Goal: Task Accomplishment & Management: Use online tool/utility

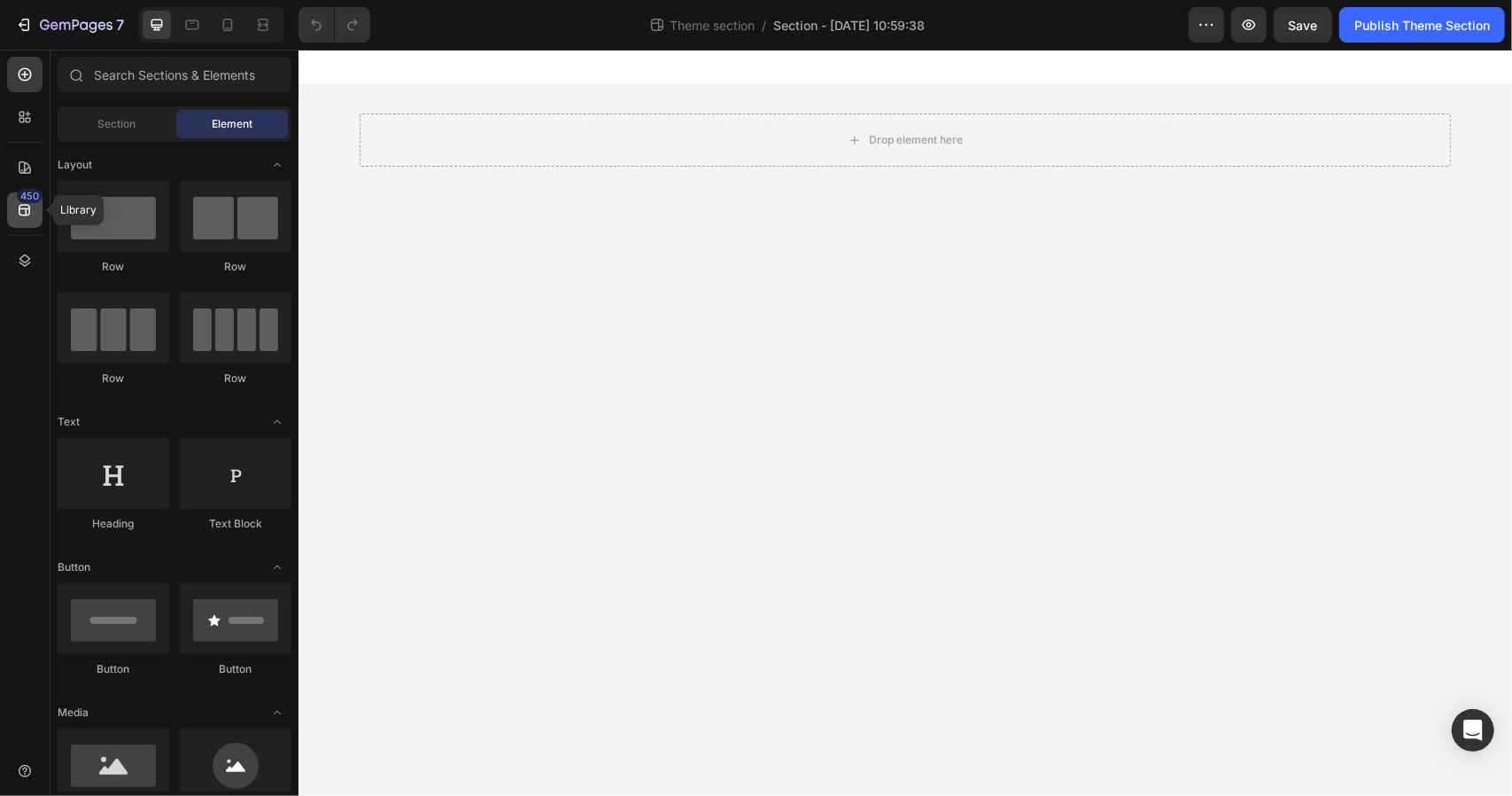
click at [27, 201] on div "450" at bounding box center [29, 196] width 26 height 14
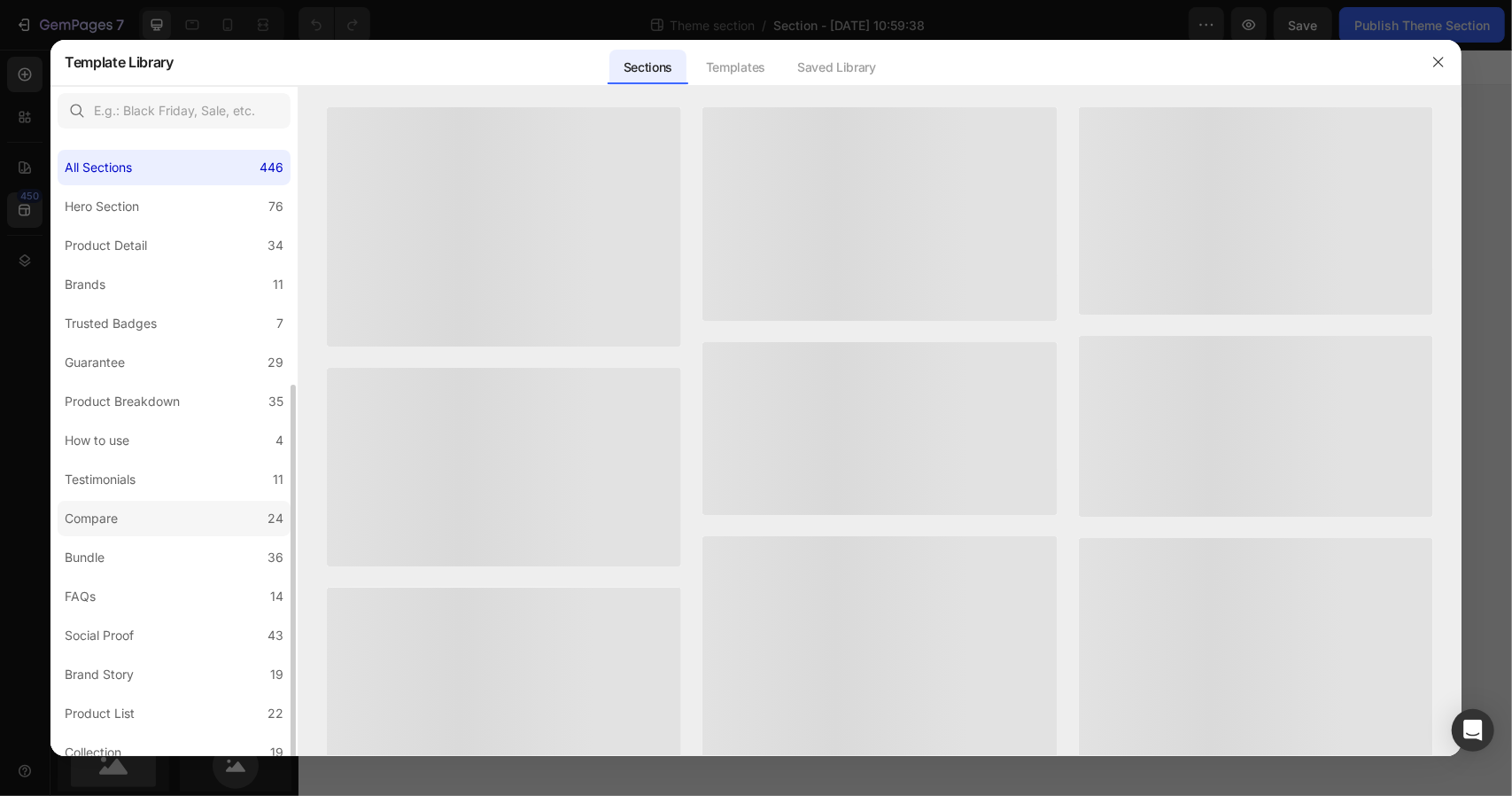
scroll to position [248, 0]
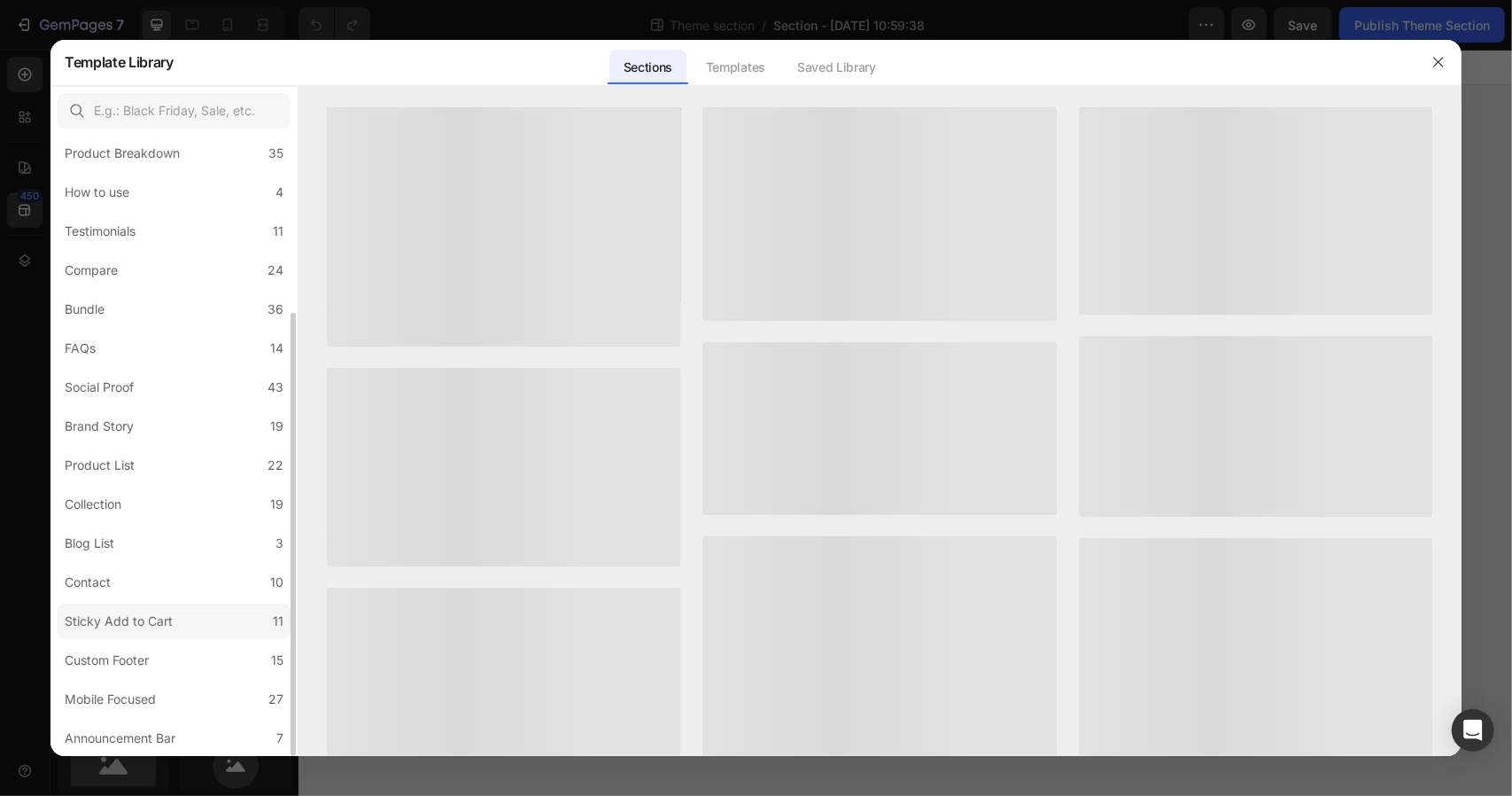
click at [106, 622] on div "Sticky Add to Cart" at bounding box center [119, 621] width 108 height 21
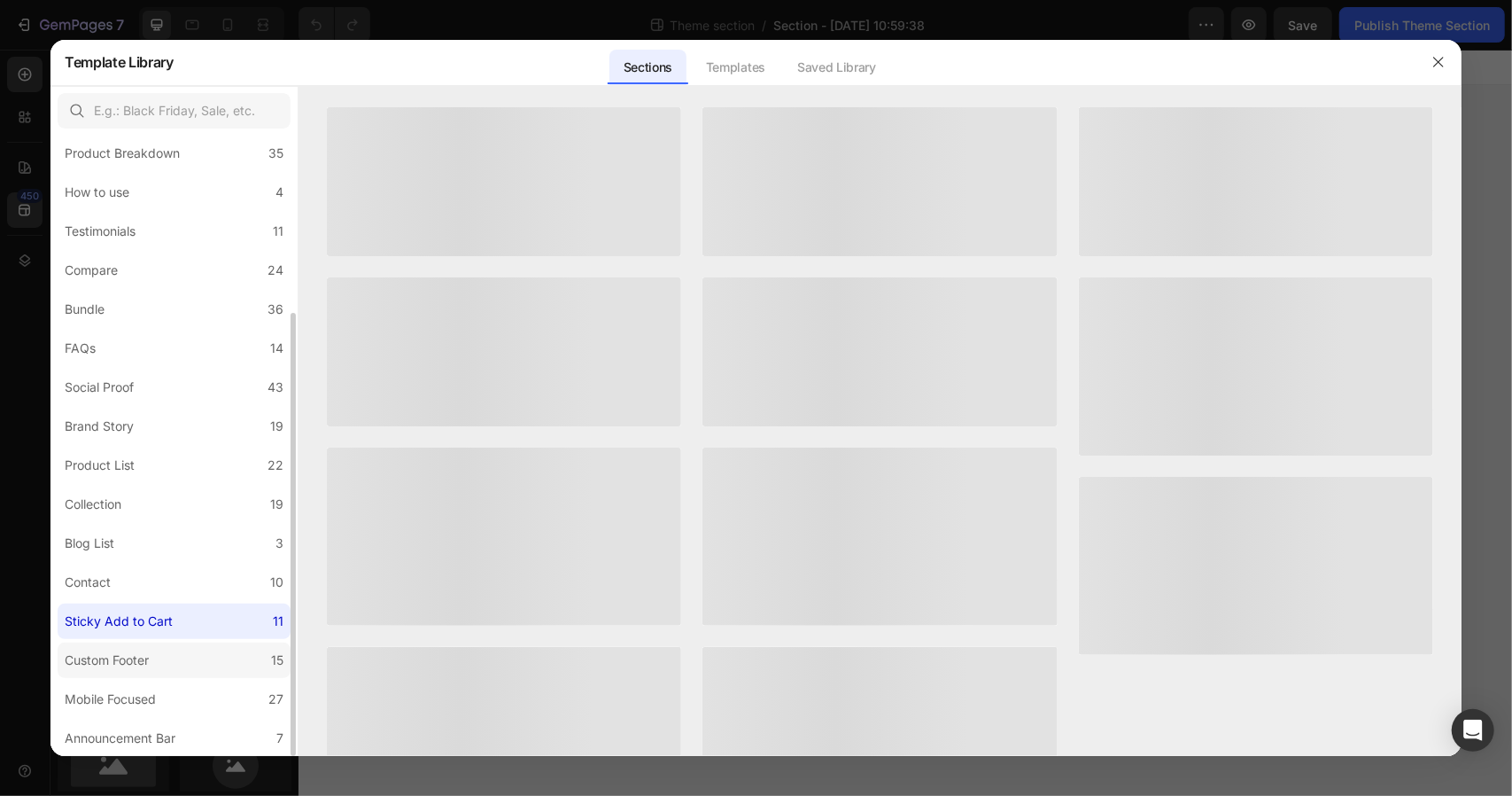
click at [135, 660] on div "Custom Footer" at bounding box center [107, 661] width 84 height 21
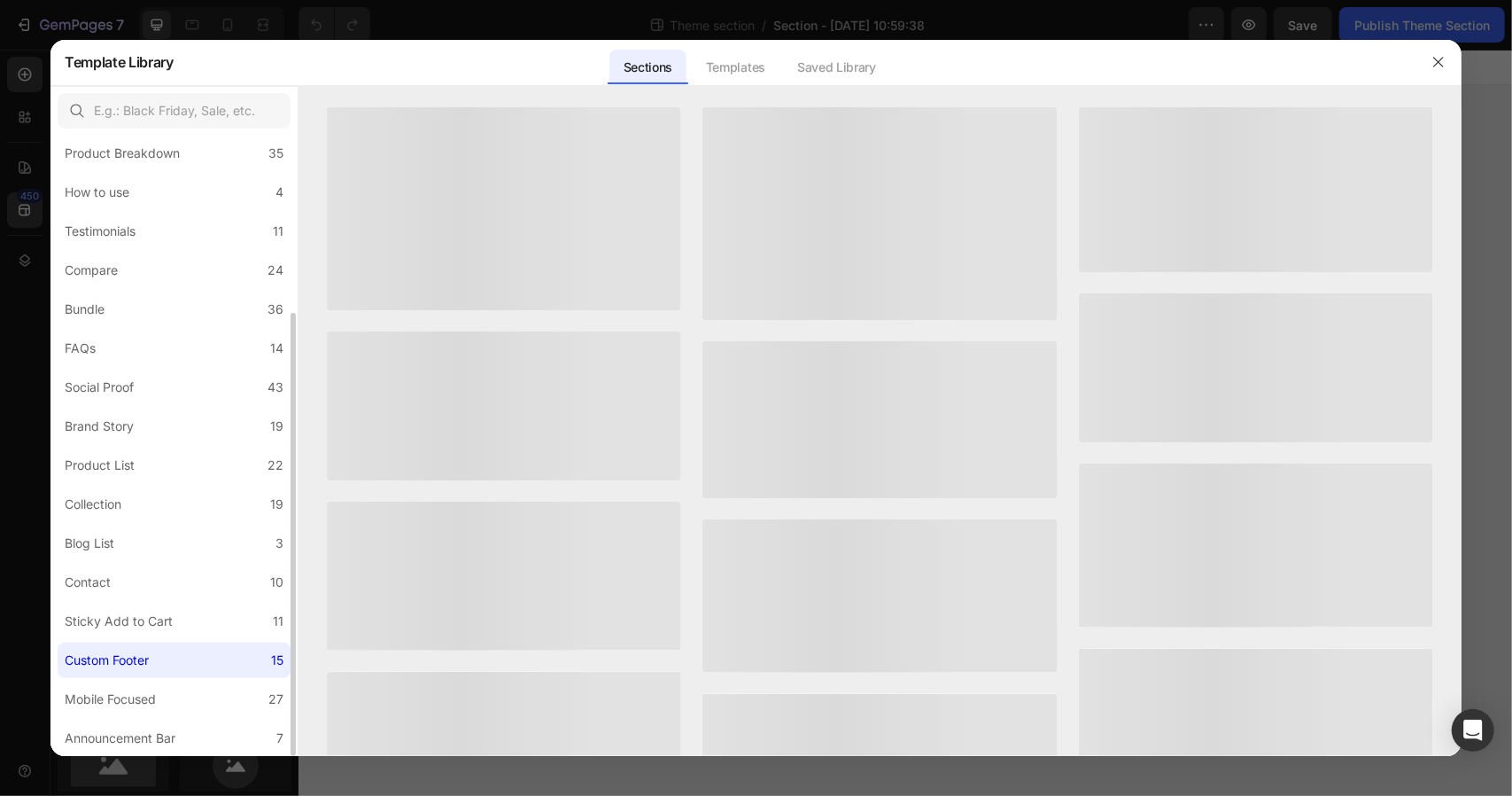
click at [135, 660] on div "Custom Footer" at bounding box center [107, 661] width 84 height 21
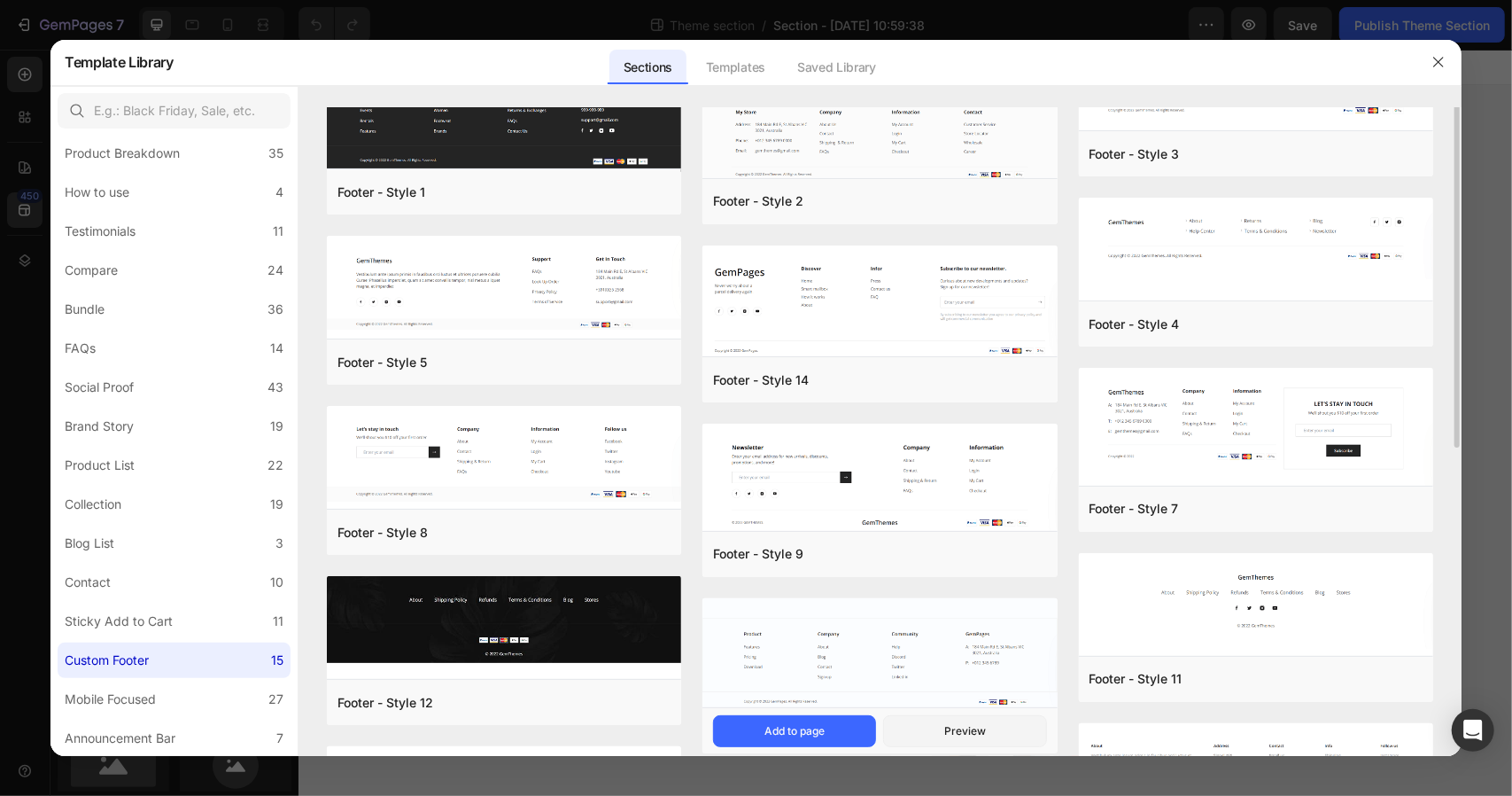
scroll to position [0, 0]
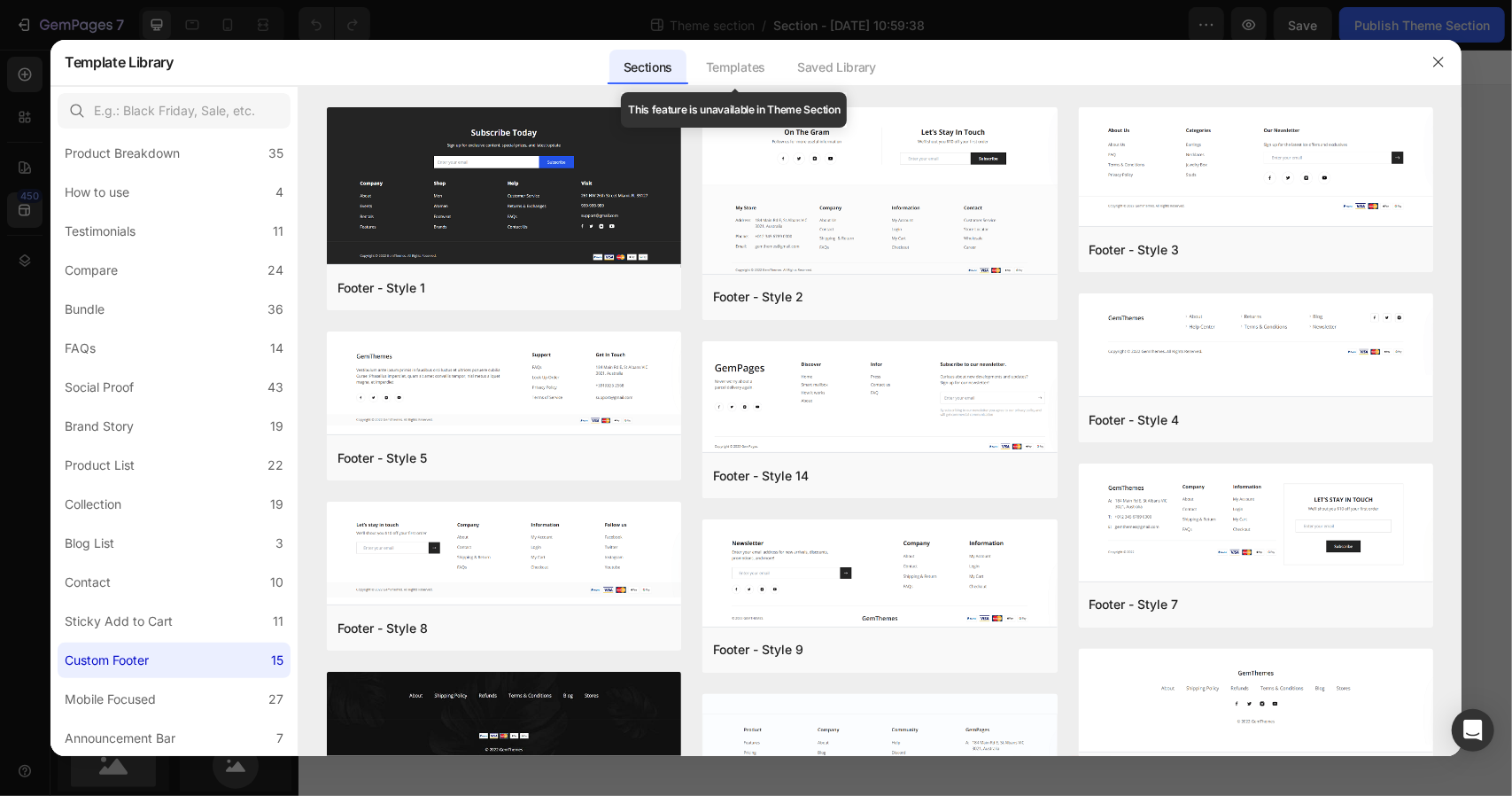
click at [738, 67] on div "Templates" at bounding box center [736, 68] width 87 height 36
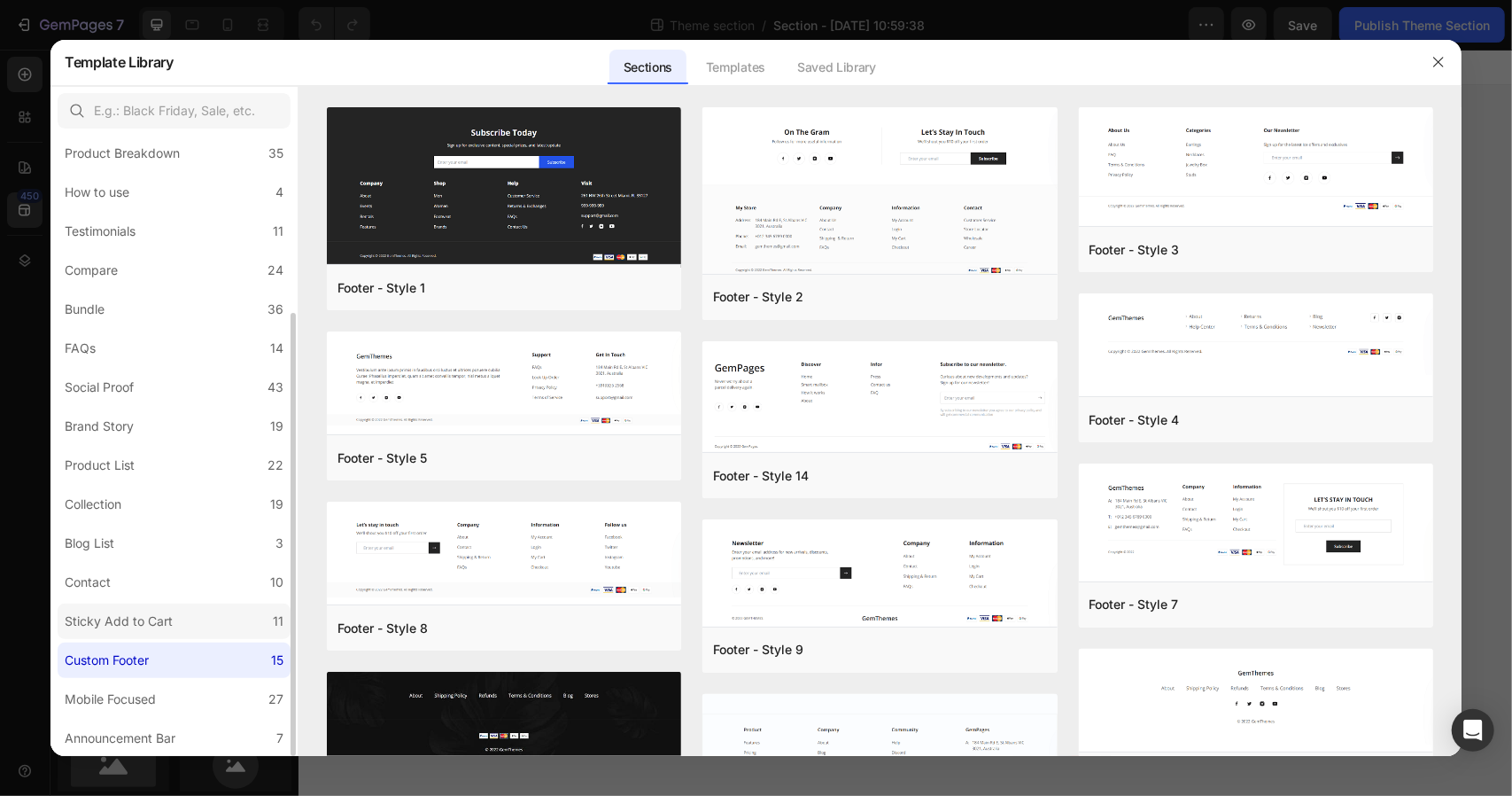
click at [99, 624] on div "Sticky Add to Cart" at bounding box center [119, 621] width 108 height 21
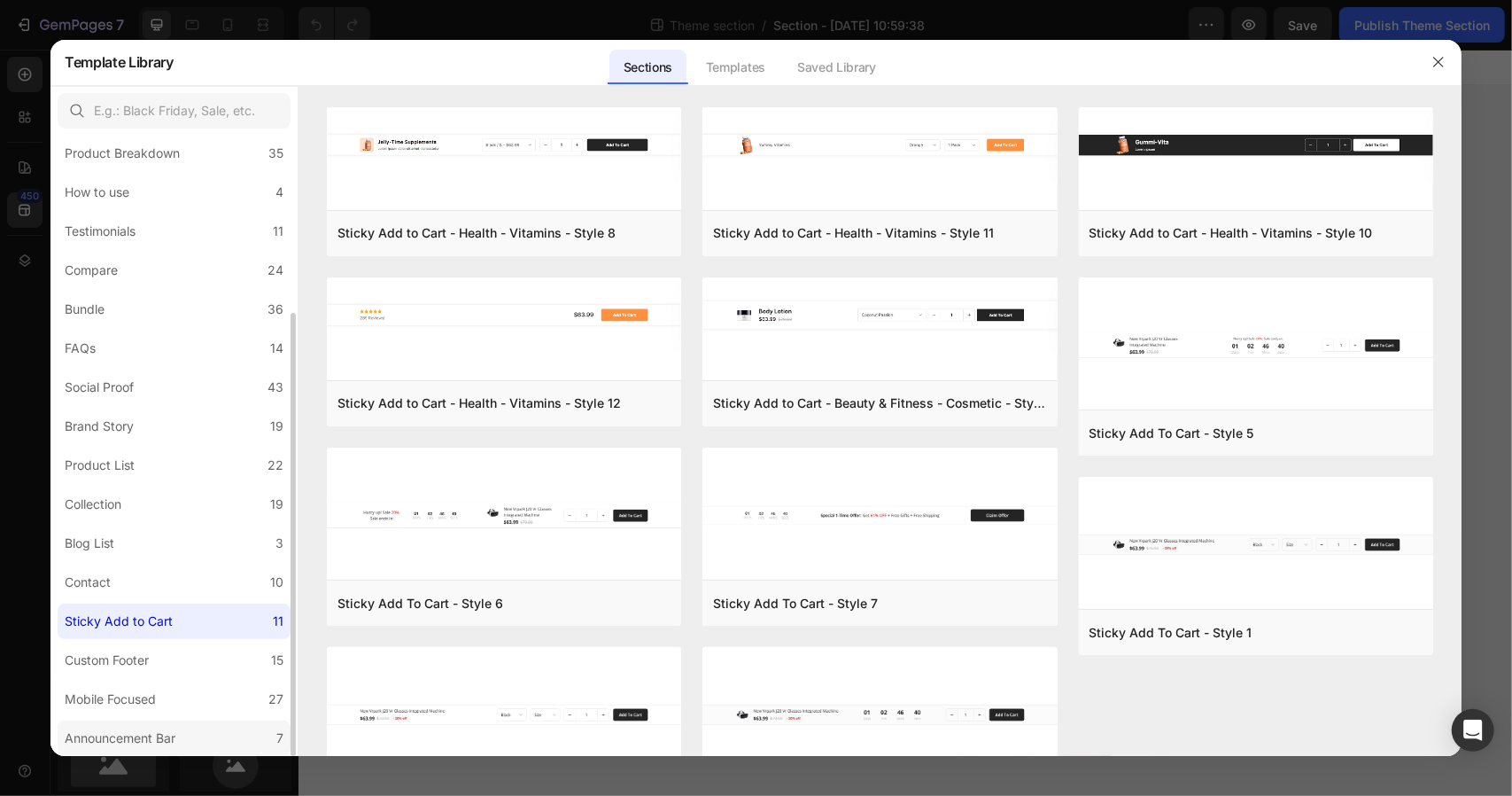
click at [142, 738] on div "Announcement Bar" at bounding box center [120, 738] width 110 height 21
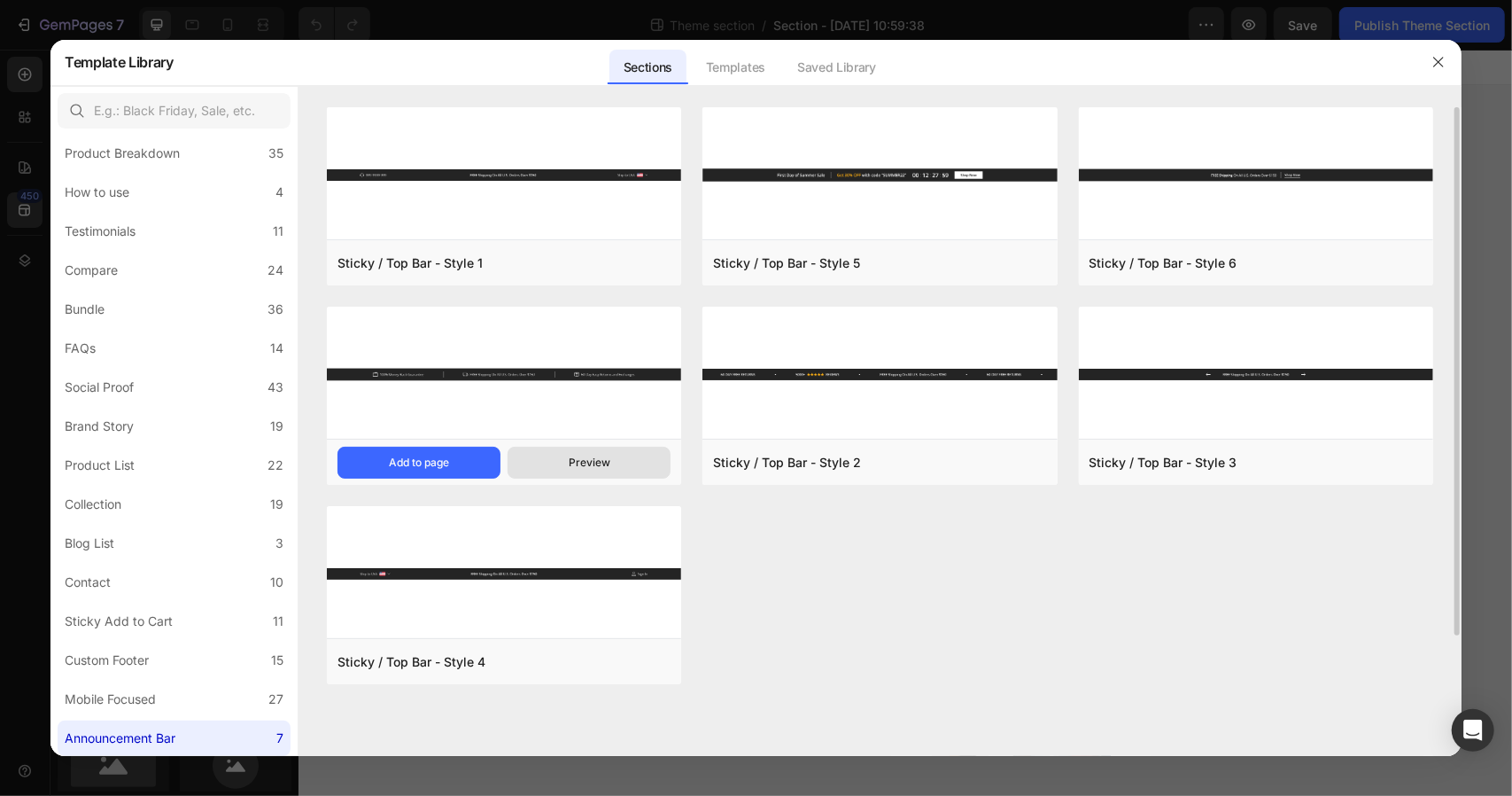
click at [592, 464] on div "Preview" at bounding box center [589, 463] width 42 height 16
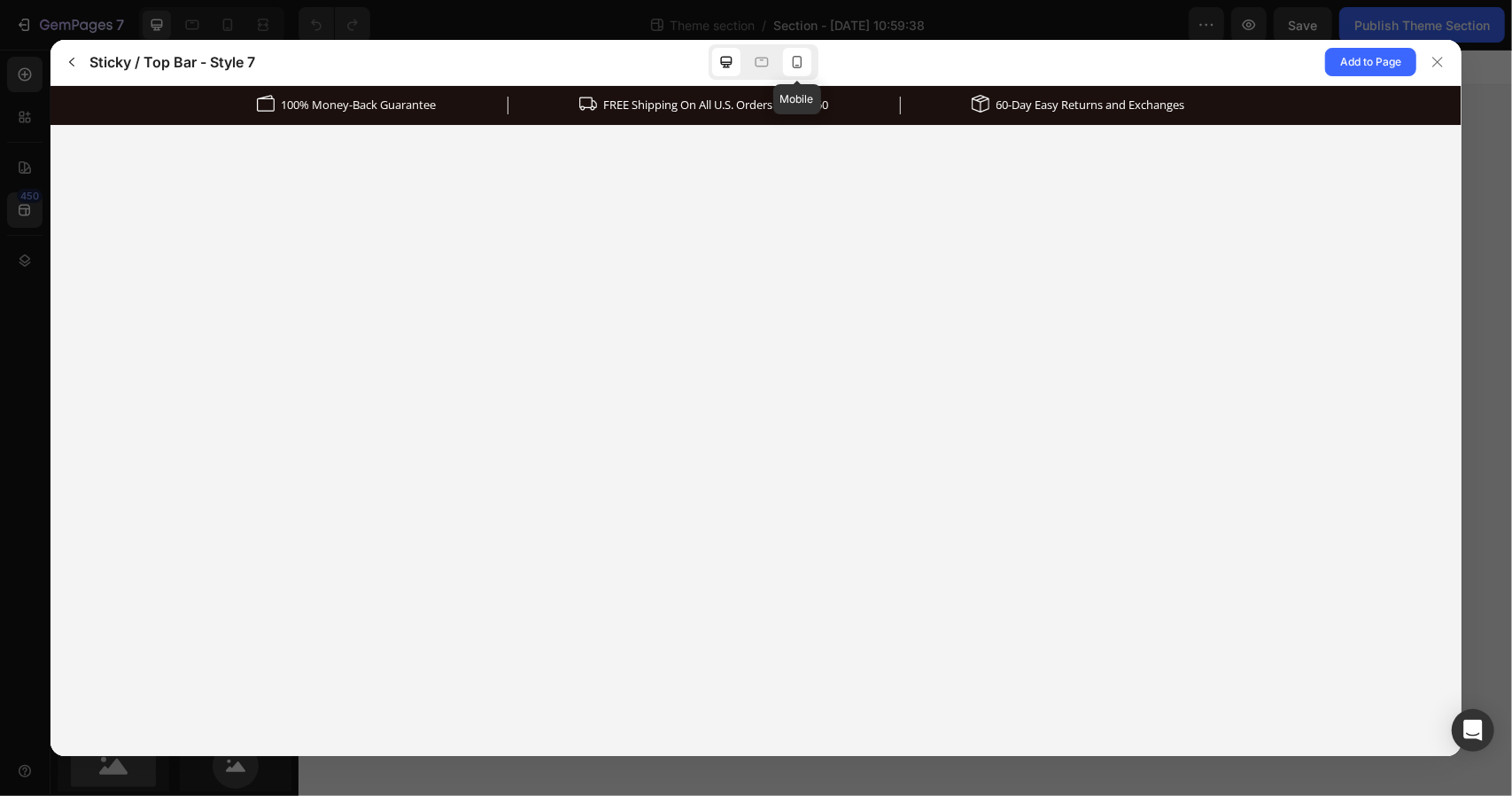
click at [801, 59] on icon at bounding box center [797, 62] width 10 height 12
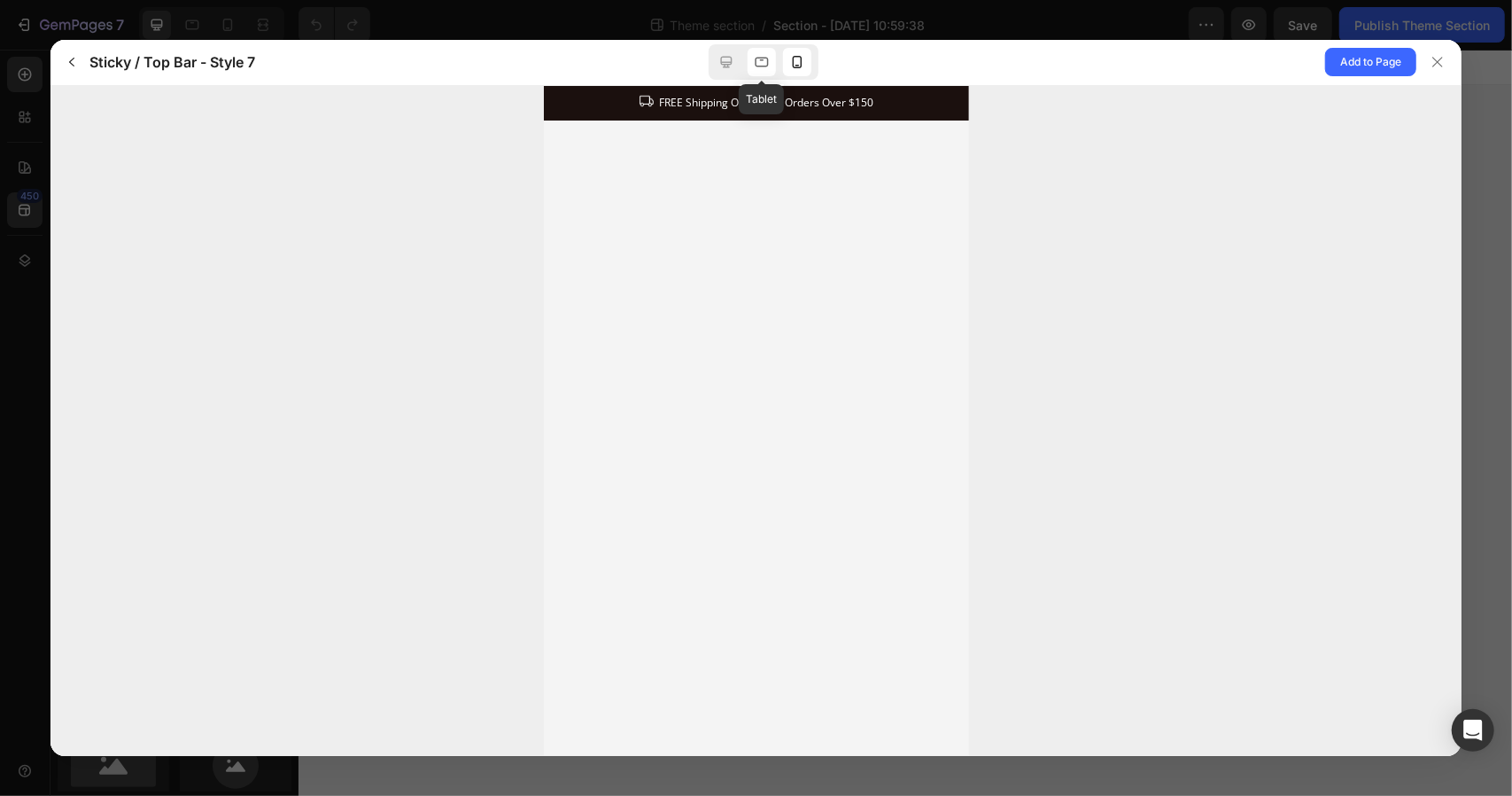
click at [756, 64] on icon at bounding box center [762, 62] width 18 height 18
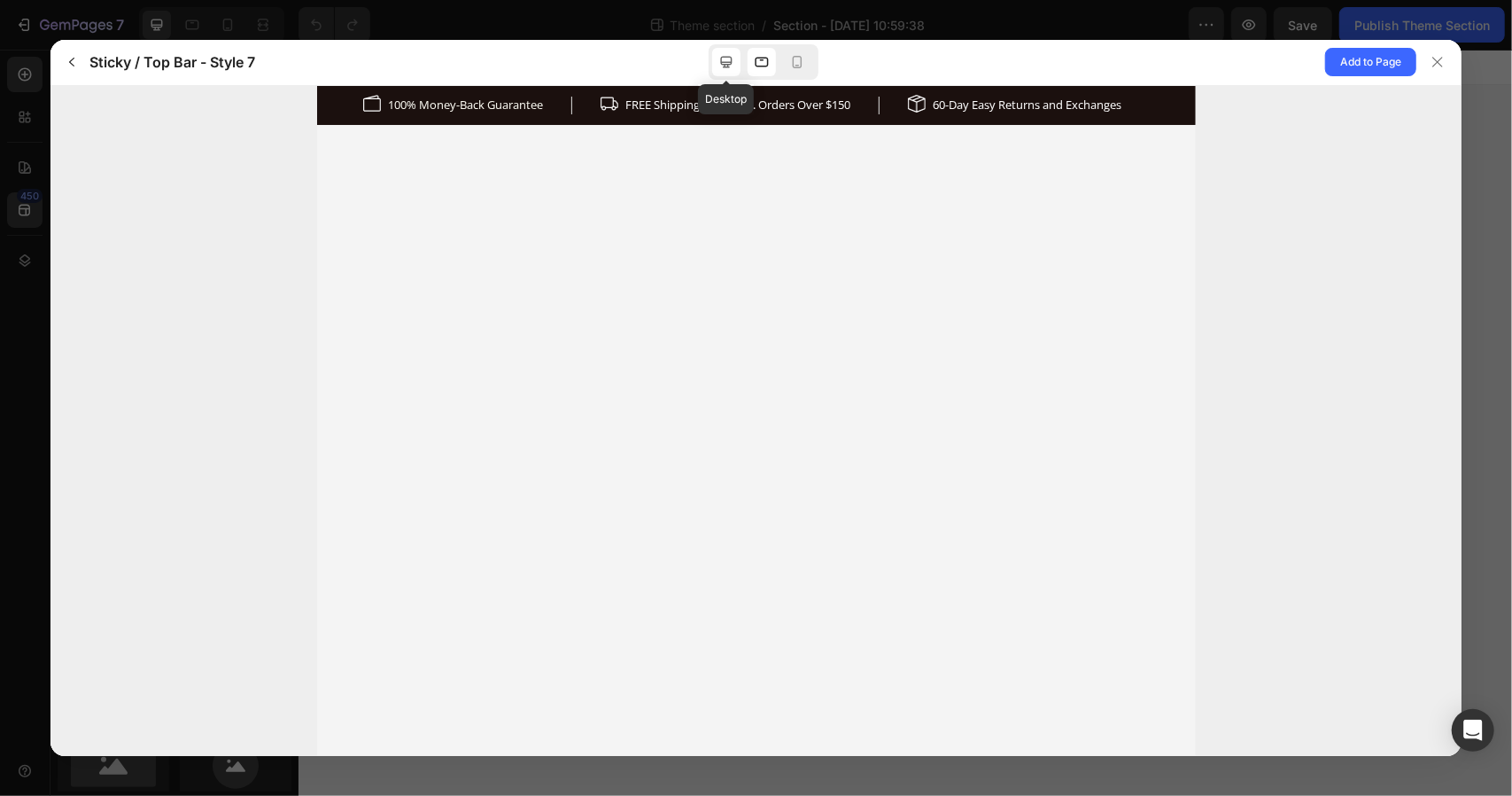
click at [723, 67] on icon at bounding box center [726, 62] width 18 height 18
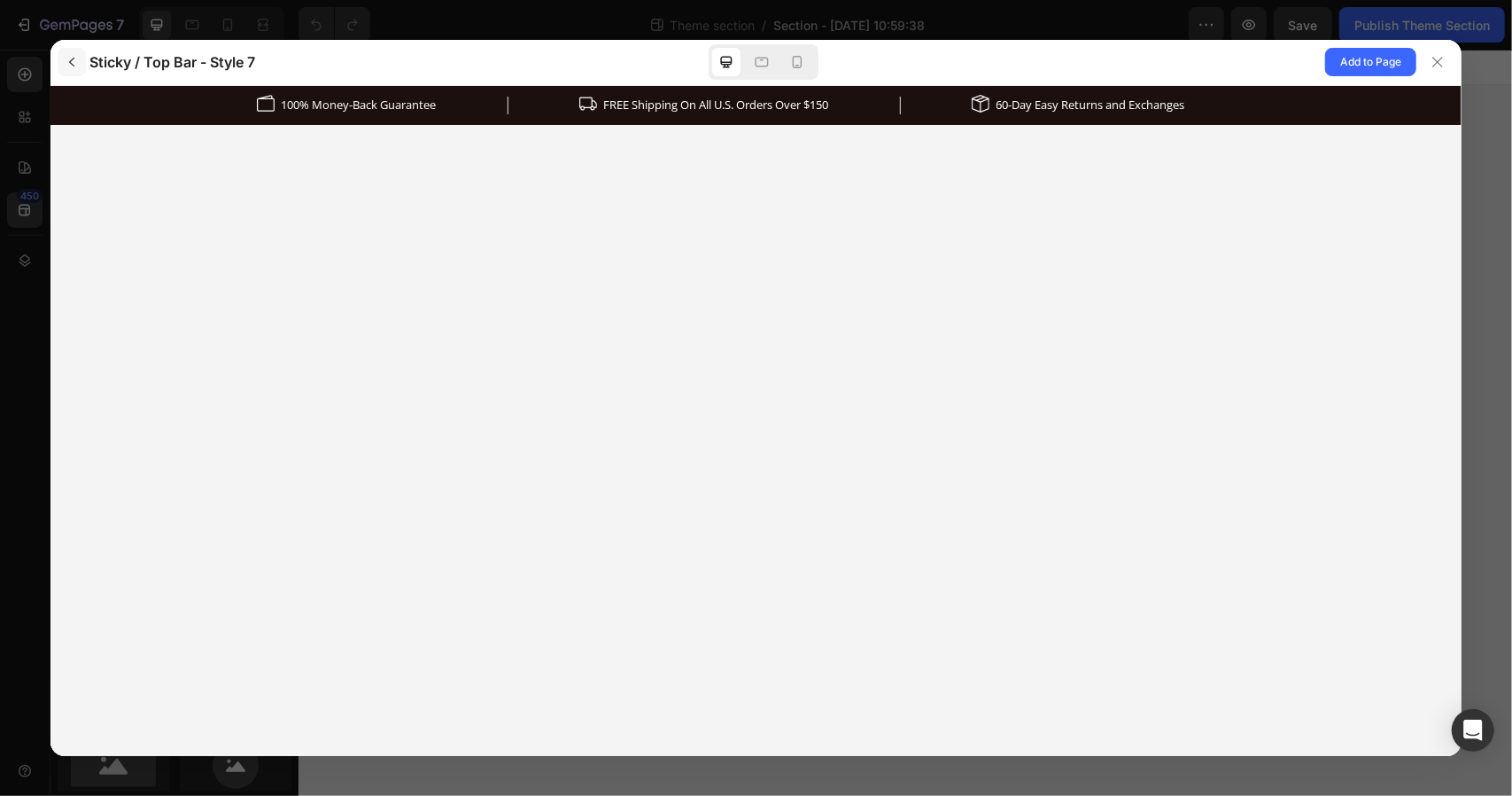
click at [70, 63] on icon "button" at bounding box center [72, 62] width 5 height 9
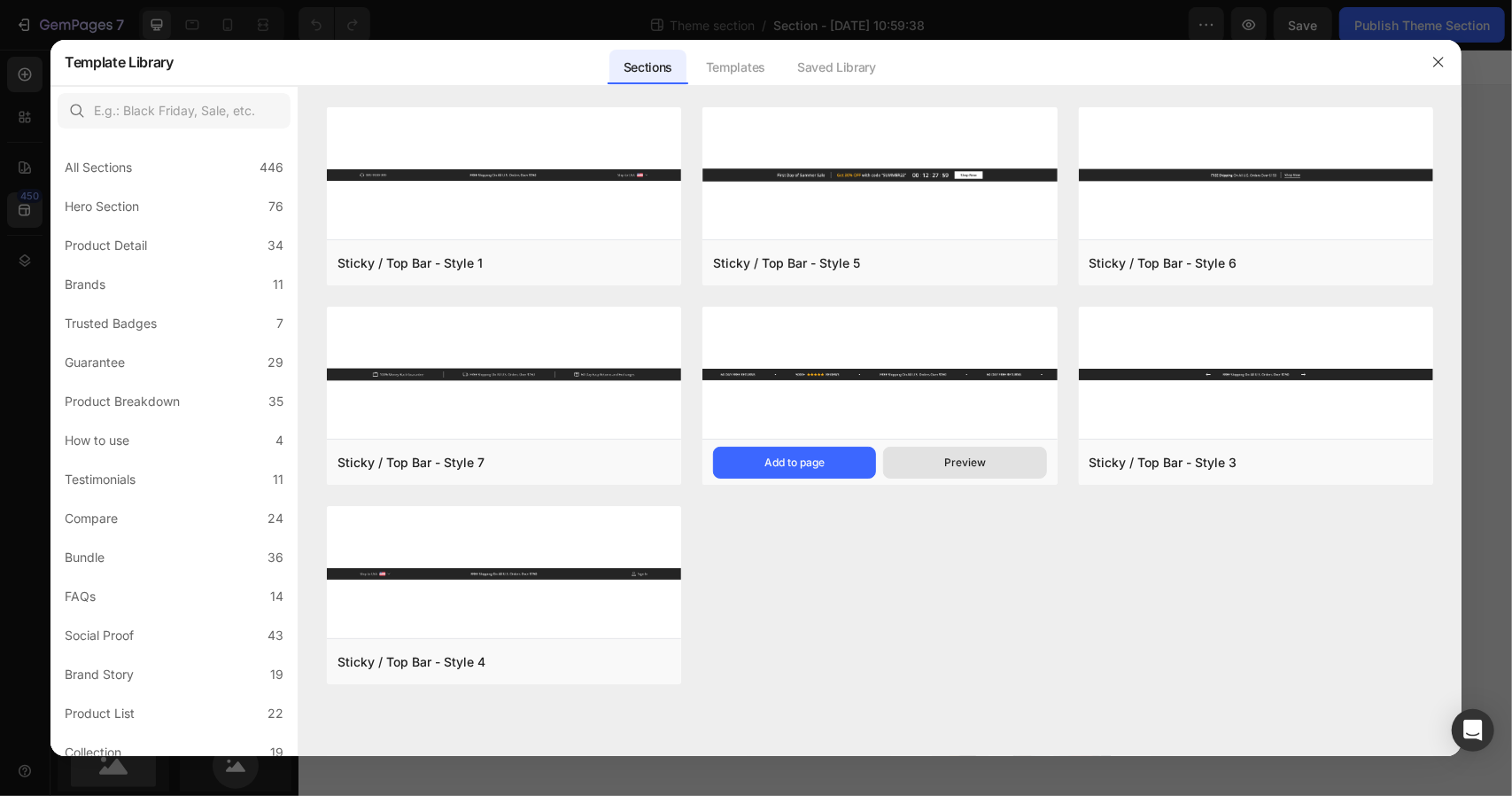
click at [970, 472] on button "Preview" at bounding box center [964, 463] width 163 height 32
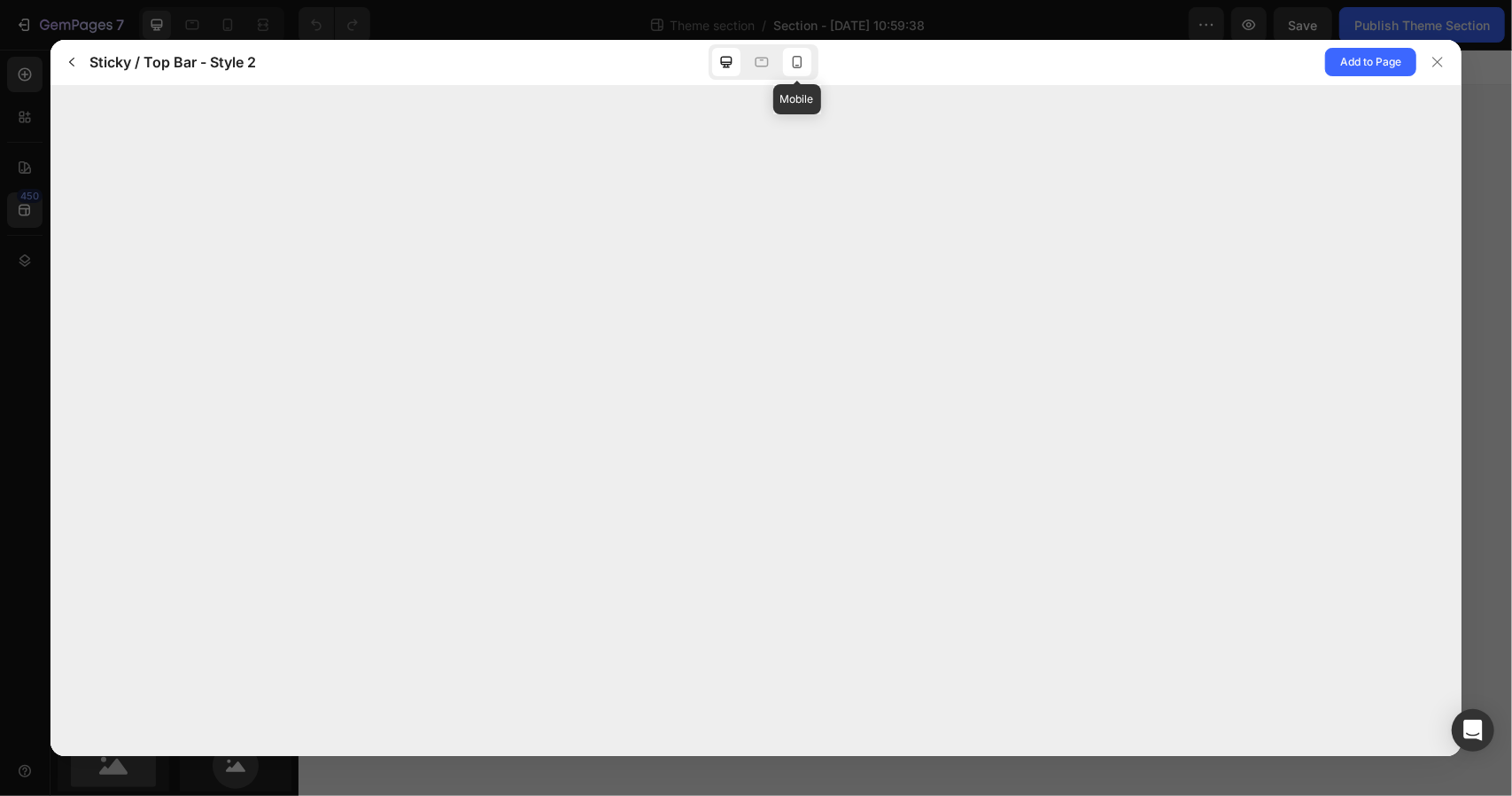
click at [793, 67] on icon at bounding box center [797, 62] width 10 height 12
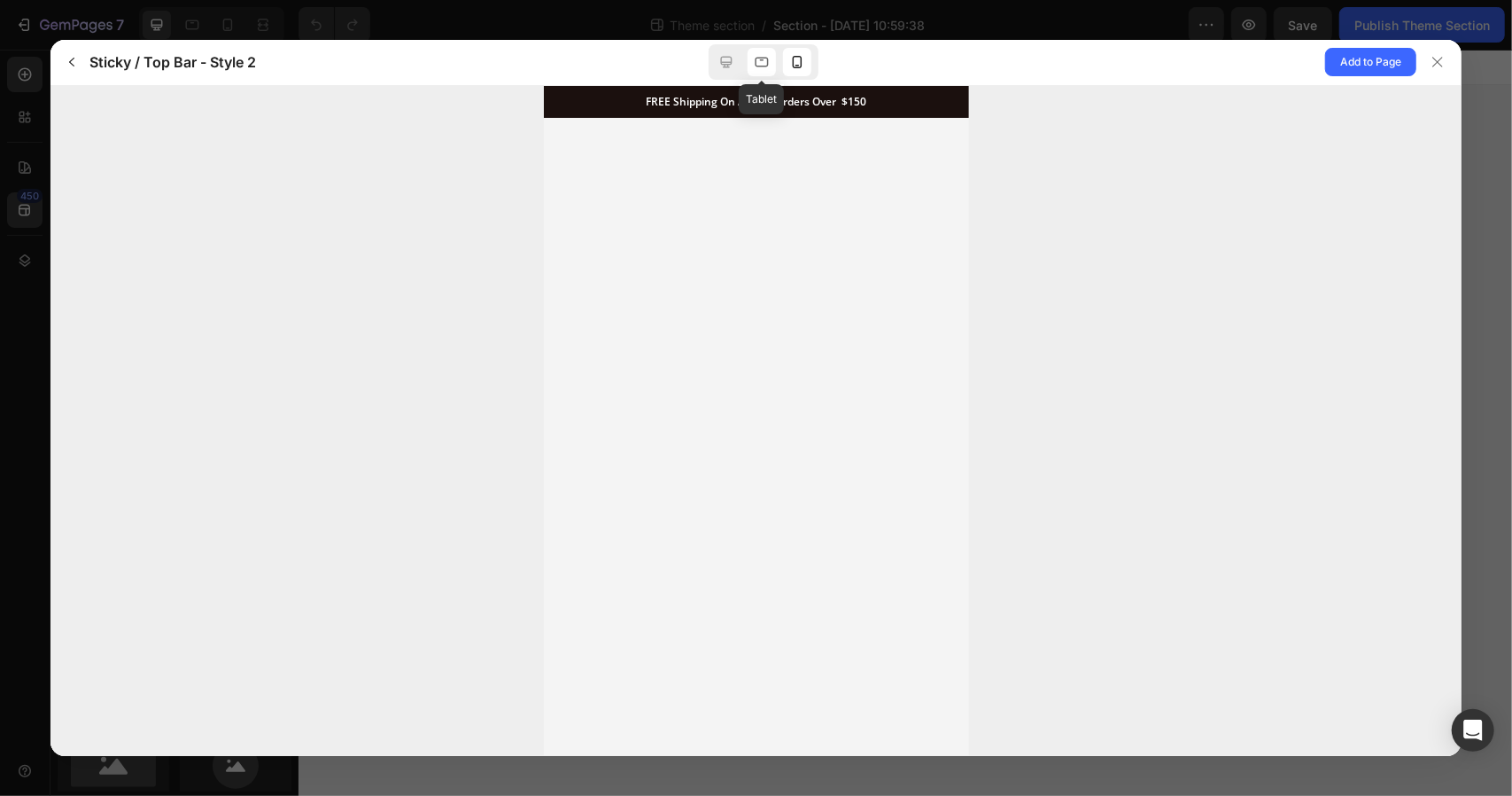
click at [762, 63] on icon at bounding box center [762, 62] width 18 height 18
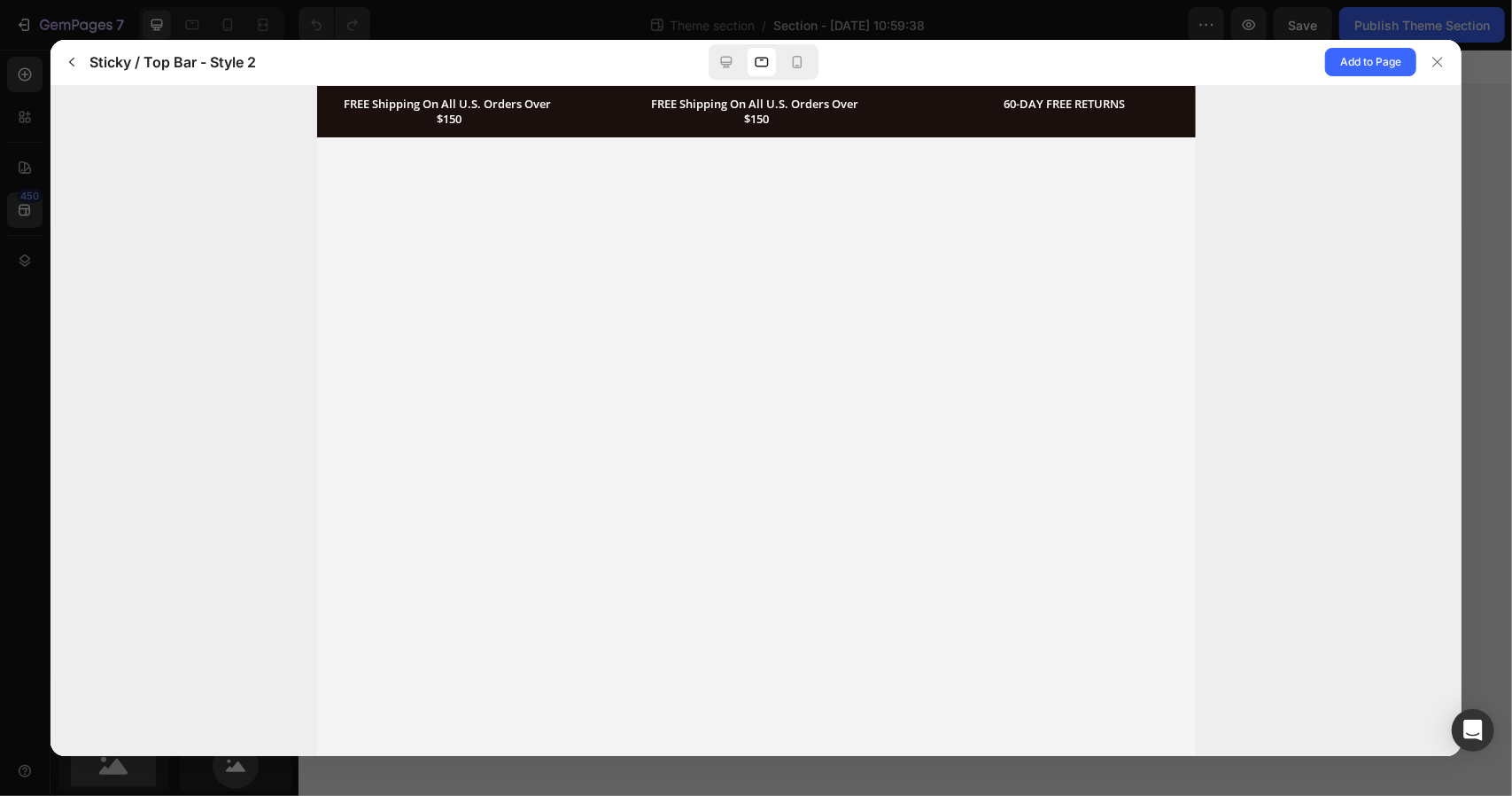
click at [442, 109] on p "FREE Shipping On All U.S. Orders Over $150" at bounding box center [447, 110] width 208 height 31
click at [720, 68] on icon at bounding box center [726, 62] width 18 height 18
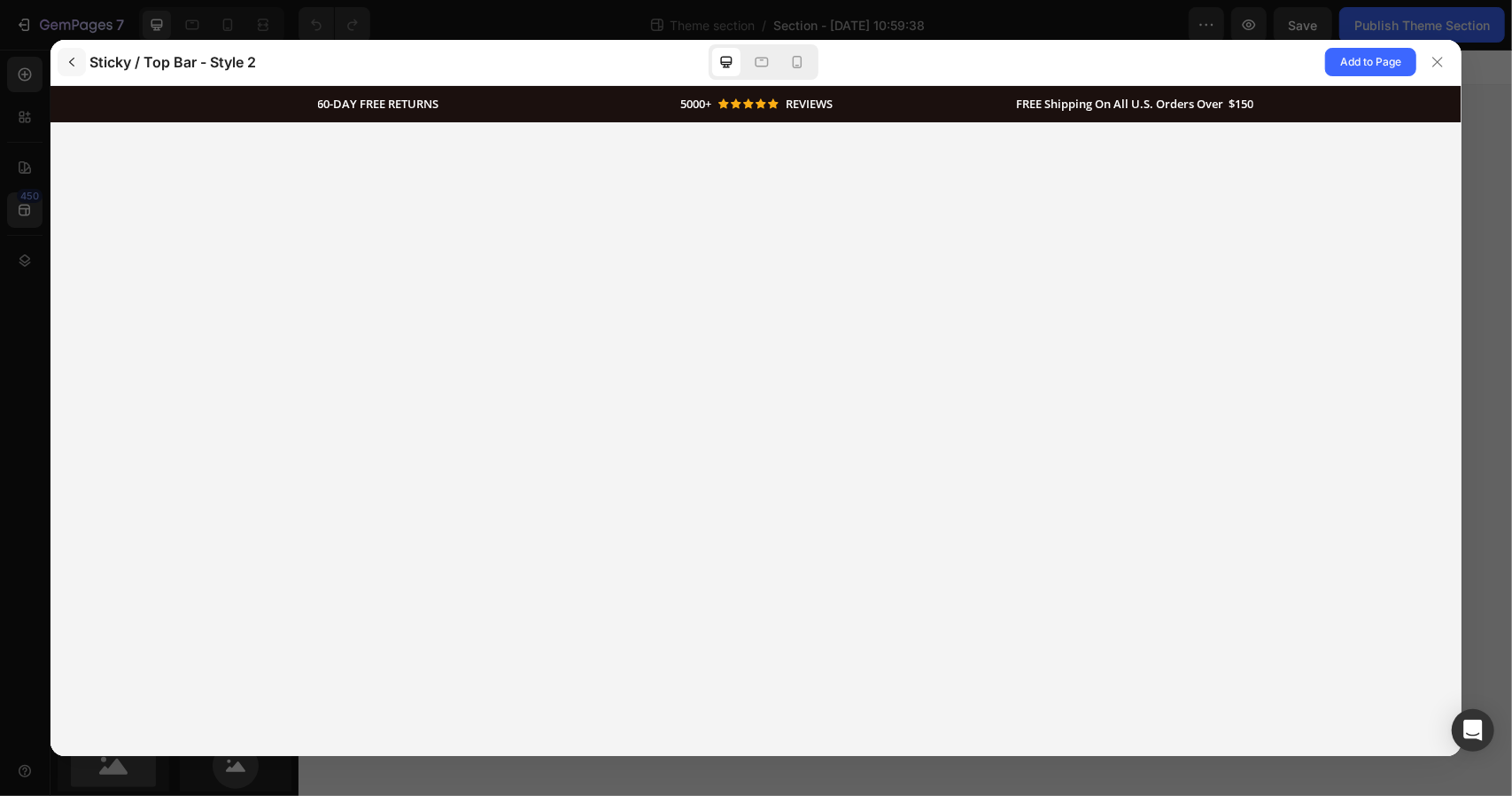
click at [74, 65] on icon "button" at bounding box center [72, 62] width 14 height 14
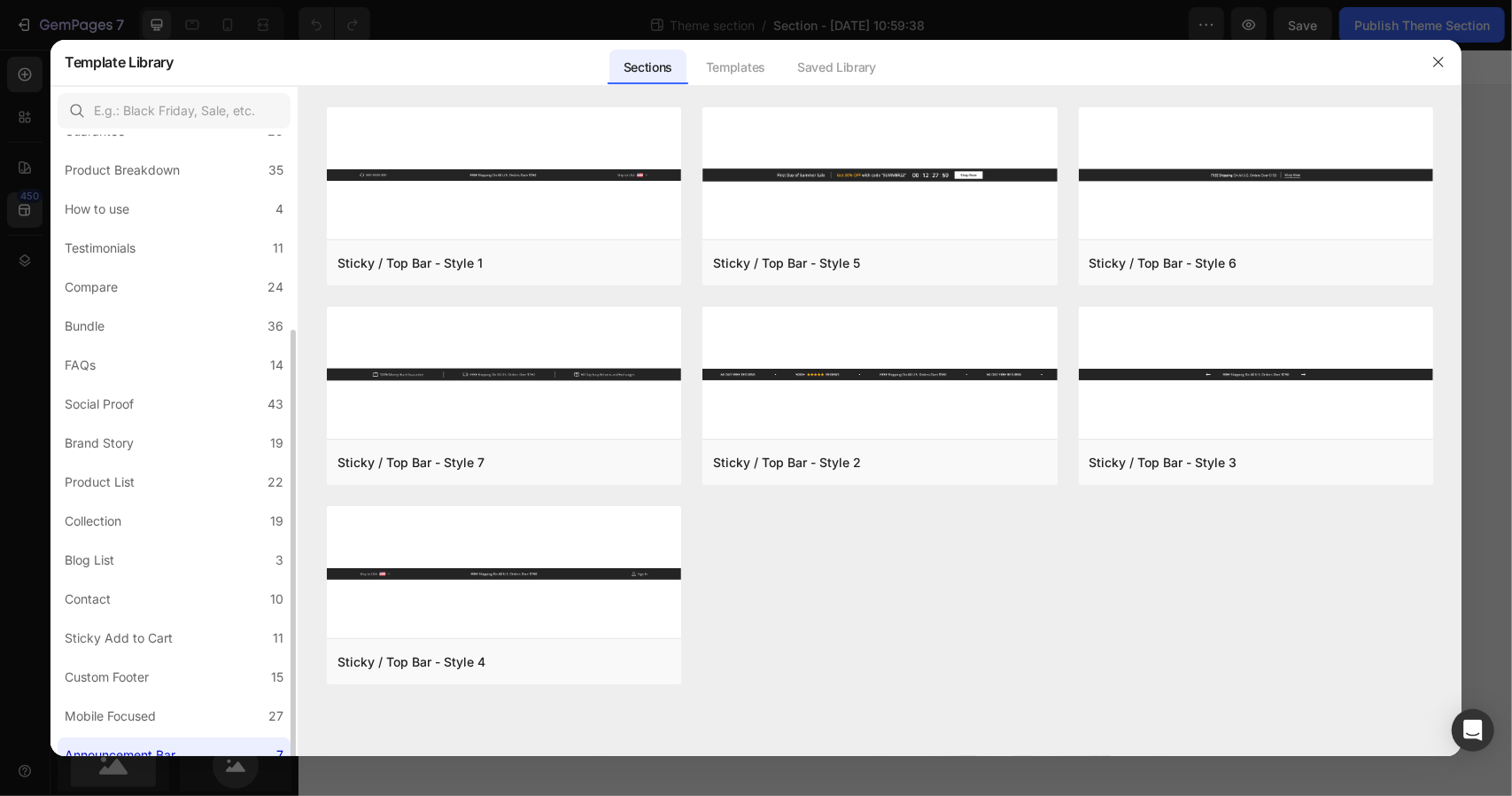
scroll to position [248, 0]
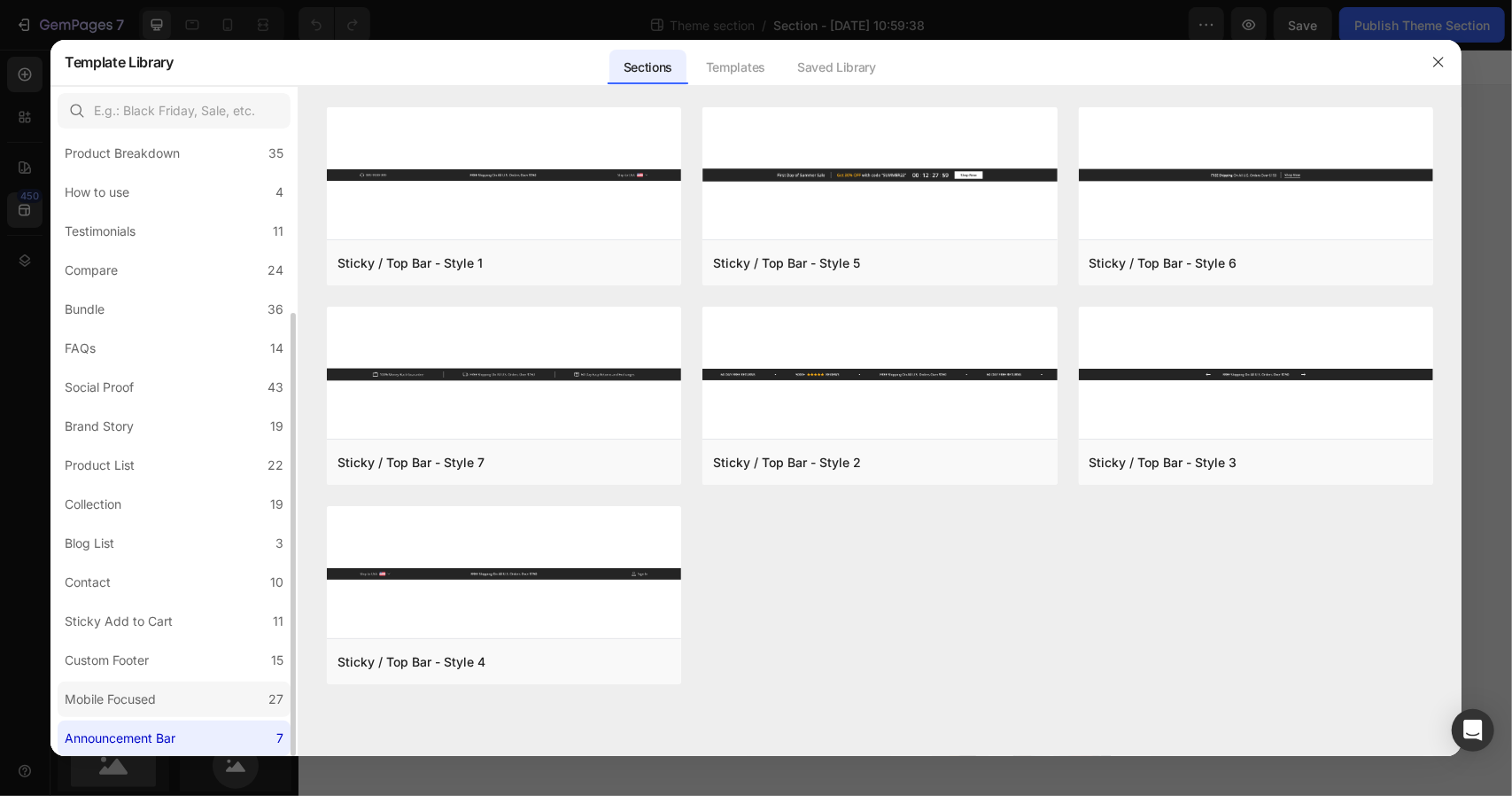
click at [119, 704] on div "Mobile Focused" at bounding box center [110, 700] width 91 height 21
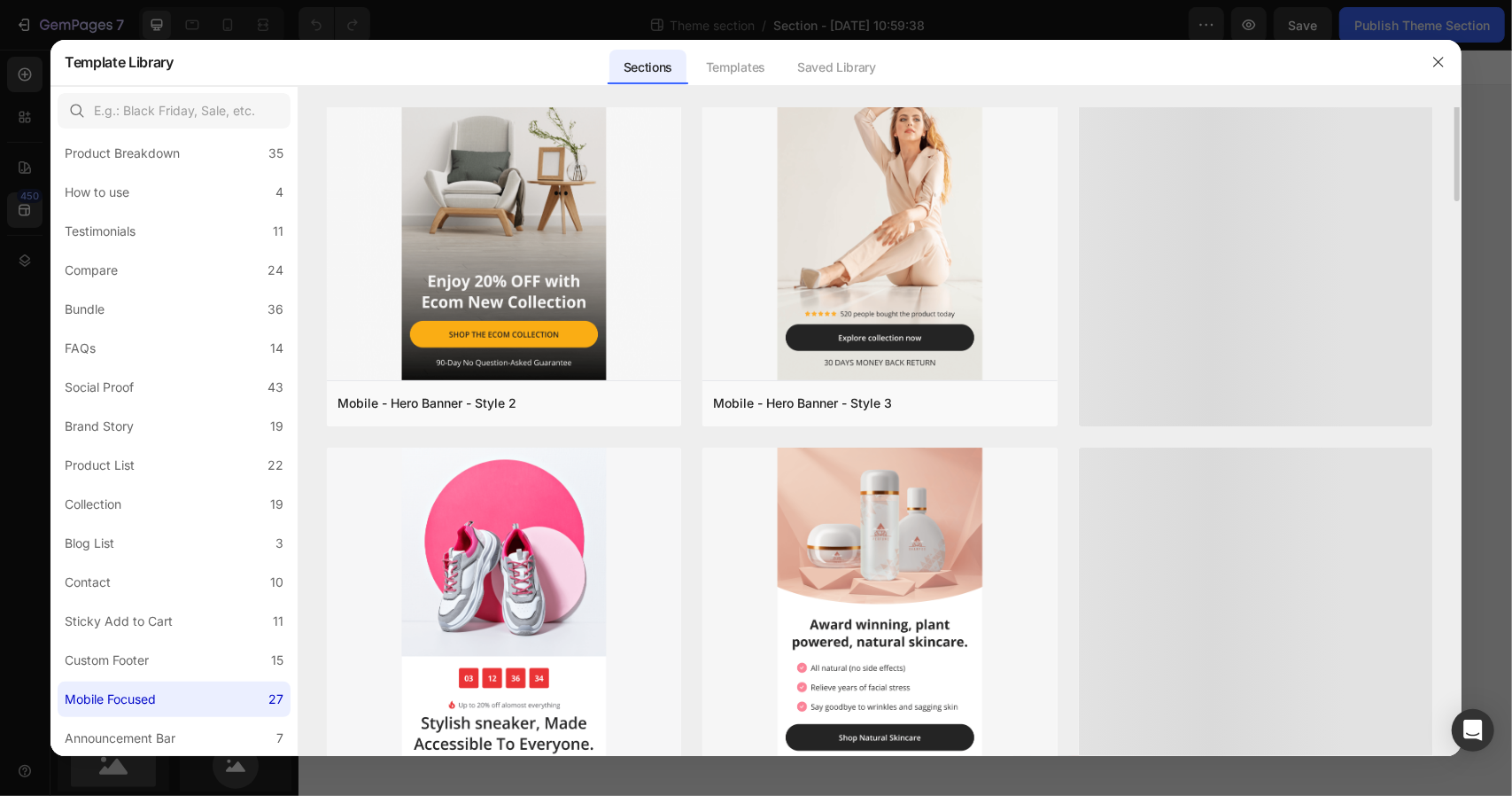
scroll to position [0, 0]
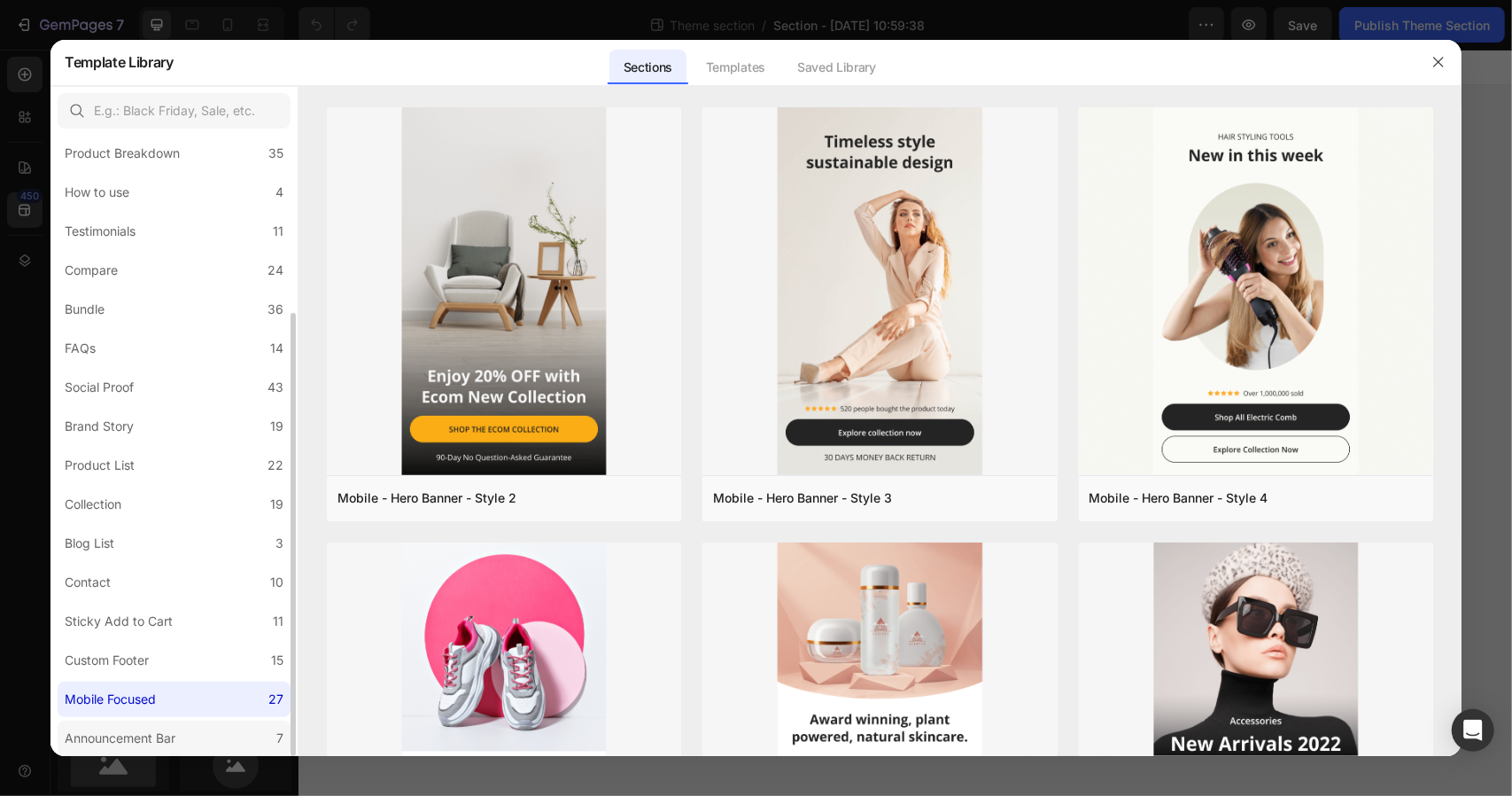
click at [135, 737] on div "Announcement Bar" at bounding box center [120, 738] width 110 height 21
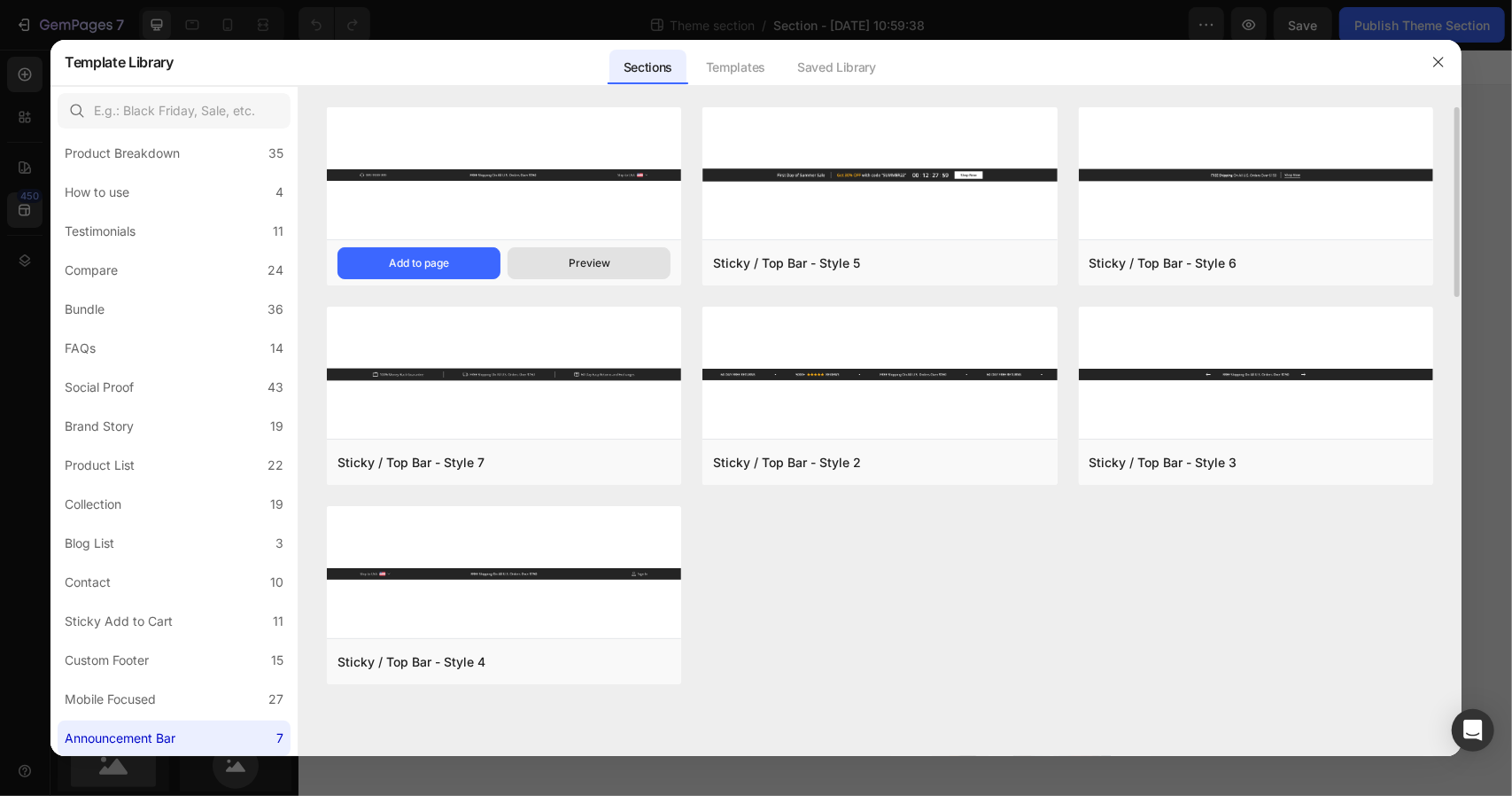
click at [595, 267] on div "Preview" at bounding box center [589, 263] width 42 height 16
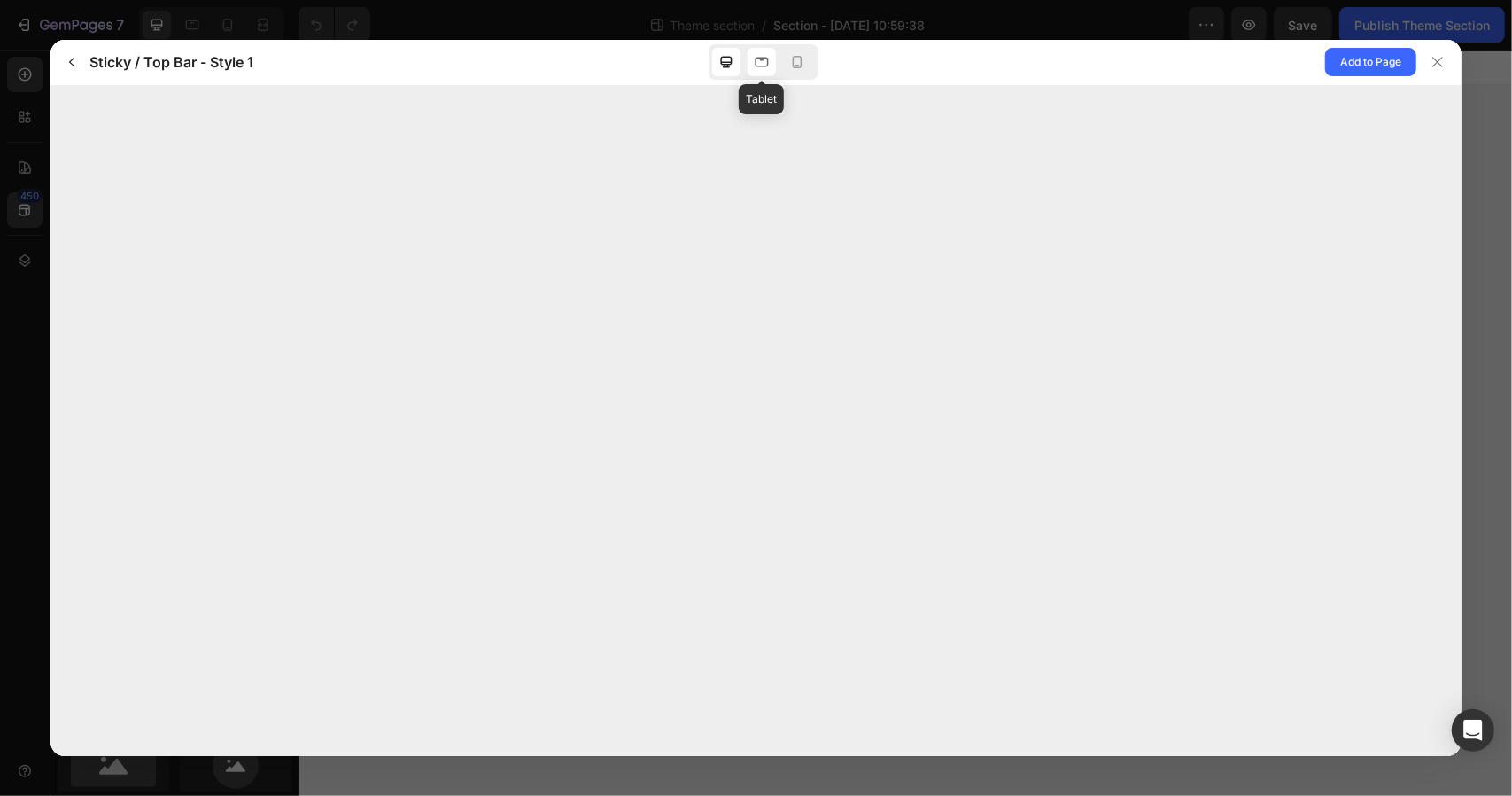
click at [765, 65] on icon at bounding box center [762, 62] width 18 height 18
click at [813, 62] on div at bounding box center [763, 62] width 110 height 36
click at [790, 62] on icon at bounding box center [797, 62] width 18 height 18
click at [1435, 70] on icon at bounding box center [1438, 62] width 14 height 14
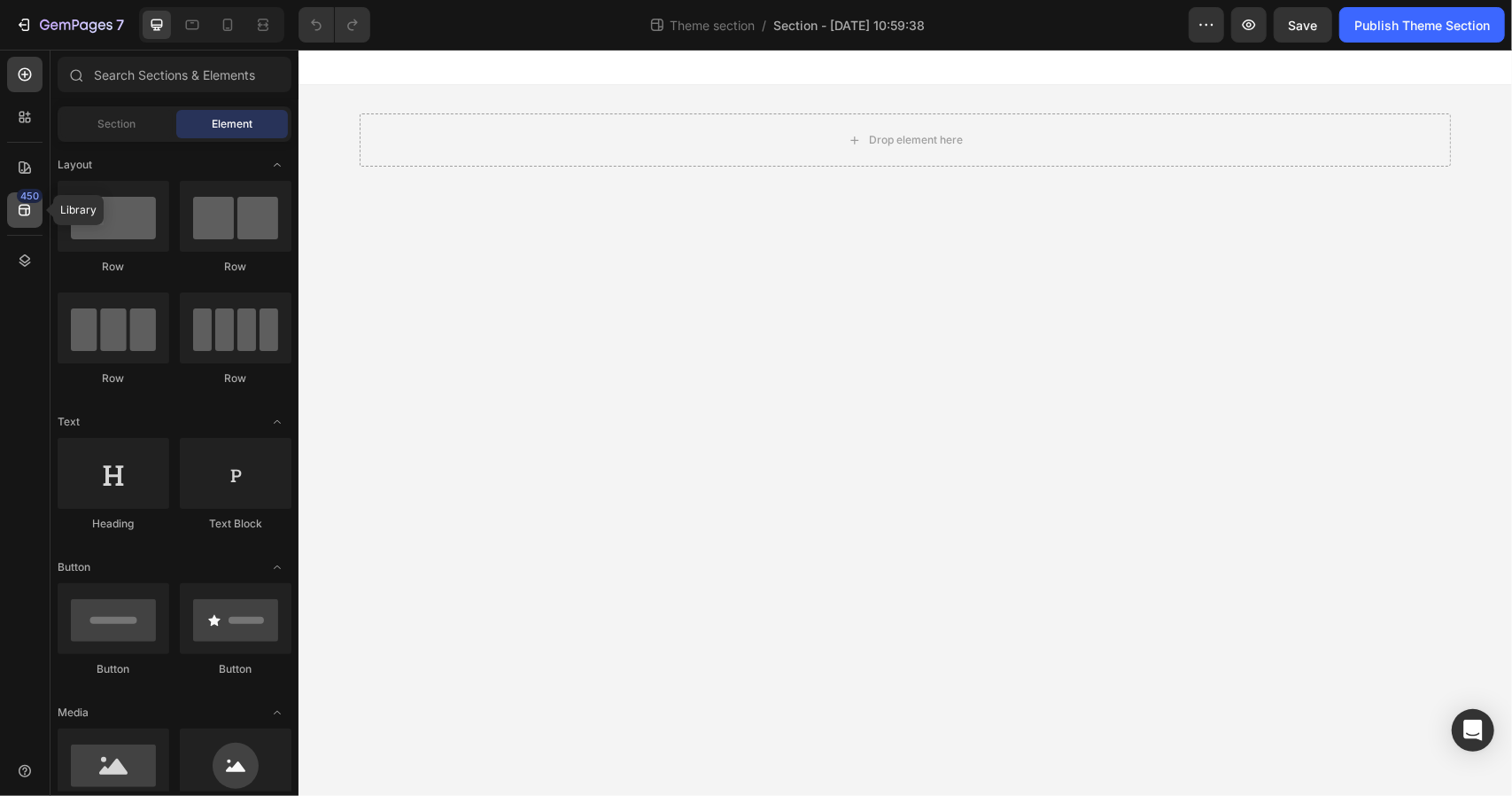
click at [22, 207] on icon at bounding box center [25, 210] width 18 height 18
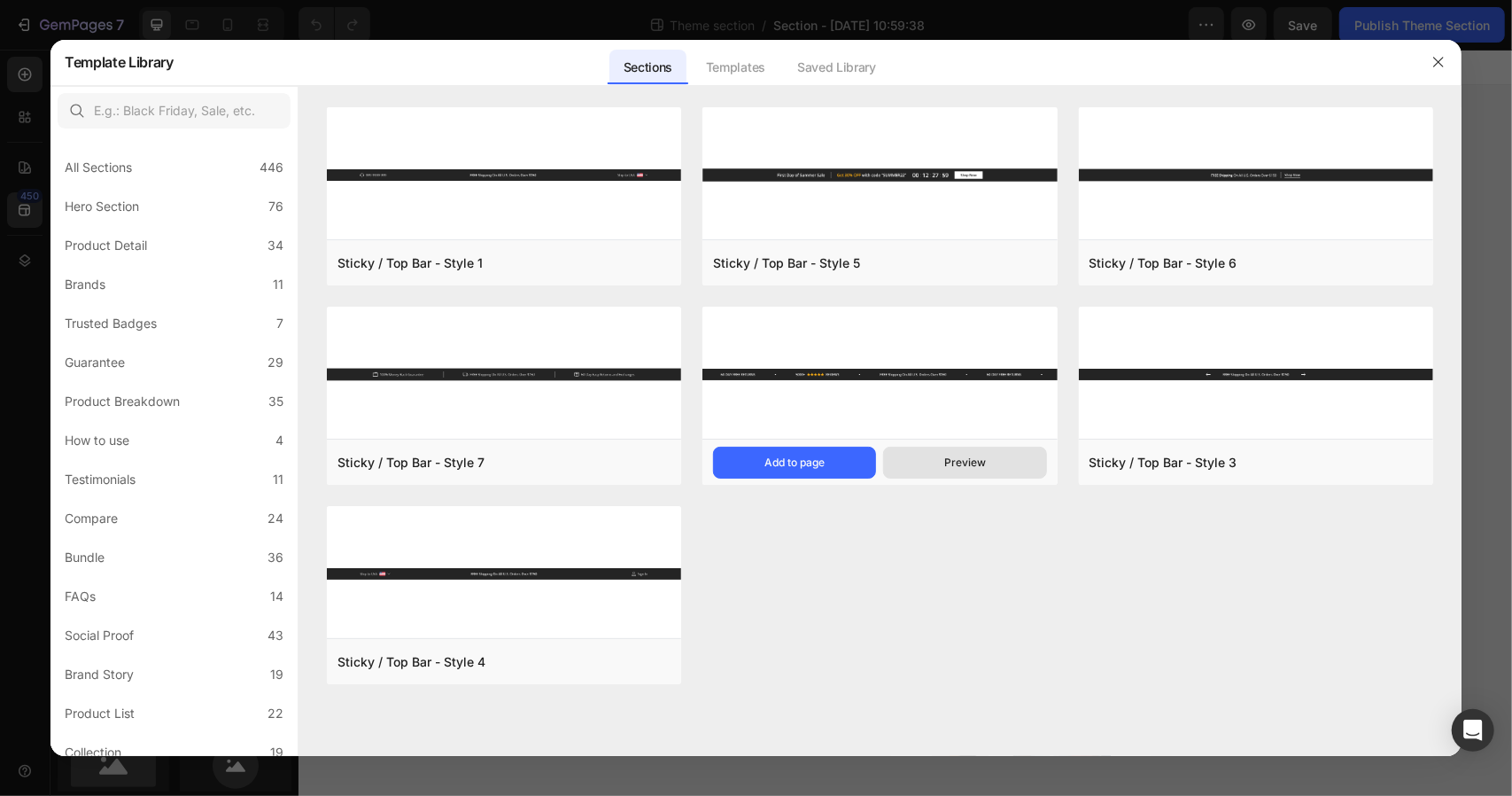
click at [958, 465] on div "Preview" at bounding box center [965, 463] width 42 height 16
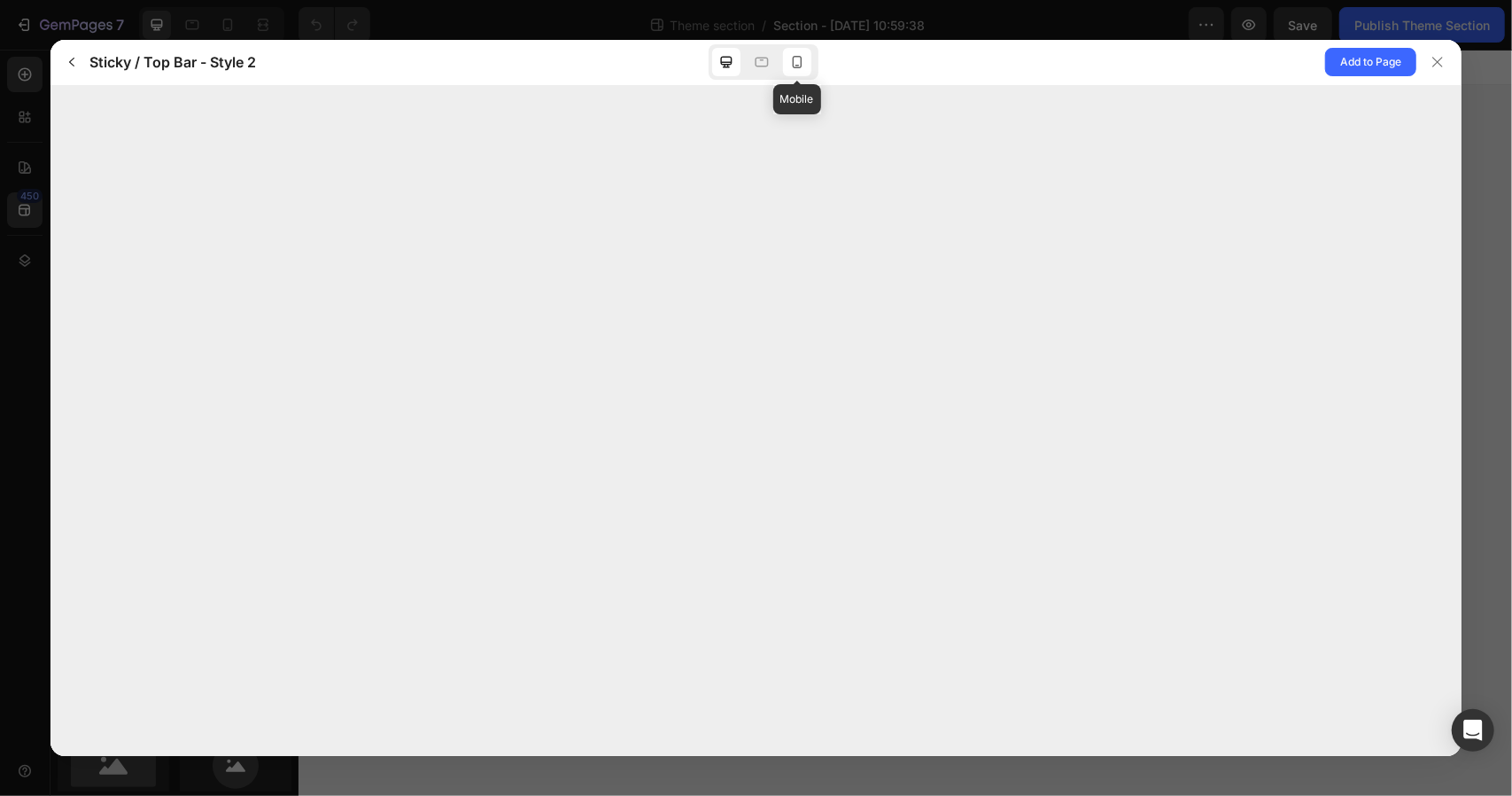
click at [794, 70] on icon at bounding box center [797, 62] width 18 height 18
click at [1369, 67] on span "Add to Page" at bounding box center [1370, 62] width 61 height 21
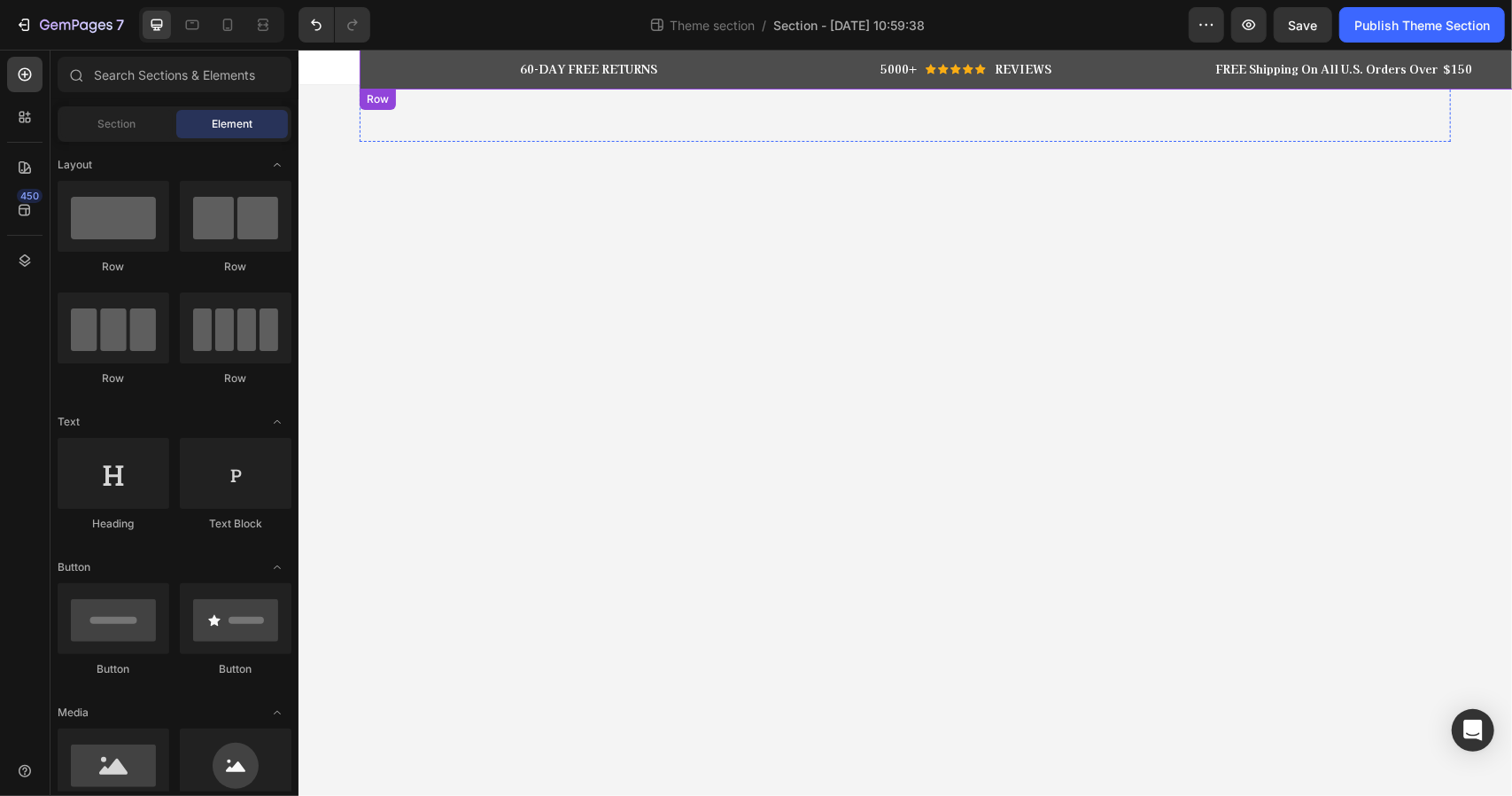
click at [387, 71] on div "60-DAY FREE RETURNS Heading Row 5000+ Heading Icon Icon Icon Icon Icon Icon Lis…" at bounding box center [966, 69] width 1187 height 19
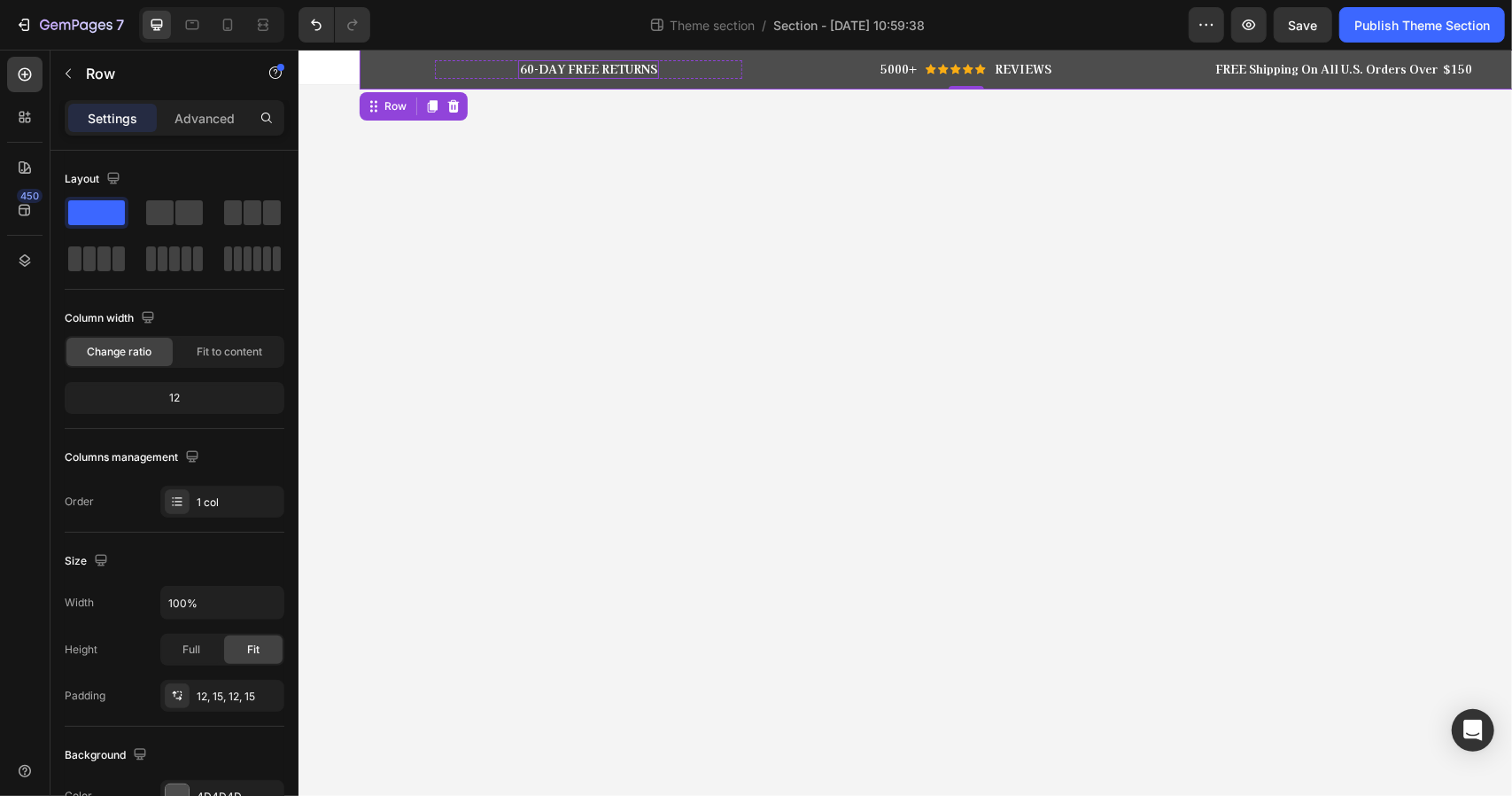
click at [576, 71] on p "60-DAY FREE RETURNS" at bounding box center [588, 69] width 137 height 15
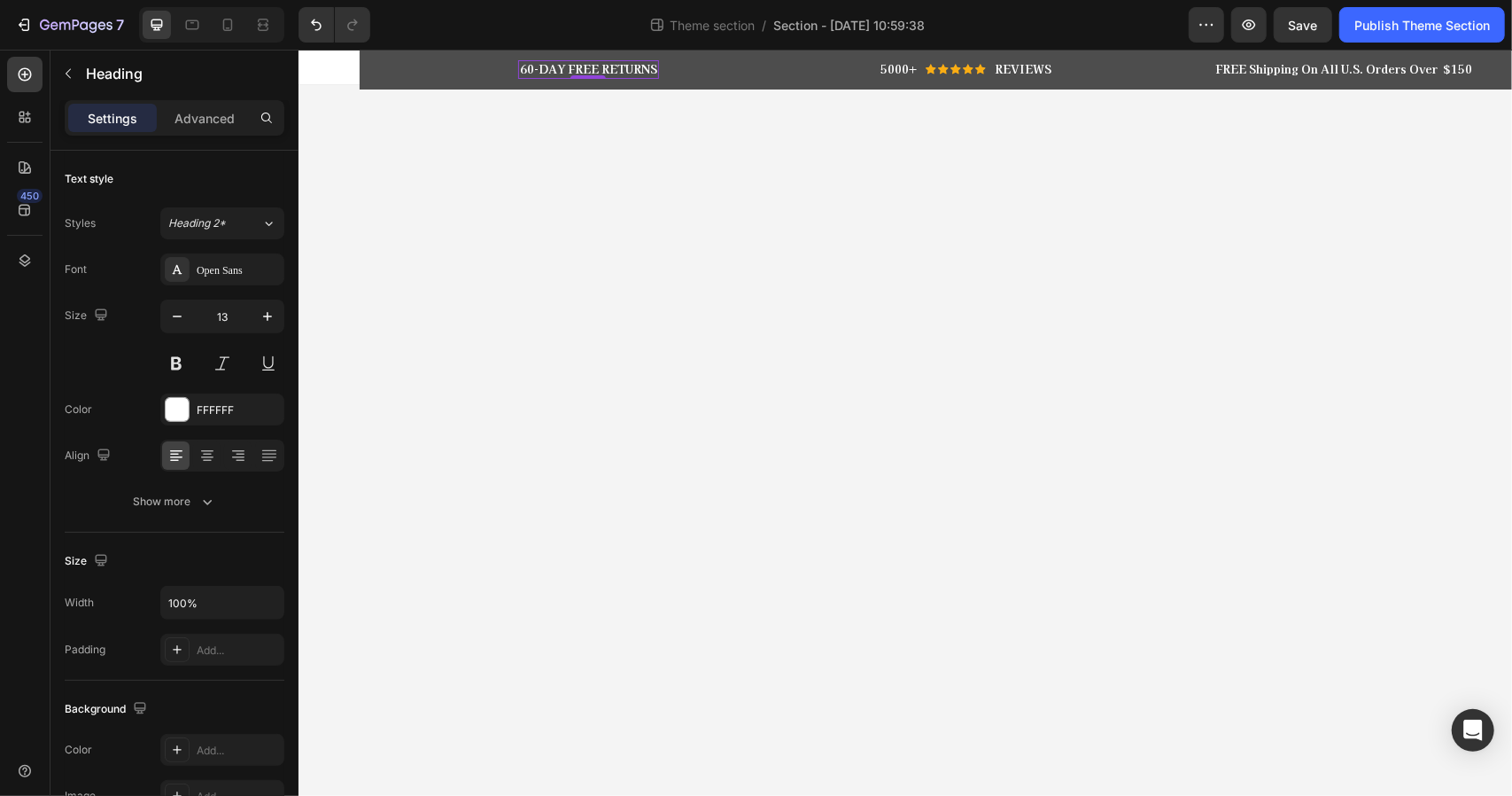
click at [565, 66] on p "60-DAY FREE RETURNS" at bounding box center [588, 69] width 137 height 15
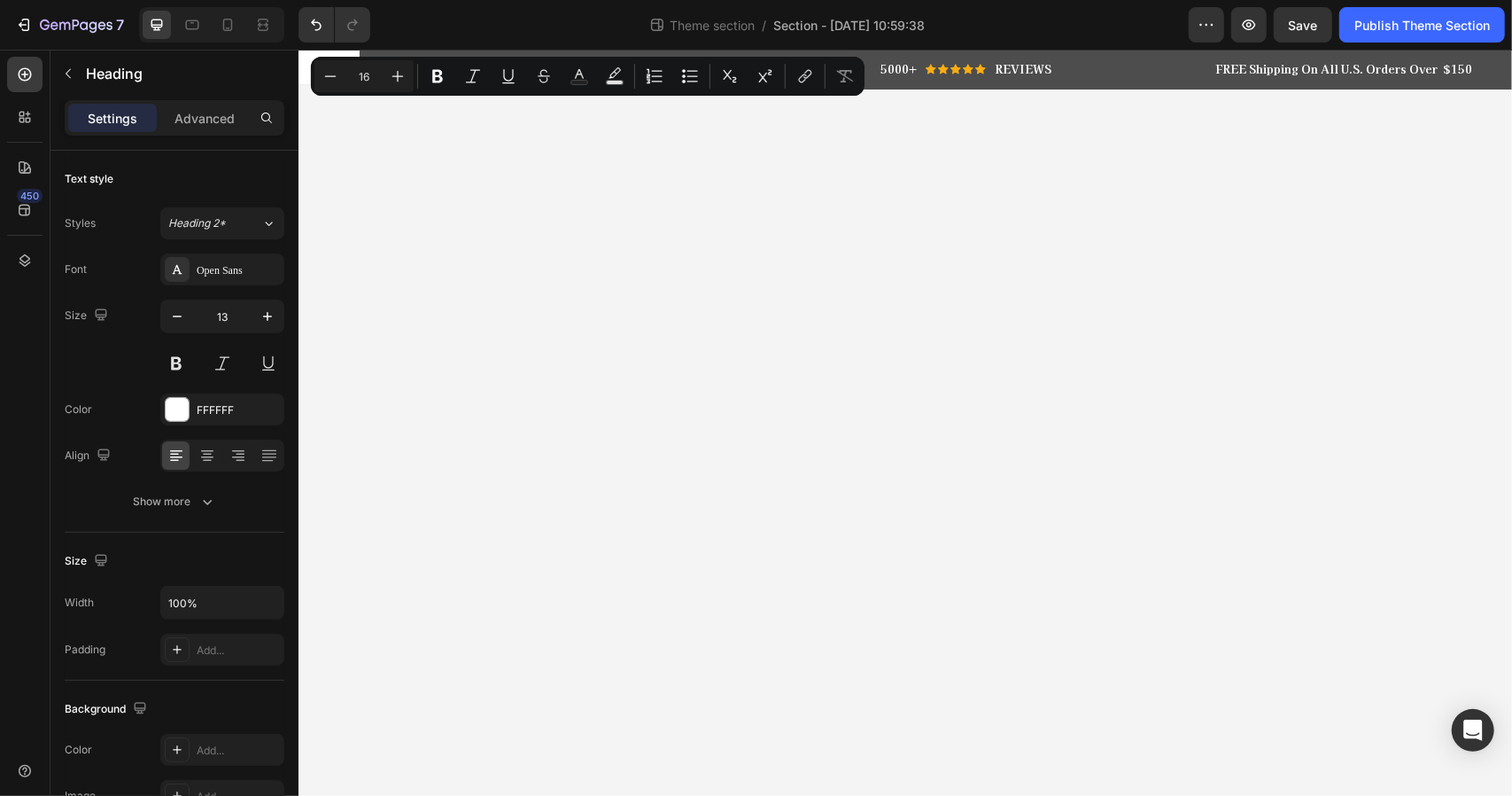
click at [574, 175] on body "60-DAY FREE RETURNS Heading Row 5000+ Heading Icon Icon Icon Icon Icon Icon Lis…" at bounding box center [904, 422] width 1214 height 746
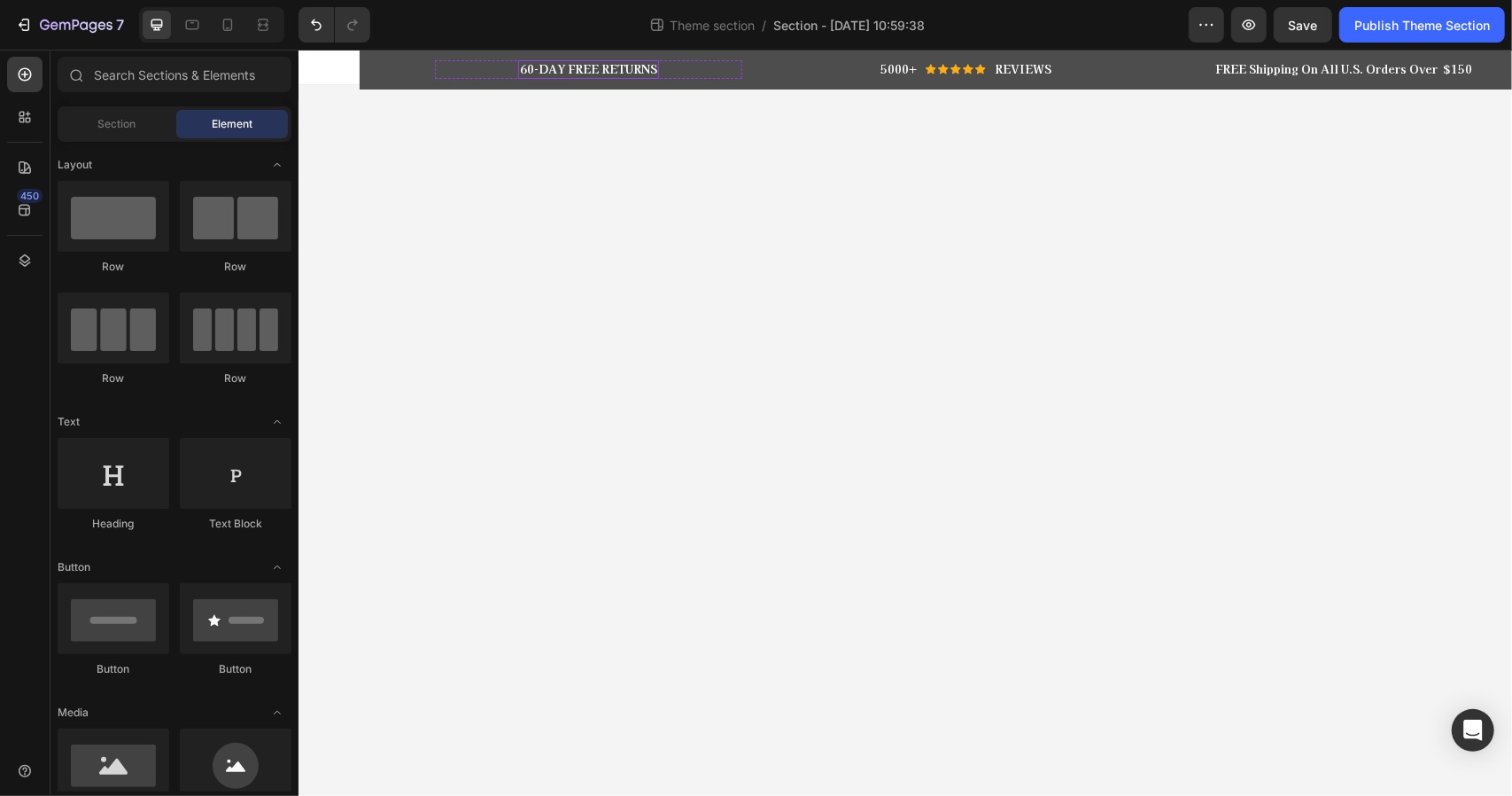
click at [585, 66] on p "60-DAY FREE RETURNS" at bounding box center [588, 69] width 137 height 15
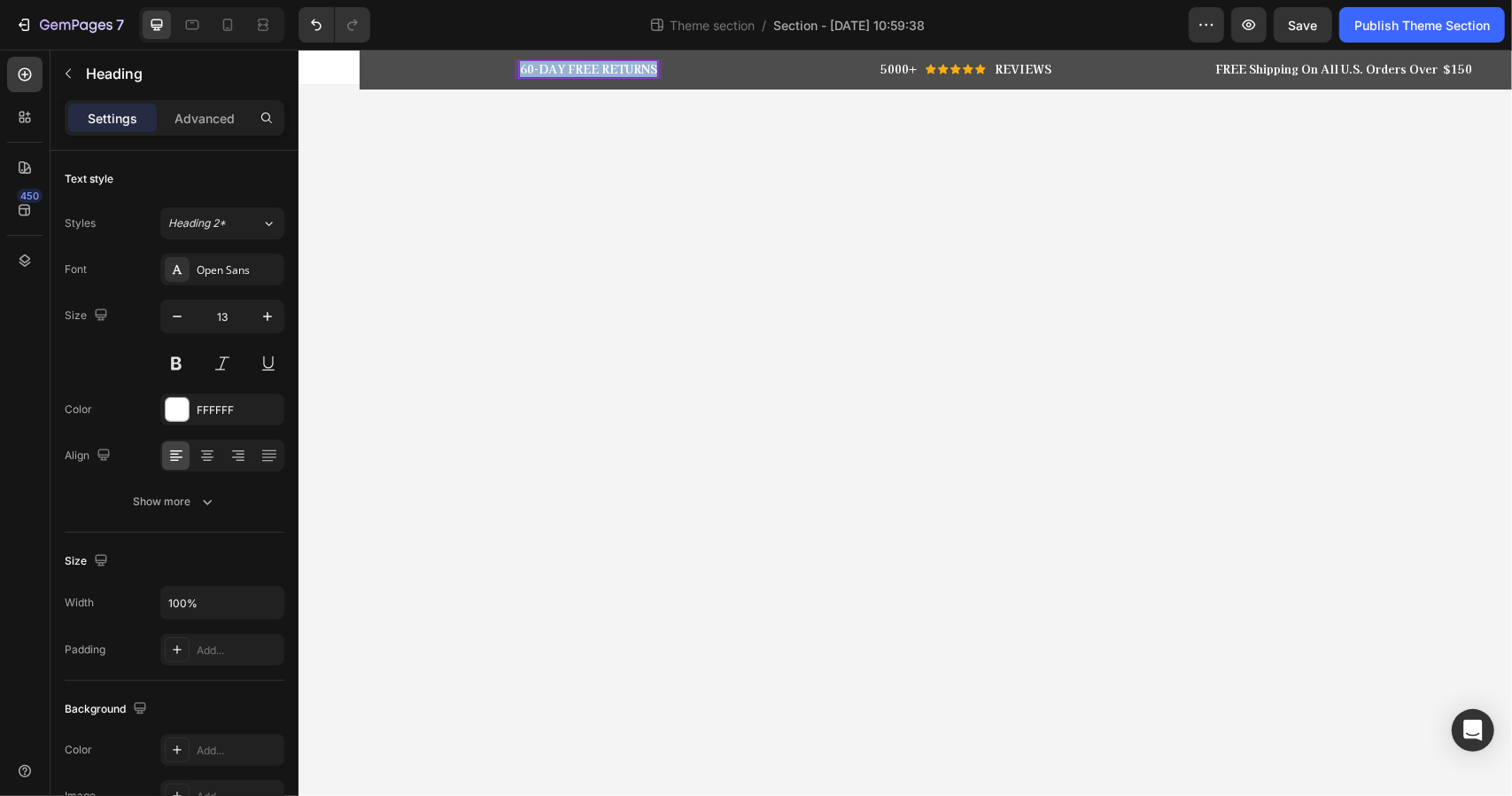
click at [585, 66] on p "60-DAY FREE RETURNS" at bounding box center [588, 69] width 137 height 15
click at [938, 71] on div "Icon Icon Icon Icon Icon" at bounding box center [955, 69] width 61 height 11
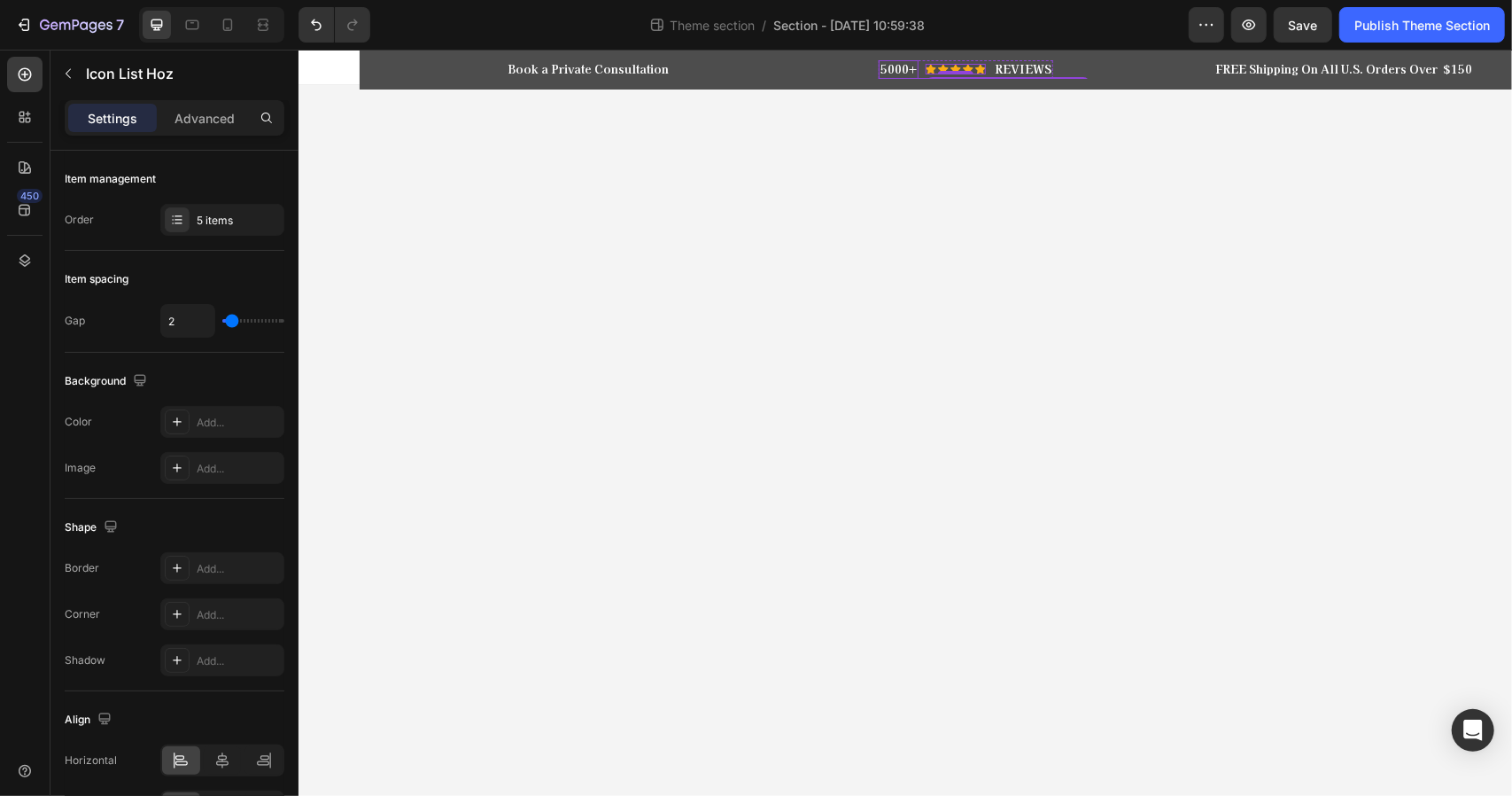
click at [911, 68] on p "5000+" at bounding box center [897, 69] width 37 height 15
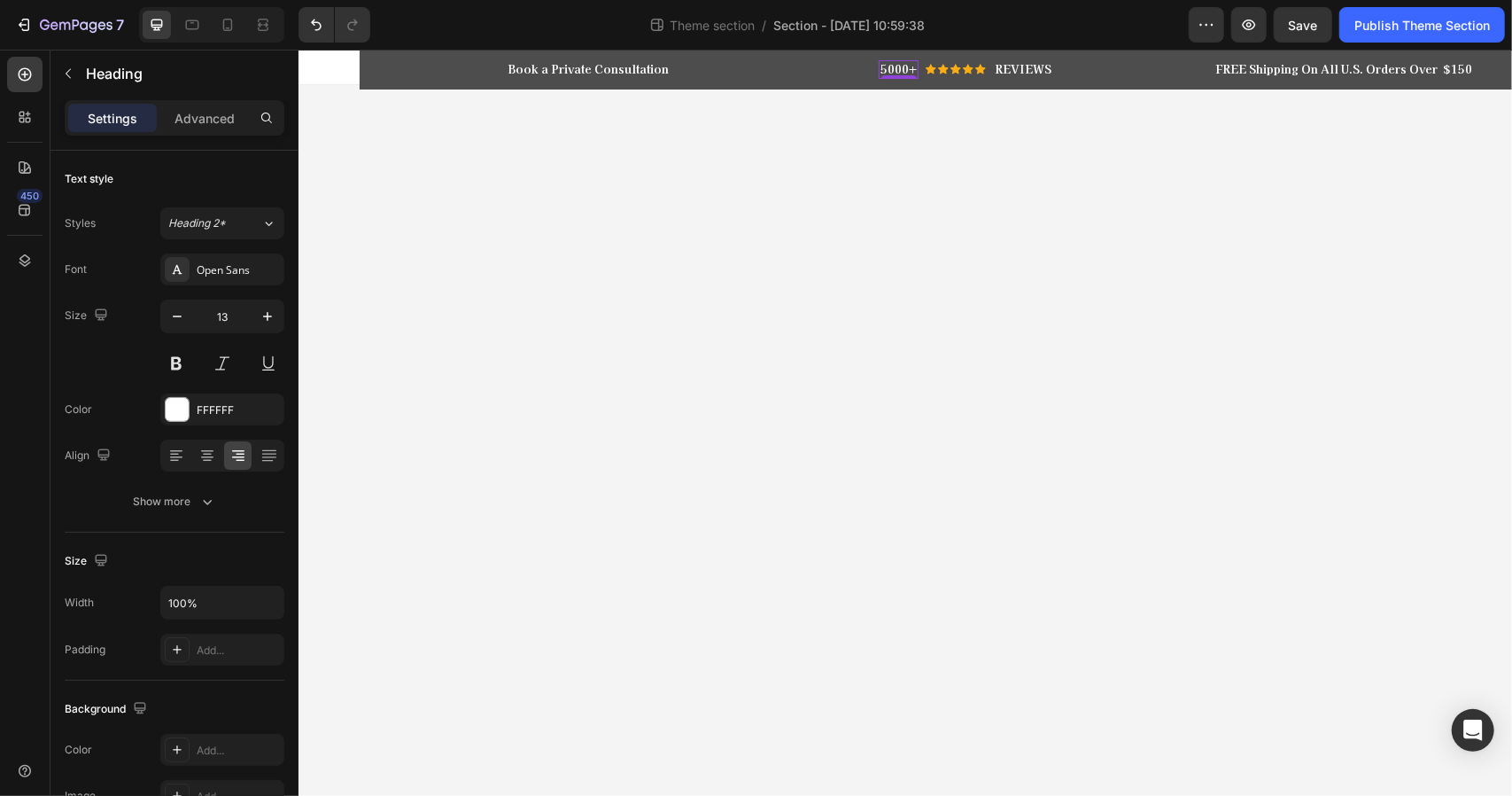
click at [911, 68] on p "5000+" at bounding box center [897, 69] width 37 height 15
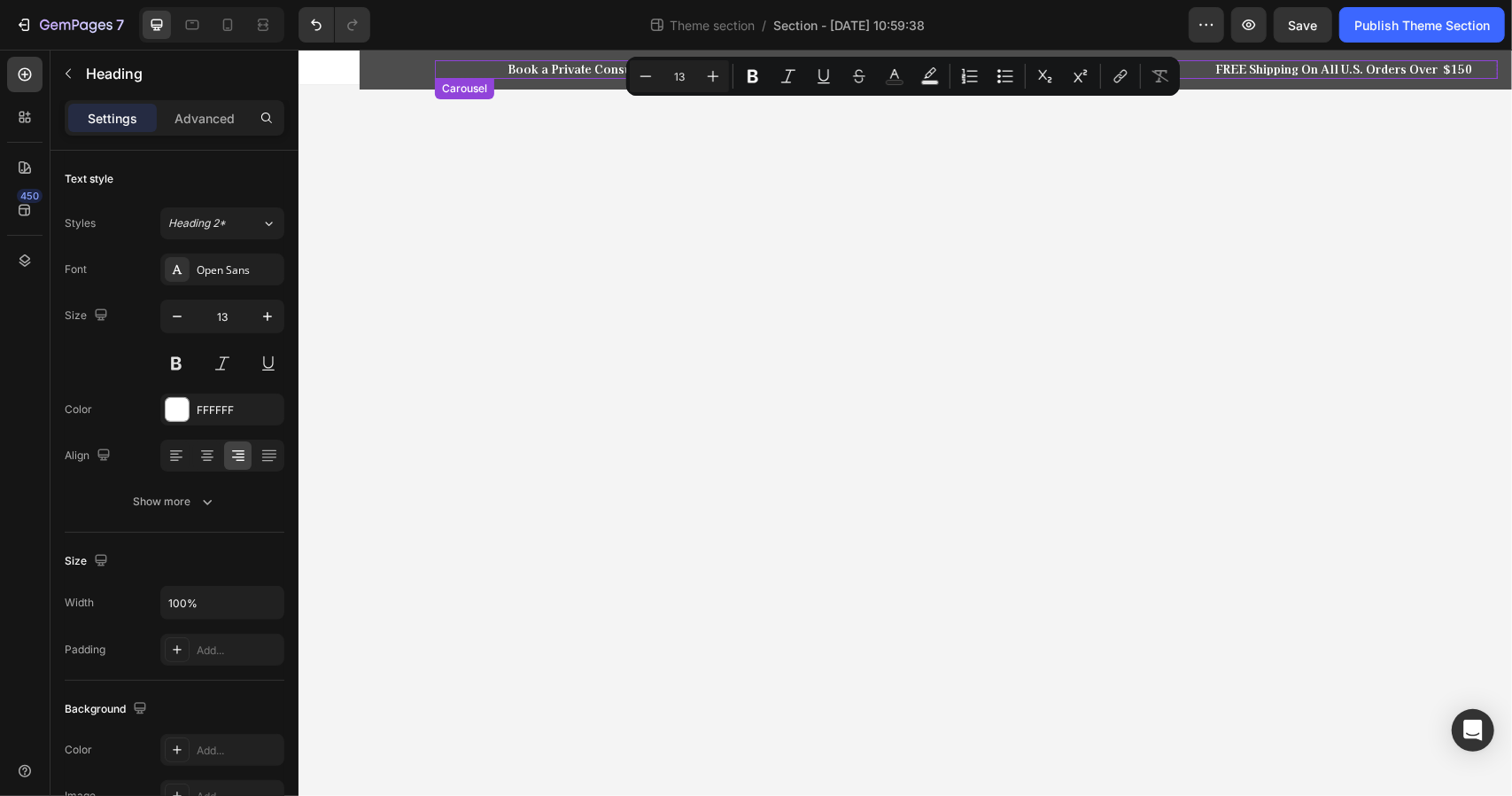
click at [1184, 68] on div "Book a Private Consultation Heading Row 5000+ Heading 0 Icon Icon Icon Icon Ico…" at bounding box center [965, 69] width 1063 height 19
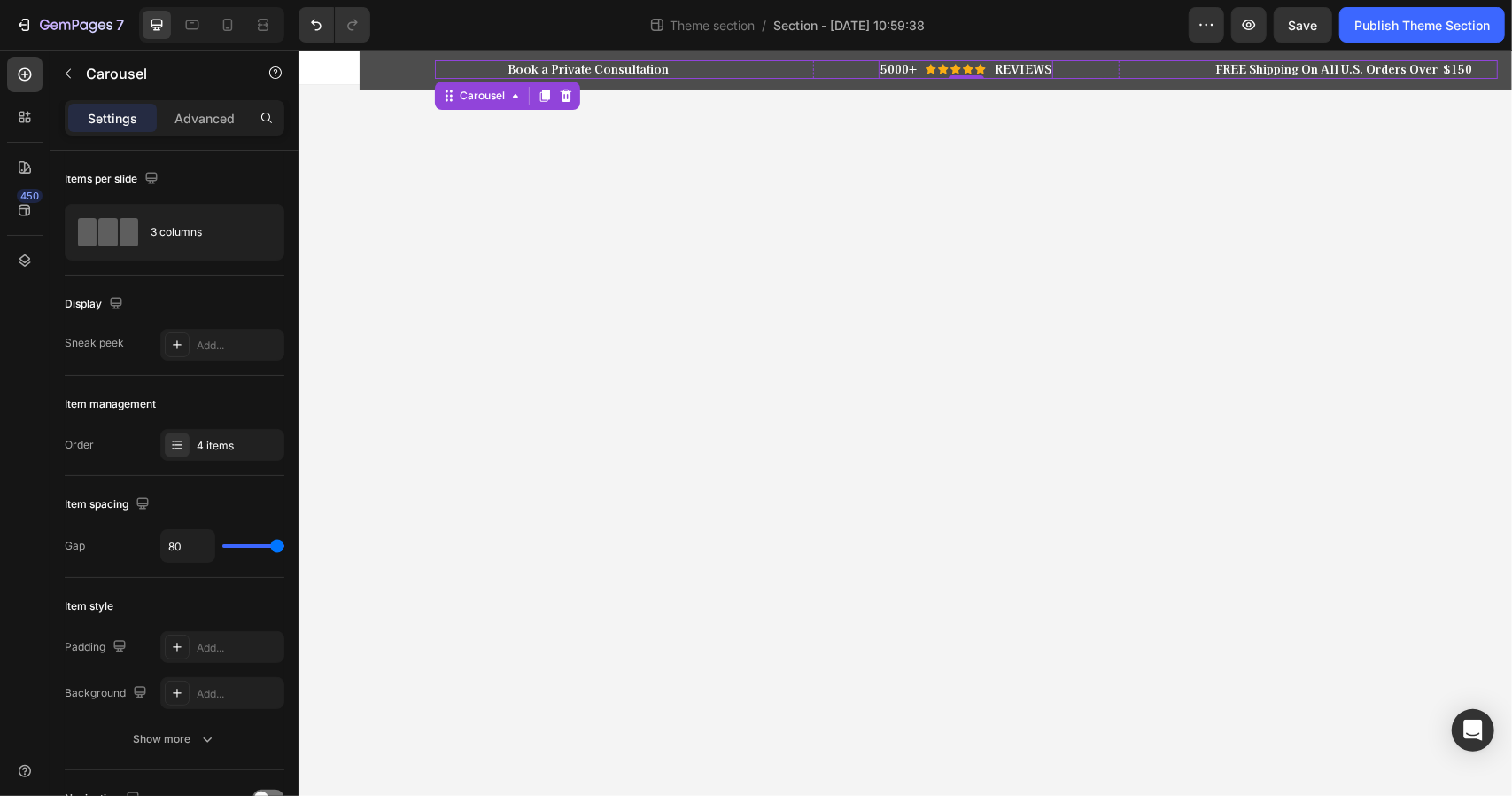
click at [1000, 70] on p "REVIEWS" at bounding box center [1023, 69] width 57 height 15
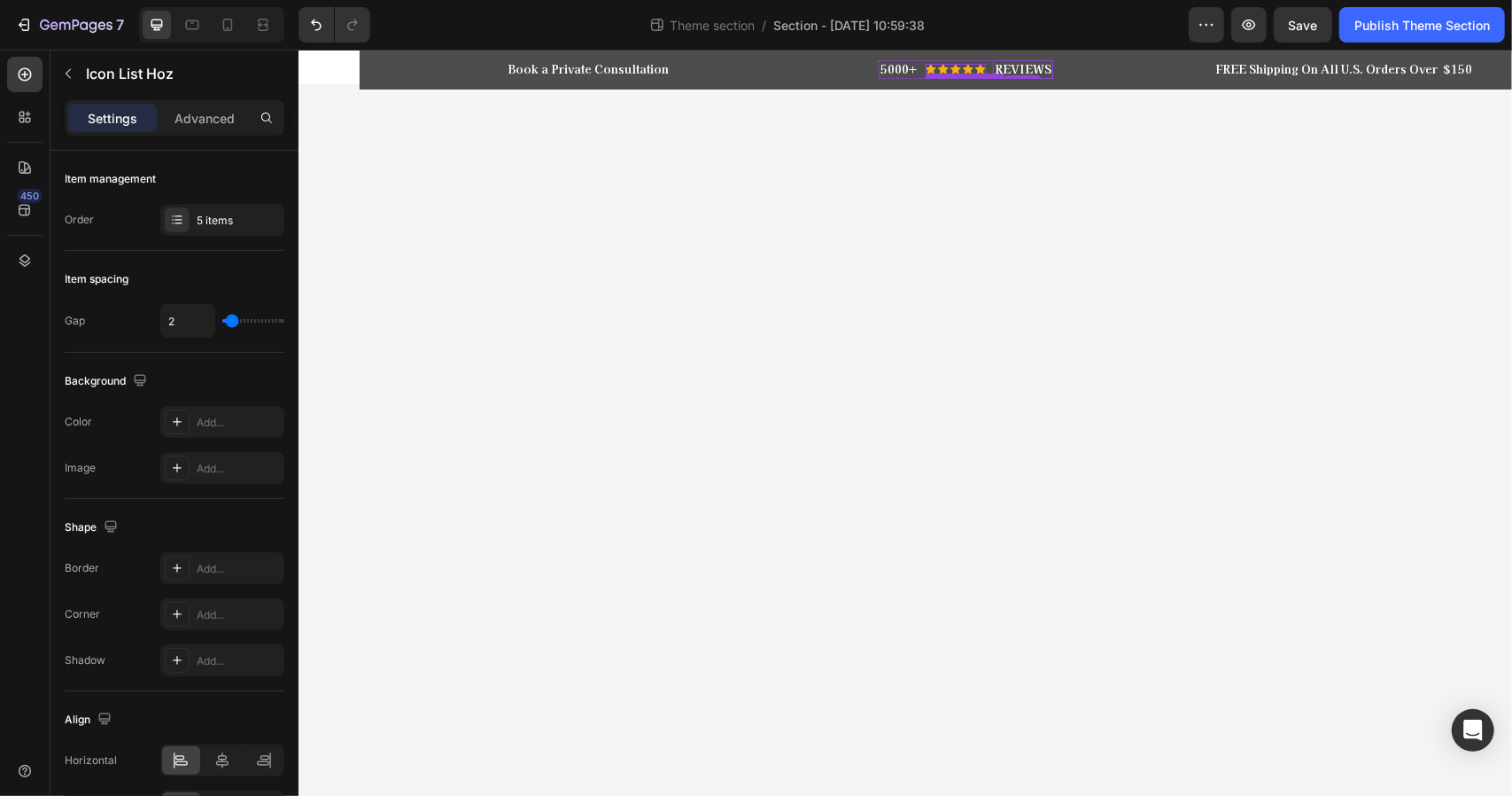
click at [977, 70] on div "Icon Icon Icon Icon Icon" at bounding box center [955, 69] width 61 height 11
click at [978, 66] on div "Icon" at bounding box center [980, 69] width 11 height 11
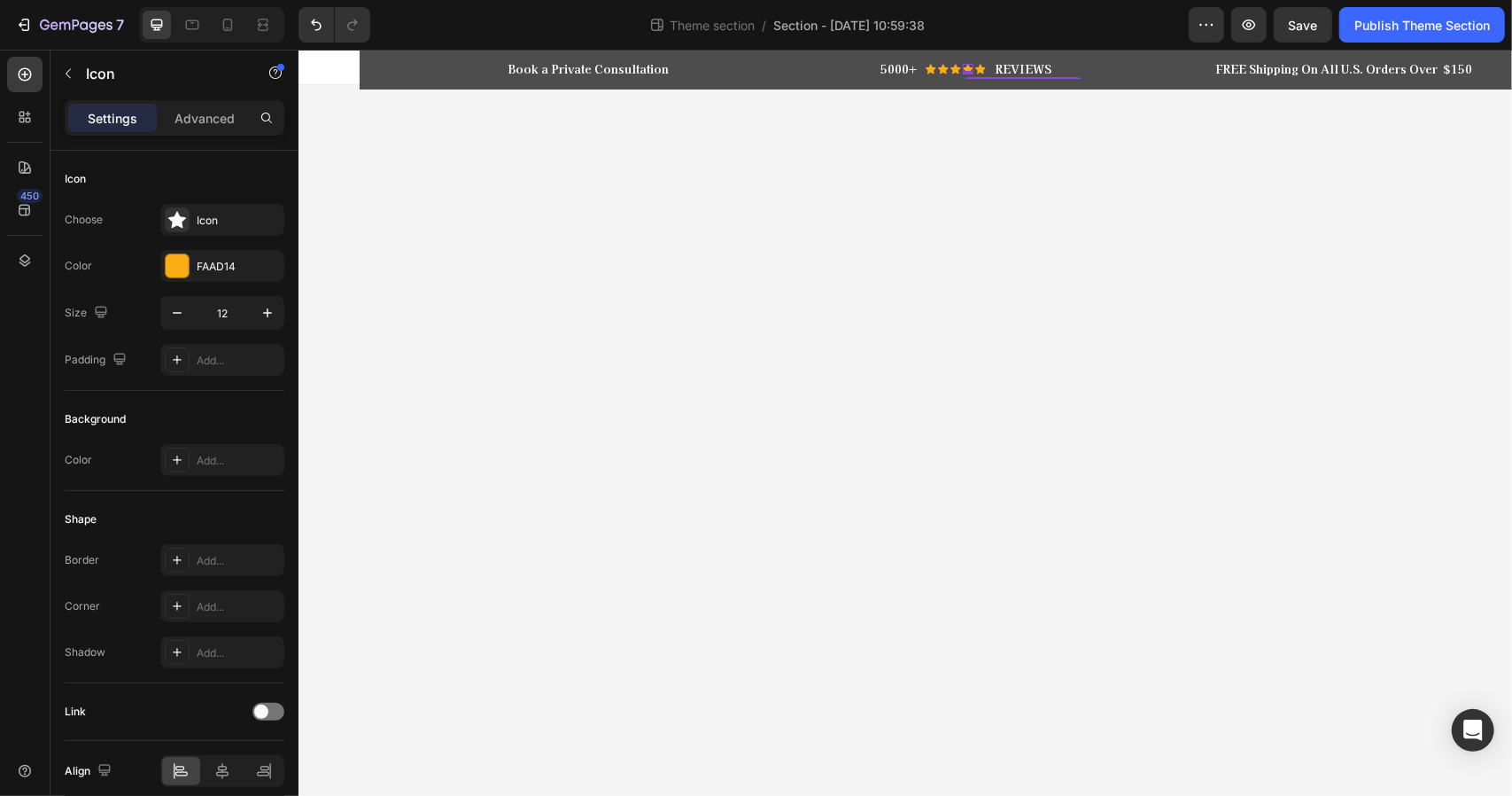
click at [973, 66] on div "Icon 0" at bounding box center [968, 69] width 11 height 11
click at [959, 63] on icon at bounding box center [955, 69] width 11 height 11
drag, startPoint x: 988, startPoint y: 69, endPoint x: 930, endPoint y: 70, distance: 58.0
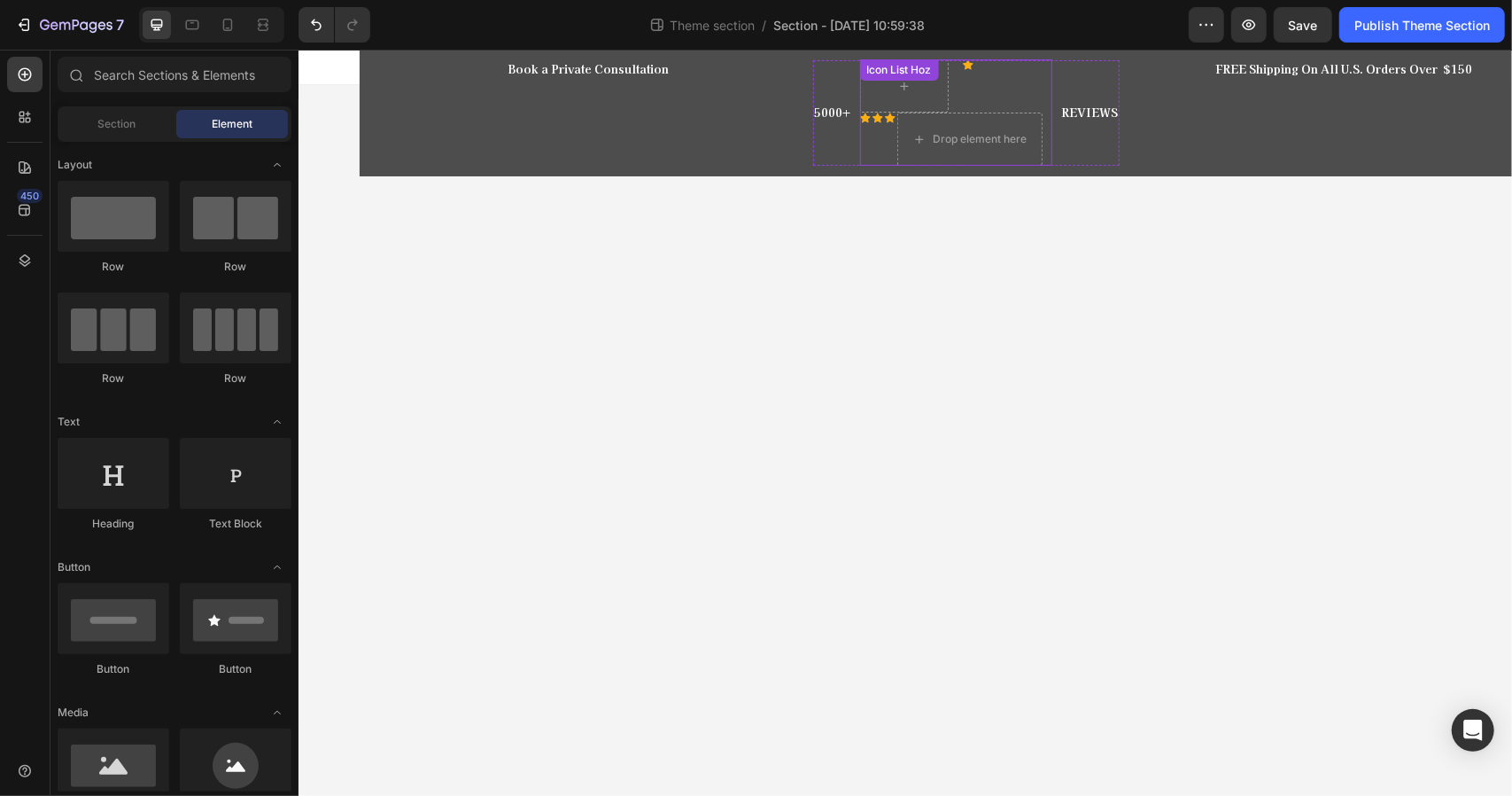
click at [876, 133] on div "Icon" at bounding box center [877, 138] width 11 height 53
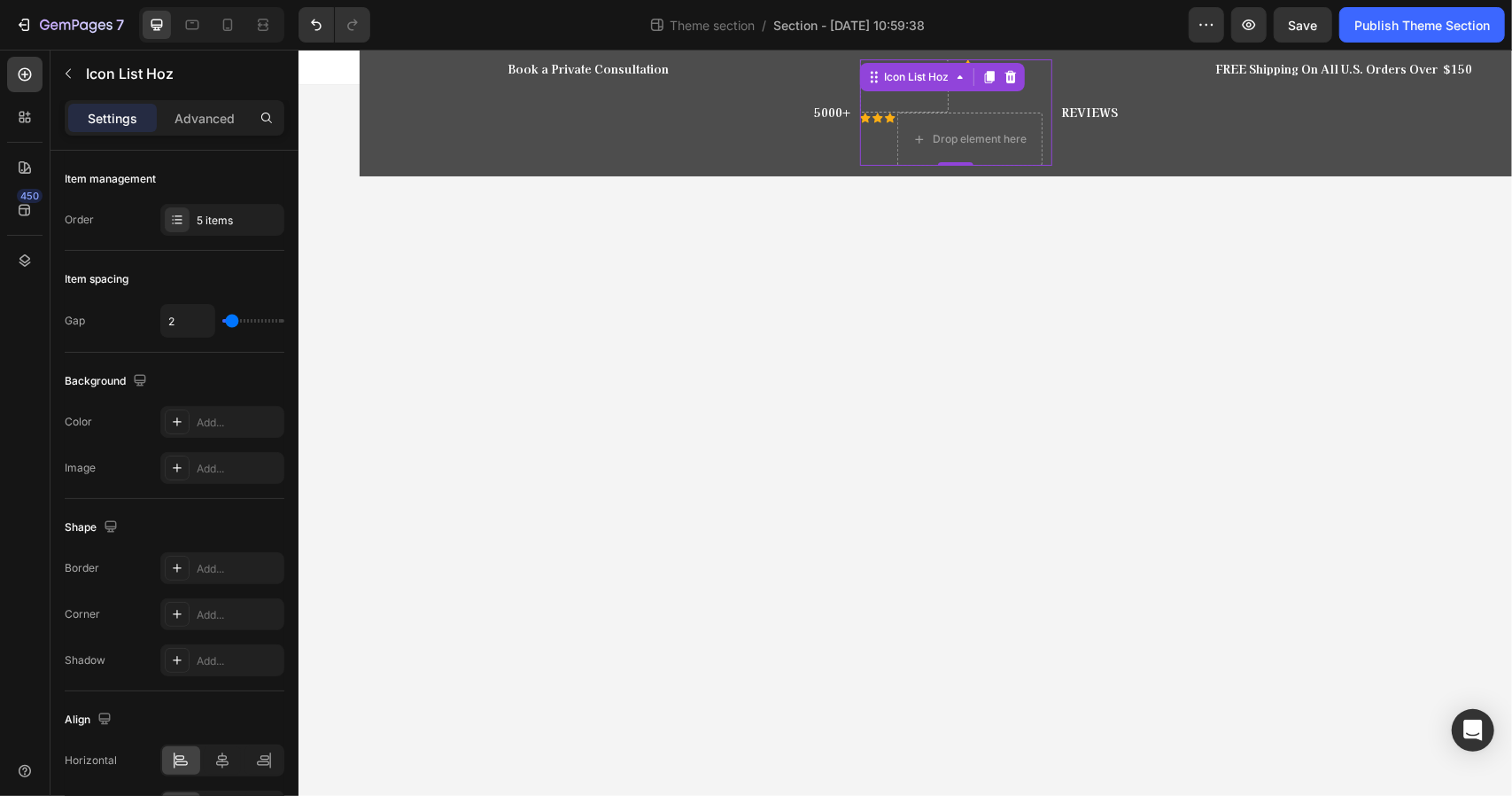
click at [876, 133] on div "Icon" at bounding box center [877, 138] width 11 height 53
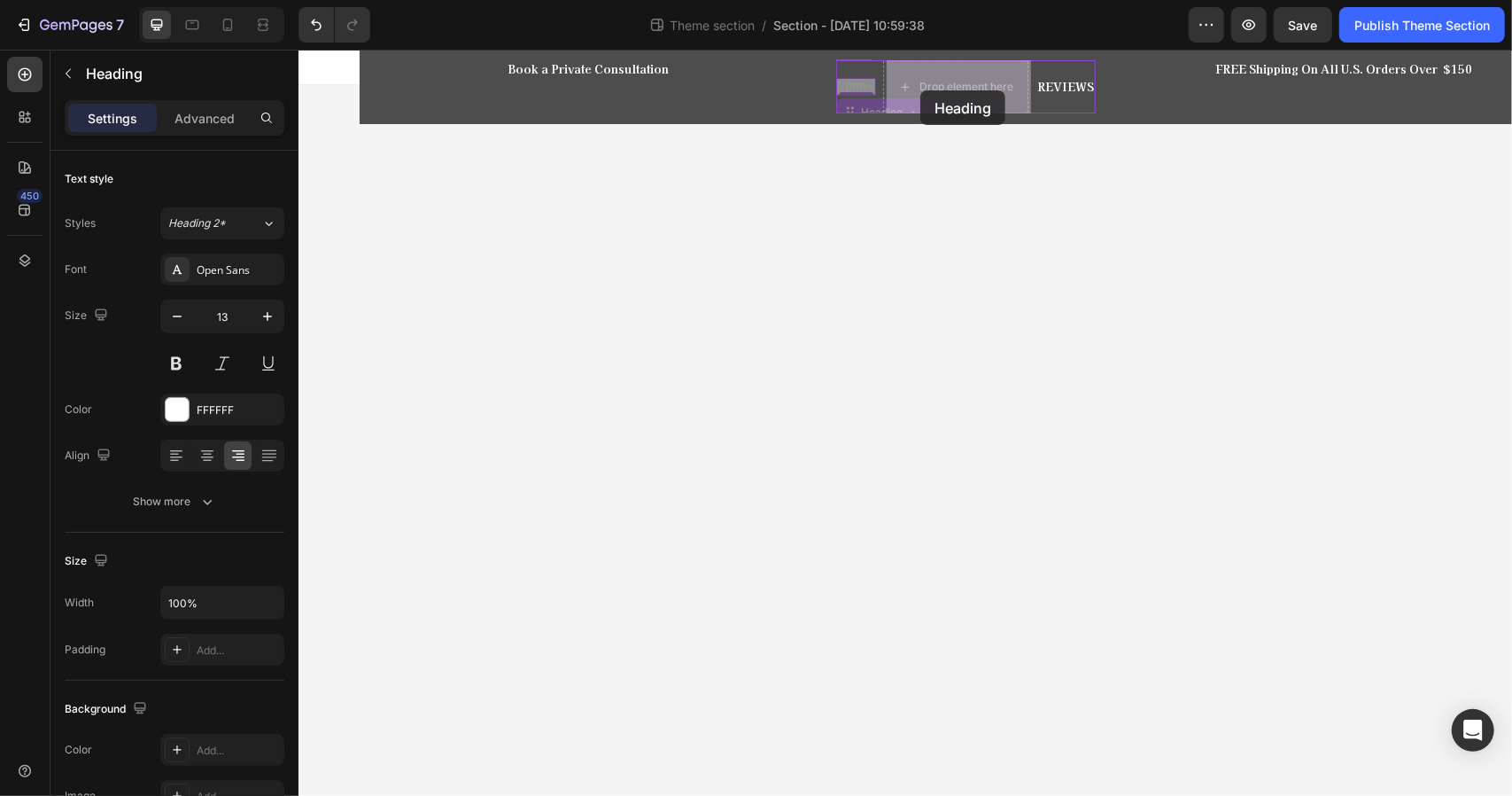
drag, startPoint x: 853, startPoint y: 86, endPoint x: 919, endPoint y: 89, distance: 66.1
click at [857, 64] on div "Drop element here" at bounding box center [908, 86] width 145 height 53
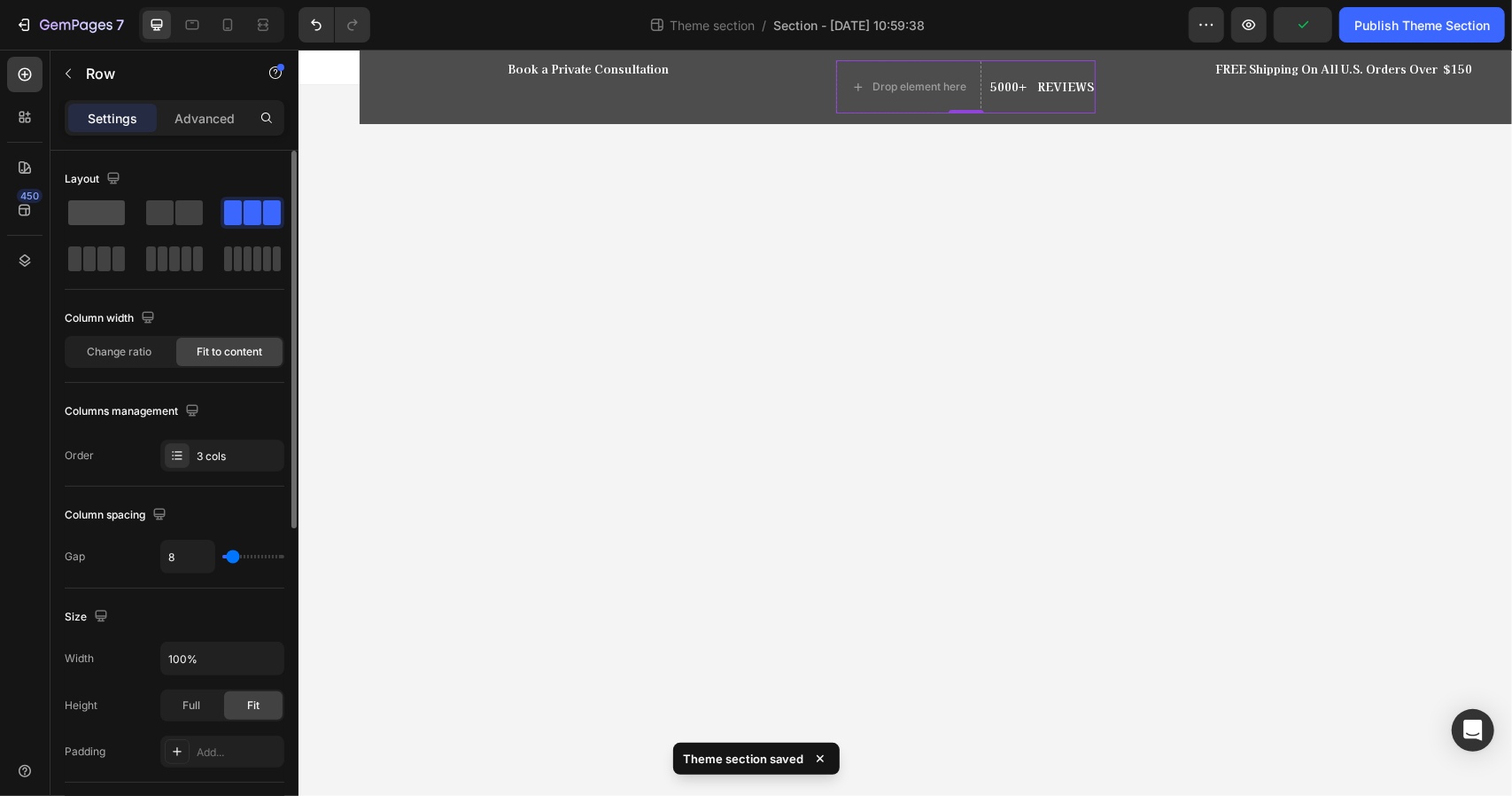
click at [91, 206] on span at bounding box center [97, 213] width 57 height 25
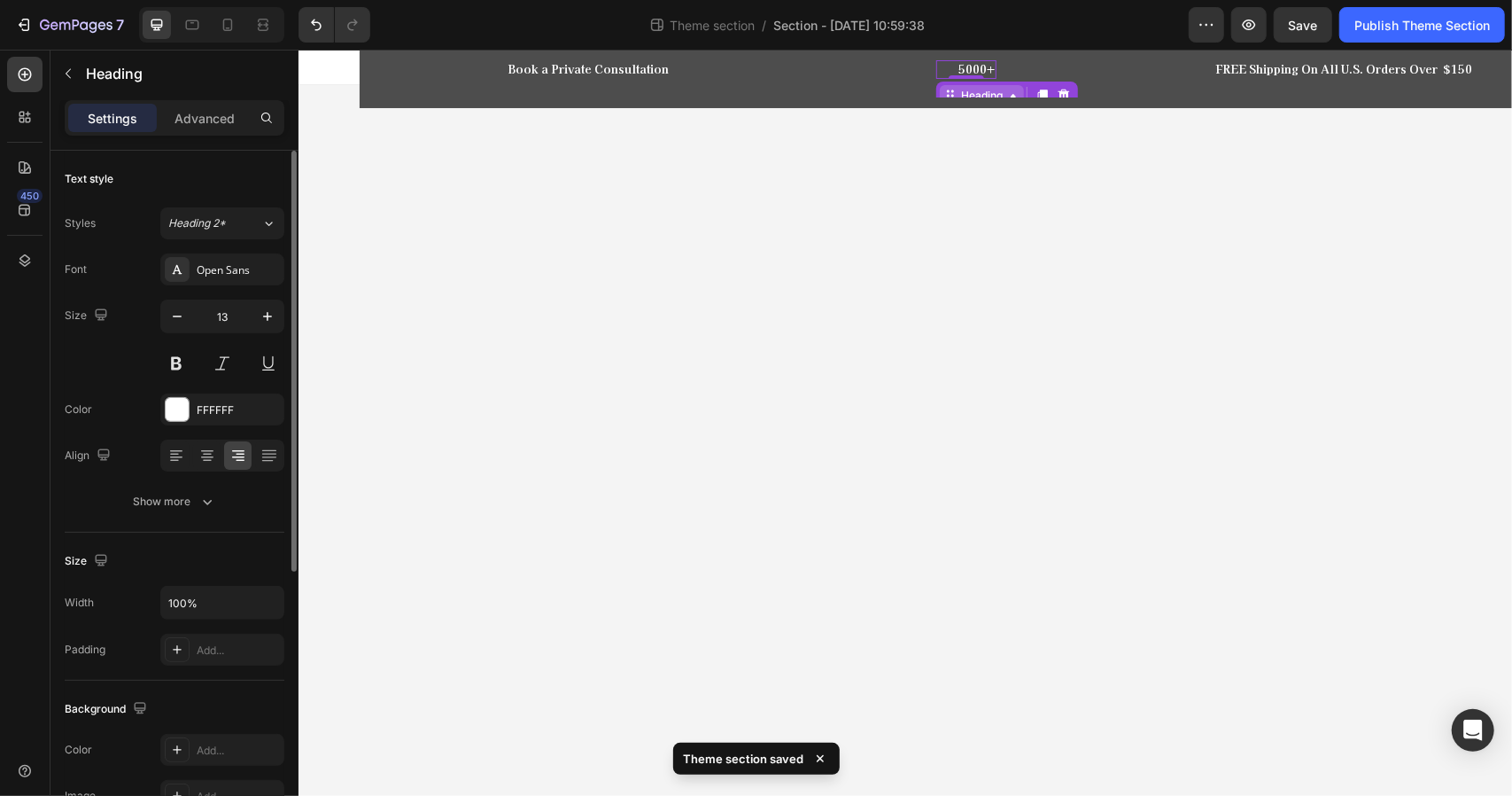
click at [969, 86] on div "Heading" at bounding box center [981, 94] width 49 height 16
click at [1070, 95] on icon at bounding box center [1063, 94] width 14 height 14
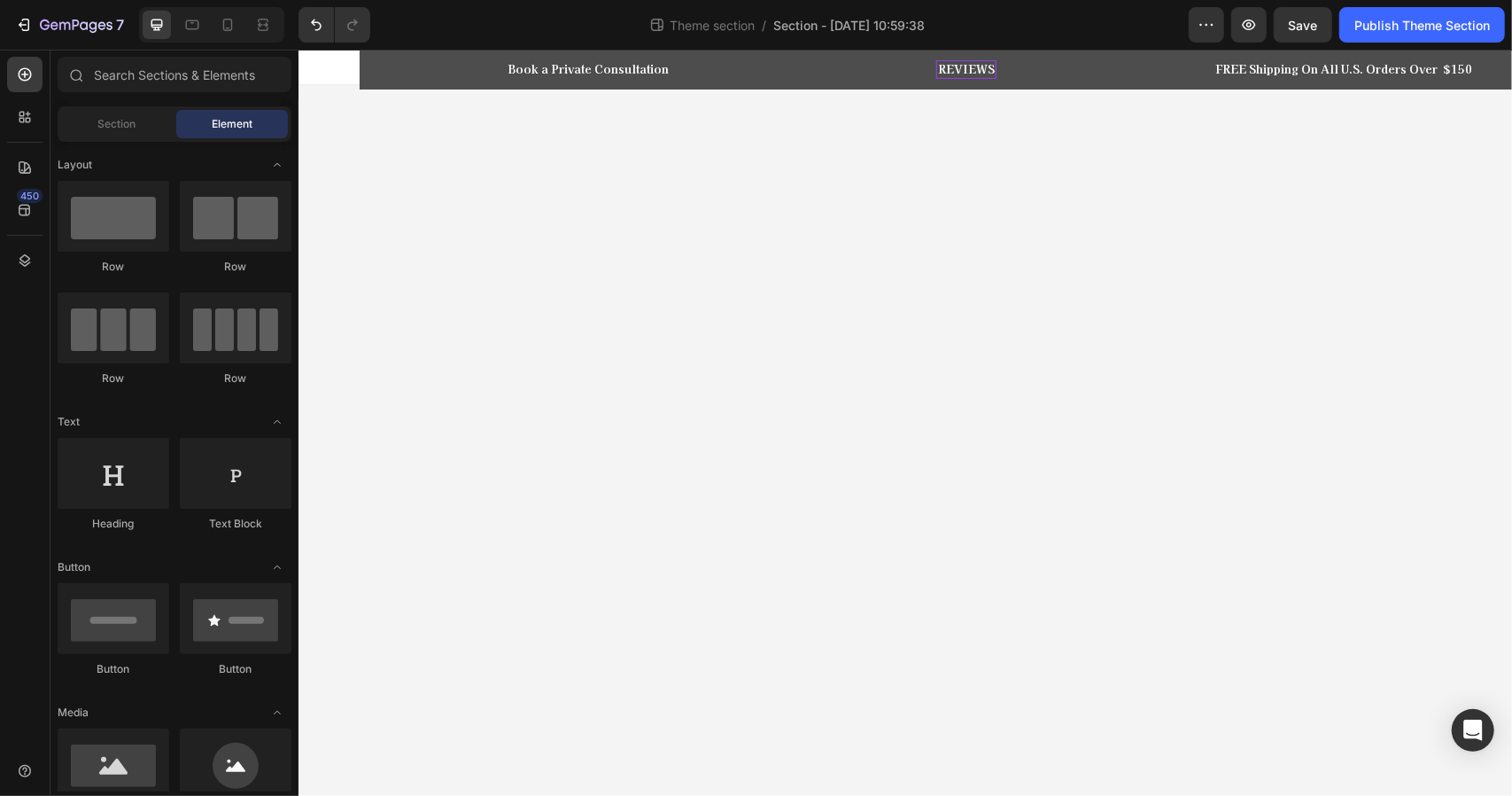
click at [960, 69] on p "REVIEWS" at bounding box center [966, 69] width 57 height 15
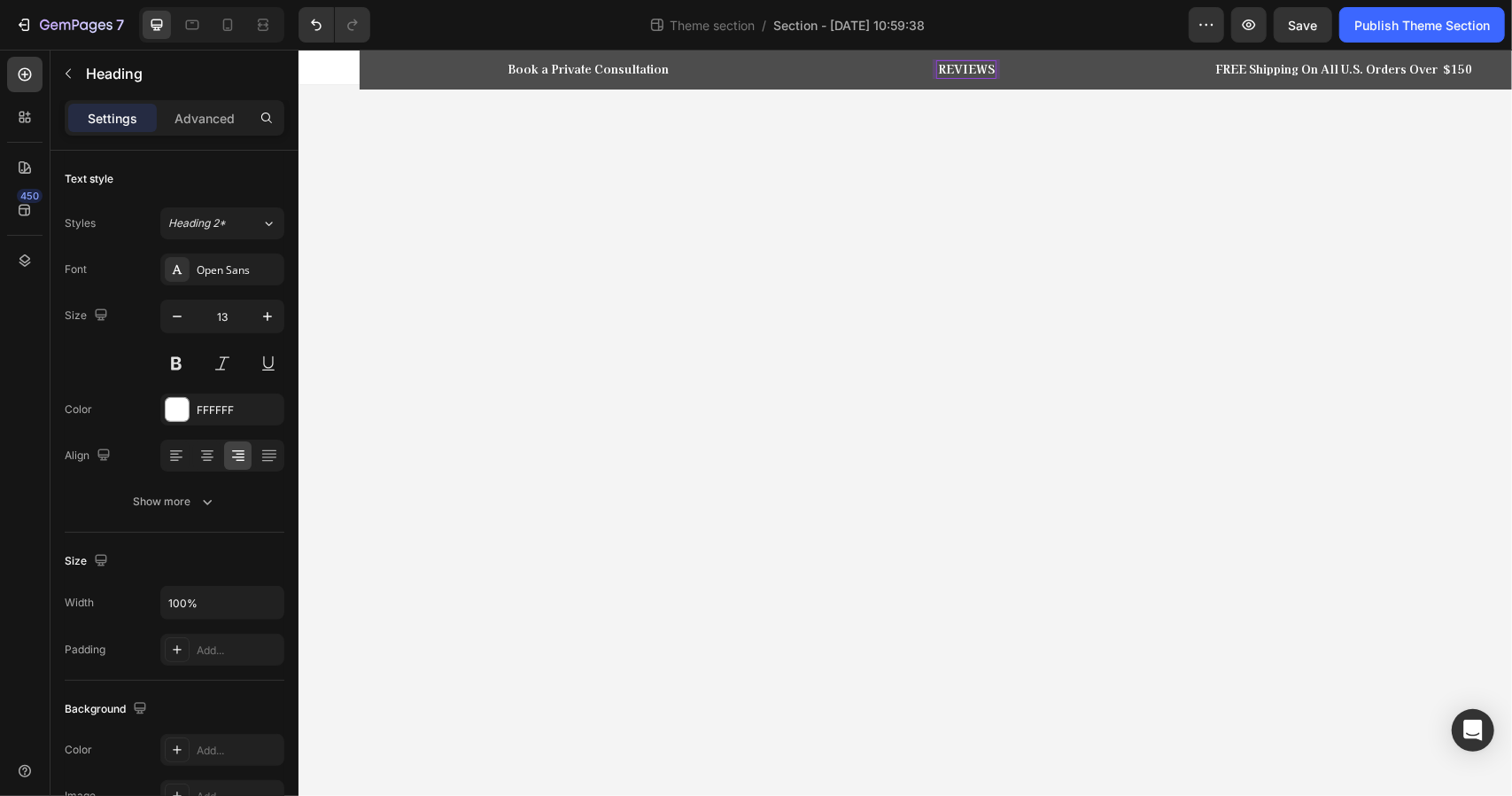
click at [960, 69] on p "REVIEWS" at bounding box center [966, 69] width 57 height 15
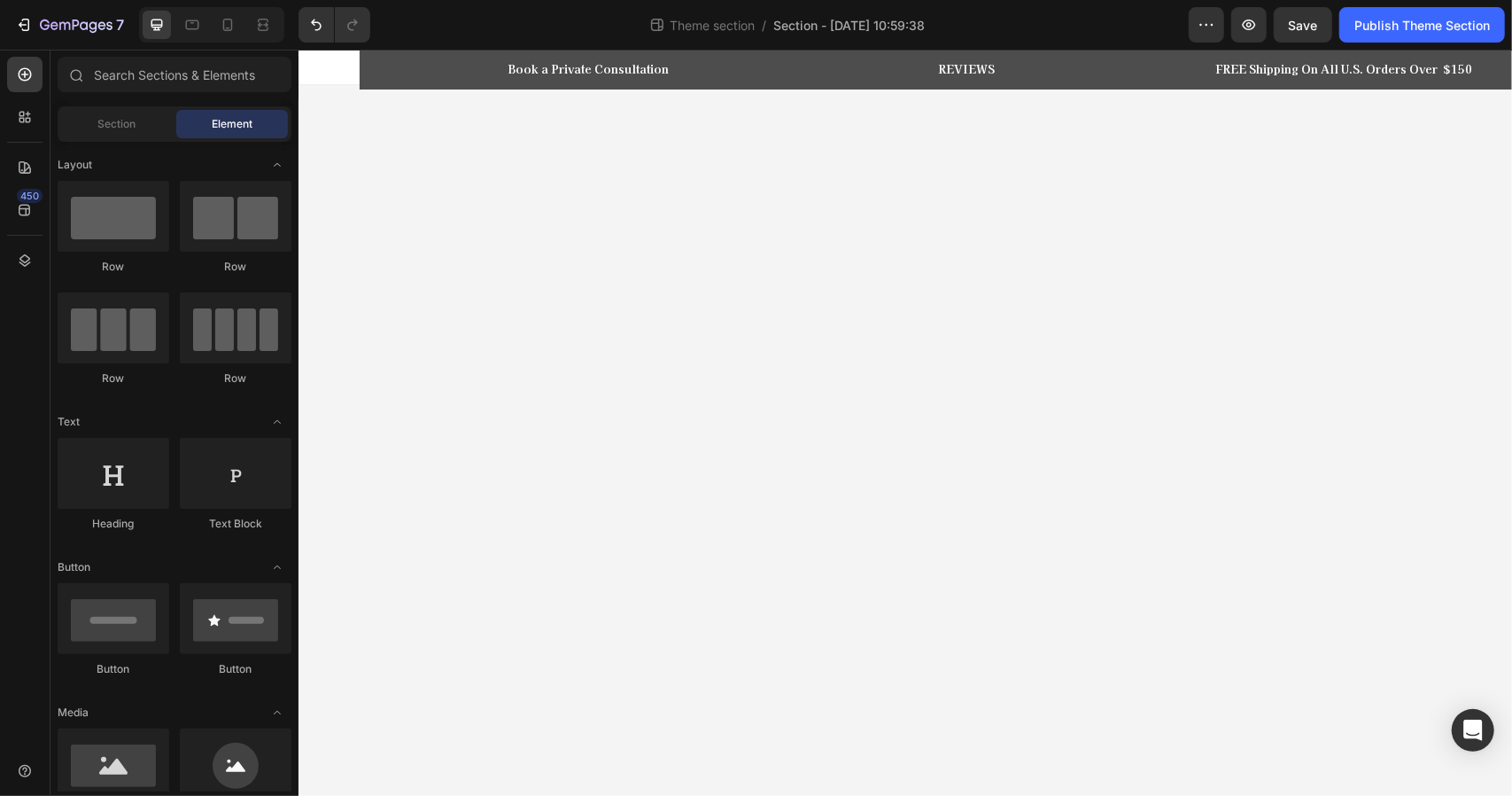
click at [909, 189] on body "Book a Private Consultation Heading Row REVIEWS Heading Row Row FREE Shipping O…" at bounding box center [904, 422] width 1214 height 746
click at [969, 67] on p "REVIEWS" at bounding box center [966, 69] width 57 height 15
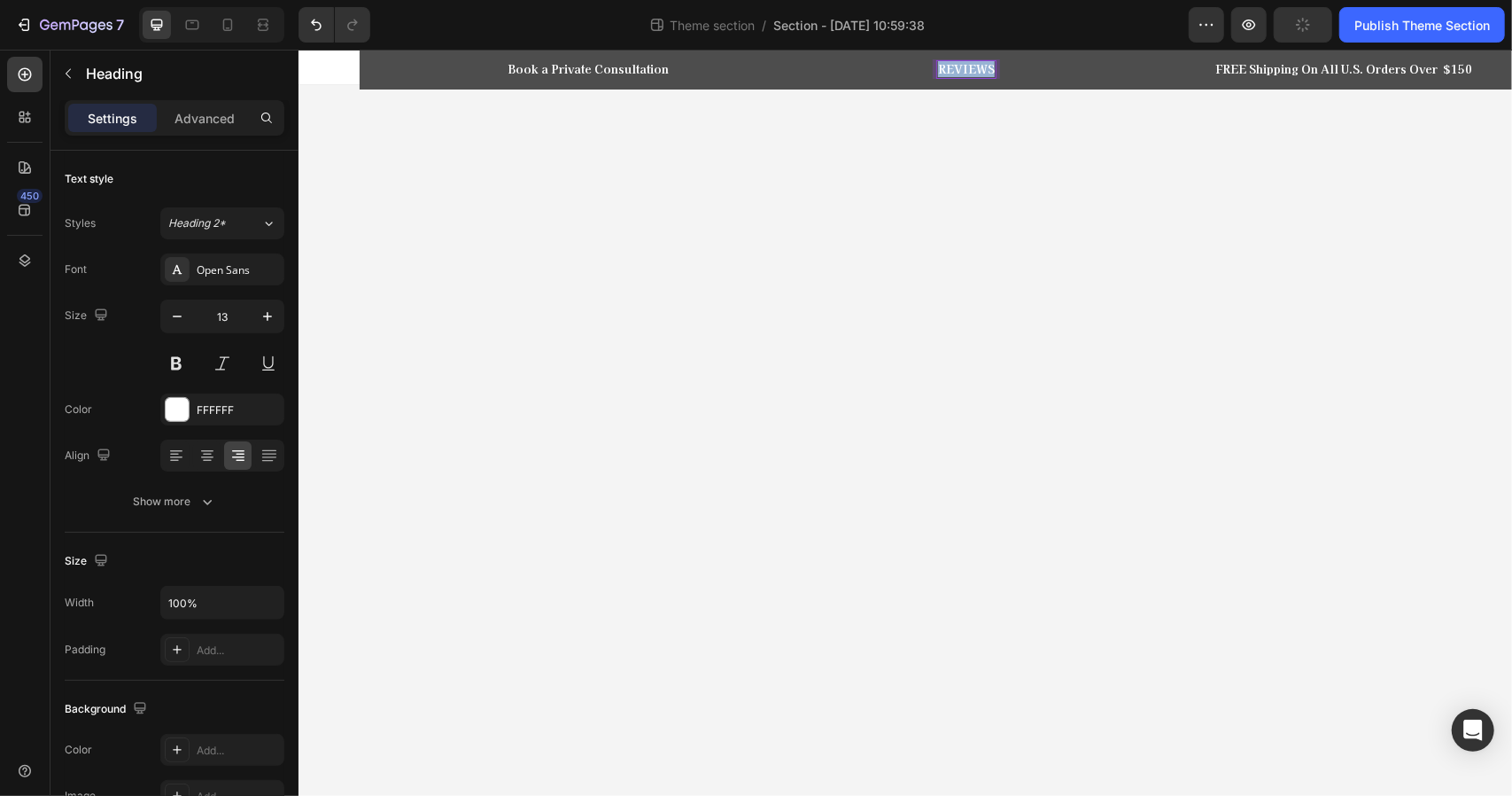
click at [969, 67] on p "REVIEWS" at bounding box center [966, 69] width 57 height 15
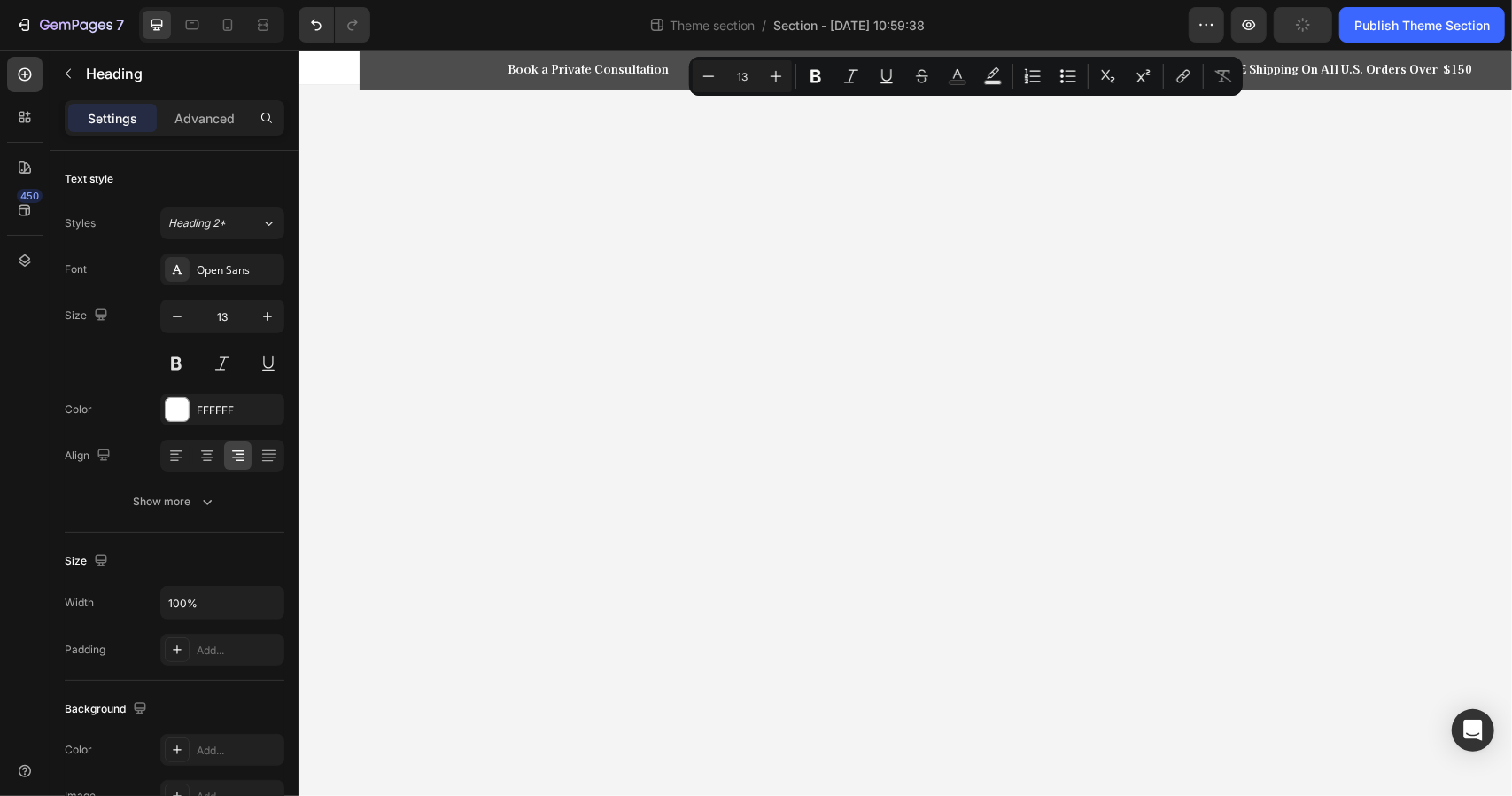
click at [971, 68] on button "Text Color" at bounding box center [958, 77] width 32 height 32
type input "FFFFFF"
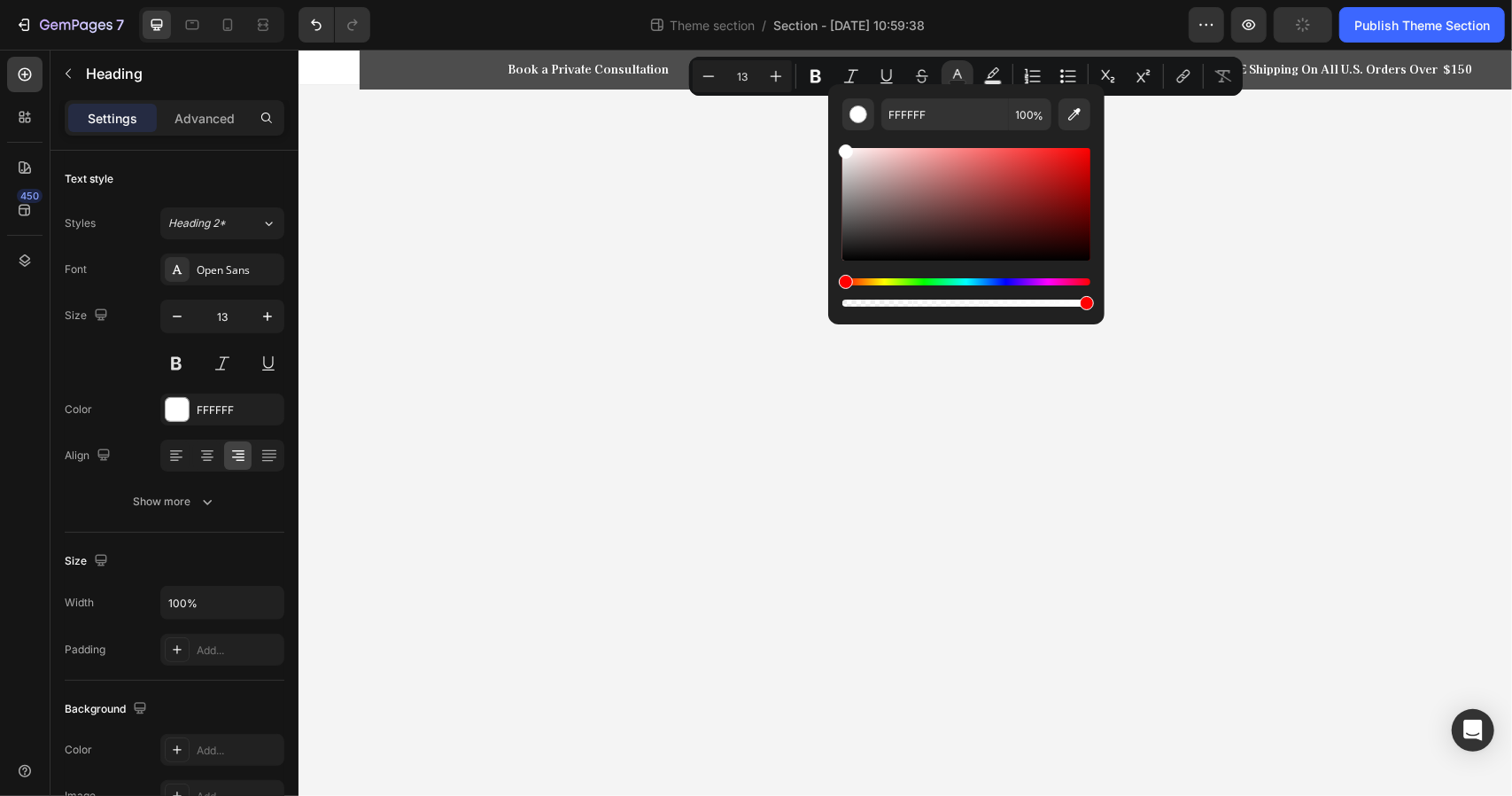
click at [942, 61] on button "Text Color" at bounding box center [958, 77] width 32 height 32
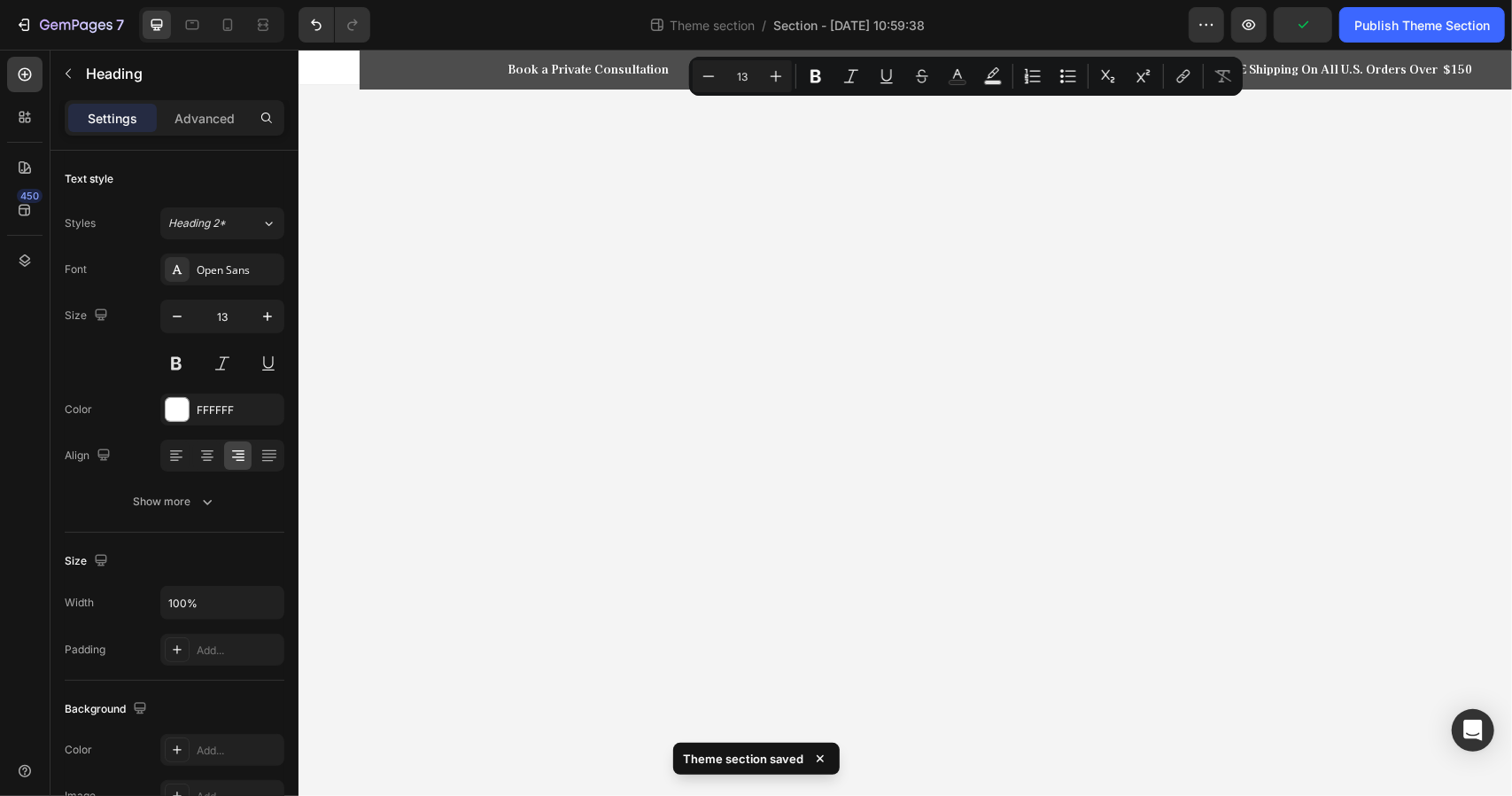
click at [942, 61] on button "Text Color" at bounding box center [958, 77] width 32 height 32
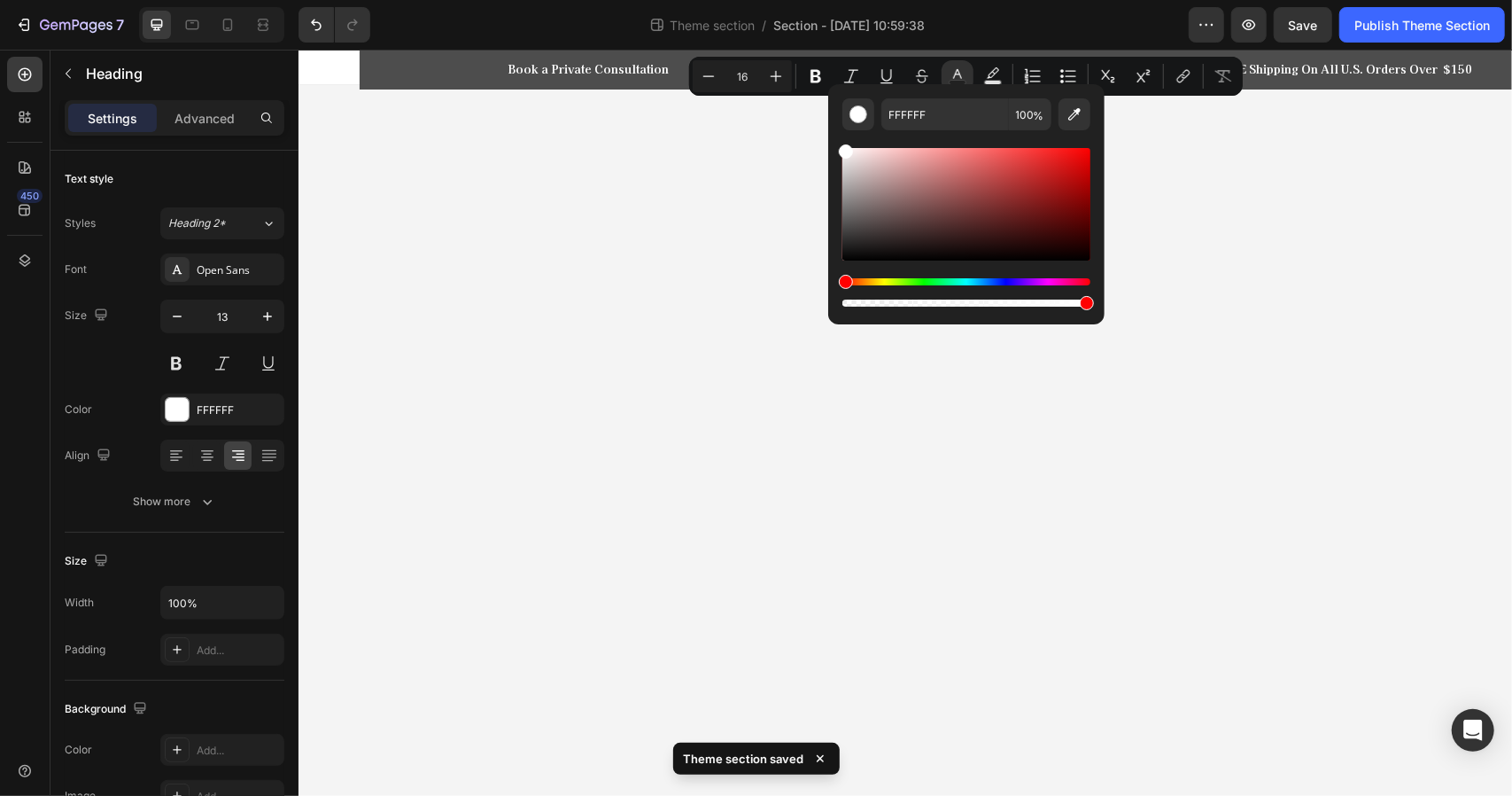
click at [748, 176] on body "Book a Private Consultation Heading Row REVIEWS Heading 0 Row Row FREE Shipping…" at bounding box center [904, 422] width 1214 height 746
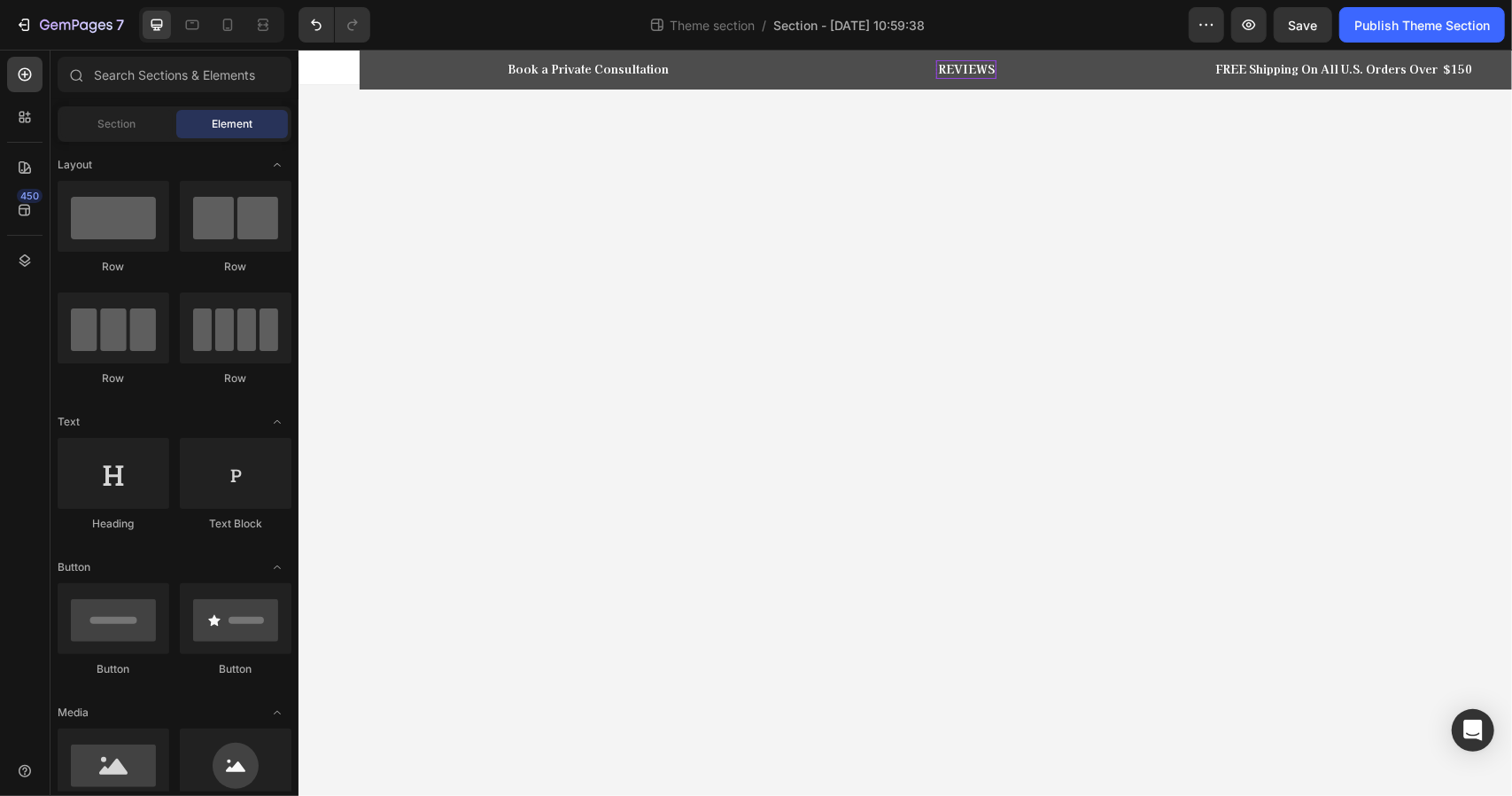
click at [965, 64] on p "REVIEWS" at bounding box center [966, 69] width 57 height 15
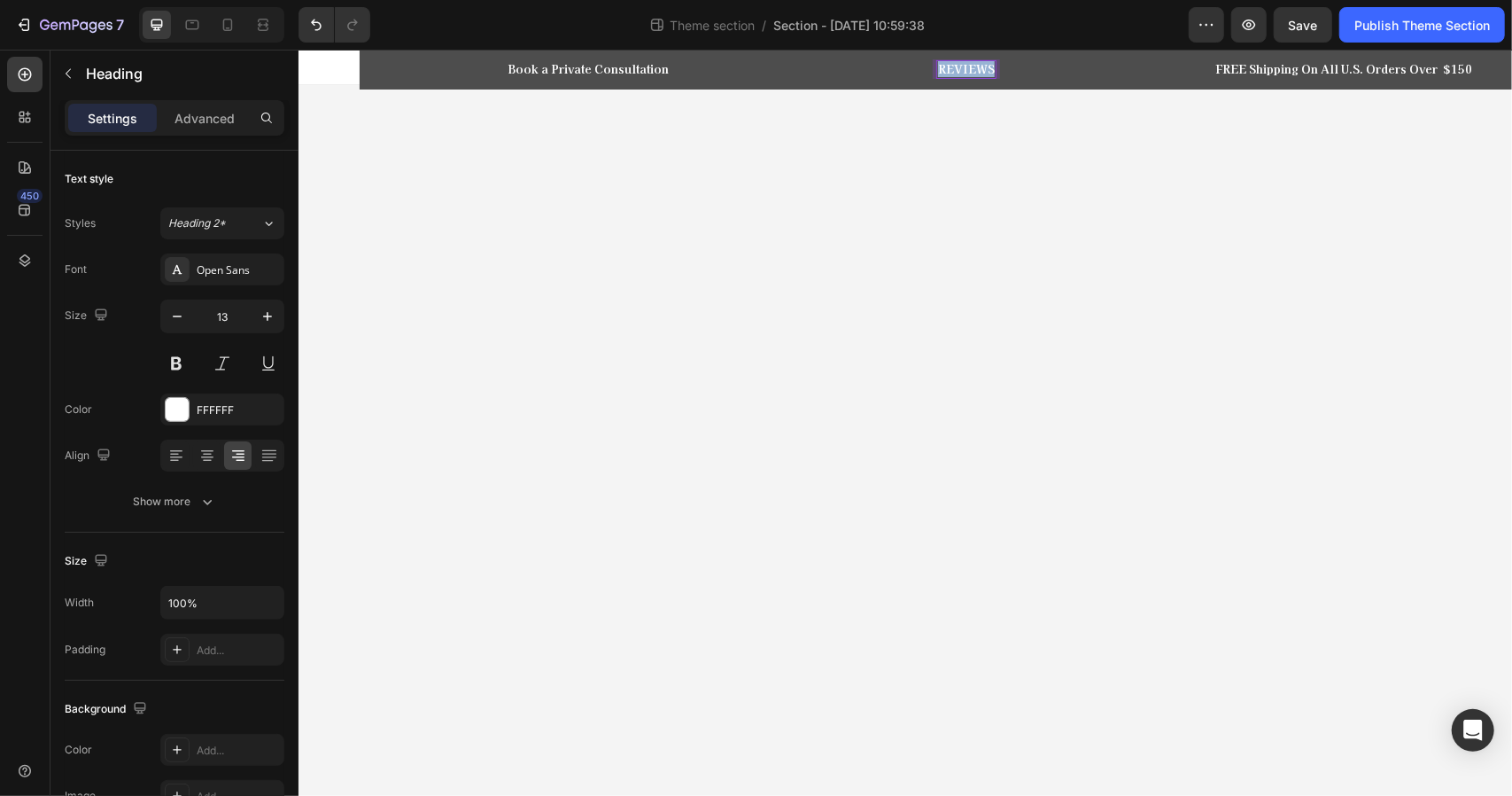
click at [965, 64] on p "REVIEWS" at bounding box center [966, 69] width 57 height 15
click at [980, 166] on body "Book a Private Consultation Heading Row Call Us Now Heading 0 Row Row FREE Ship…" at bounding box center [904, 422] width 1214 height 746
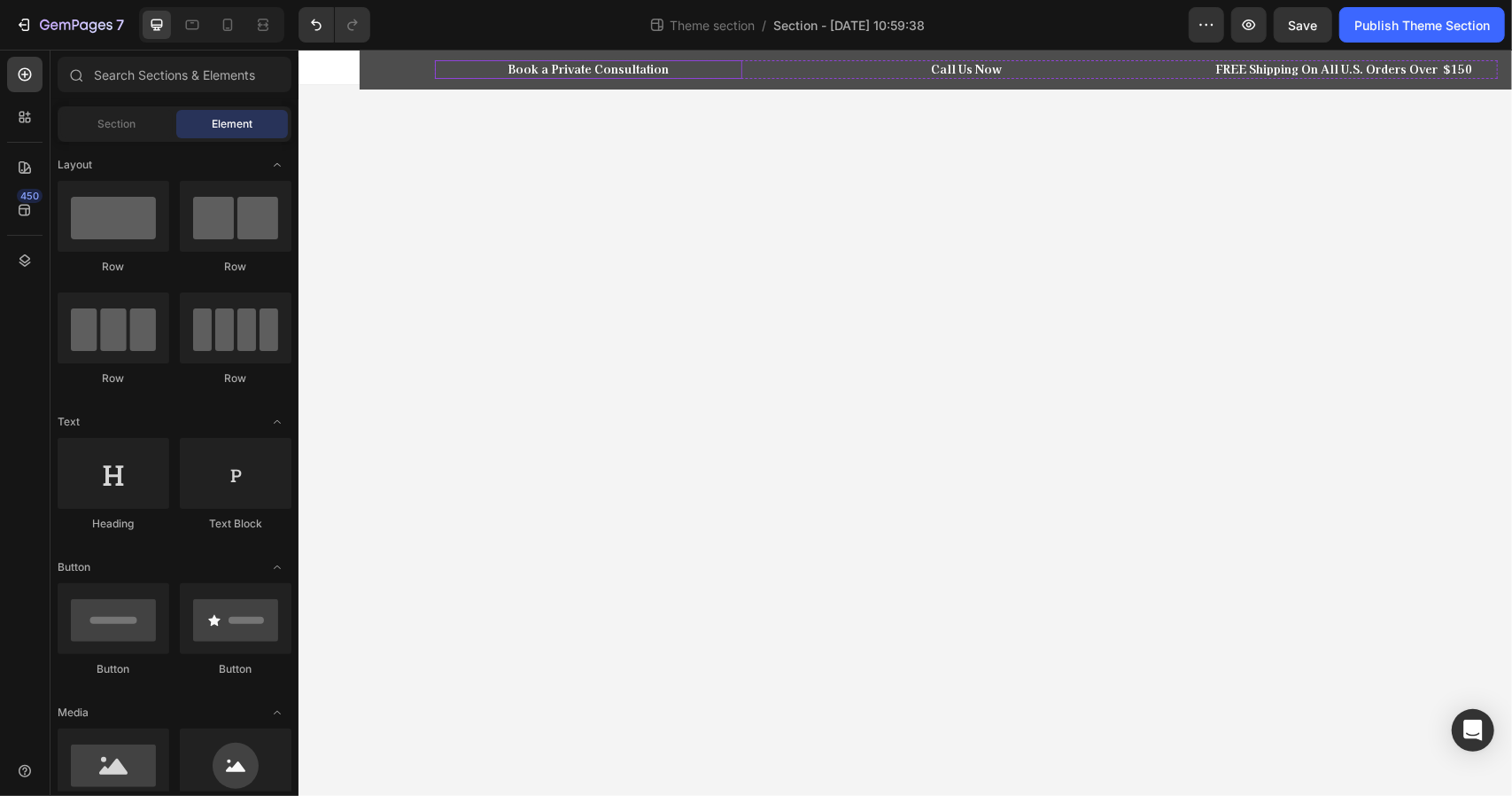
click at [473, 70] on div "Book a Private Consultation Heading Row" at bounding box center [587, 69] width 307 height 19
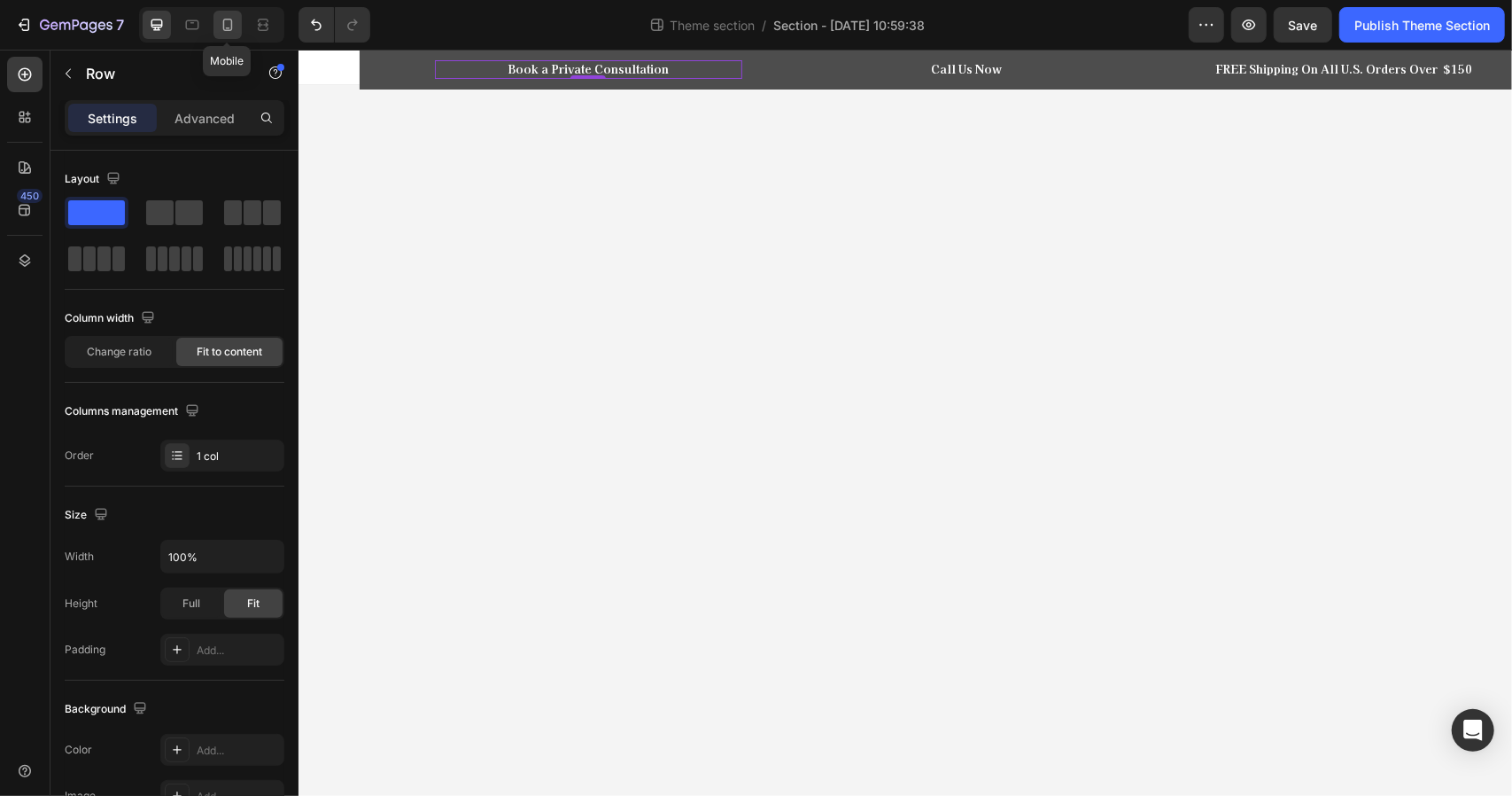
click at [225, 21] on icon at bounding box center [228, 25] width 18 height 18
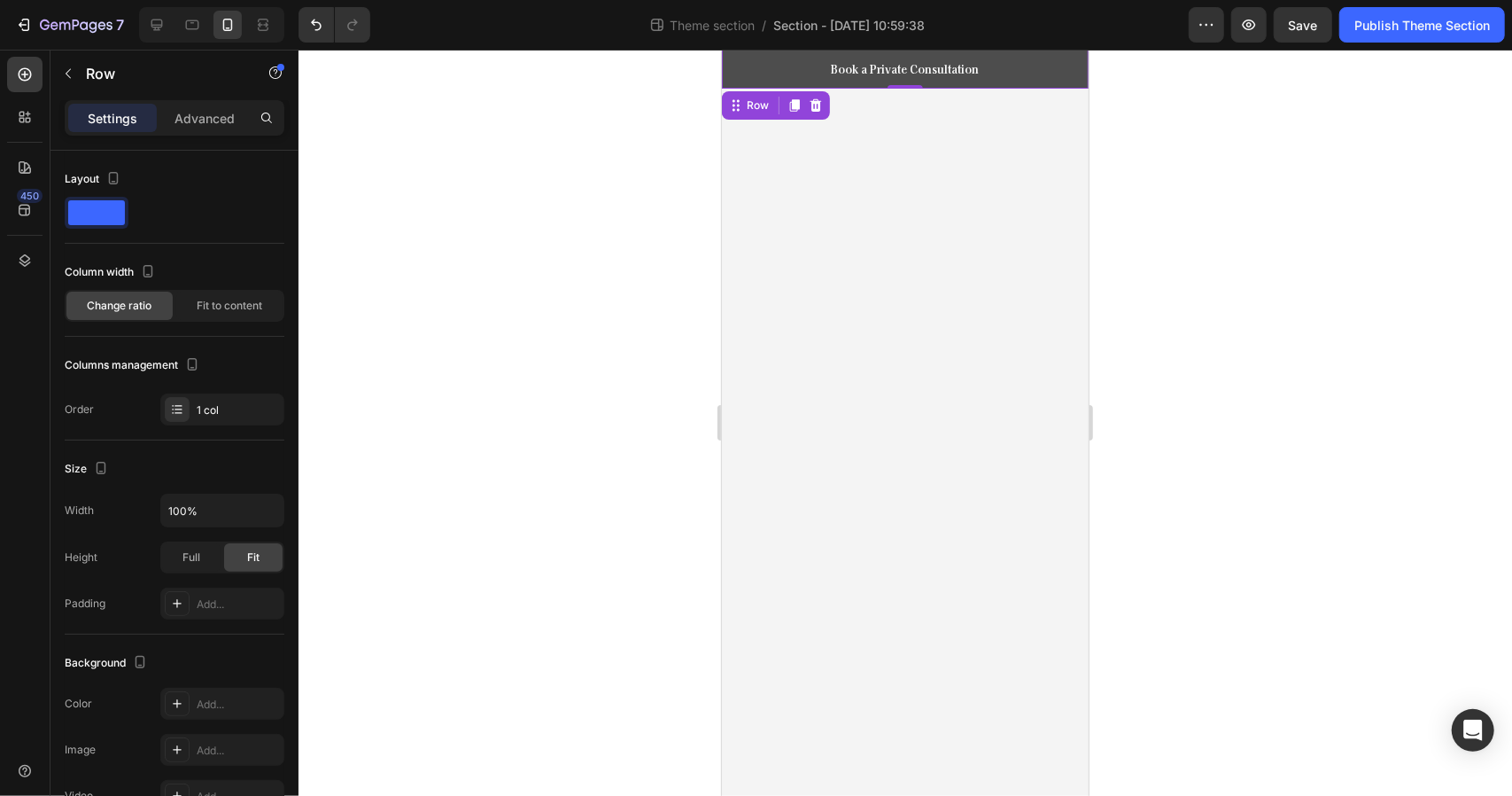
click at [726, 77] on div "Book a Private Consultation Heading Row Call Us Now Heading Row Row FREE Shippi…" at bounding box center [904, 69] width 367 height 39
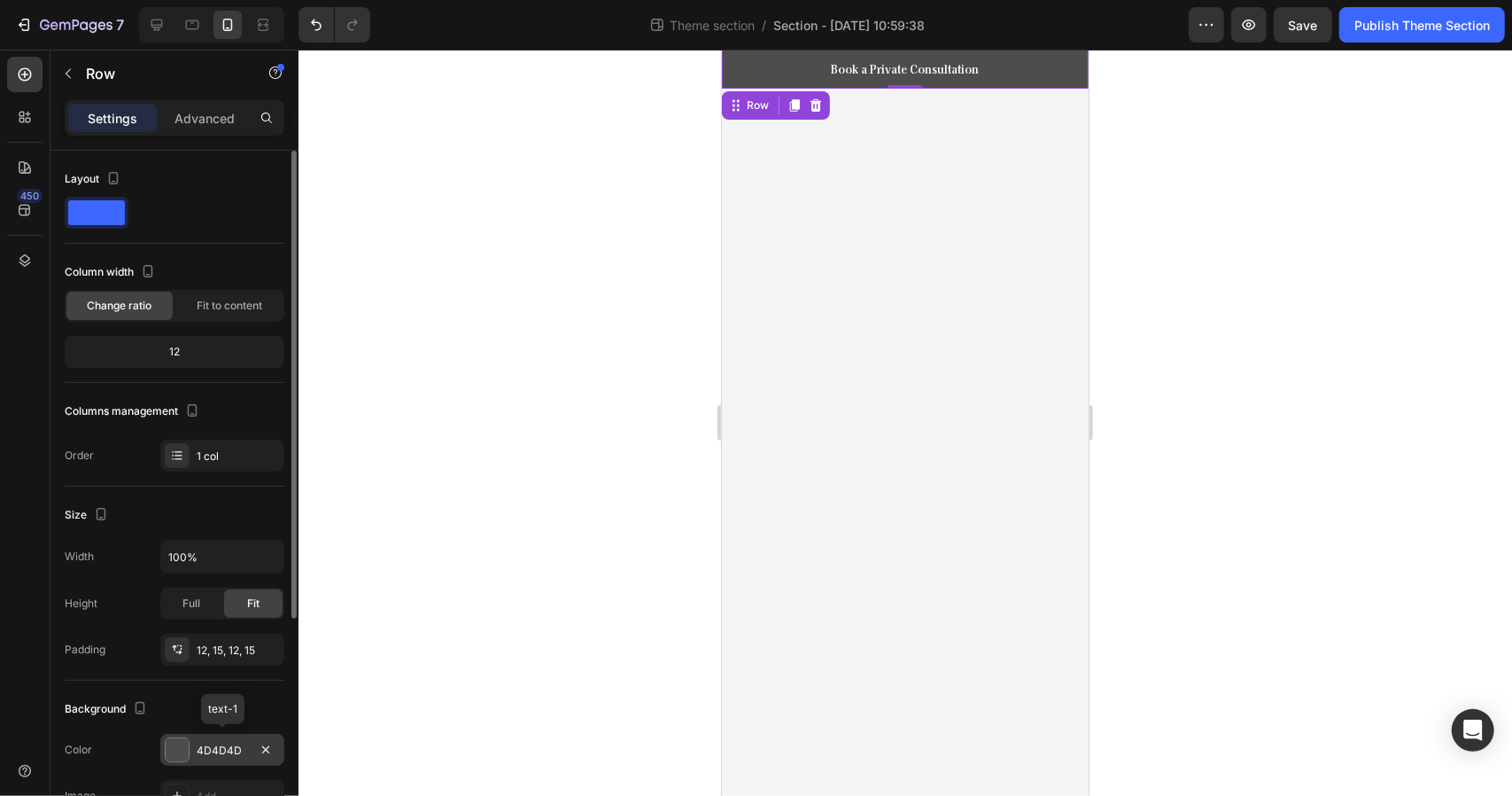
click at [175, 751] on div at bounding box center [177, 750] width 23 height 23
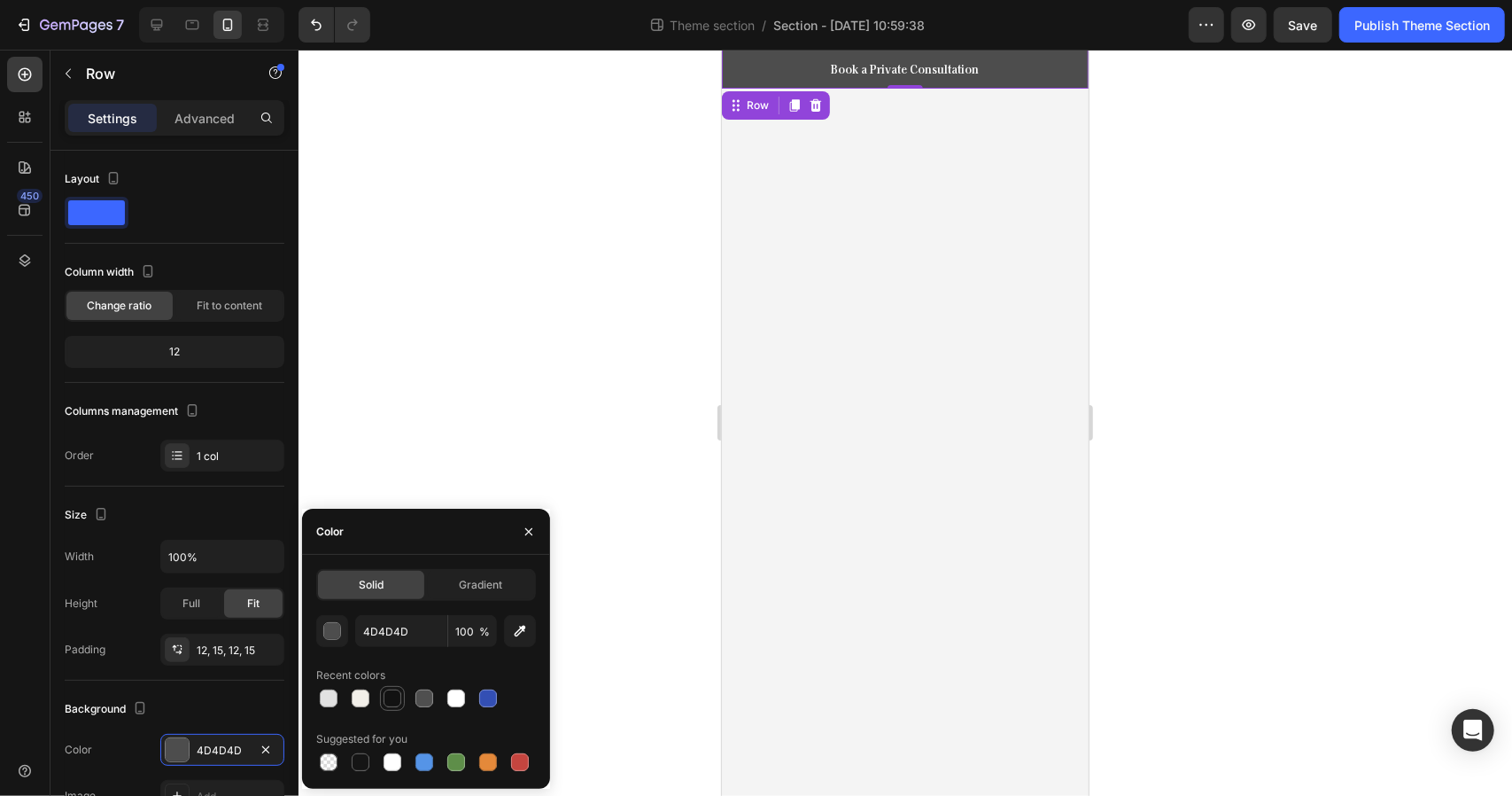
click at [396, 702] on div at bounding box center [393, 699] width 18 height 18
type input "121212"
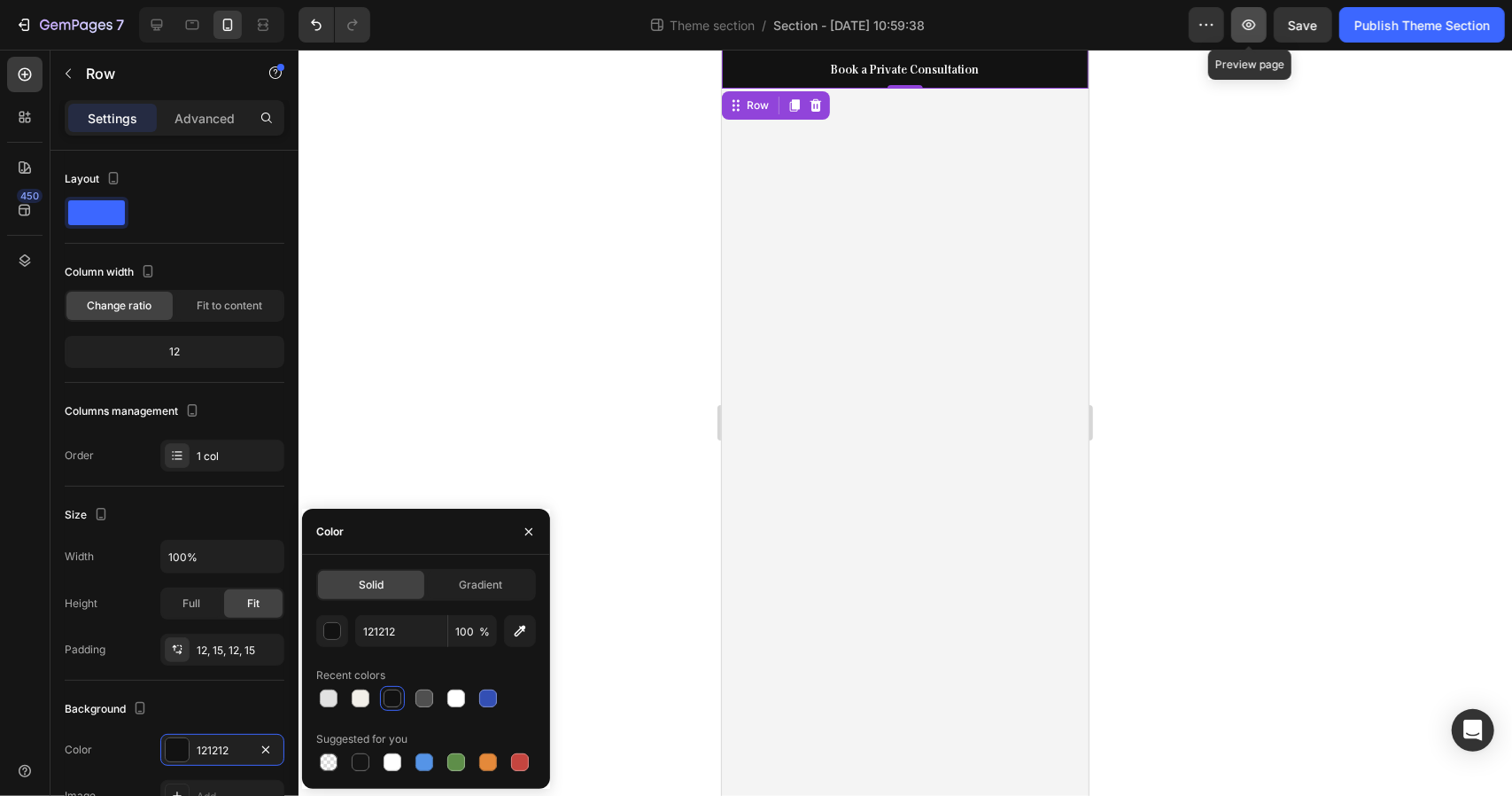
click at [1249, 21] on icon "button" at bounding box center [1249, 25] width 13 height 11
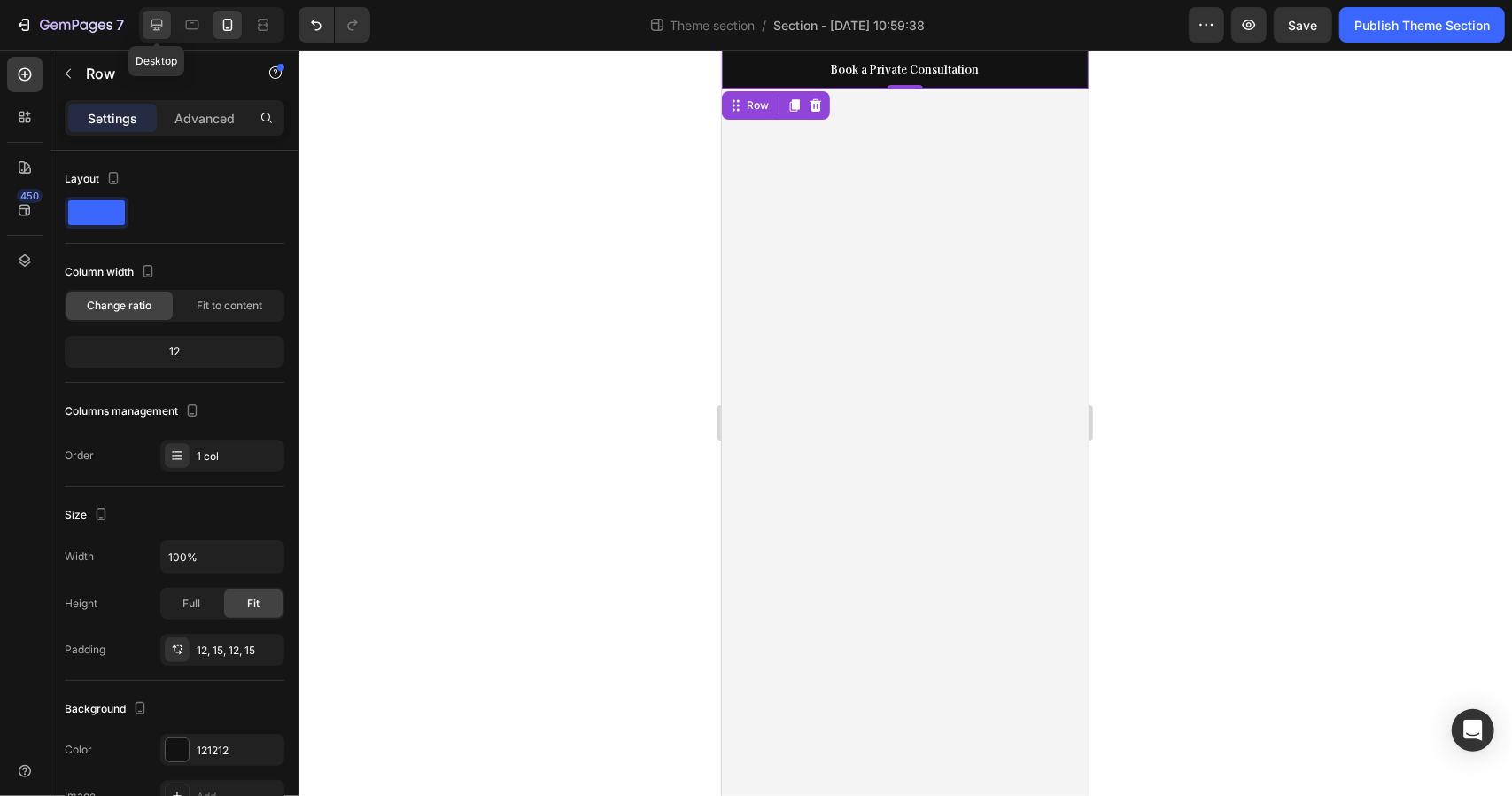
click at [152, 27] on icon at bounding box center [157, 25] width 12 height 12
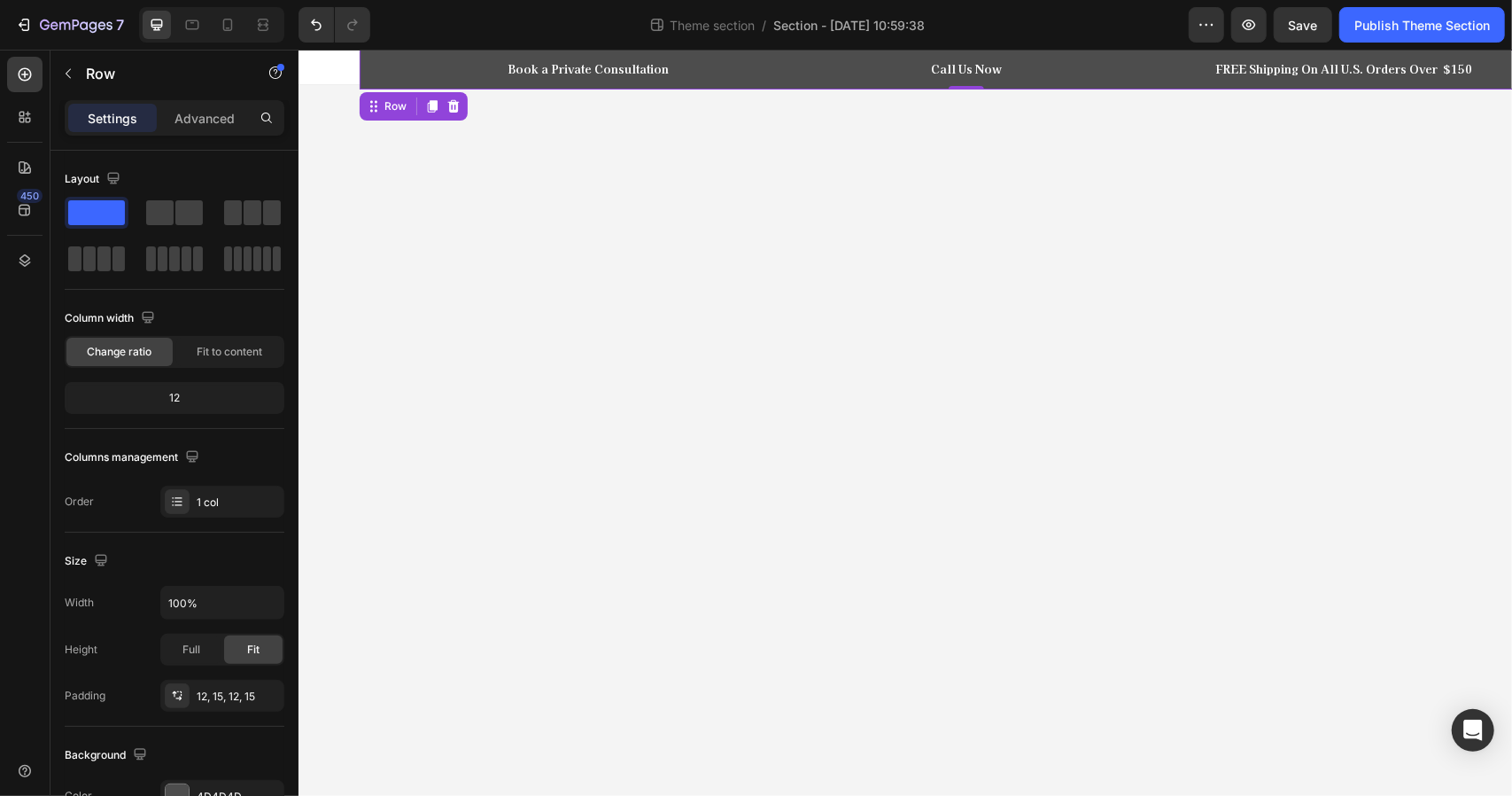
click at [372, 62] on div "Book a Private Consultation Heading Row Call Us Now Heading Row Row FREE Shippi…" at bounding box center [966, 69] width 1187 height 19
click at [389, 112] on div "Row" at bounding box center [395, 105] width 29 height 16
click at [393, 110] on div "Row" at bounding box center [395, 105] width 29 height 16
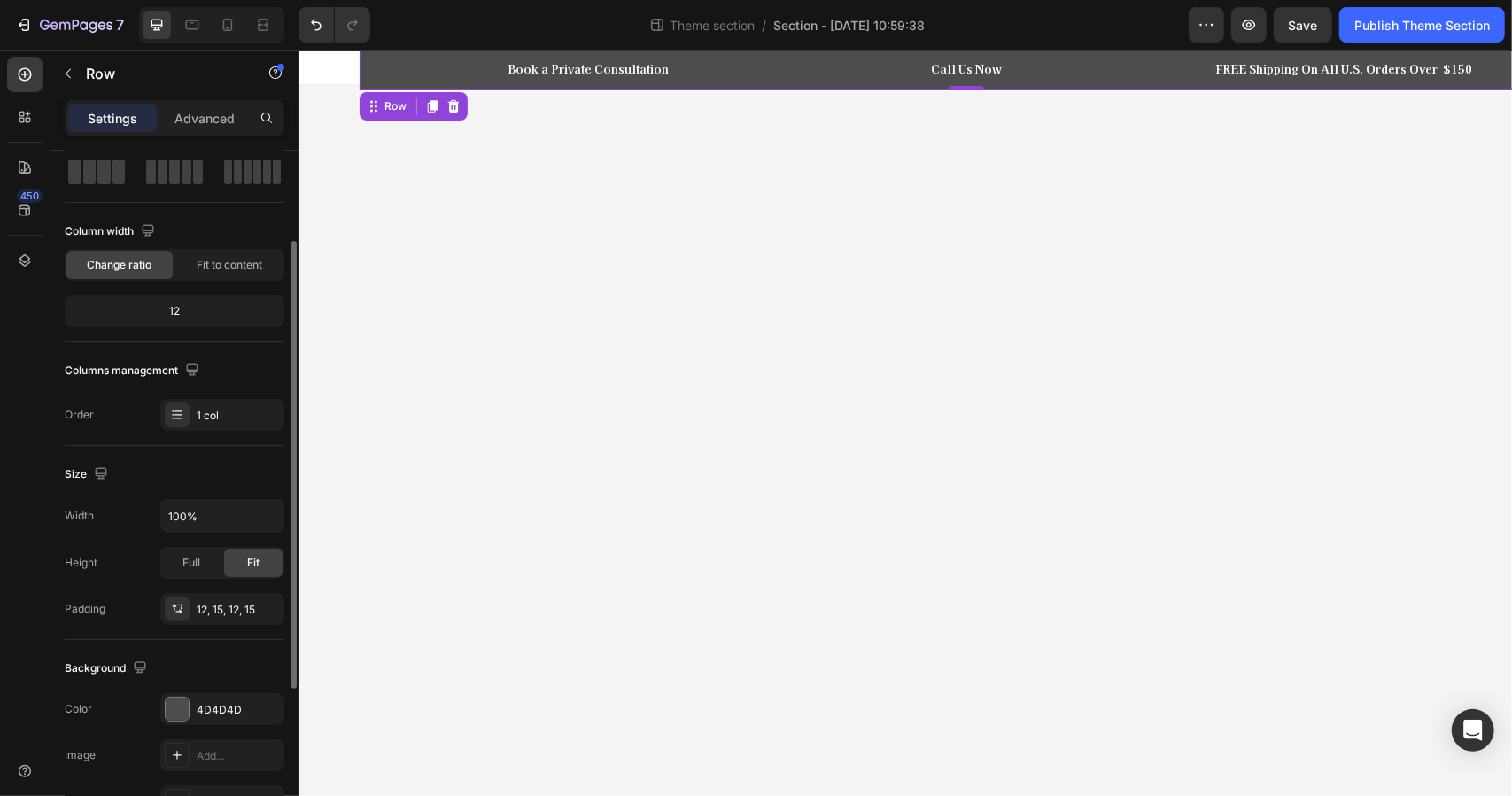
scroll to position [109, 0]
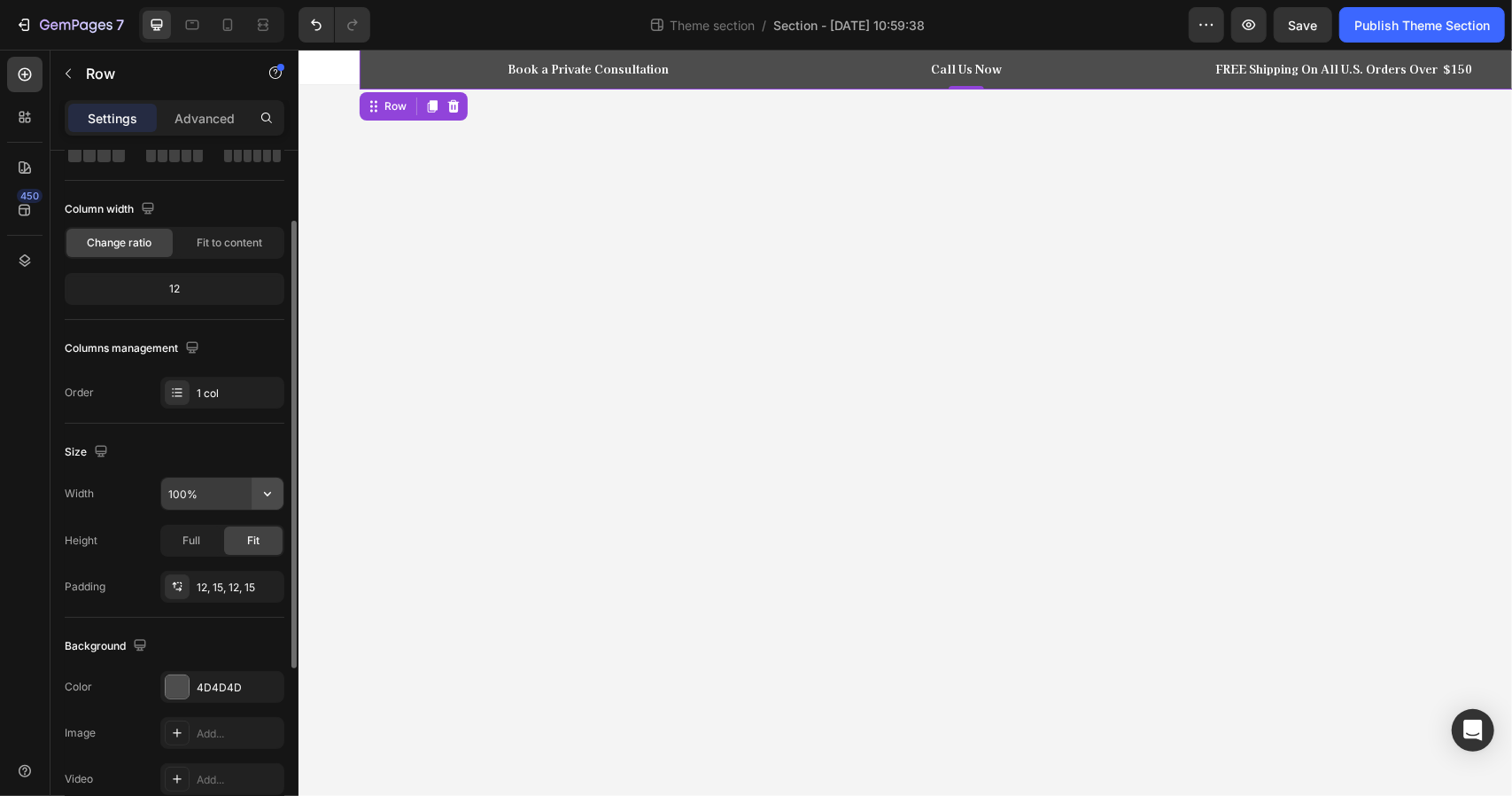
click at [271, 490] on icon "button" at bounding box center [267, 494] width 18 height 18
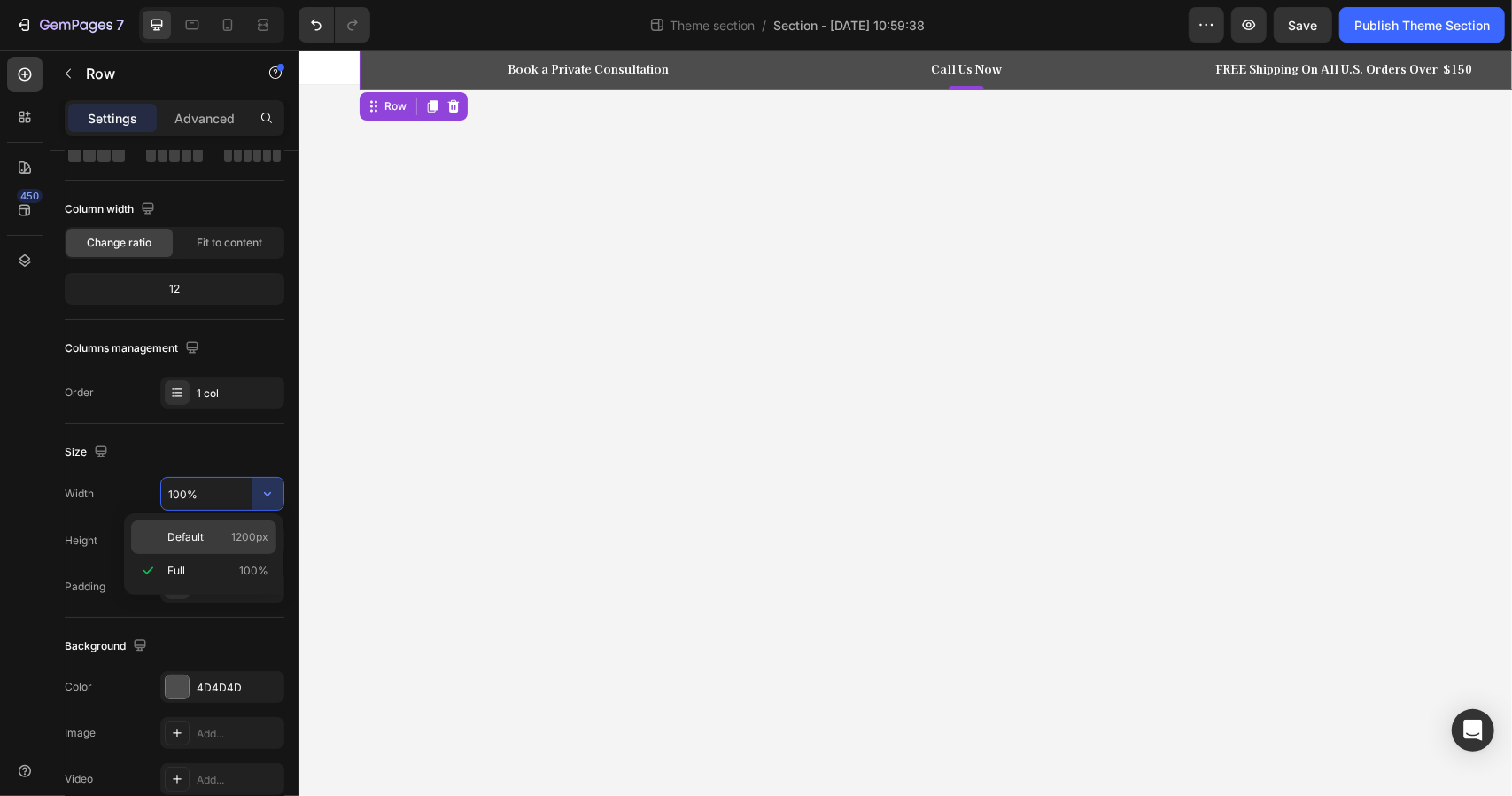
click at [188, 538] on span "Default" at bounding box center [185, 538] width 37 height 16
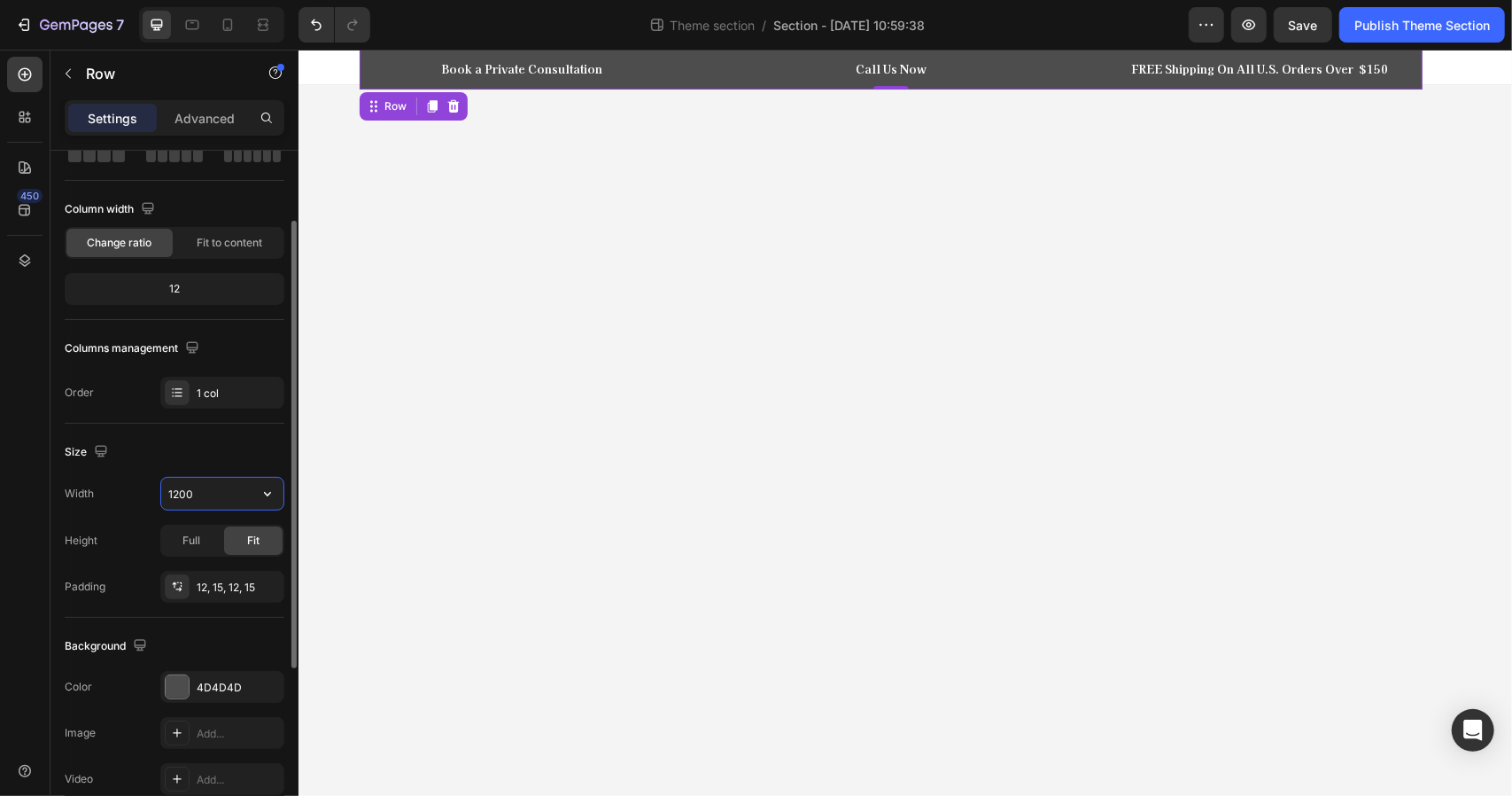
click at [212, 483] on input "1200" at bounding box center [222, 494] width 122 height 32
click at [266, 487] on icon "button" at bounding box center [267, 494] width 18 height 18
click at [172, 568] on span "Full" at bounding box center [176, 570] width 18 height 16
type input "100%"
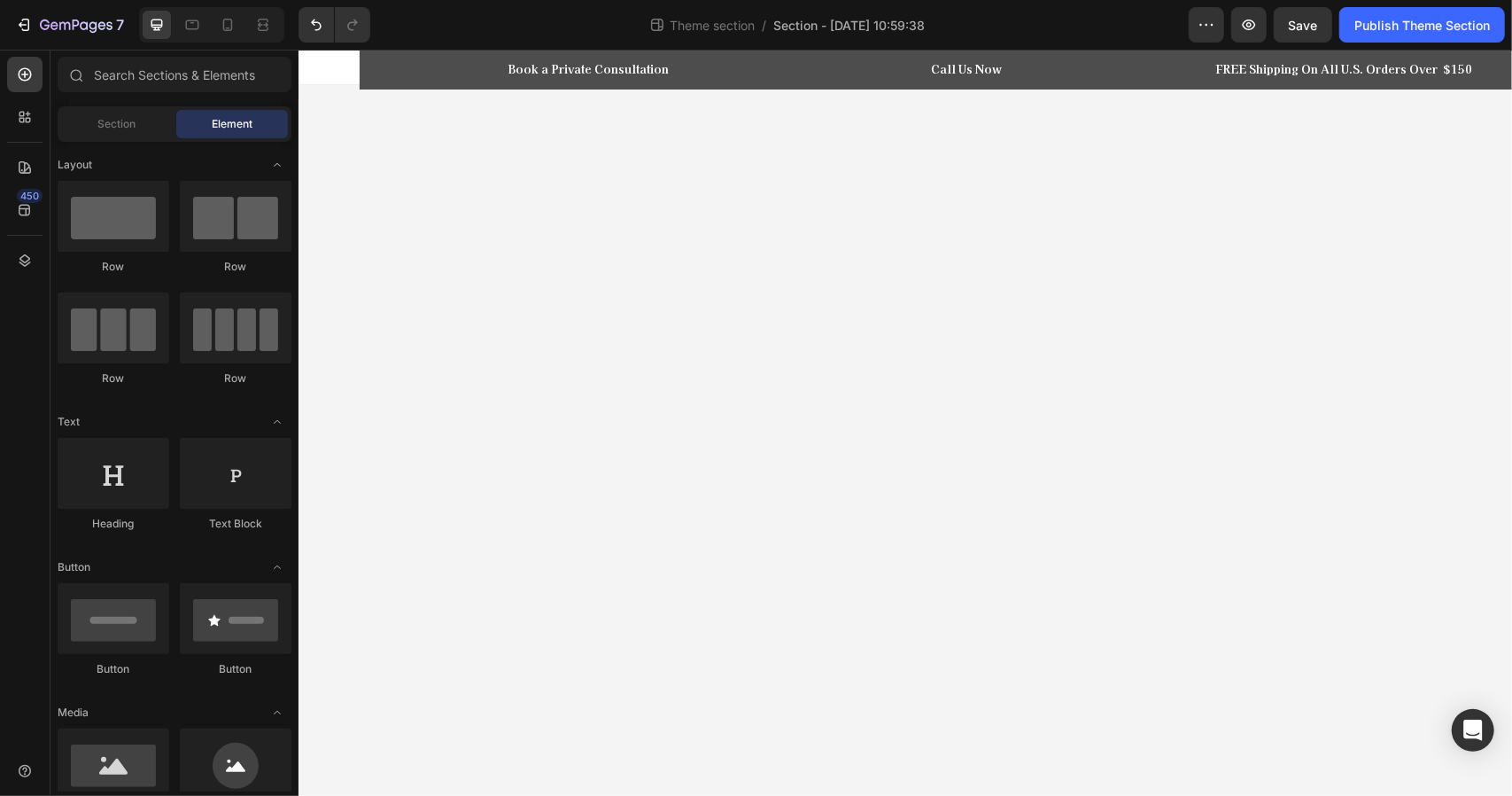
click at [328, 67] on div at bounding box center [904, 67] width 1214 height 36
click at [265, 21] on icon at bounding box center [263, 25] width 18 height 18
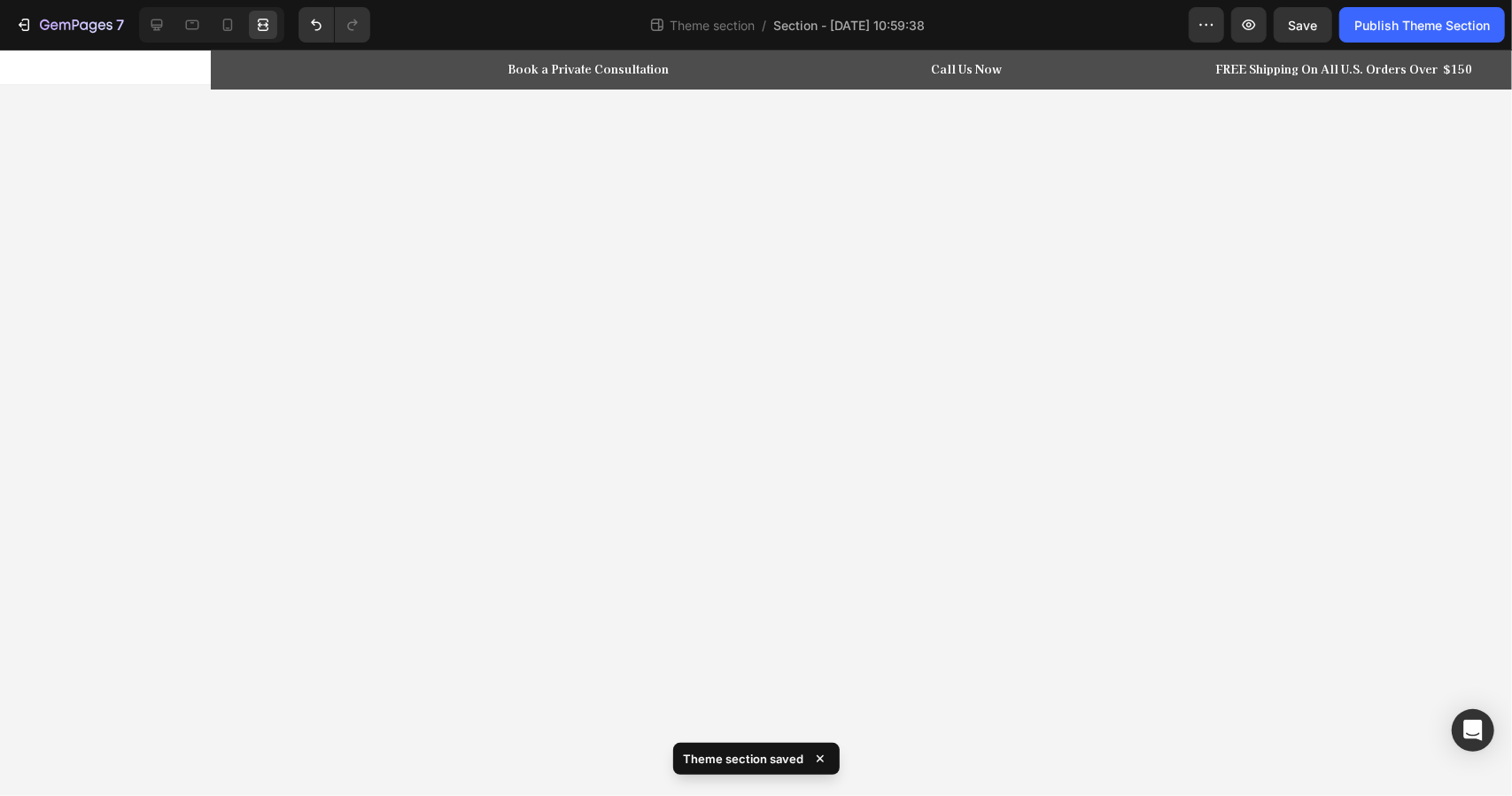
click at [159, 70] on div at bounding box center [756, 67] width 1512 height 36
click at [232, 70] on div "Book a Private Consultation Heading Row Call Us Now Heading Row Row FREE Shippi…" at bounding box center [967, 69] width 1485 height 19
click at [233, 98] on div "Row" at bounding box center [247, 105] width 29 height 16
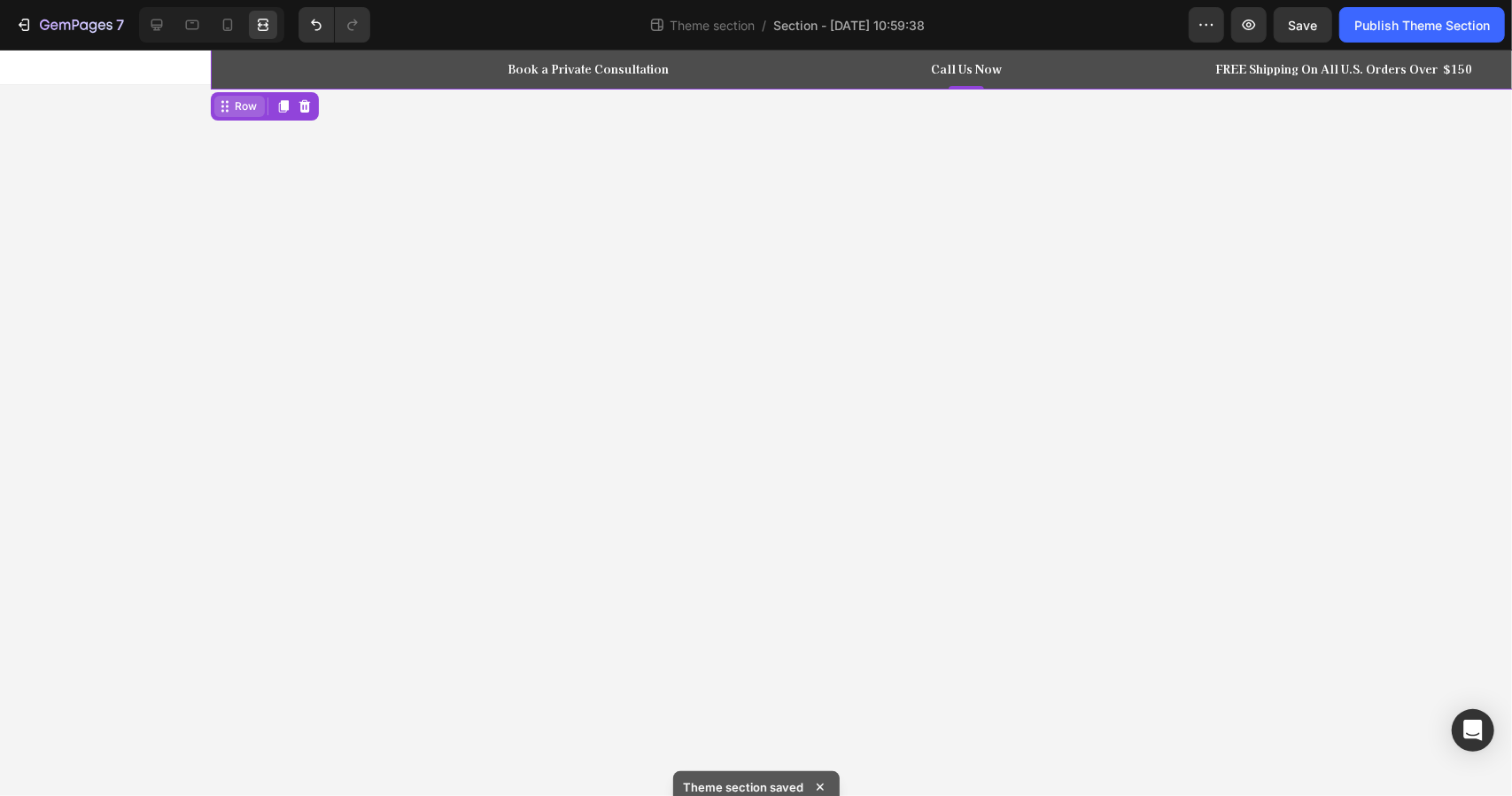
click at [233, 106] on div "Row" at bounding box center [247, 105] width 29 height 16
click at [153, 13] on div at bounding box center [157, 25] width 29 height 29
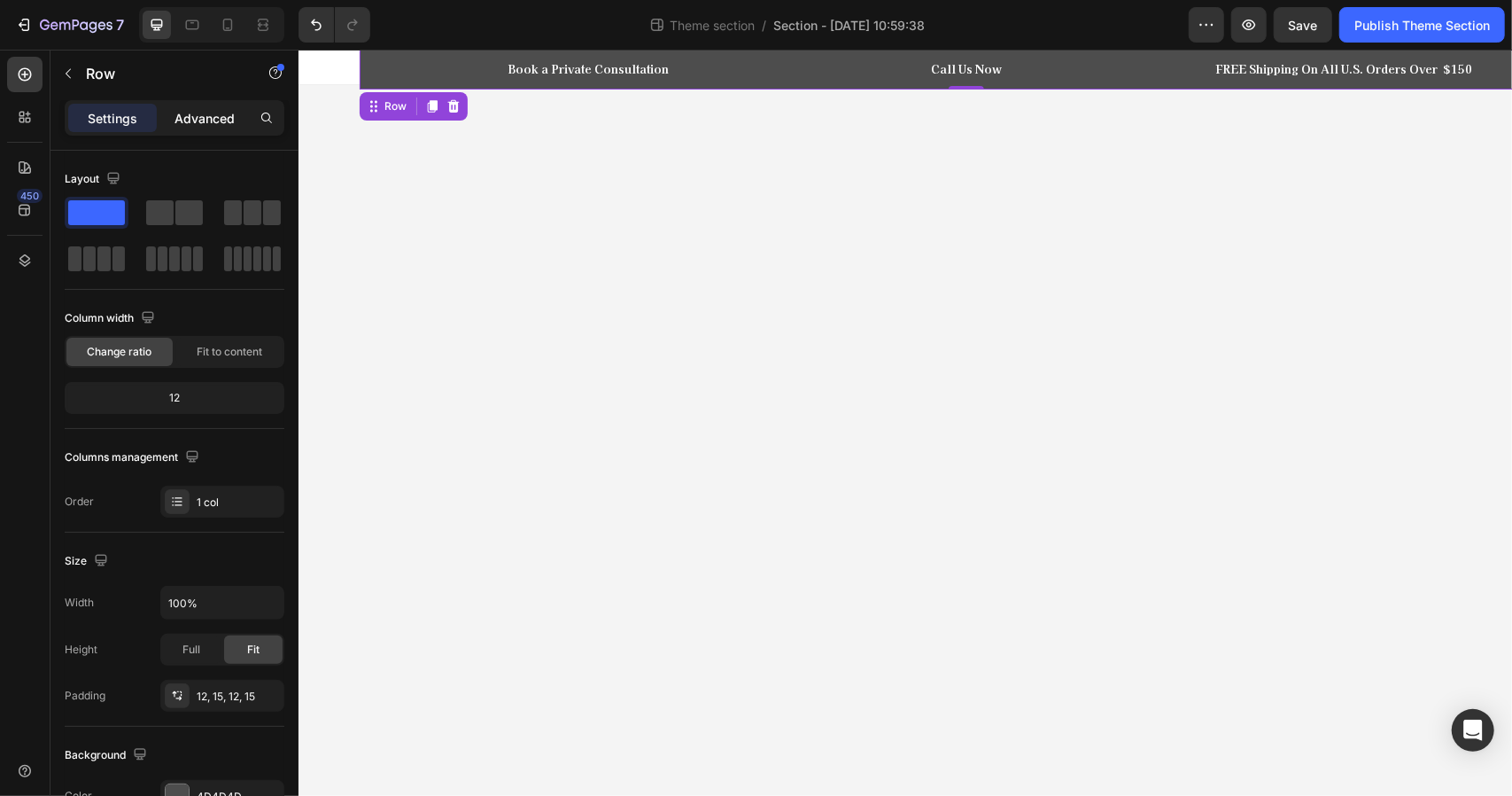
click at [191, 119] on p "Advanced" at bounding box center [205, 118] width 61 height 19
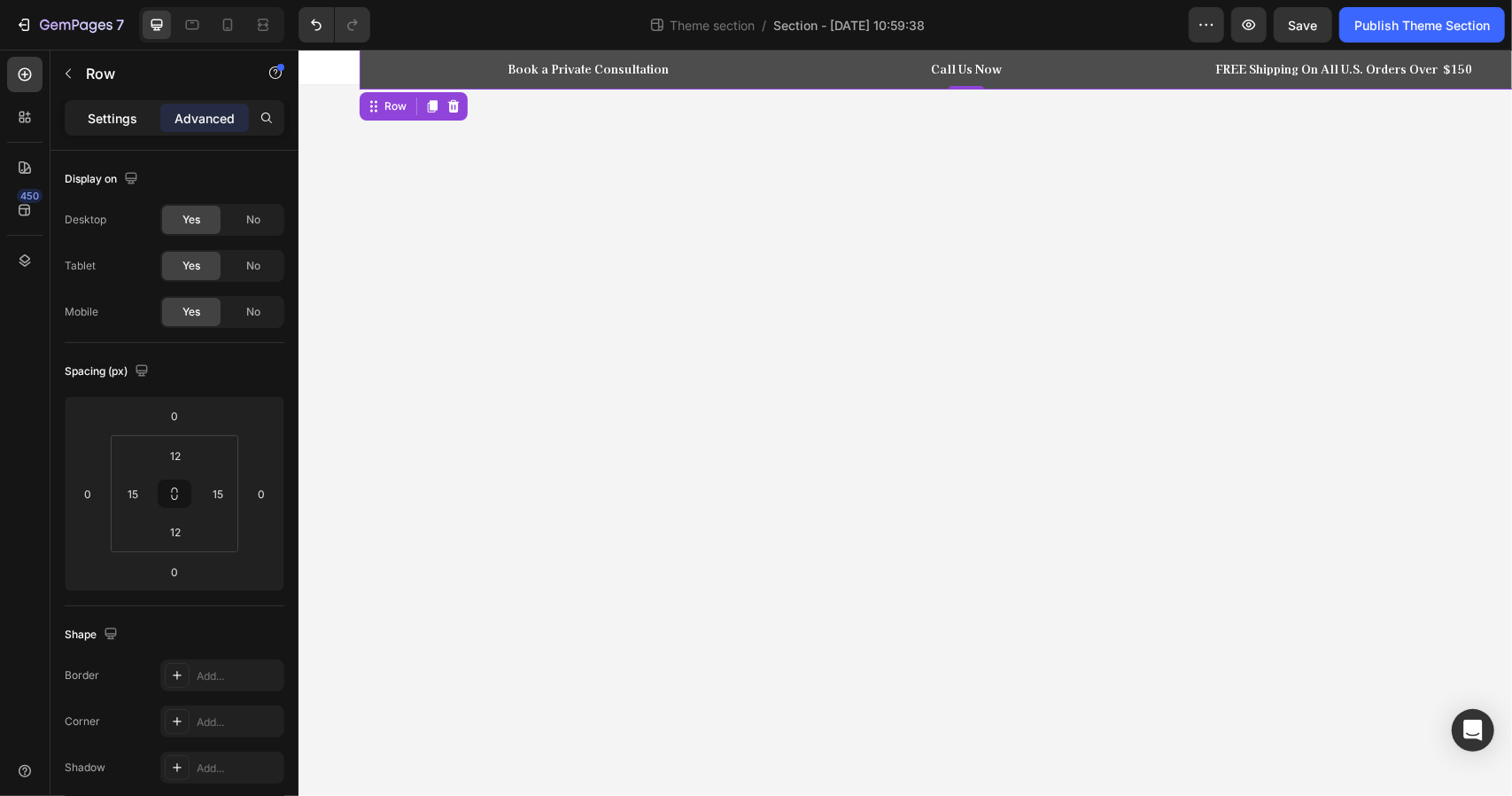
click at [110, 118] on p "Settings" at bounding box center [112, 118] width 50 height 19
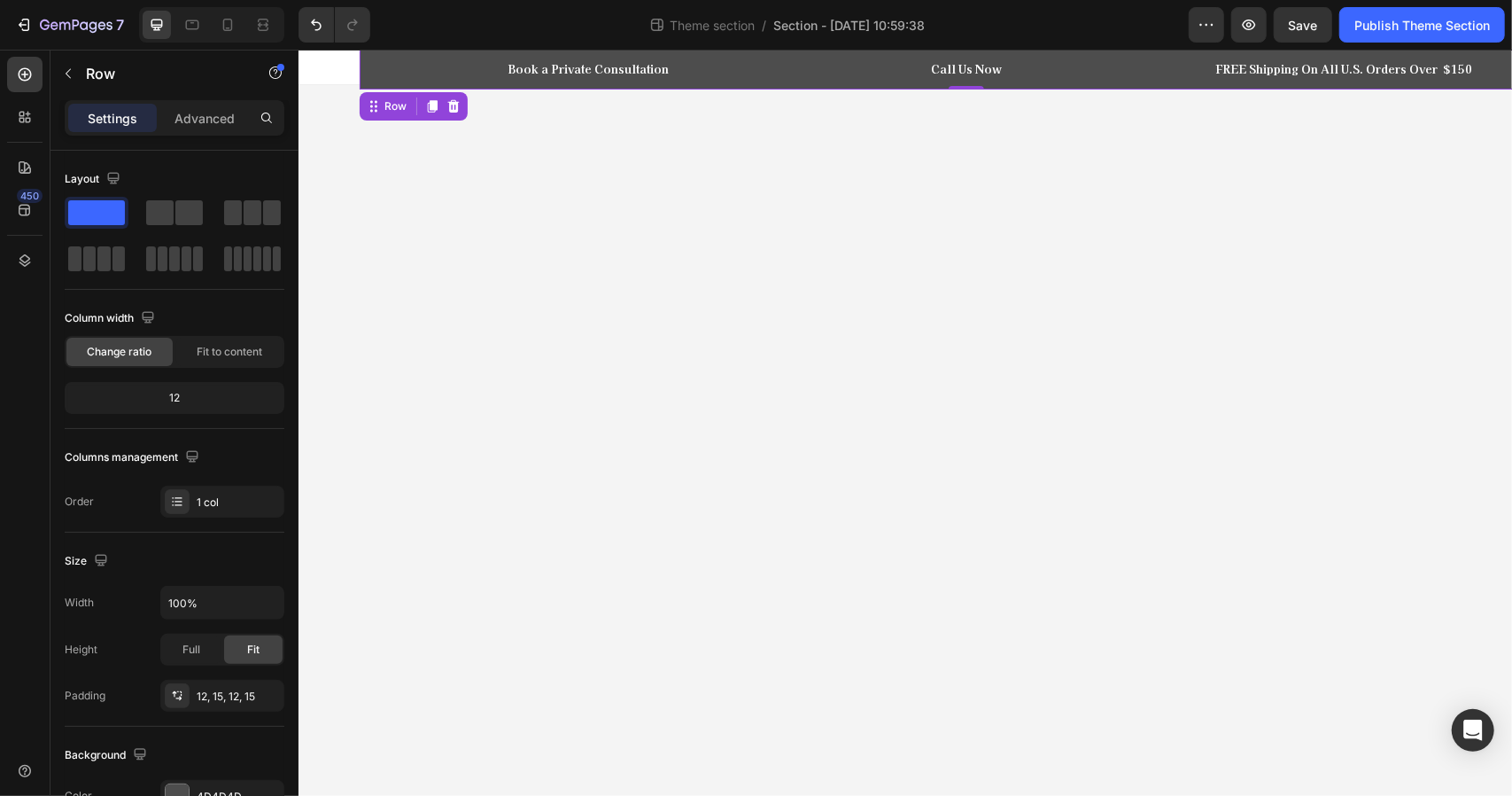
click at [380, 70] on div "Book a Private Consultation Heading Row Call Us Now Heading Row Row FREE Shippi…" at bounding box center [966, 69] width 1187 height 19
click at [183, 784] on div at bounding box center [177, 796] width 23 height 23
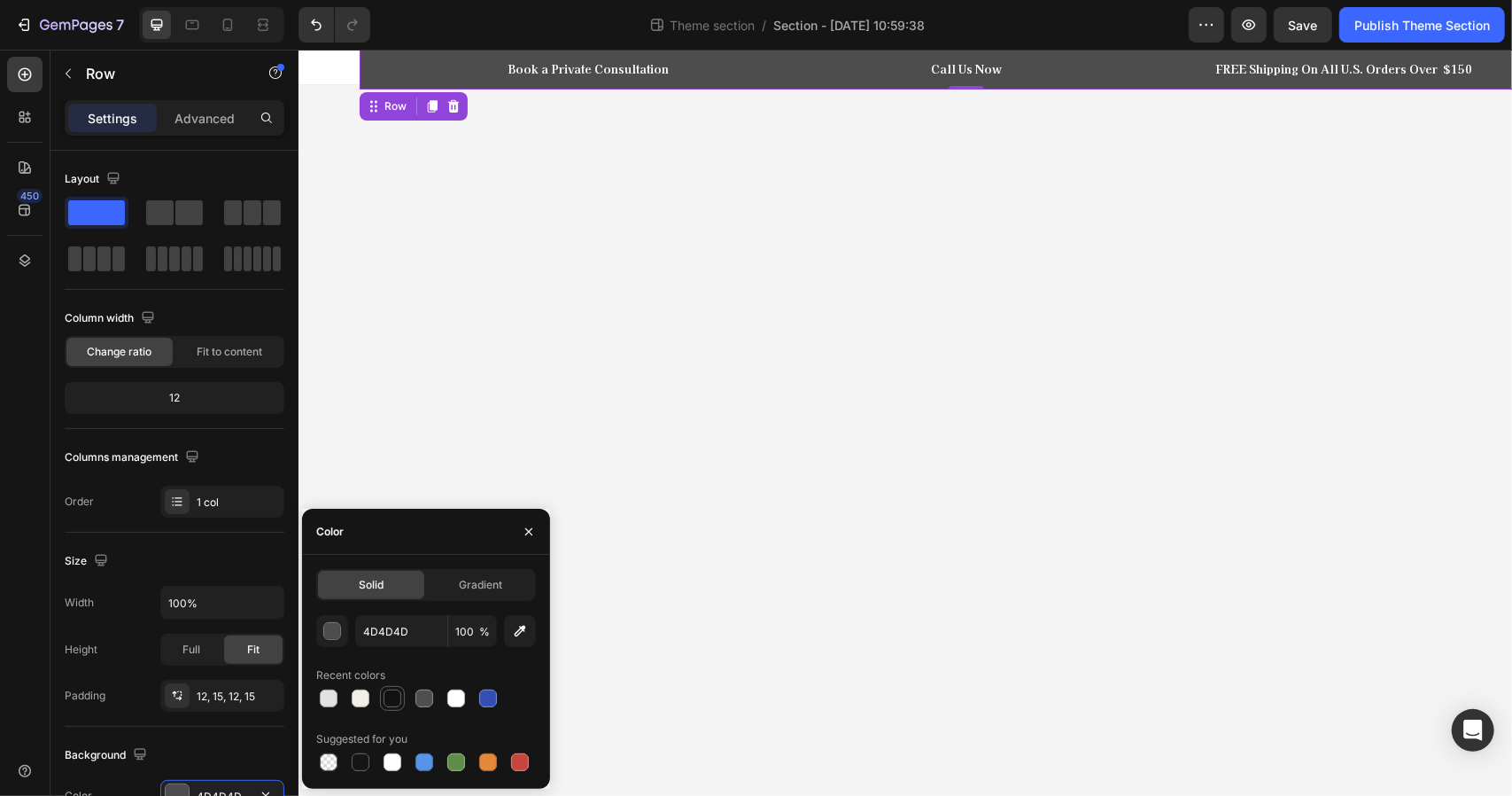
click at [391, 701] on div at bounding box center [393, 699] width 18 height 18
type input "121212"
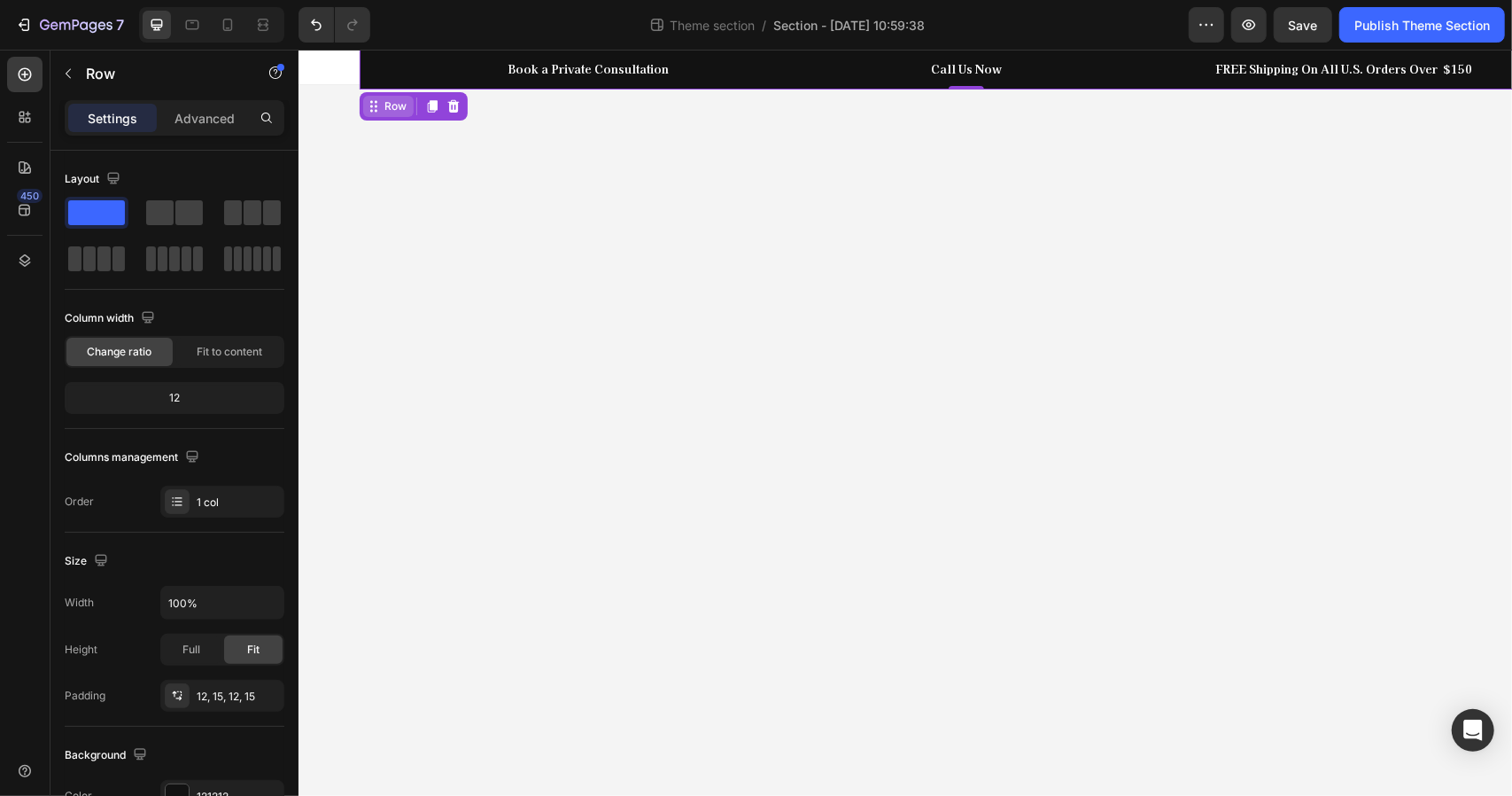
click at [385, 110] on div "Row" at bounding box center [395, 105] width 29 height 16
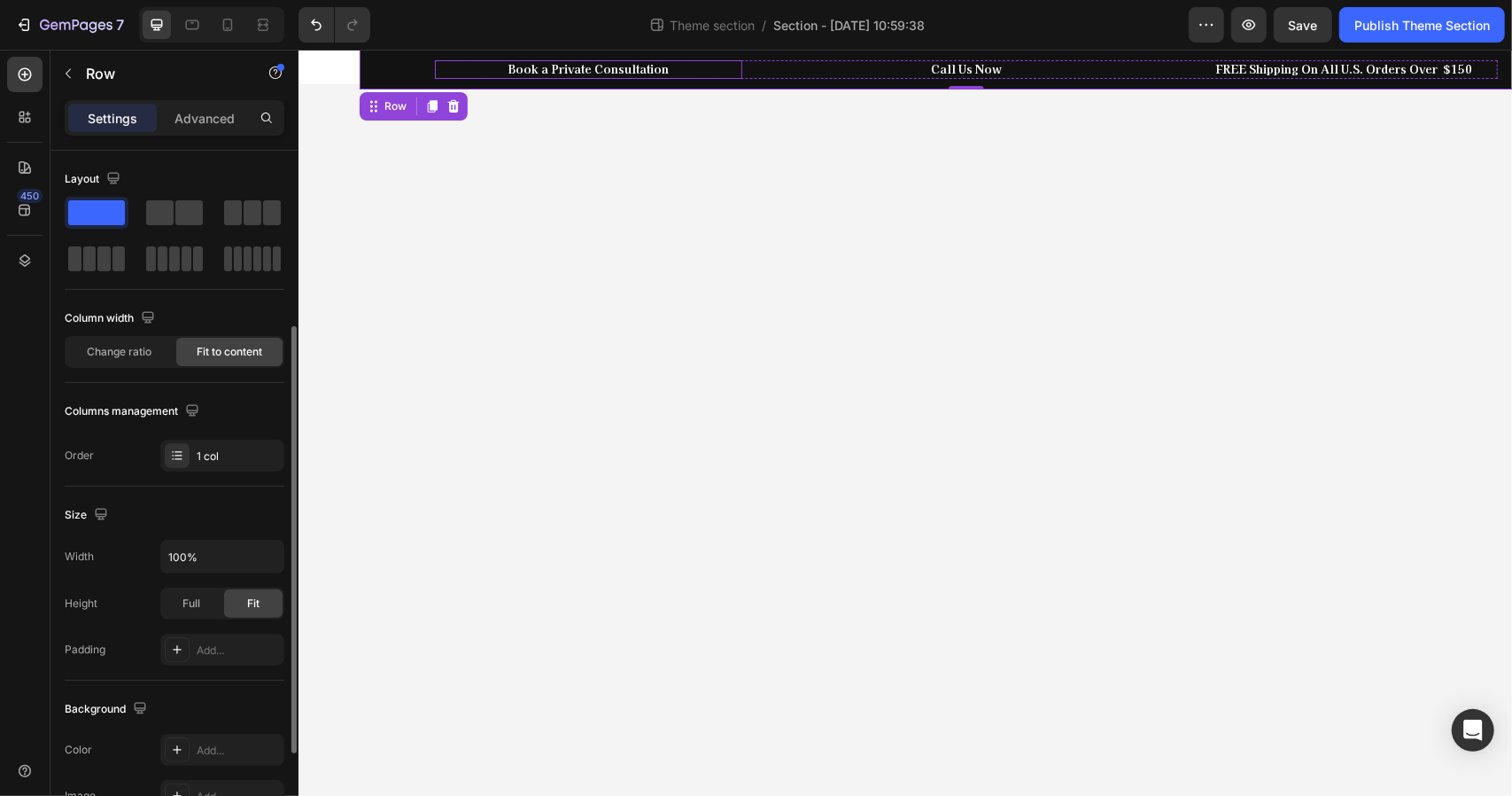
click at [471, 70] on div "Book a Private Consultation Heading Row" at bounding box center [587, 69] width 307 height 19
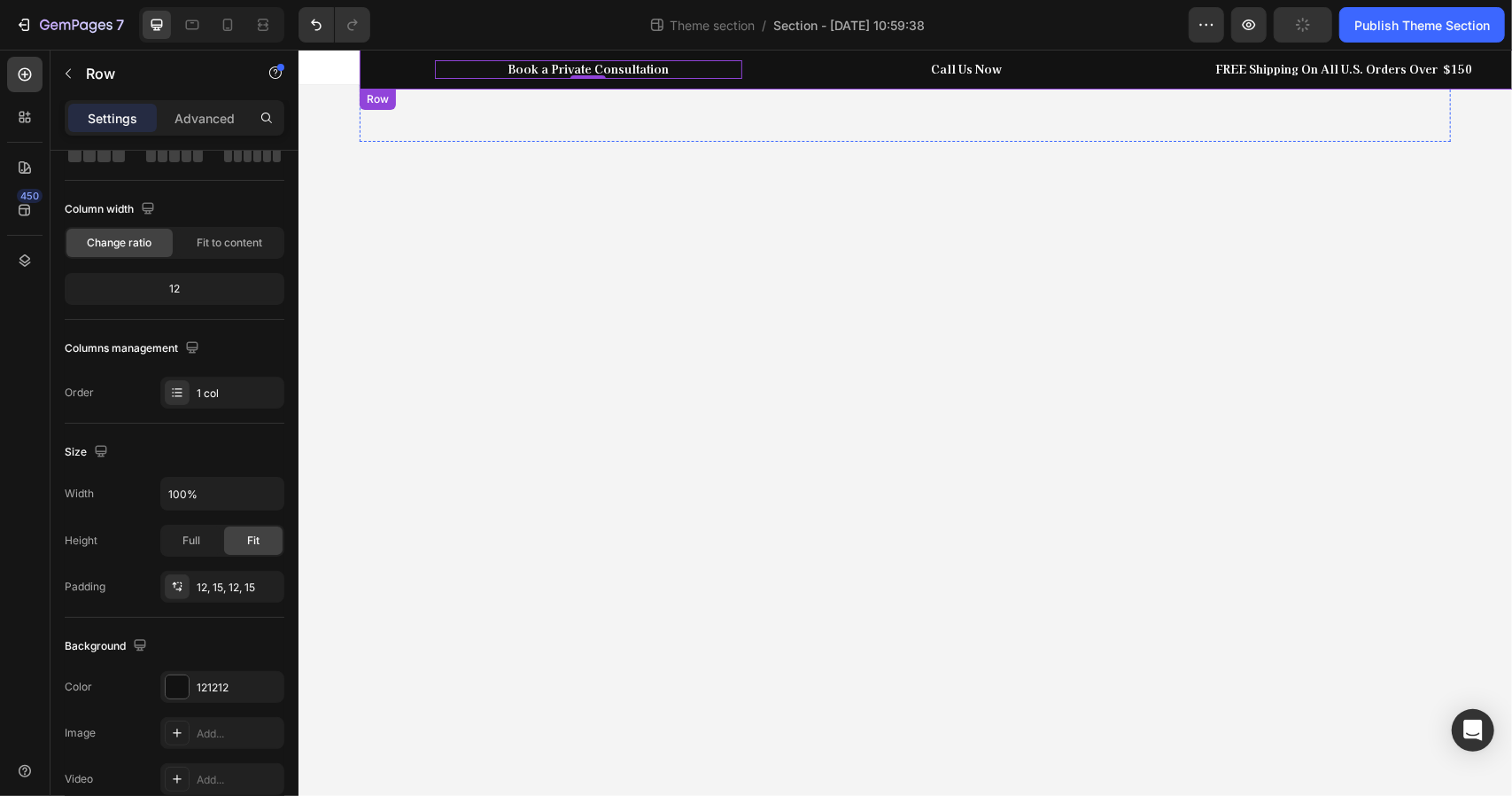
click at [395, 71] on div "Book a Private Consultation Heading Row 0 Call Us Now Heading Row Row FREE Ship…" at bounding box center [966, 69] width 1187 height 19
click at [23, 258] on icon at bounding box center [25, 260] width 18 height 18
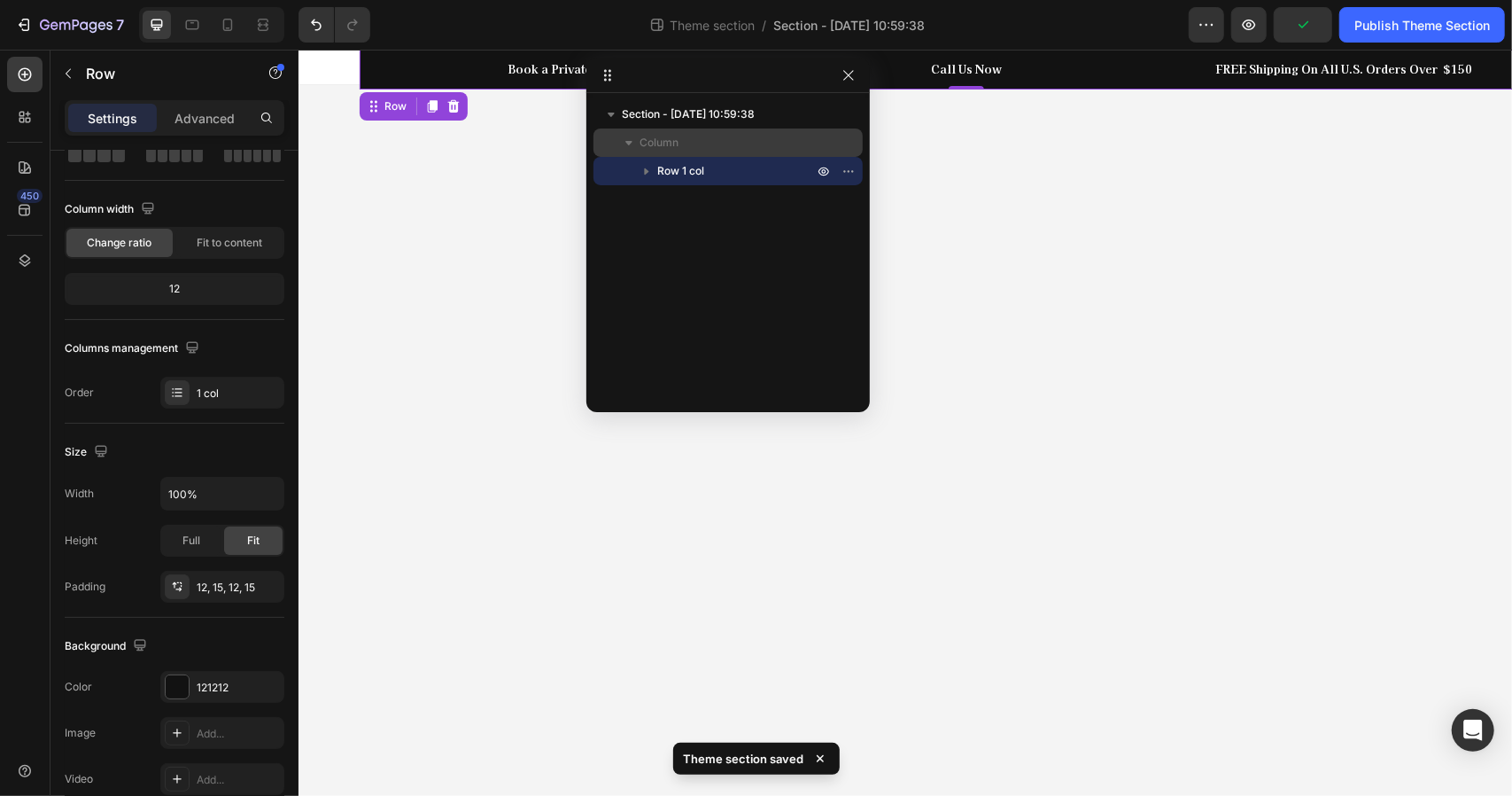
click at [661, 138] on span "Column" at bounding box center [659, 143] width 39 height 18
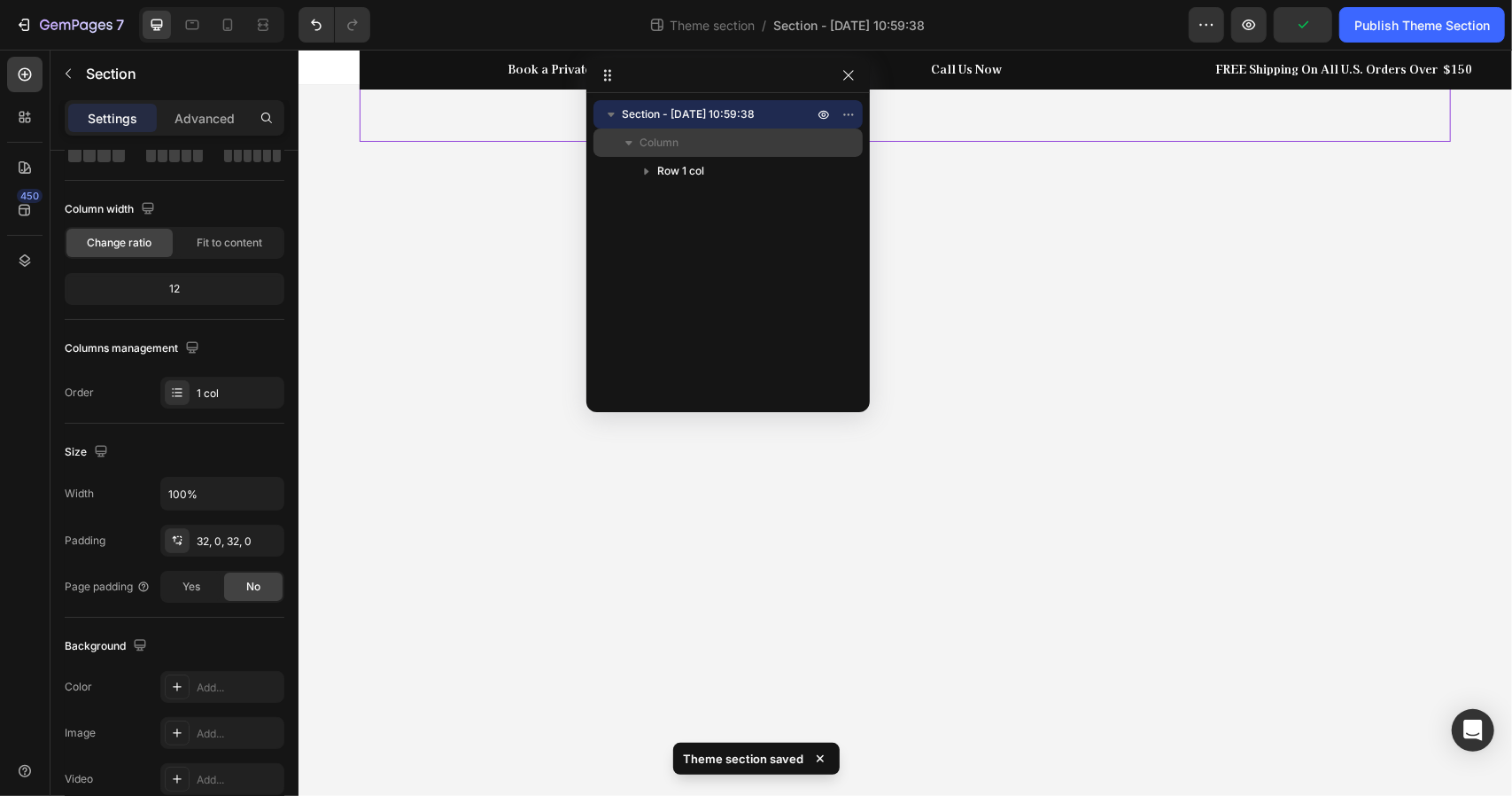
scroll to position [0, 0]
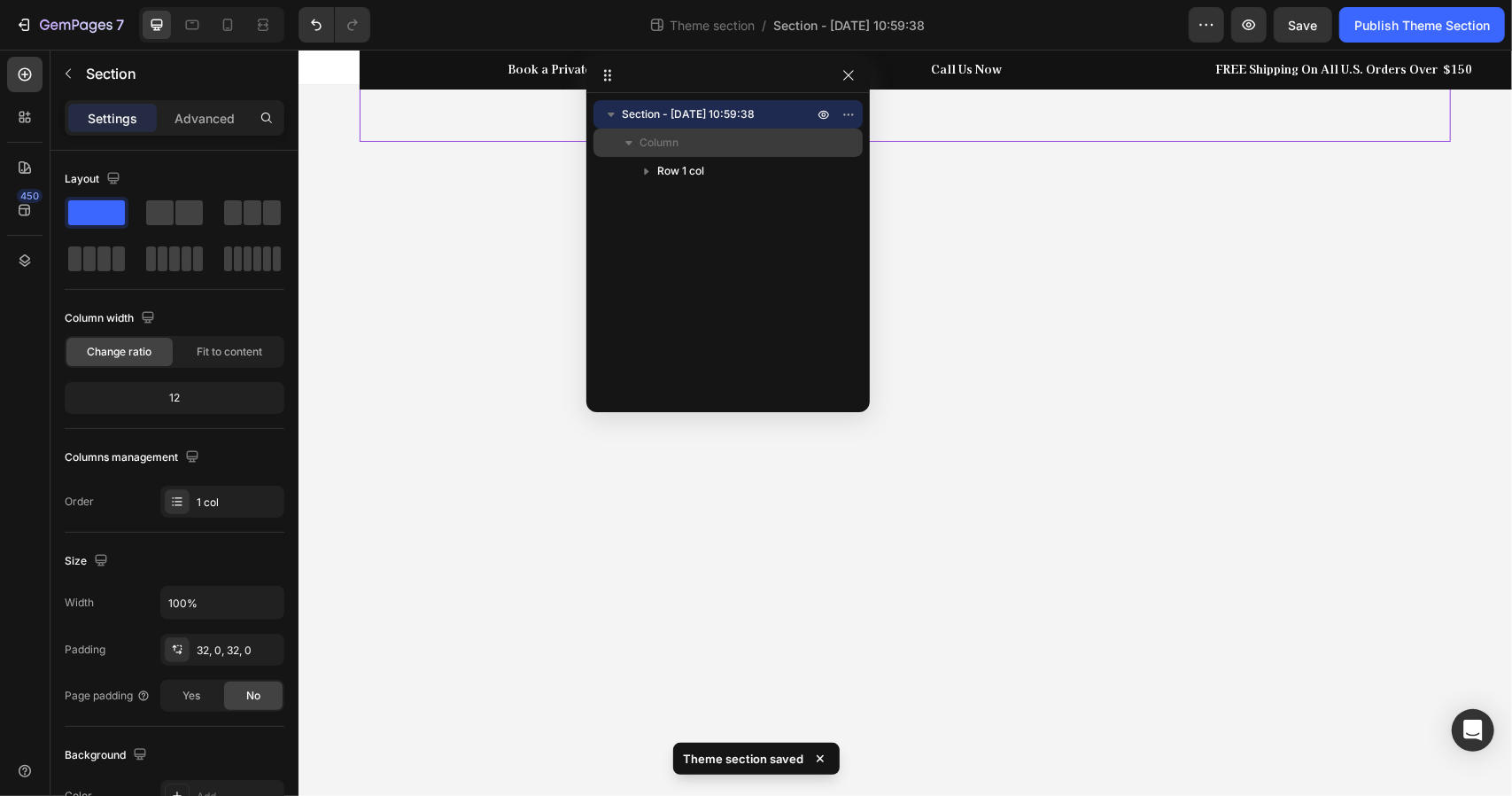
click at [665, 143] on span "Column" at bounding box center [659, 143] width 39 height 18
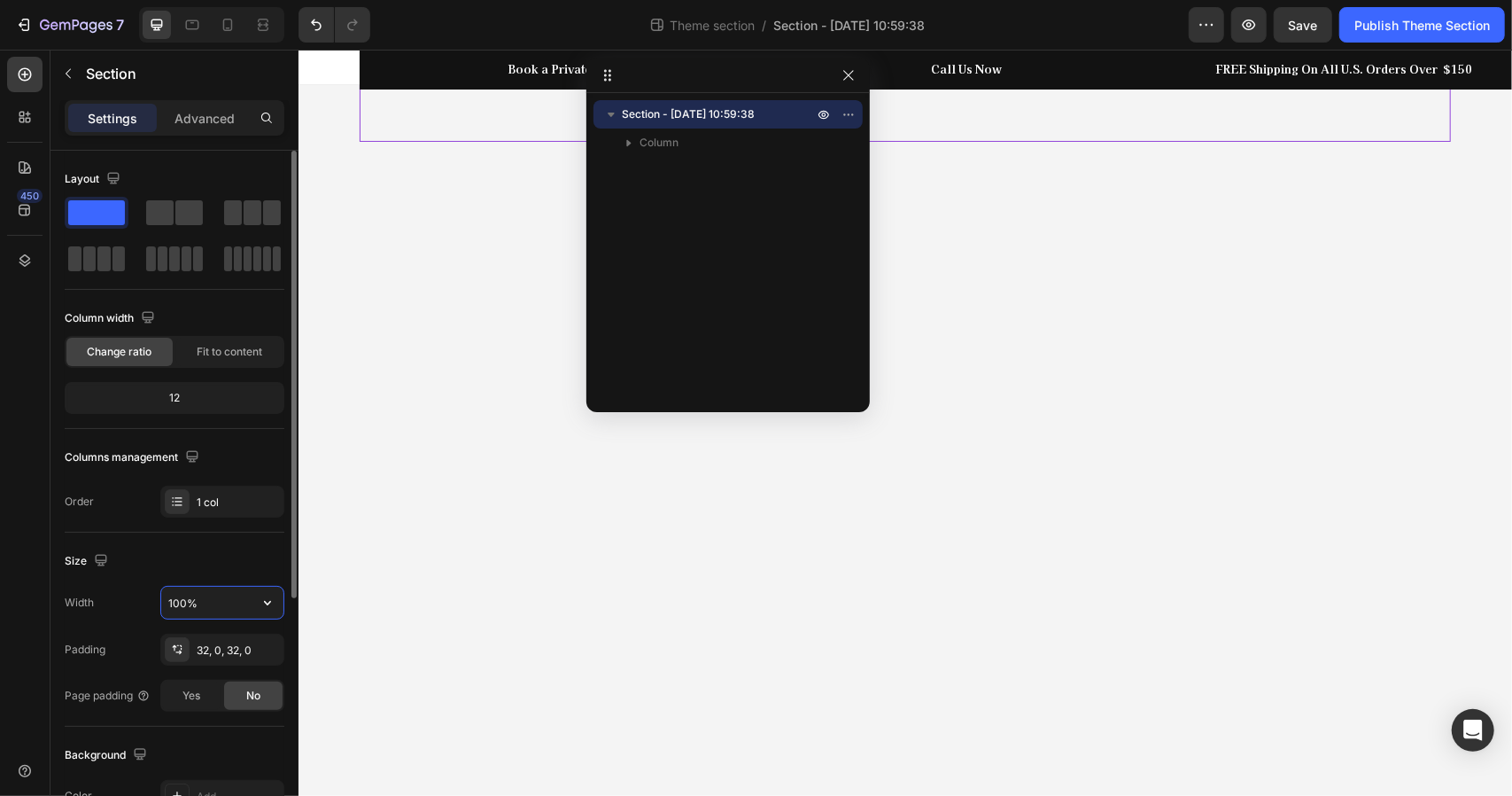
click at [221, 593] on input "100%" at bounding box center [222, 603] width 122 height 32
click at [266, 603] on icon "button" at bounding box center [267, 603] width 18 height 18
click at [186, 545] on div "Size Width 100% Padding 32, 0, 32, 0 Page padding Yes No" at bounding box center [175, 630] width 220 height 194
click at [267, 595] on icon "button" at bounding box center [267, 603] width 18 height 18
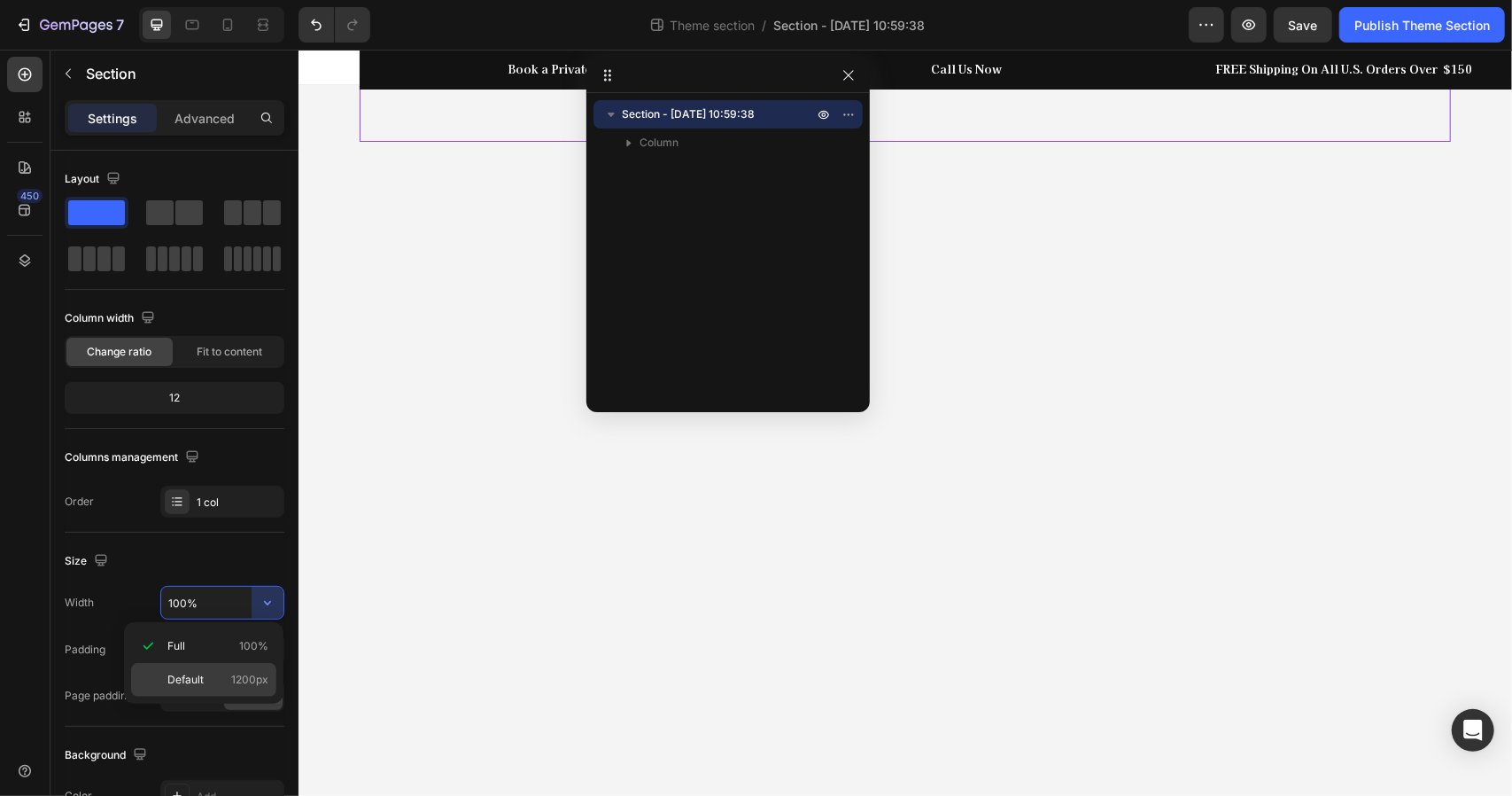
click at [190, 675] on span "Default" at bounding box center [185, 680] width 37 height 16
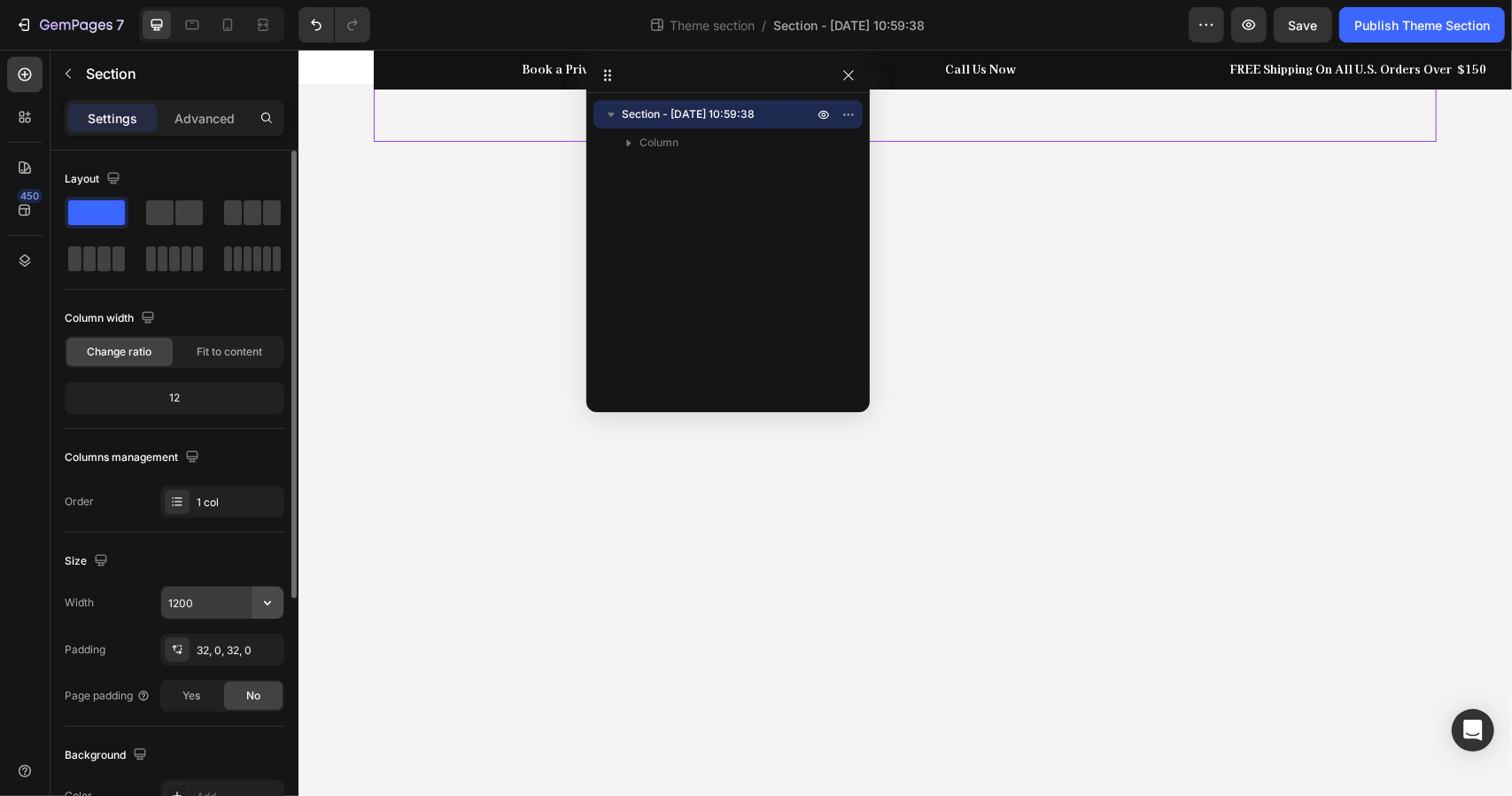
click at [269, 599] on icon "button" at bounding box center [267, 603] width 18 height 18
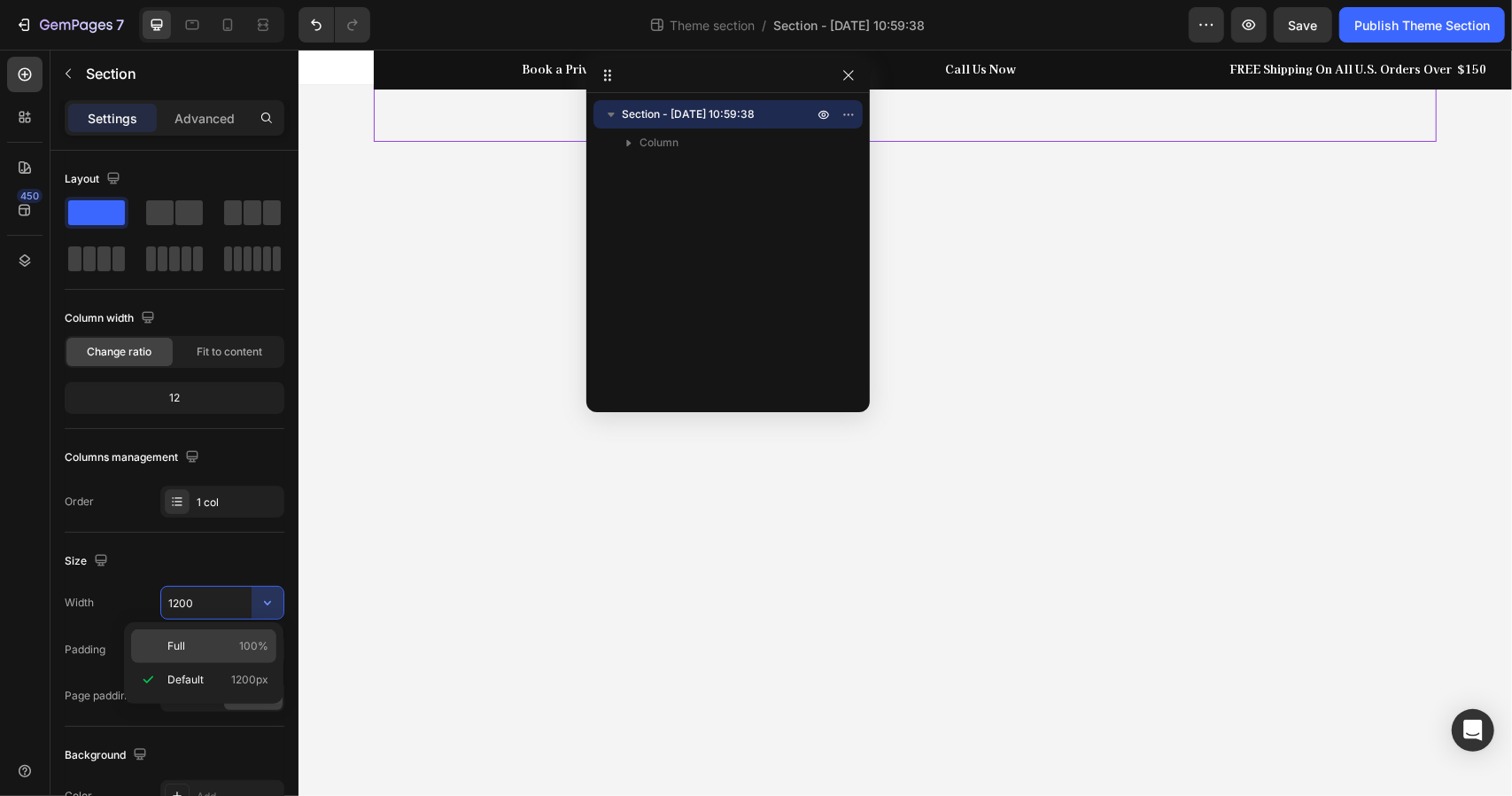
click at [192, 640] on p "Full 100%" at bounding box center [217, 646] width 101 height 16
type input "100%"
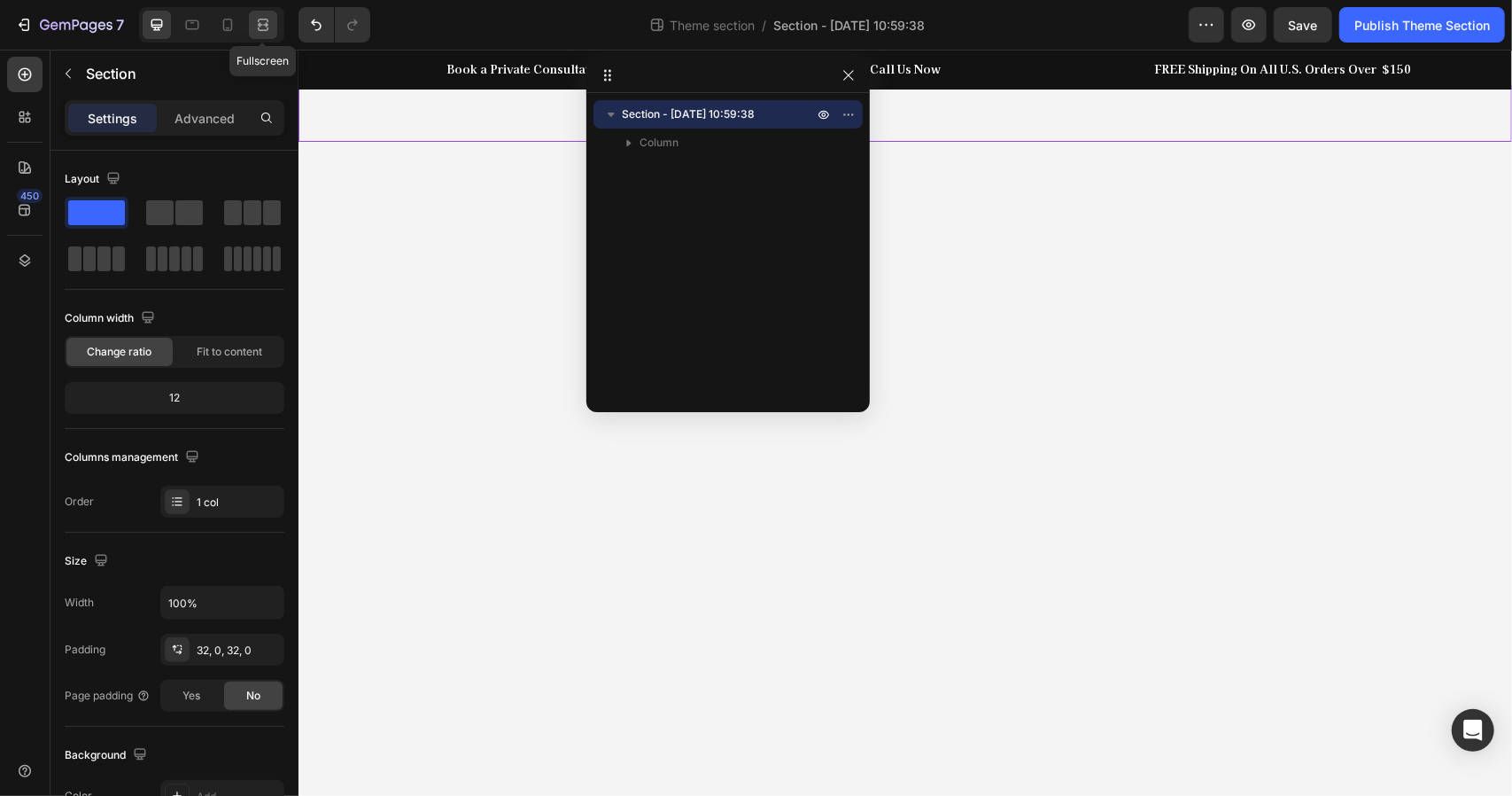
click at [264, 15] on div at bounding box center [263, 25] width 29 height 29
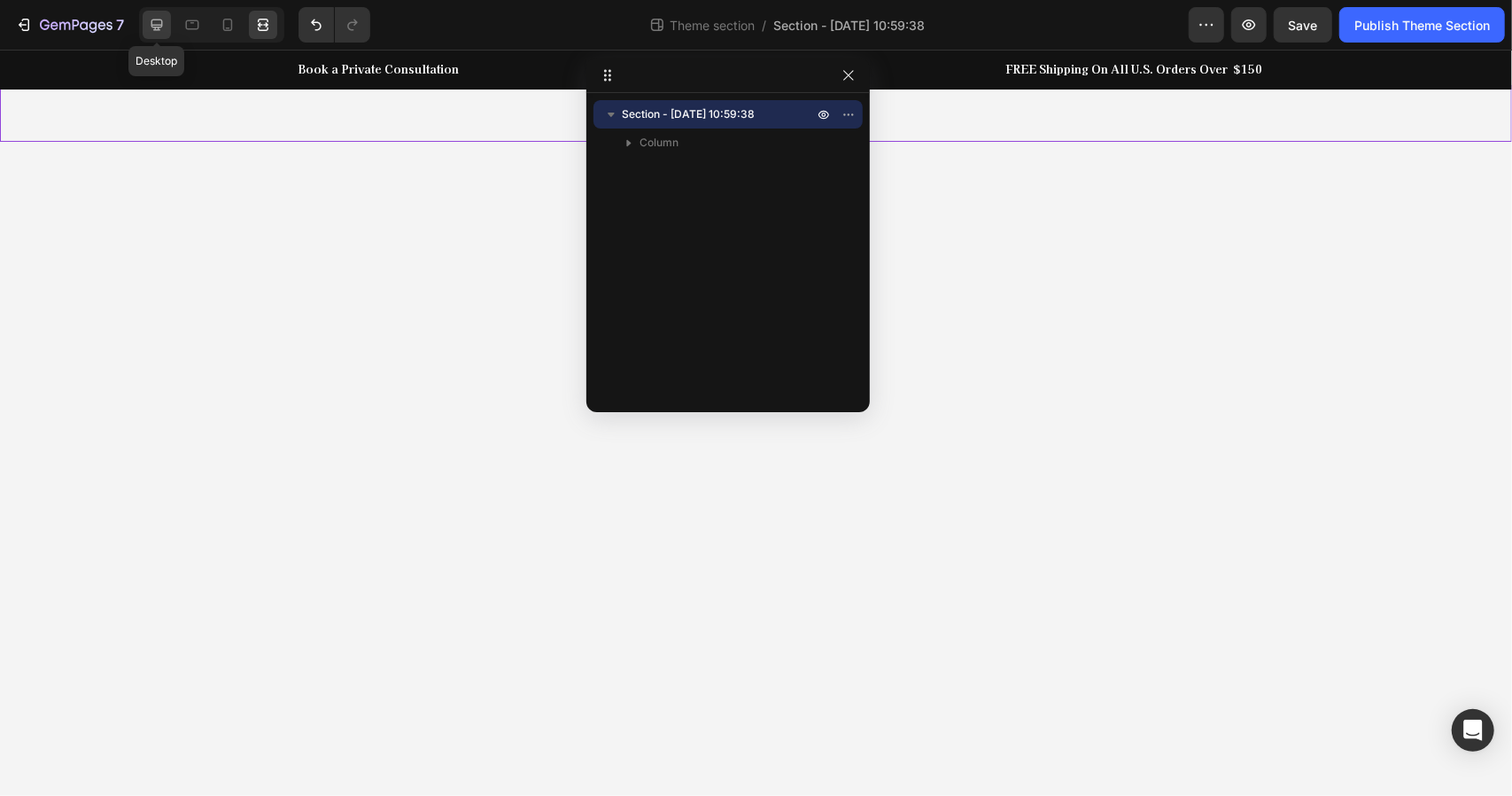
click at [160, 24] on icon at bounding box center [157, 25] width 12 height 12
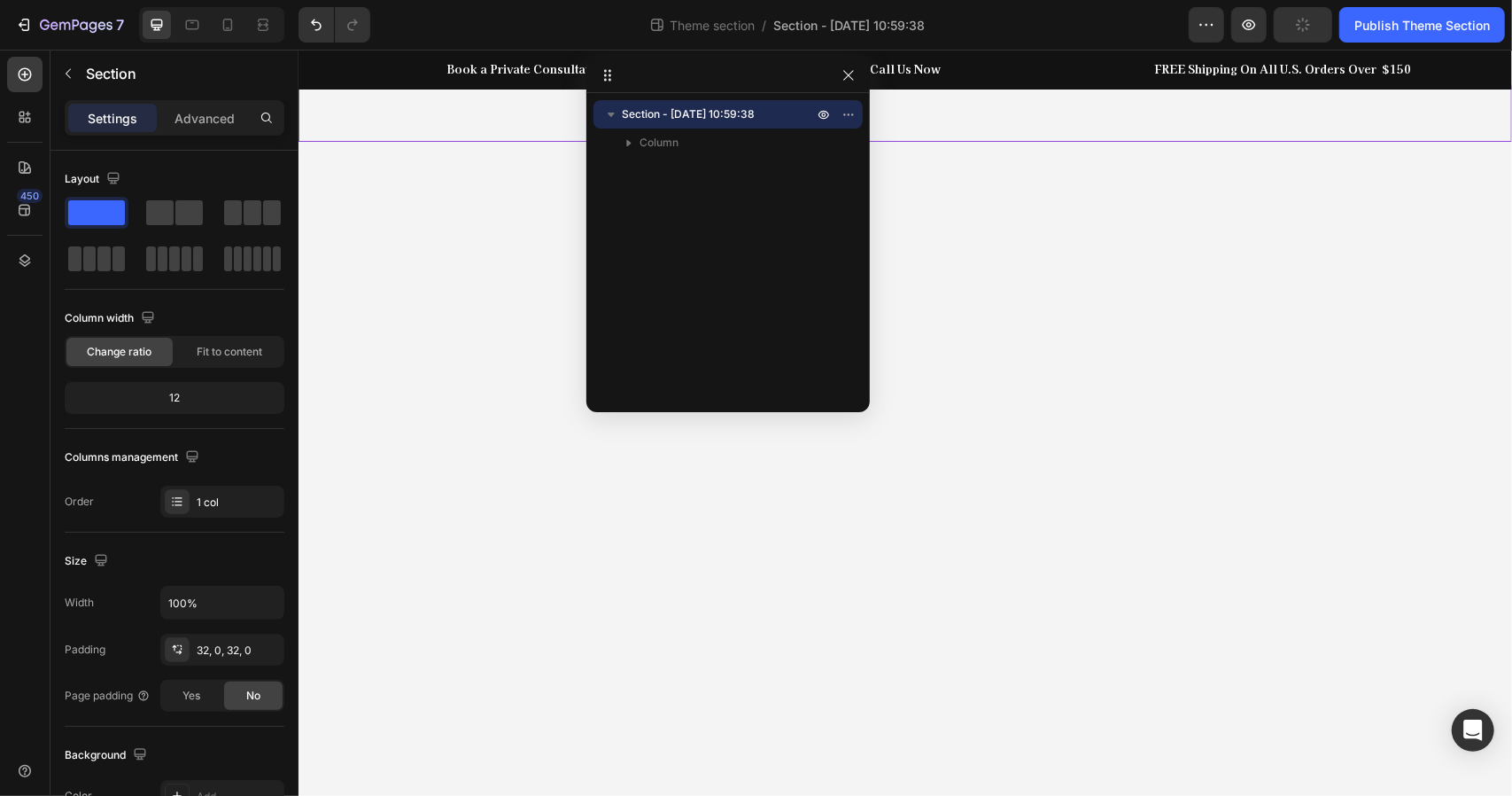
click at [376, 237] on body "Book a Private Consultation Heading Row Call Us Now Heading Row Row FREE Shippi…" at bounding box center [904, 422] width 1214 height 746
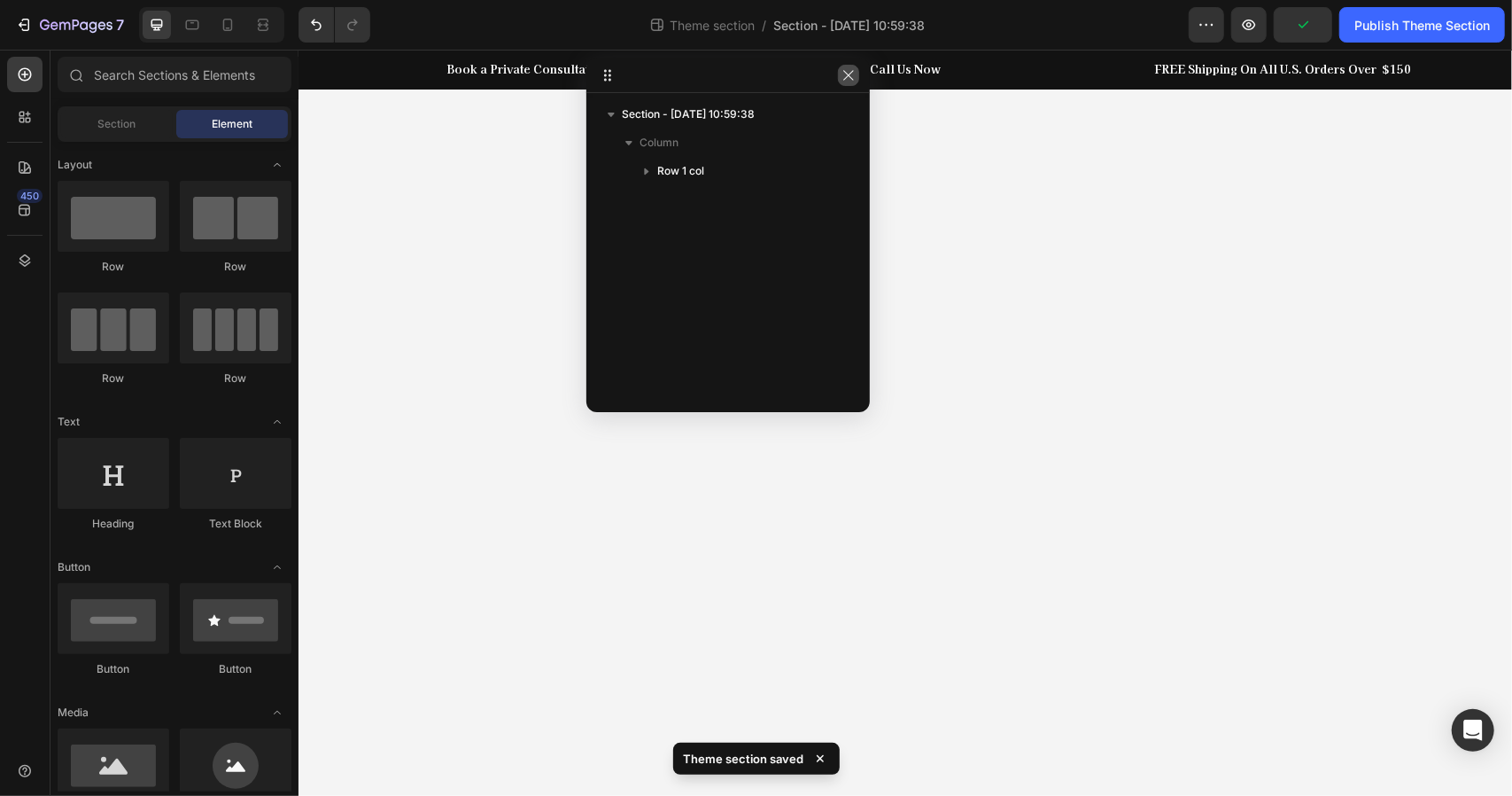
click at [845, 82] on button "button" at bounding box center [849, 76] width 21 height 21
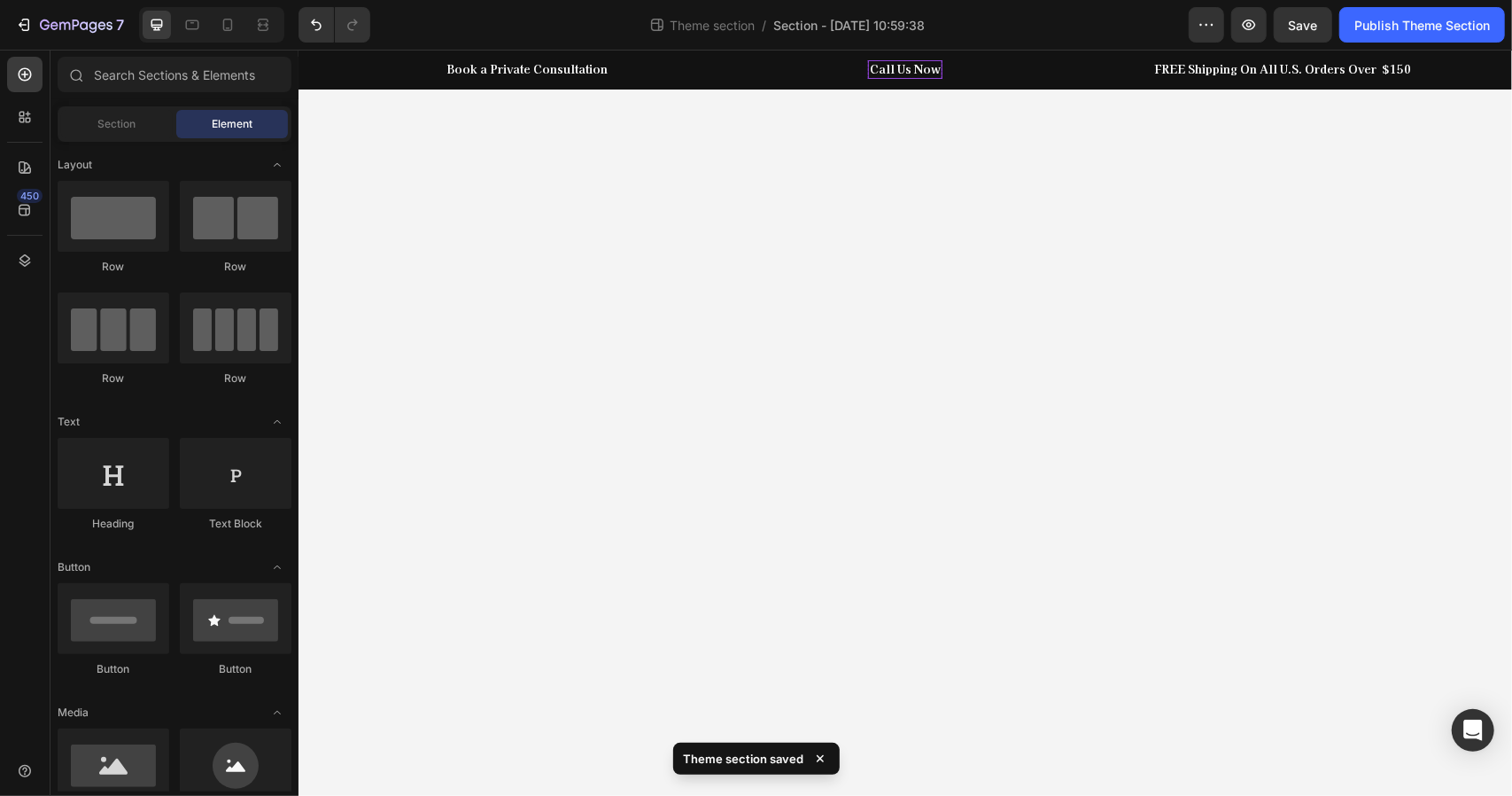
click at [918, 71] on p "Call Us Now" at bounding box center [904, 69] width 71 height 15
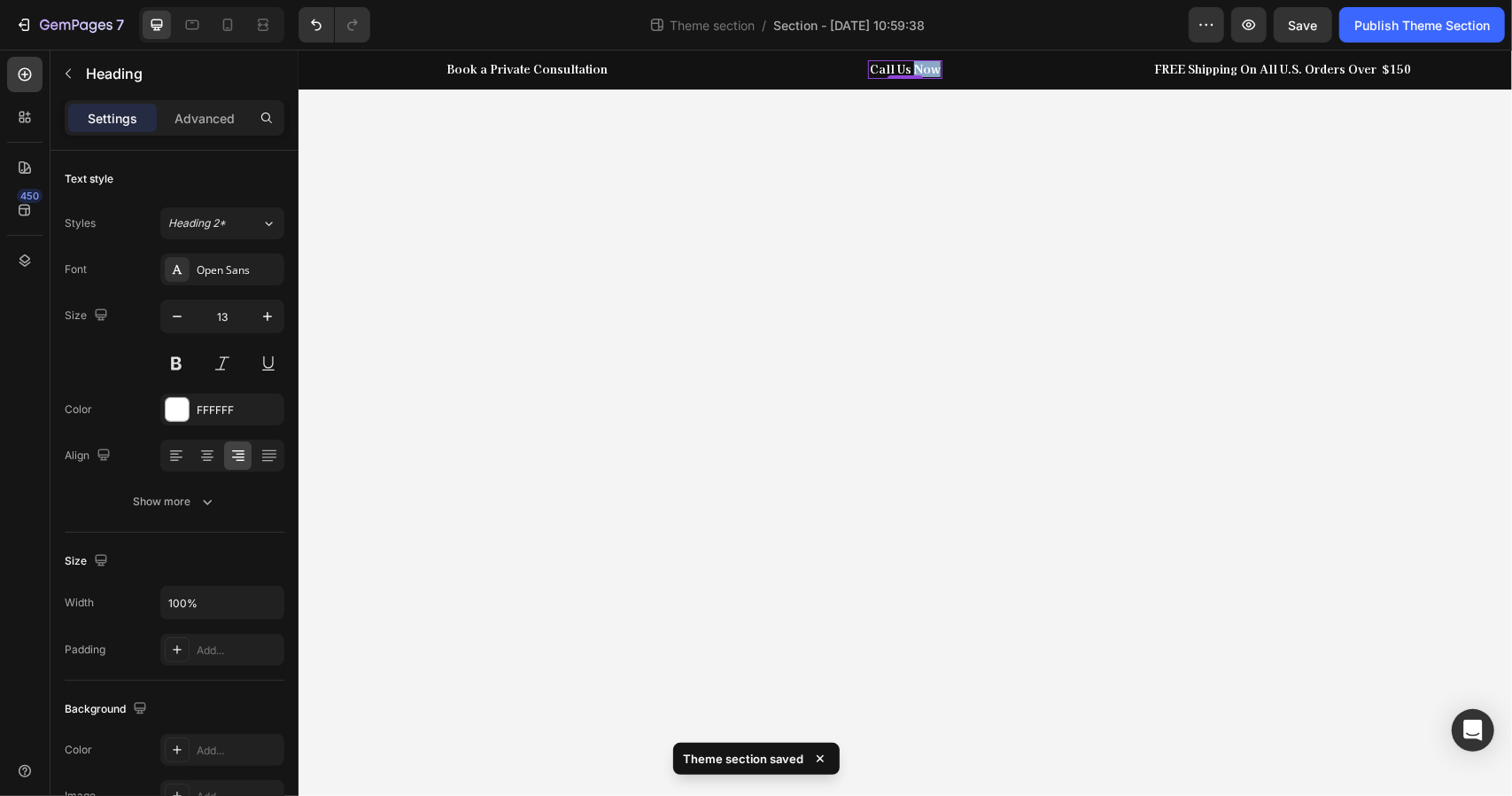
click at [918, 71] on p "Call Us Now" at bounding box center [904, 69] width 71 height 15
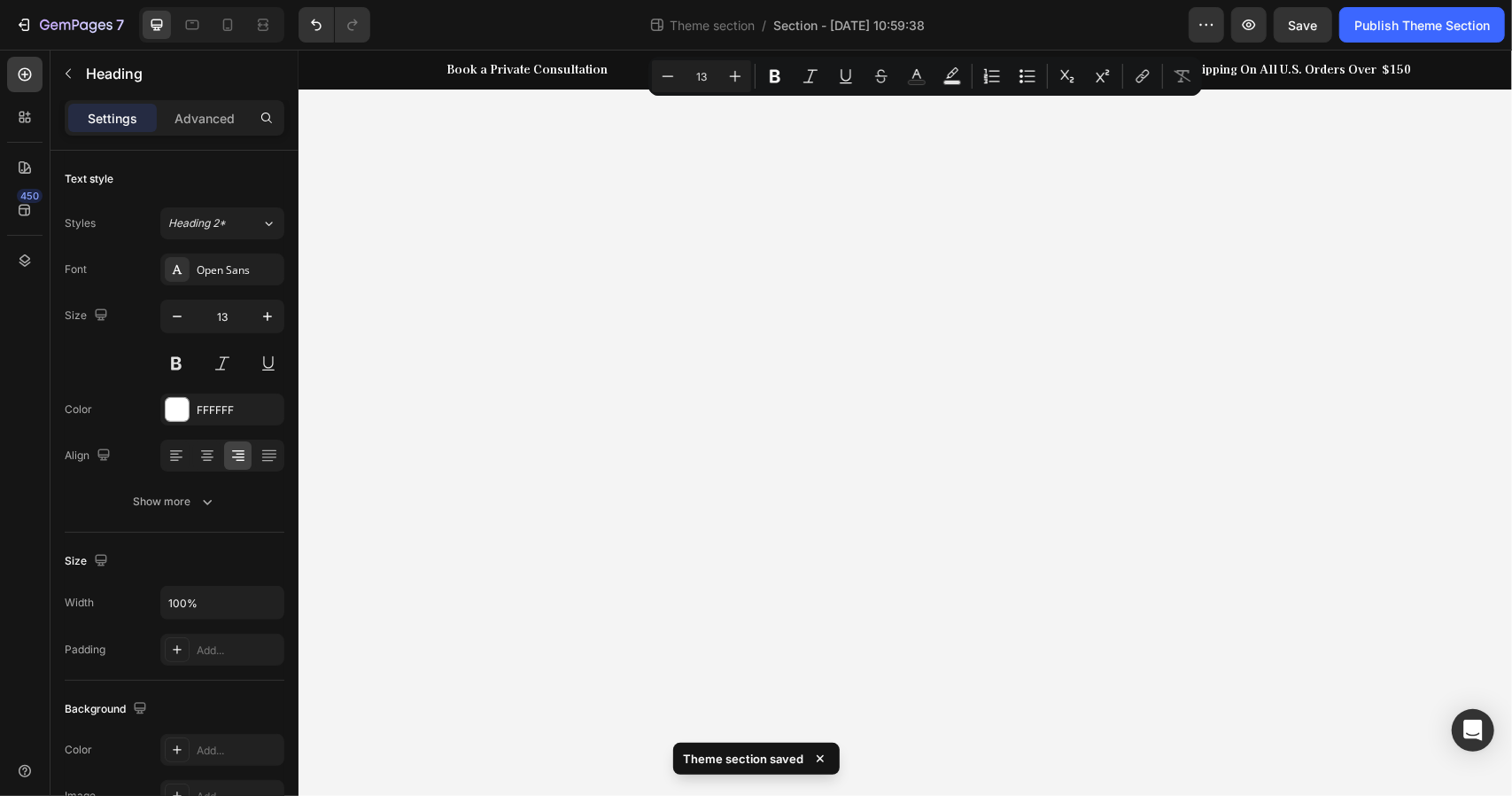
click at [919, 72] on icon "Editor contextual toolbar" at bounding box center [917, 77] width 18 height 18
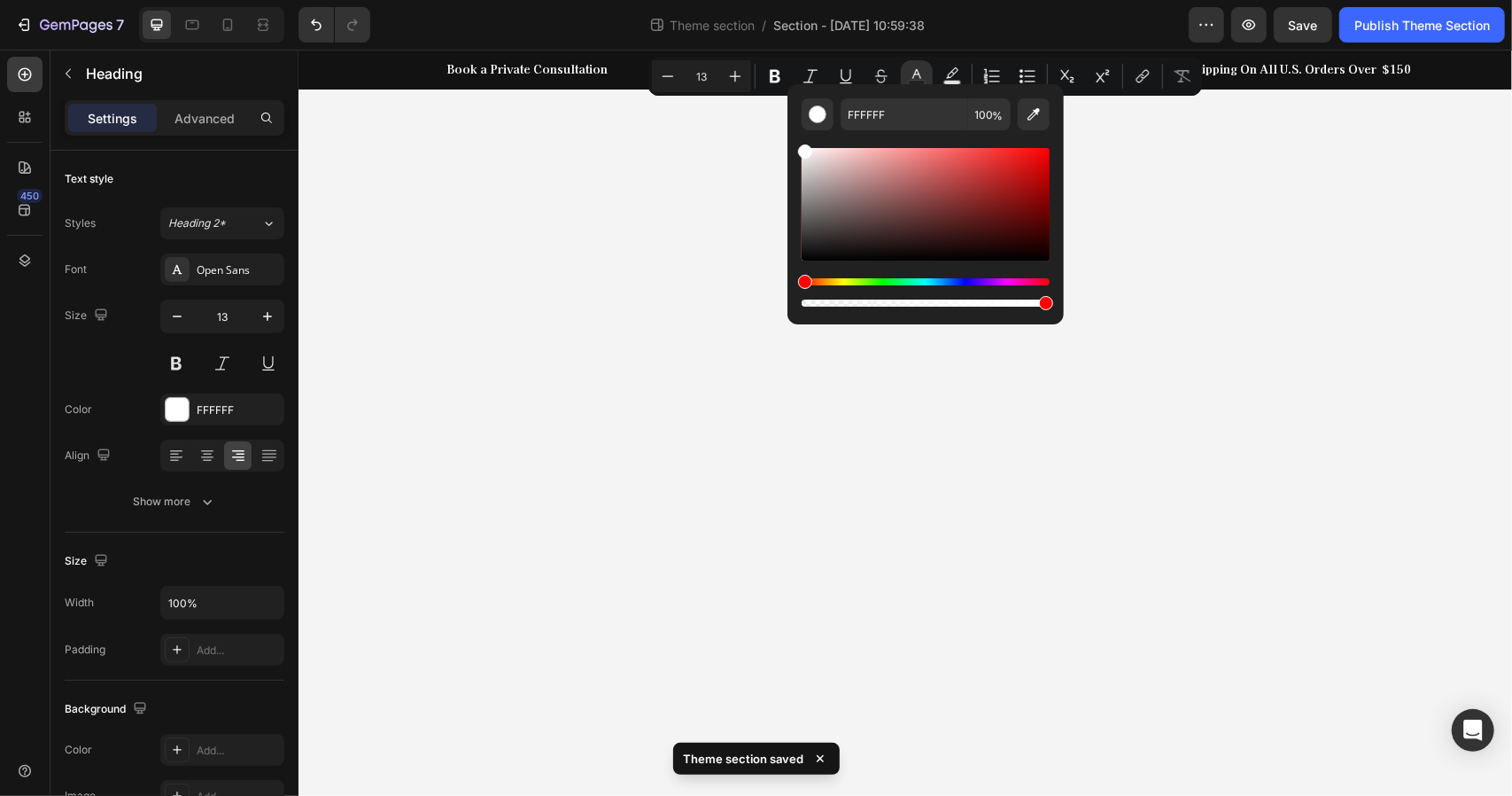
click at [919, 72] on icon "Editor contextual toolbar" at bounding box center [917, 77] width 18 height 18
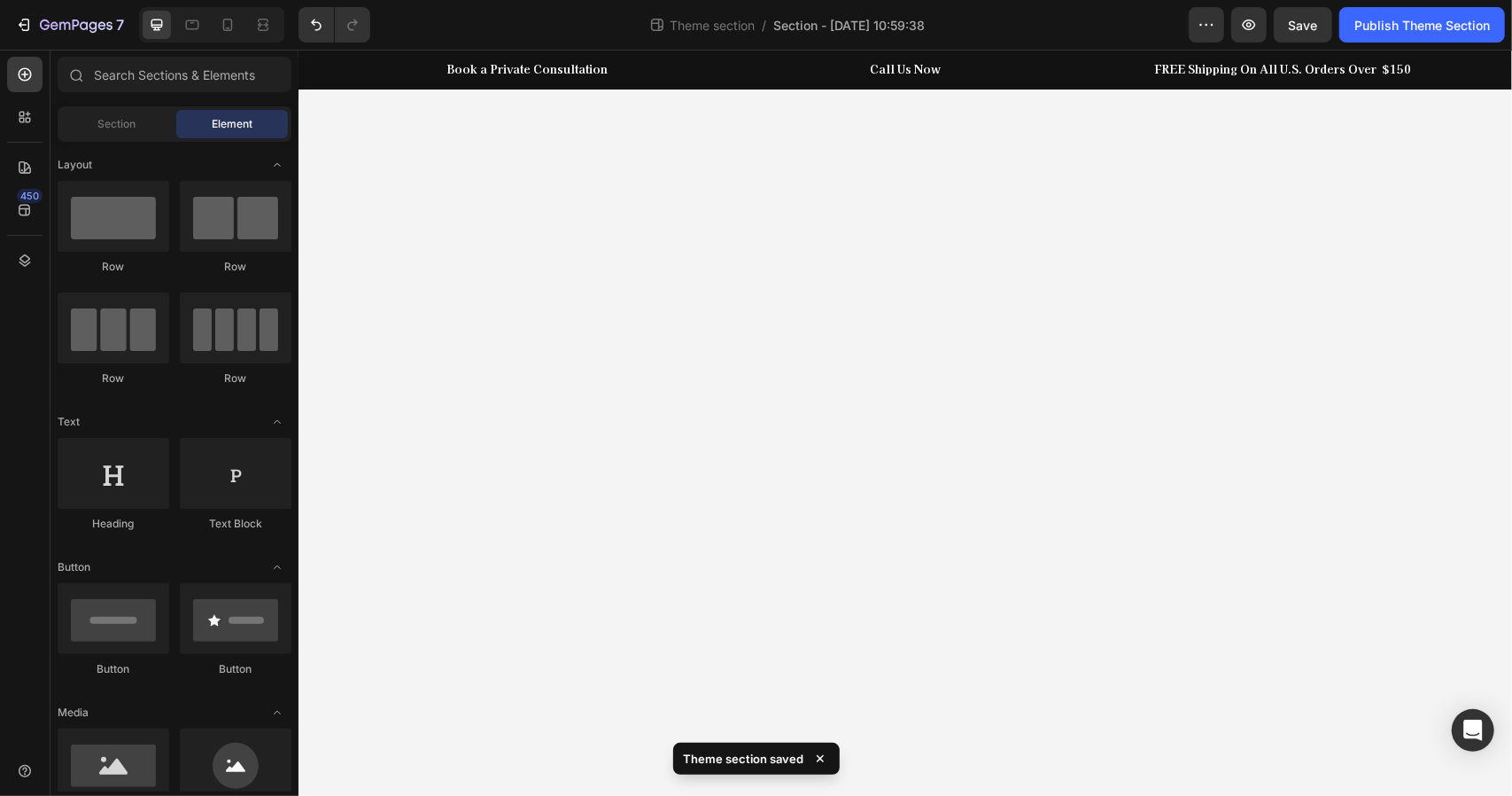
click at [694, 307] on body "Book a Private Consultation Heading Row Call Us Now Heading Row Row FREE Shippi…" at bounding box center [904, 422] width 1214 height 746
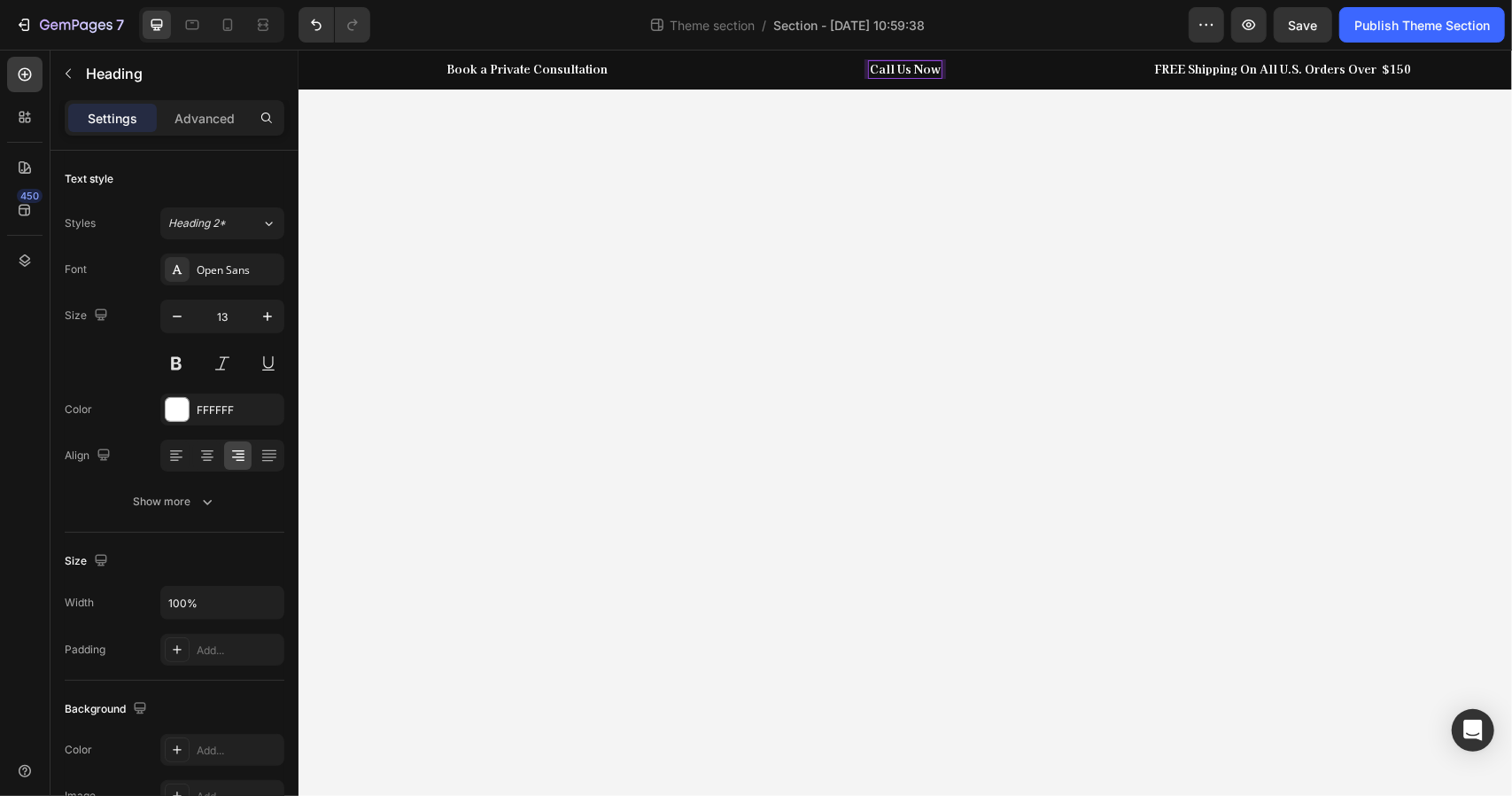
click at [936, 72] on p "Call Us Now" at bounding box center [904, 69] width 71 height 15
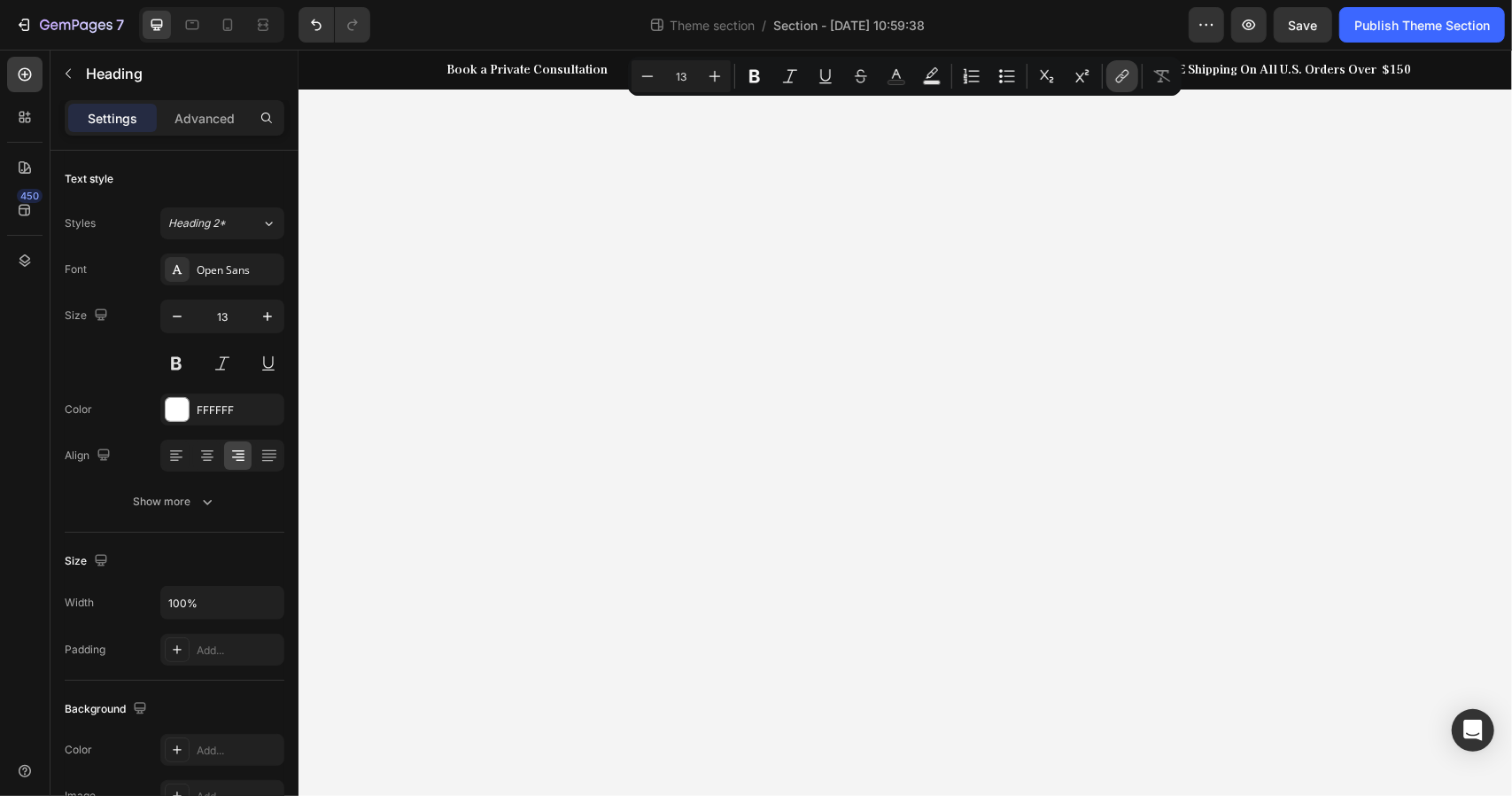
click at [1118, 81] on icon "Editor contextual toolbar" at bounding box center [1120, 79] width 8 height 9
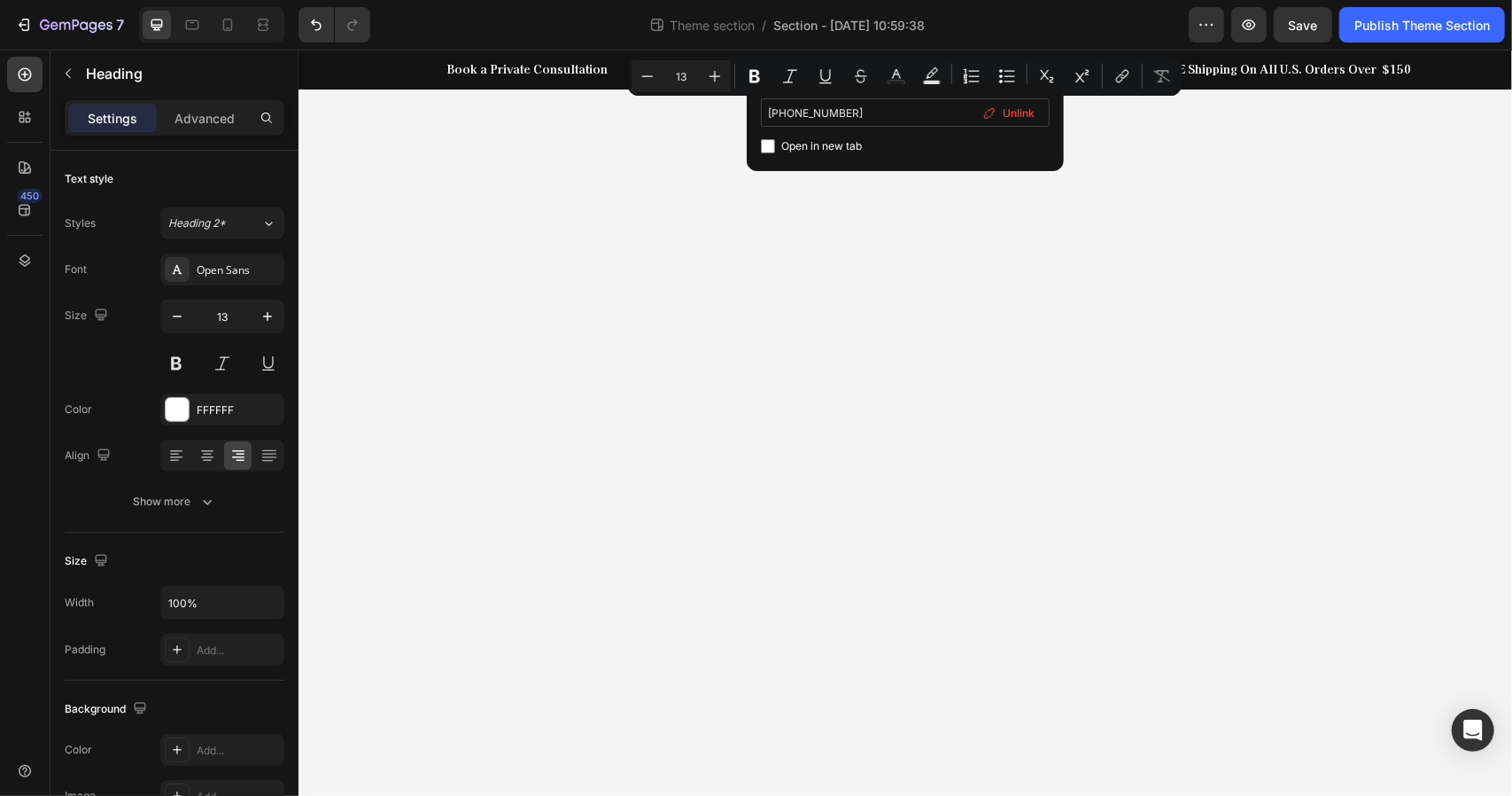
type input "[PHONE_NUMBER]"
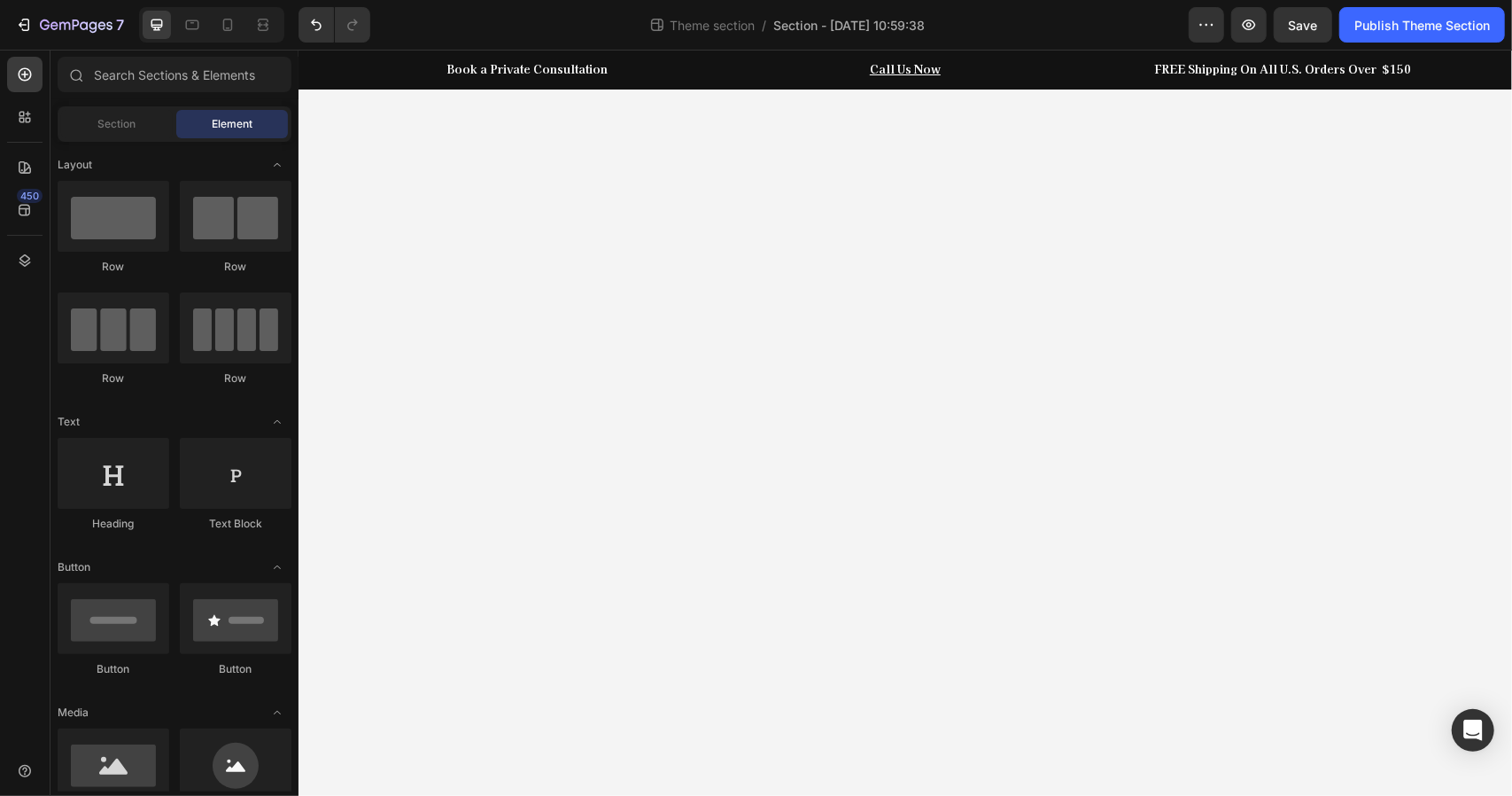
click at [943, 224] on body "Book a Private Consultation Heading Row ⁠⁠⁠⁠⁠⁠⁠ Call Us Now Heading Row Row FRE…" at bounding box center [904, 422] width 1214 height 746
click at [895, 71] on u "Call Us Now" at bounding box center [904, 68] width 71 height 17
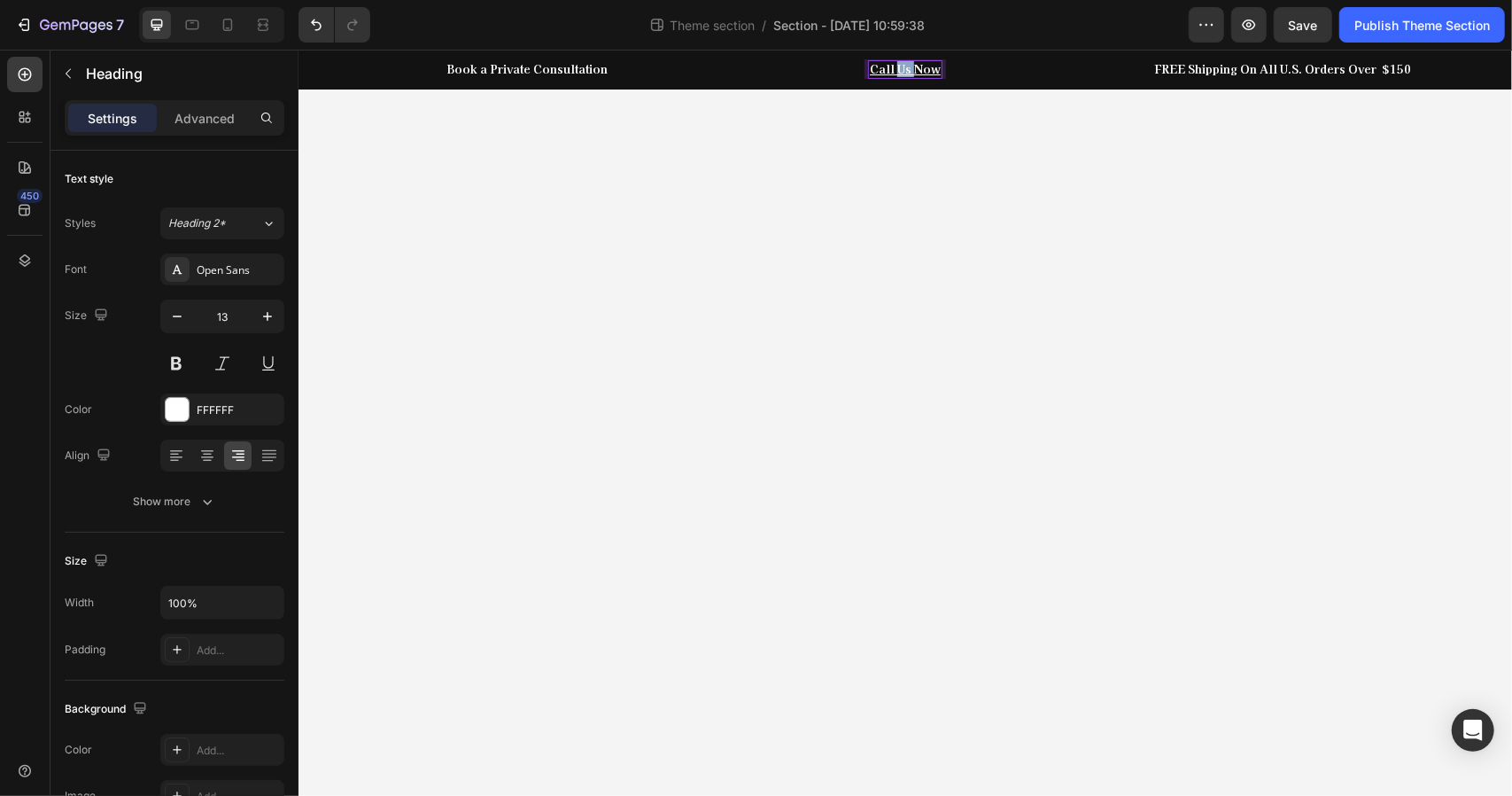
click at [895, 71] on u "Call Us Now" at bounding box center [904, 68] width 71 height 17
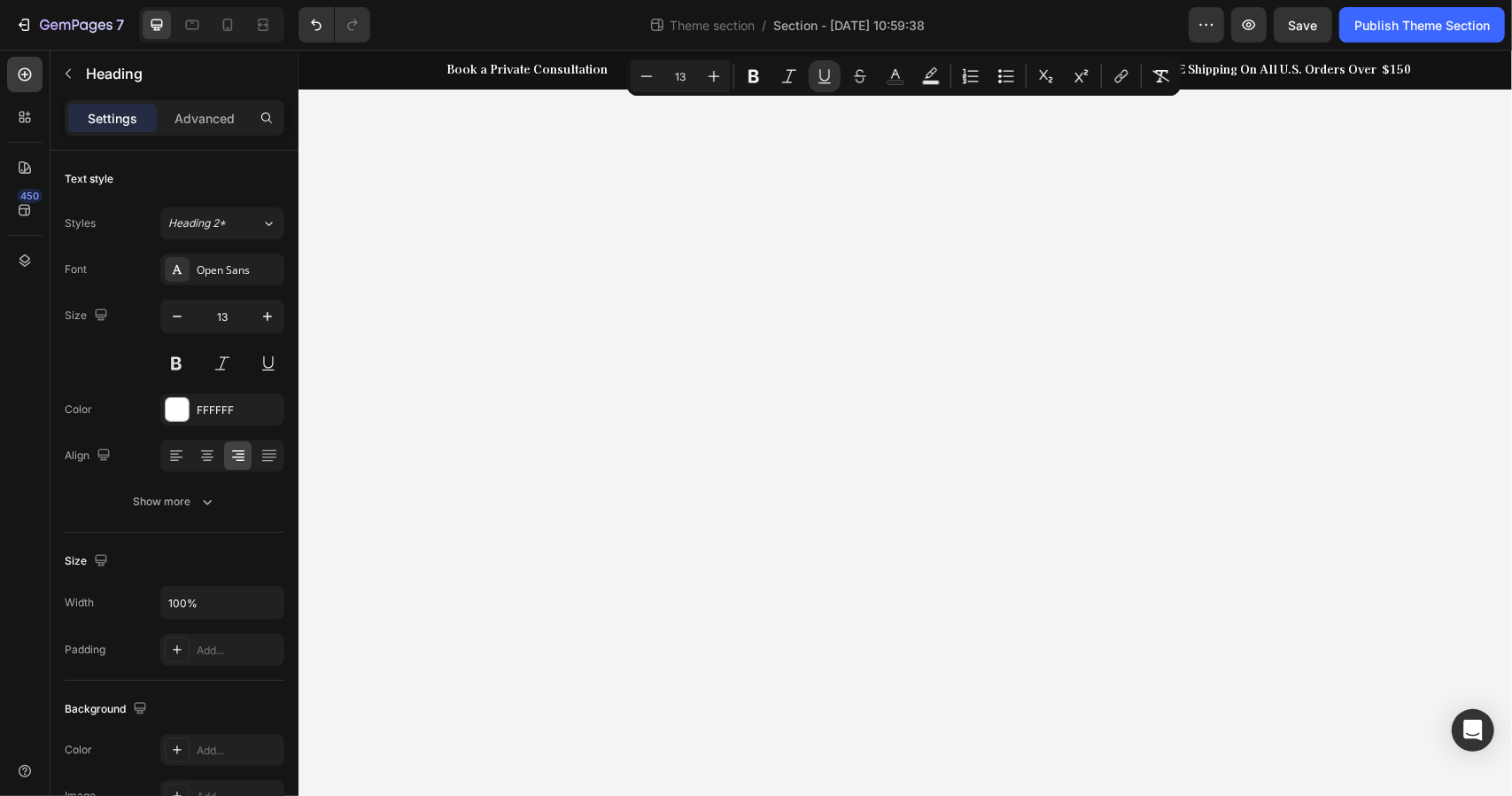
click at [896, 72] on icon "Editor contextual toolbar" at bounding box center [895, 74] width 9 height 10
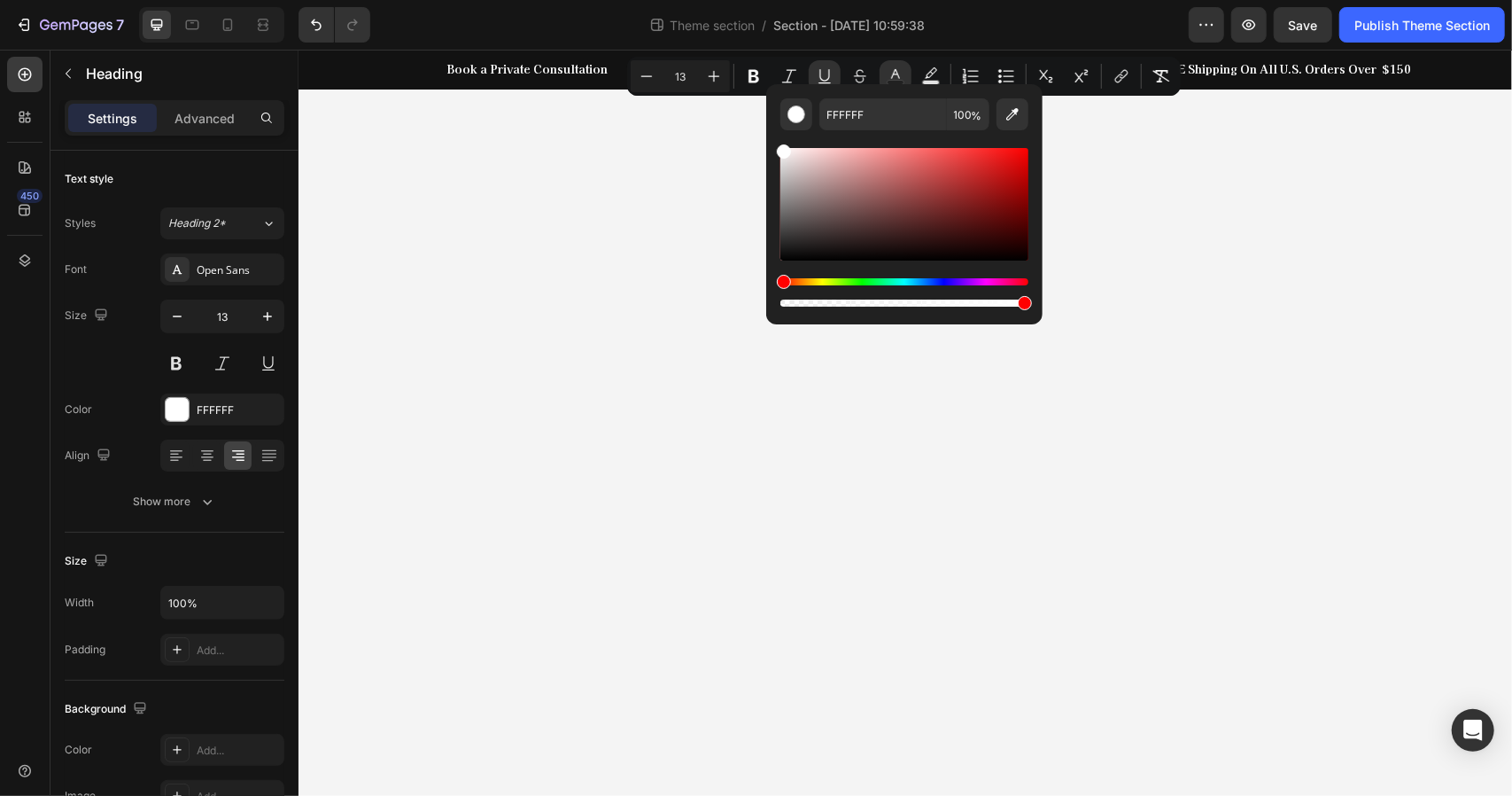
click at [896, 72] on icon "Editor contextual toolbar" at bounding box center [895, 74] width 9 height 10
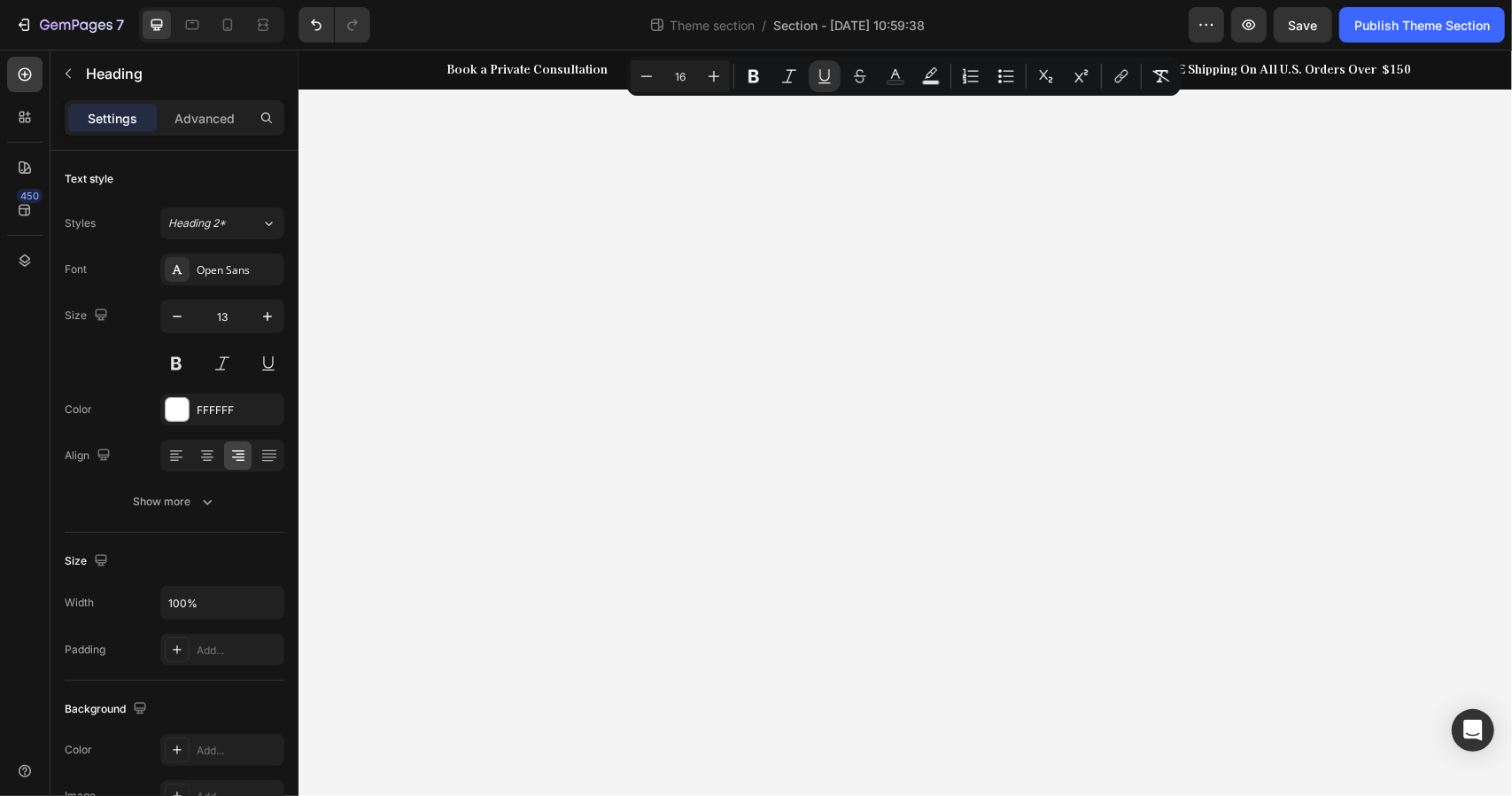
click at [860, 190] on body "Book a Private Consultation Heading Row Call Us Now Heading 0 Row Row FREE Ship…" at bounding box center [904, 422] width 1214 height 746
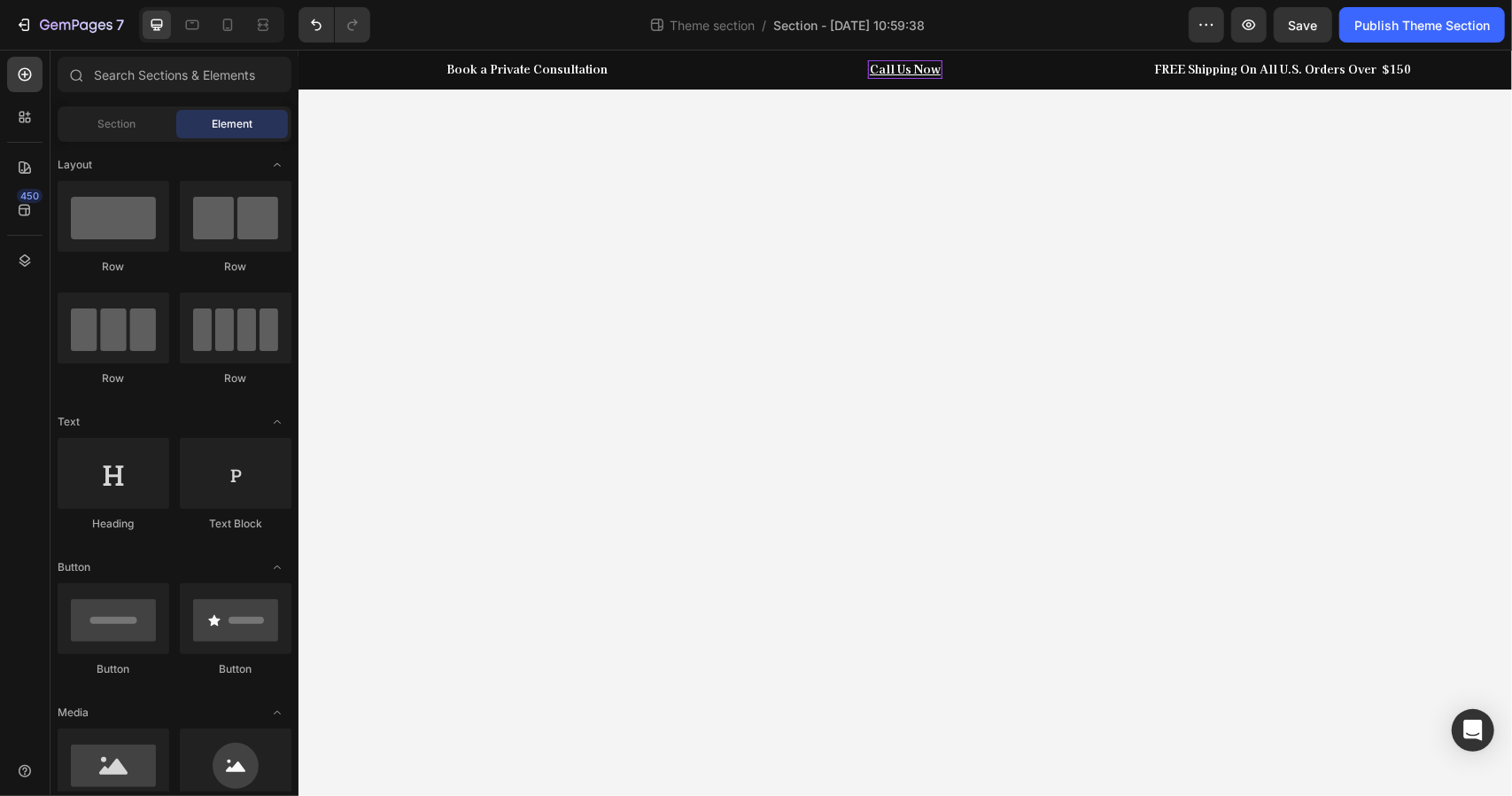
click at [936, 70] on u "Call Us Now" at bounding box center [904, 68] width 71 height 17
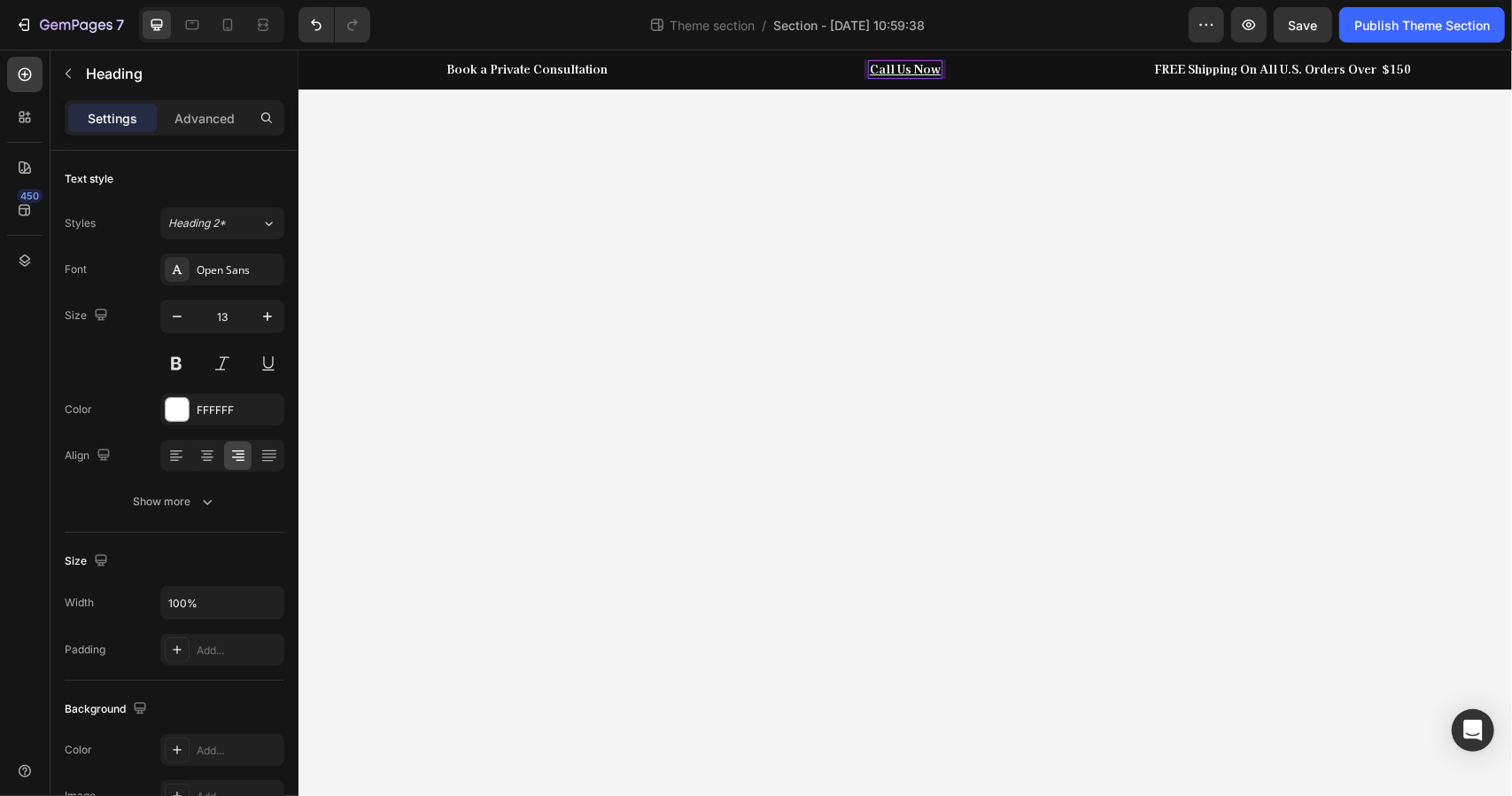
click at [936, 70] on u "Call Us Now" at bounding box center [904, 68] width 71 height 17
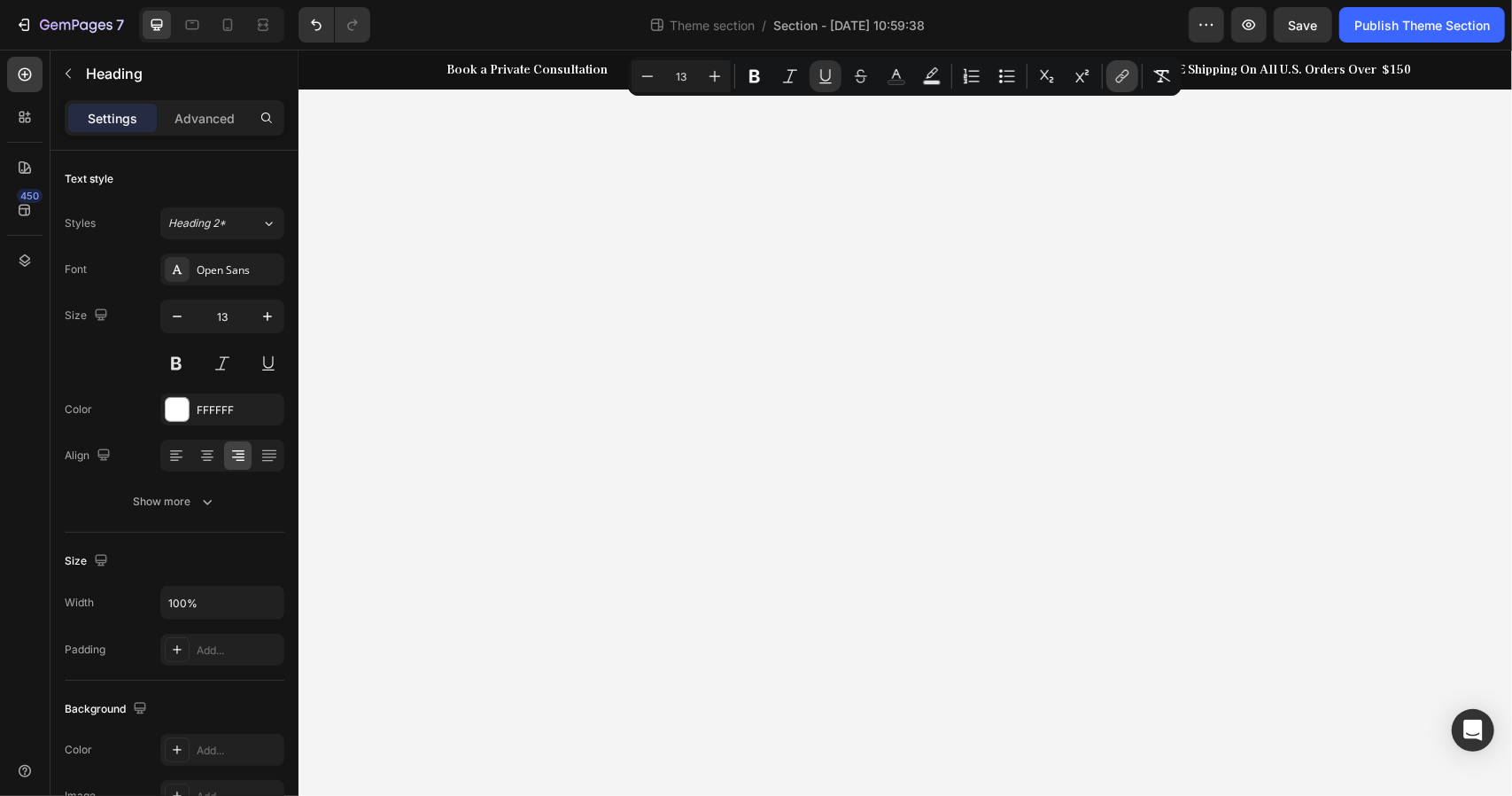
click at [1122, 76] on icon "Editor contextual toolbar" at bounding box center [1123, 77] width 18 height 18
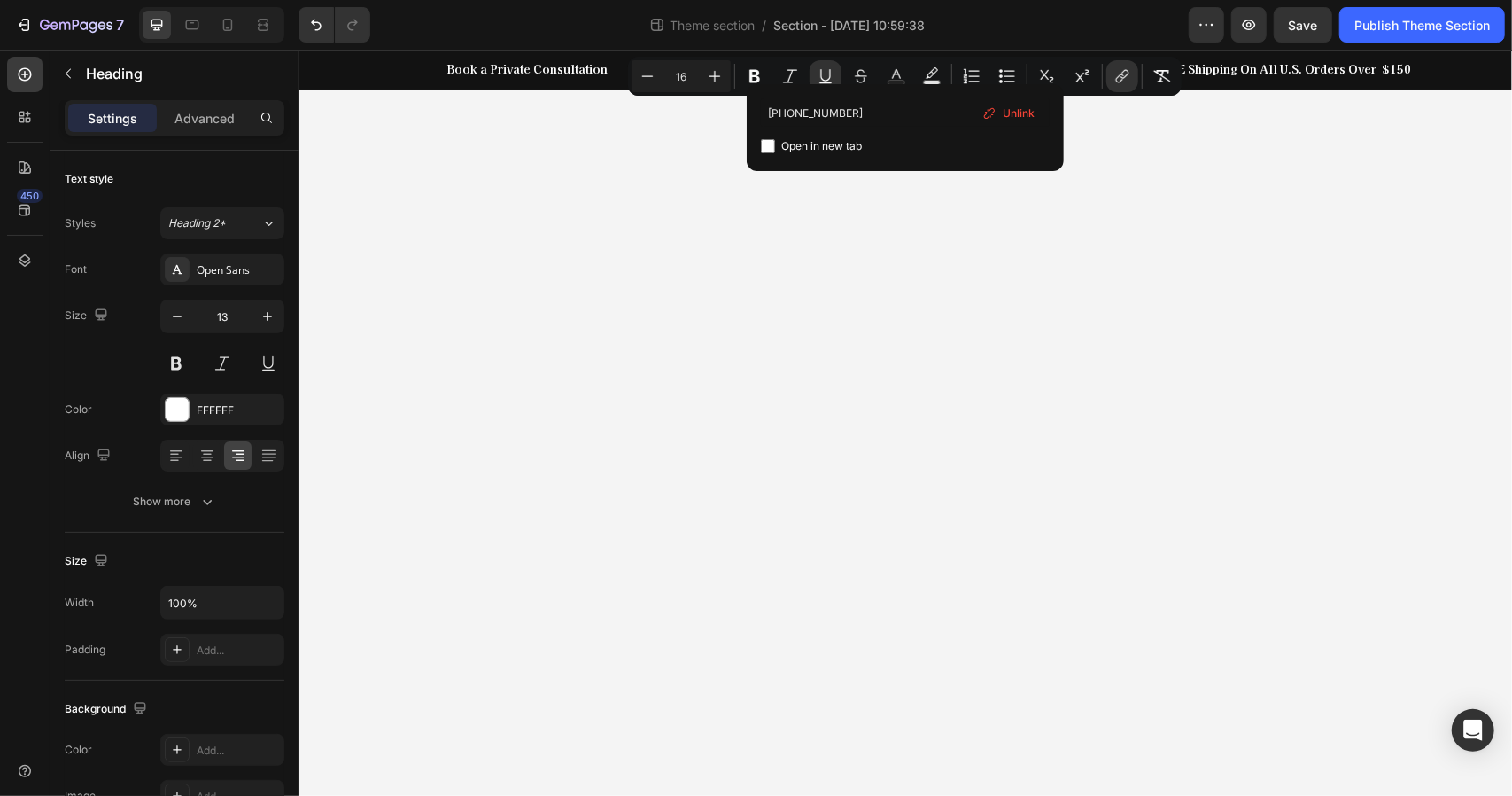
click at [894, 250] on body "Book a Private Consultation Heading Row Call Us Now Heading 0 Row Row FREE Ship…" at bounding box center [904, 422] width 1214 height 746
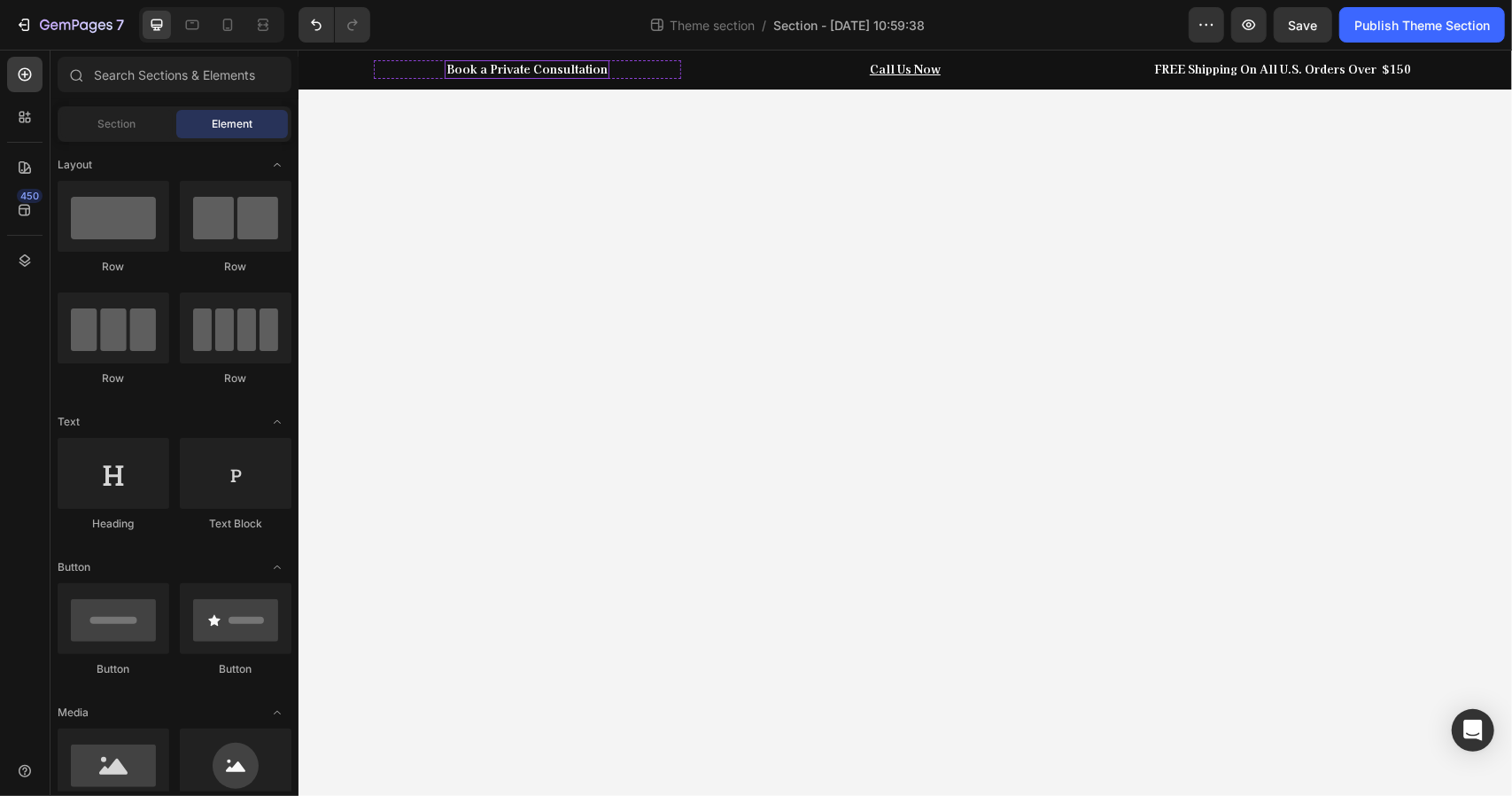
click at [601, 73] on p "Book a Private Consultation" at bounding box center [526, 69] width 161 height 15
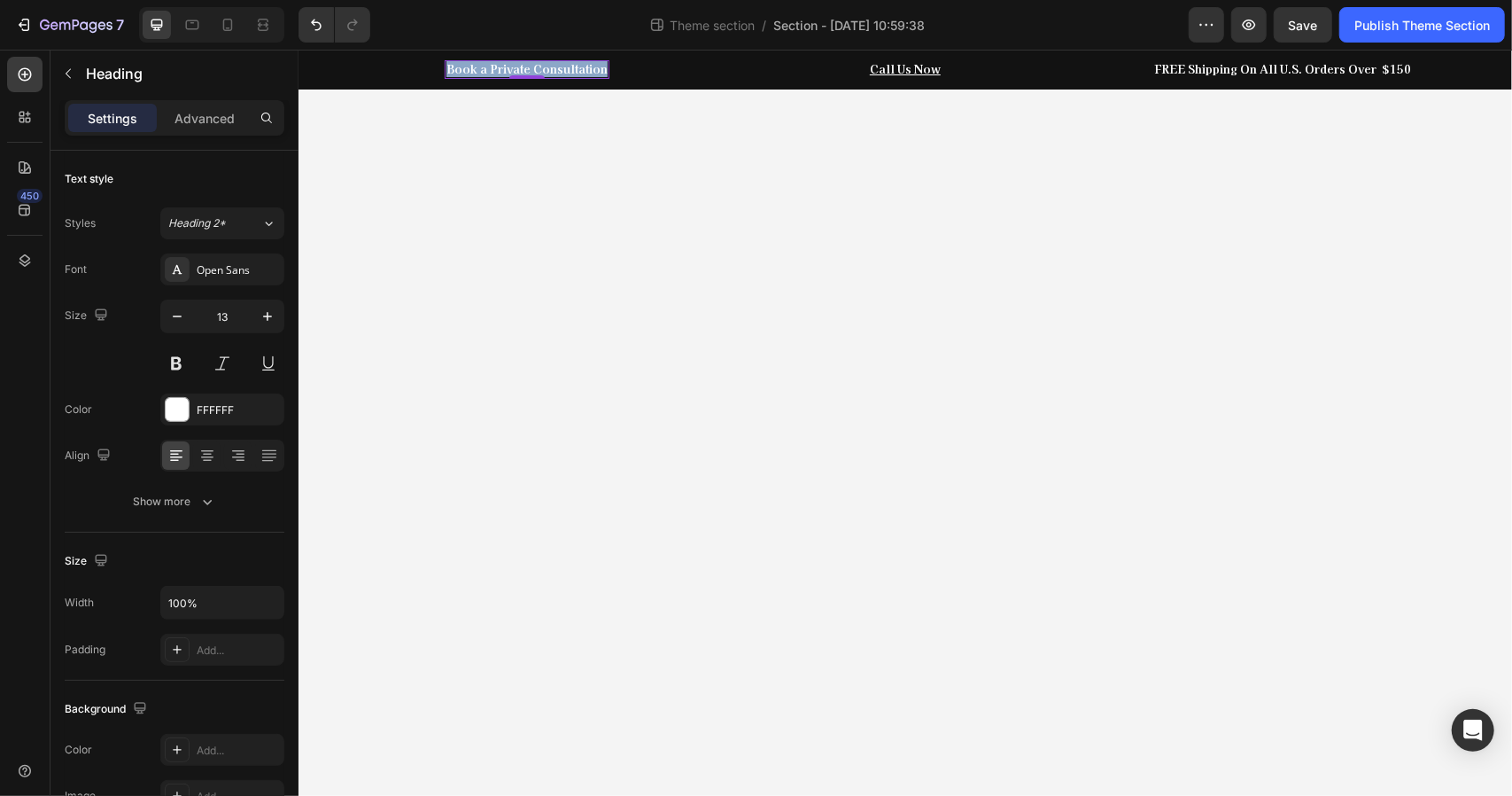
click at [601, 73] on p "Book a Private Consultation" at bounding box center [526, 69] width 161 height 15
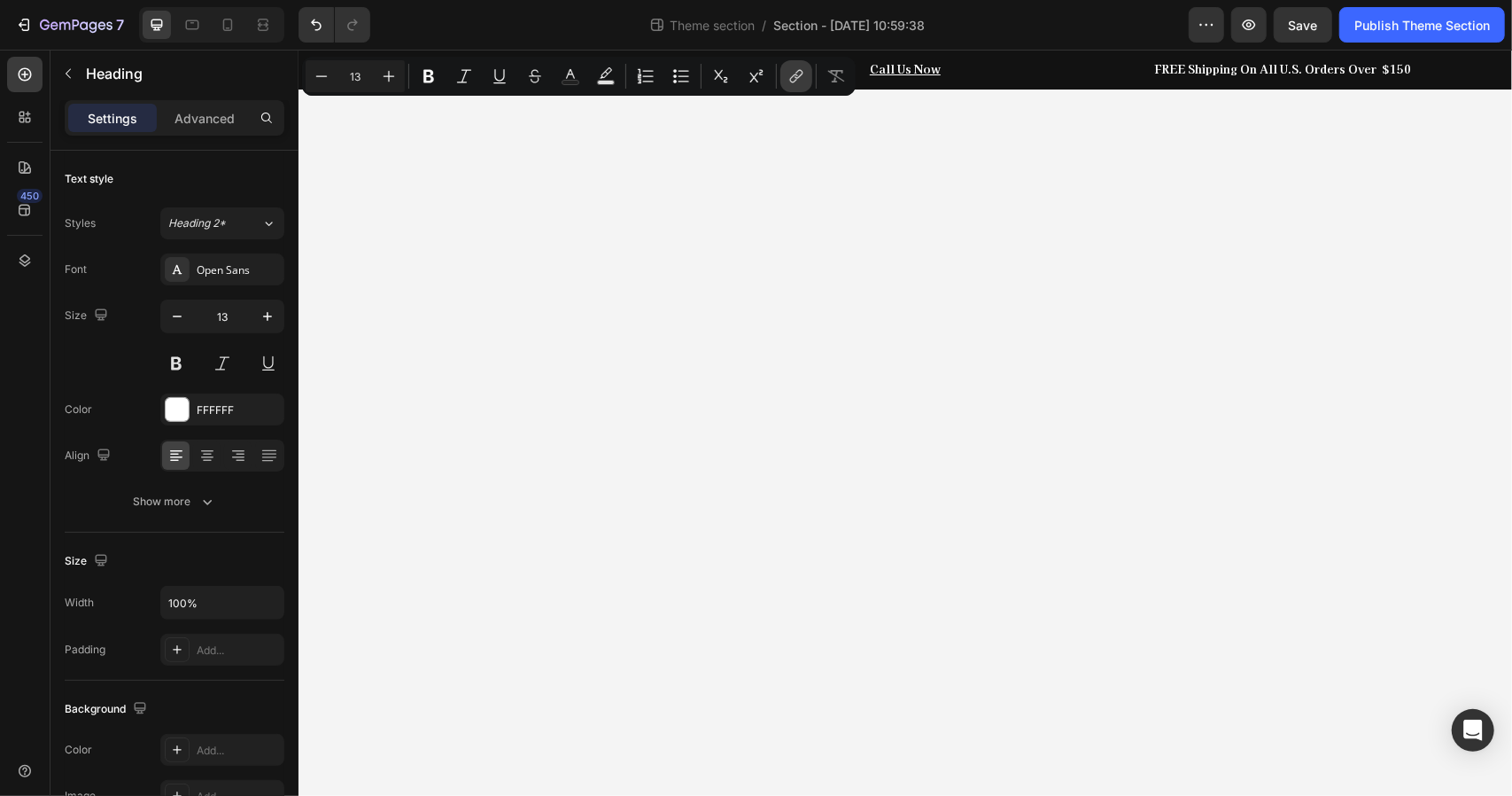
click at [792, 81] on icon "Editor contextual toolbar" at bounding box center [794, 79] width 8 height 9
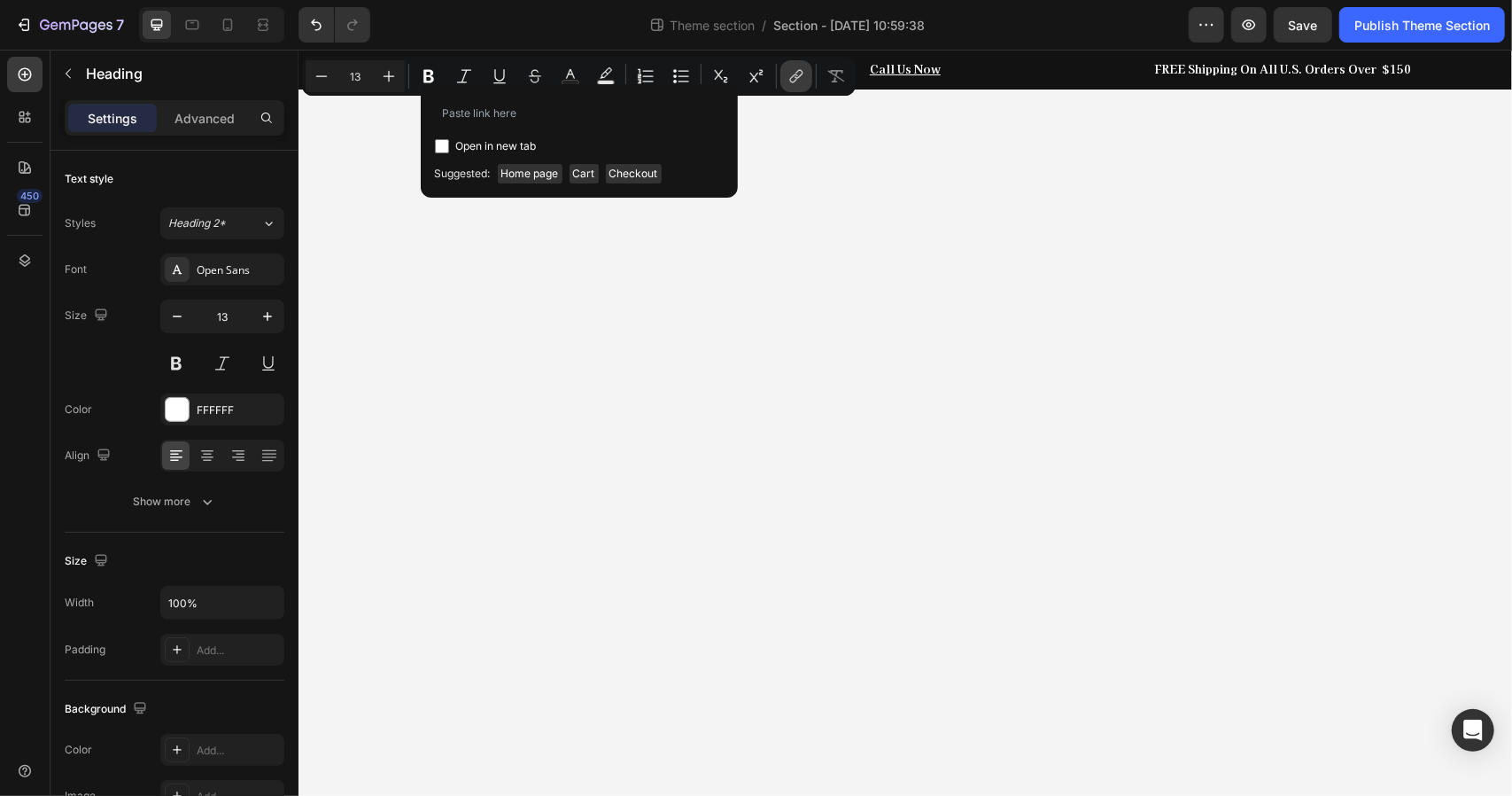
click at [792, 81] on icon "Editor contextual toolbar" at bounding box center [794, 79] width 8 height 9
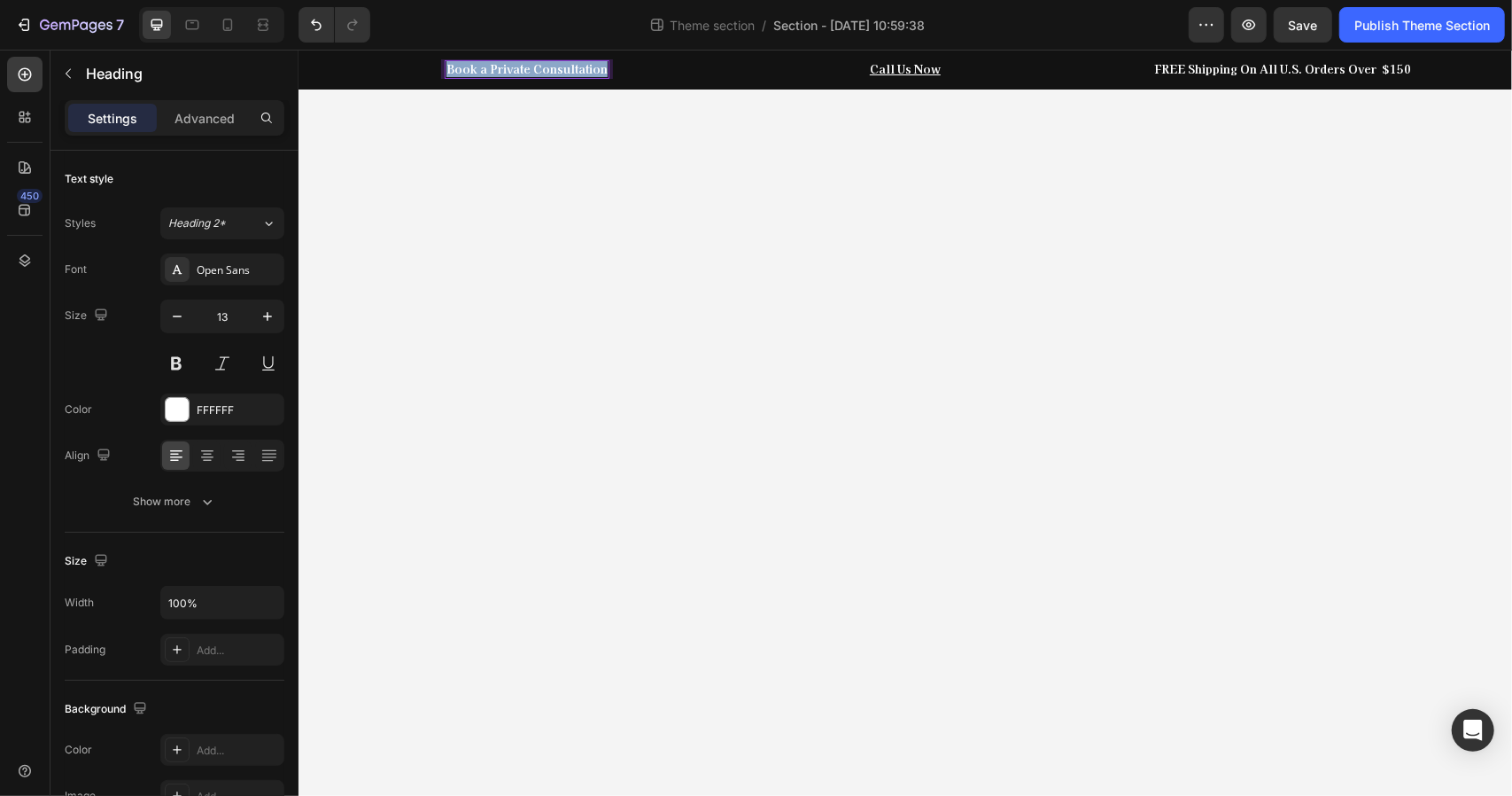
click at [569, 65] on p "Book a Private Consultation" at bounding box center [526, 69] width 161 height 15
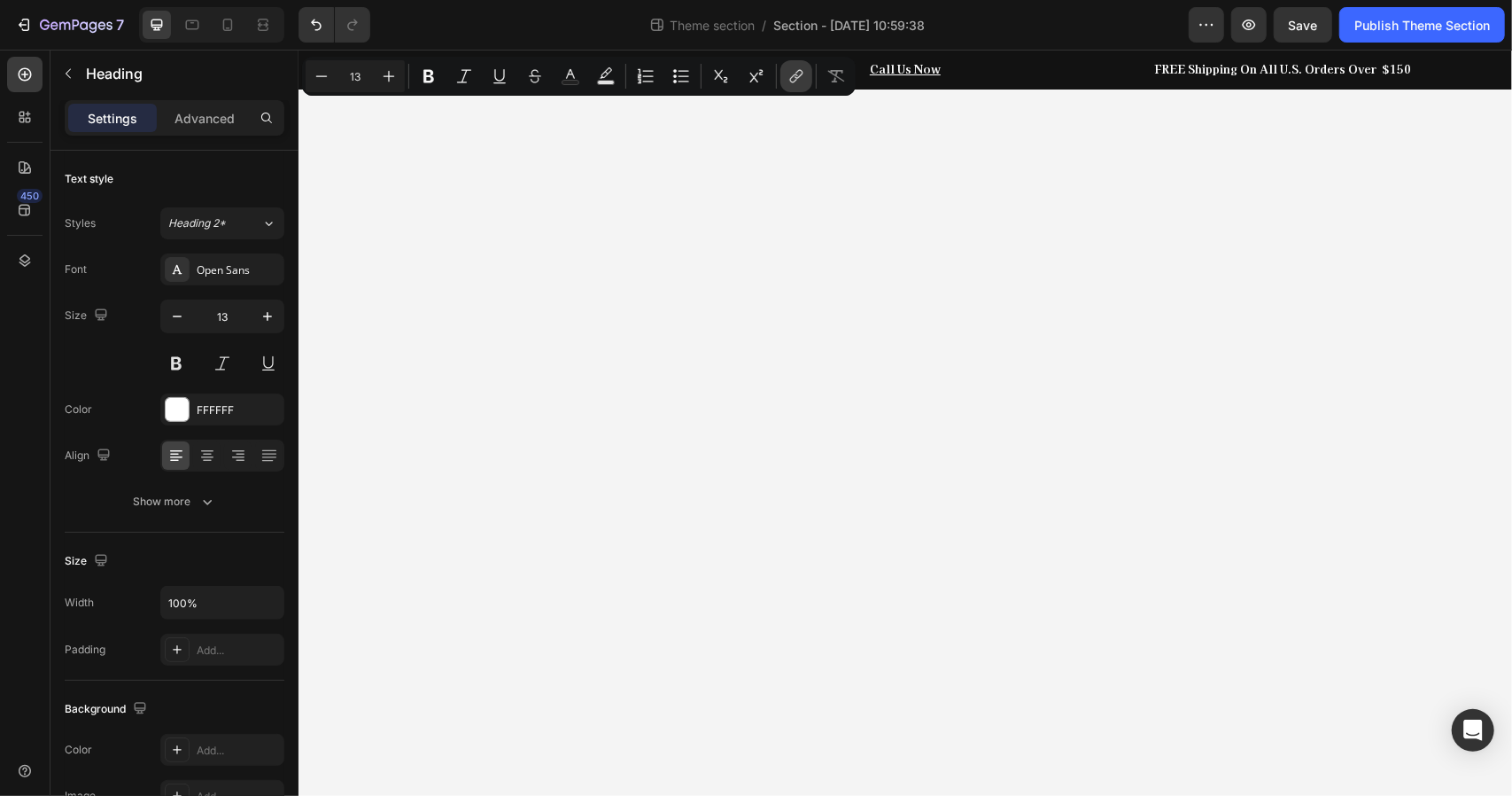
click at [796, 76] on icon "Editor contextual toolbar" at bounding box center [797, 77] width 18 height 18
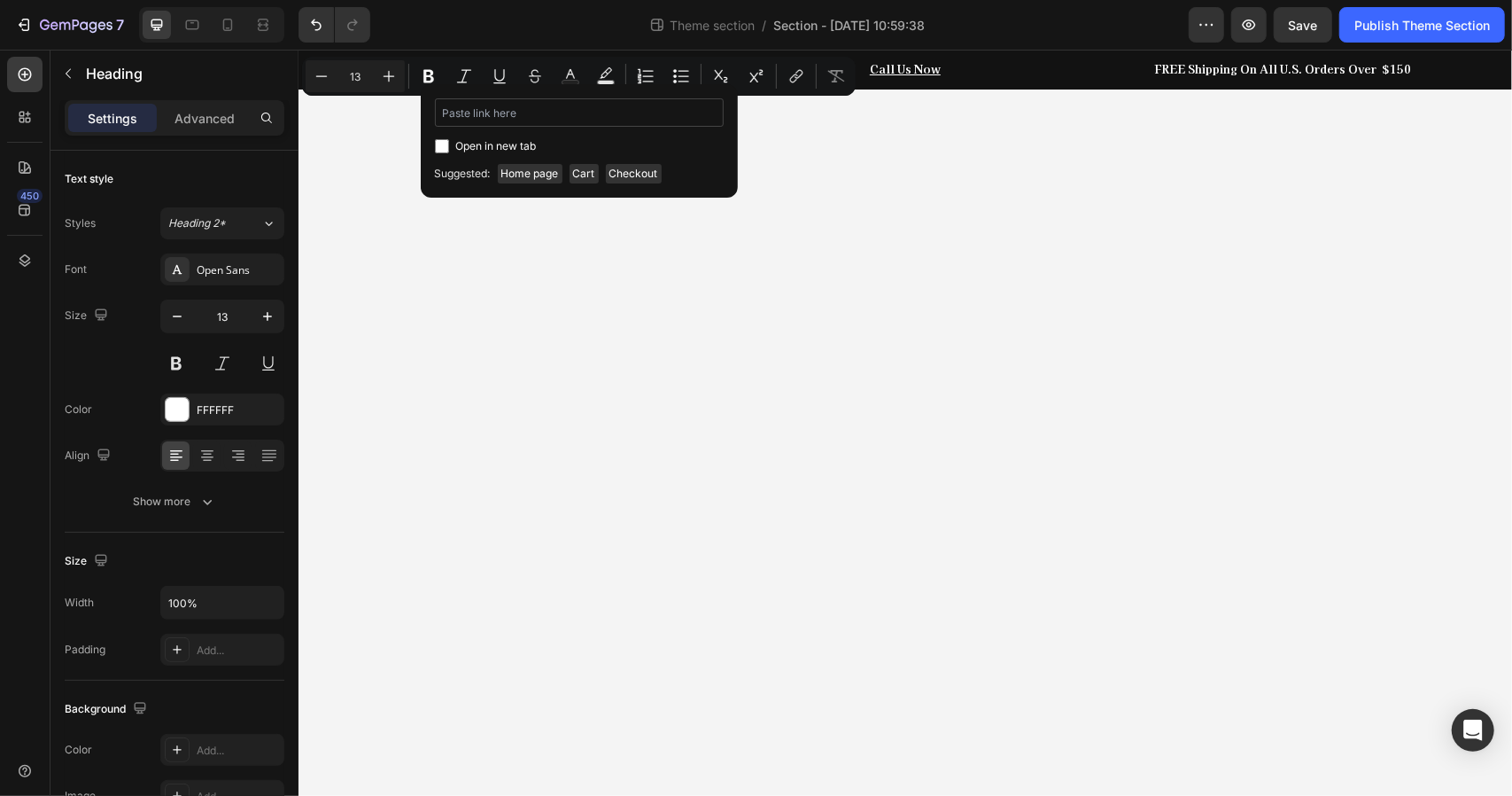
click at [530, 115] on input "Editor contextual toolbar" at bounding box center [579, 112] width 289 height 29
type input "[URL][DOMAIN_NAME]"
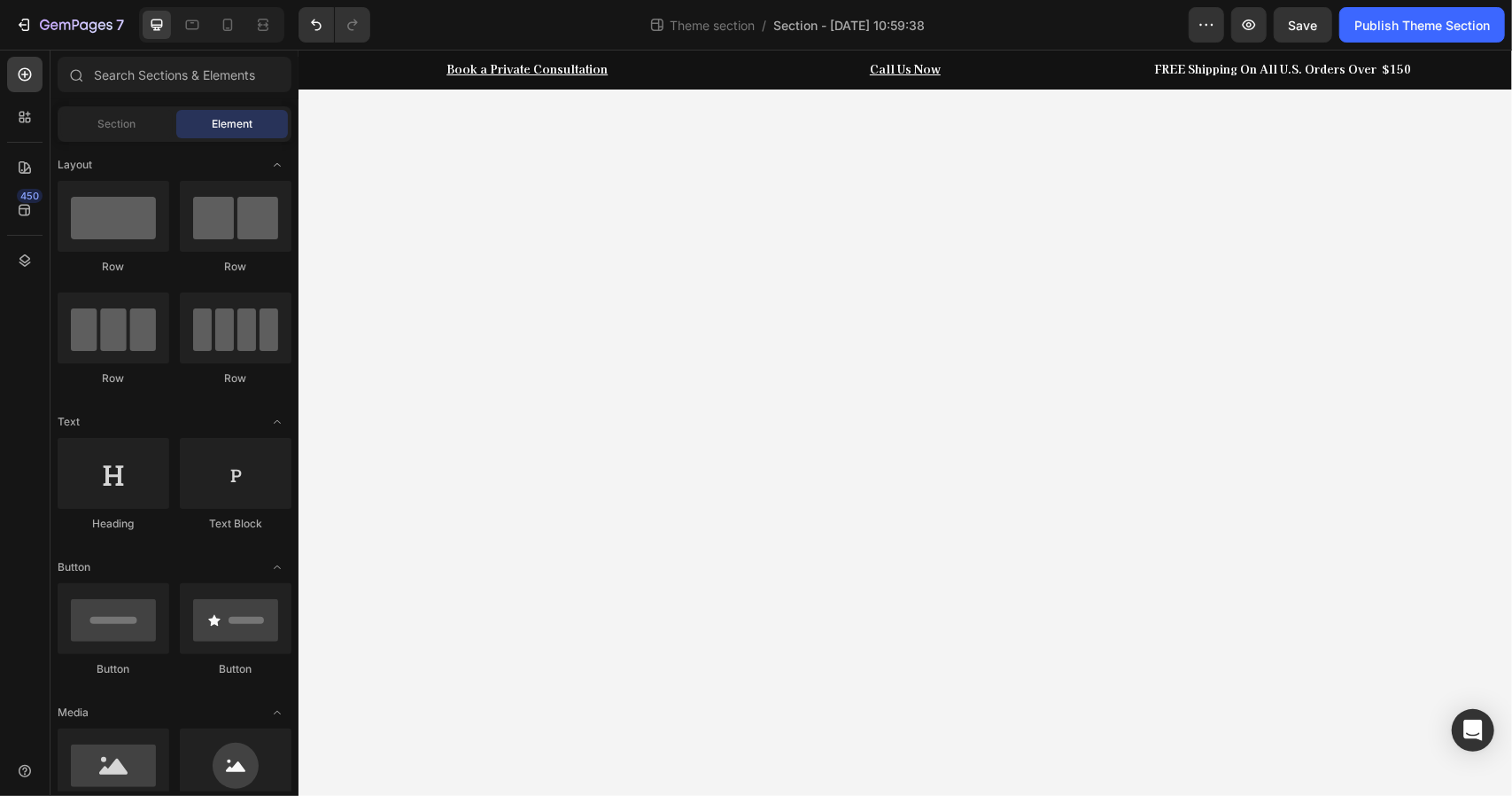
click at [560, 232] on body "⁠⁠⁠⁠⁠⁠⁠ Book a Private Consultation Heading Row ⁠⁠⁠⁠⁠⁠⁠ Call Us Now Heading Row…" at bounding box center [904, 422] width 1214 height 746
click at [597, 69] on u "Book a Private Consultation" at bounding box center [526, 68] width 161 height 17
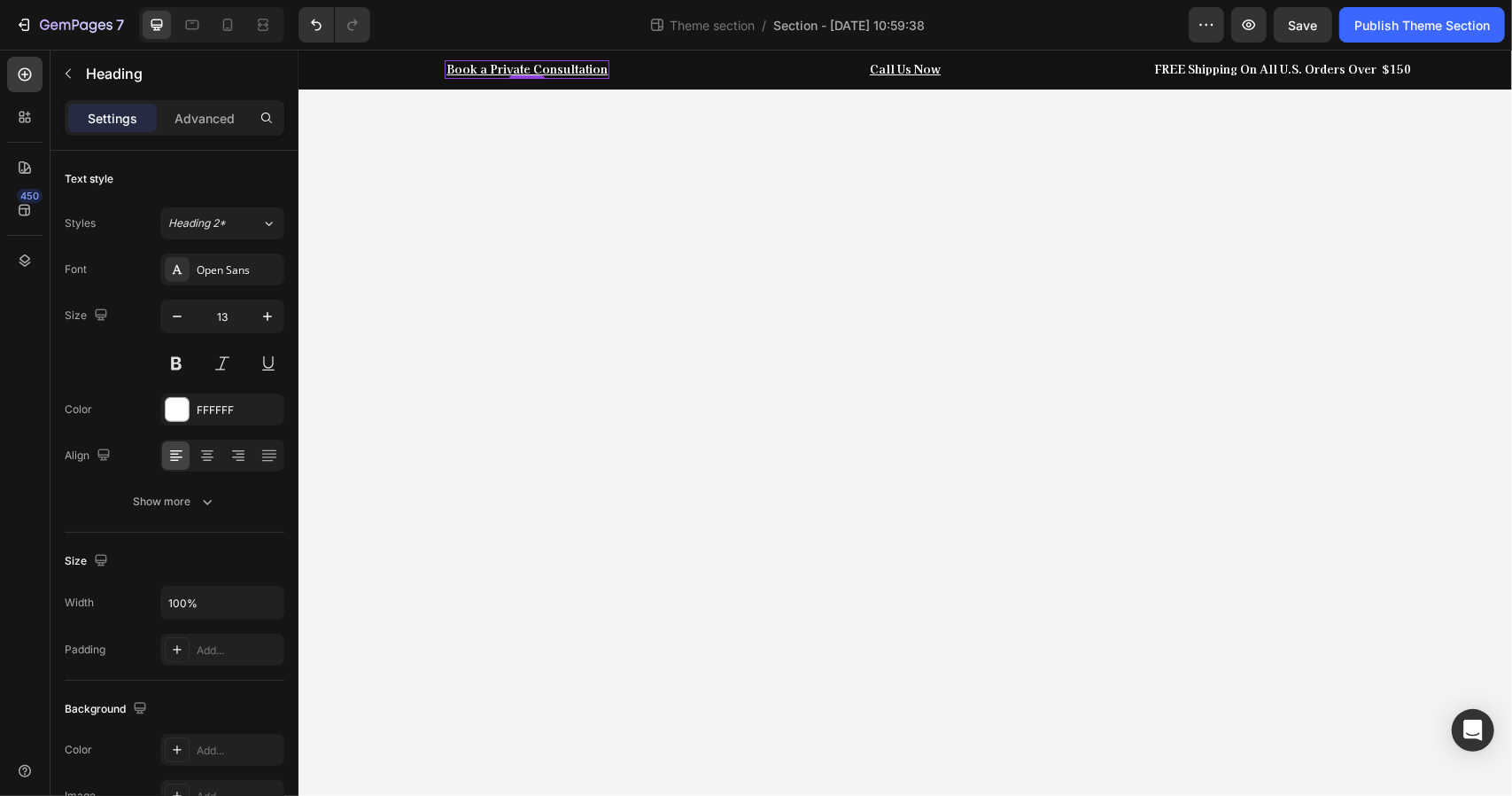
click at [597, 69] on u "Book a Private Consultation" at bounding box center [526, 68] width 161 height 17
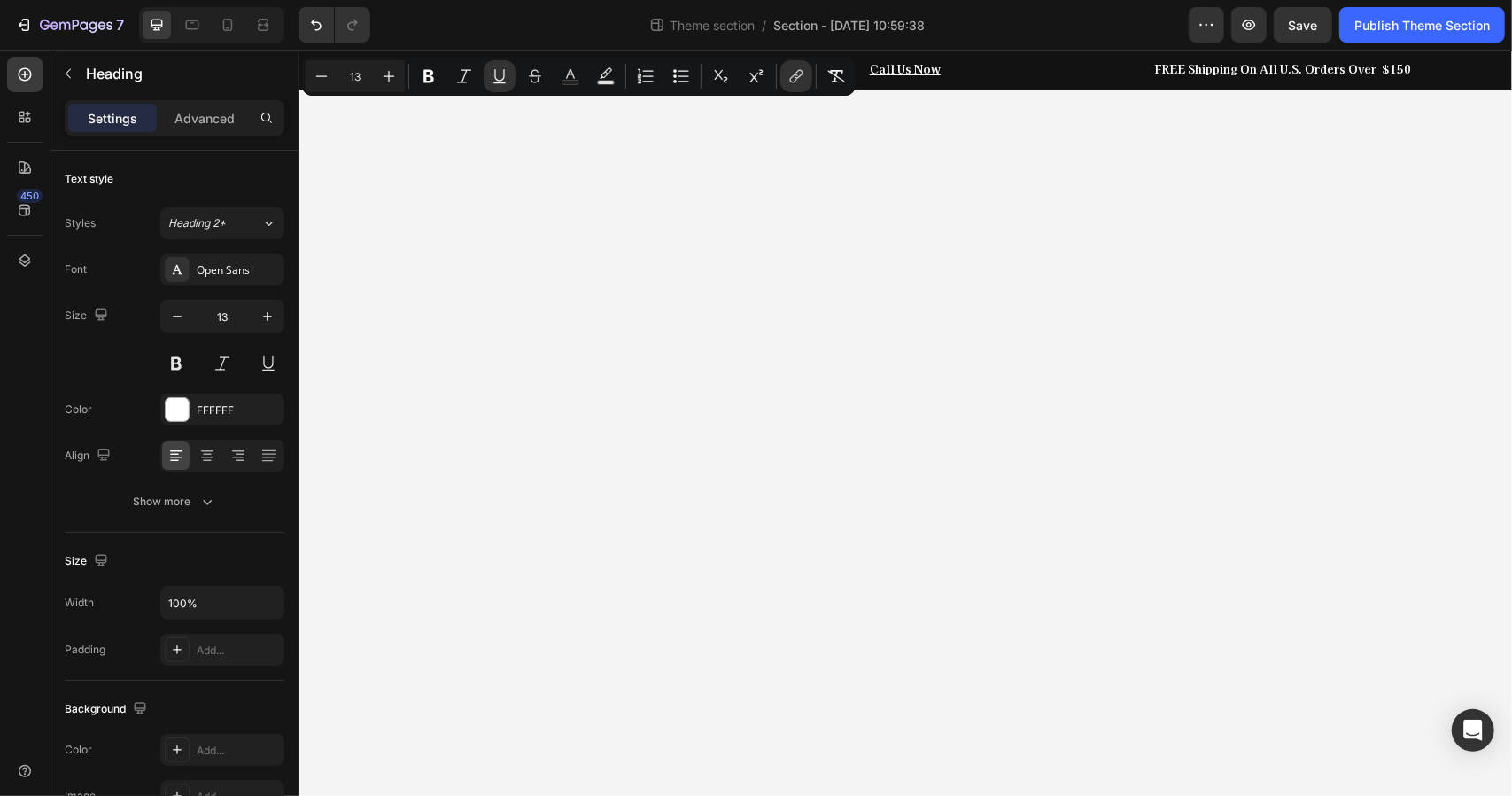
copy u "Rich Text Editor. Editing area: main"
click at [57, 80] on button "button" at bounding box center [69, 74] width 29 height 29
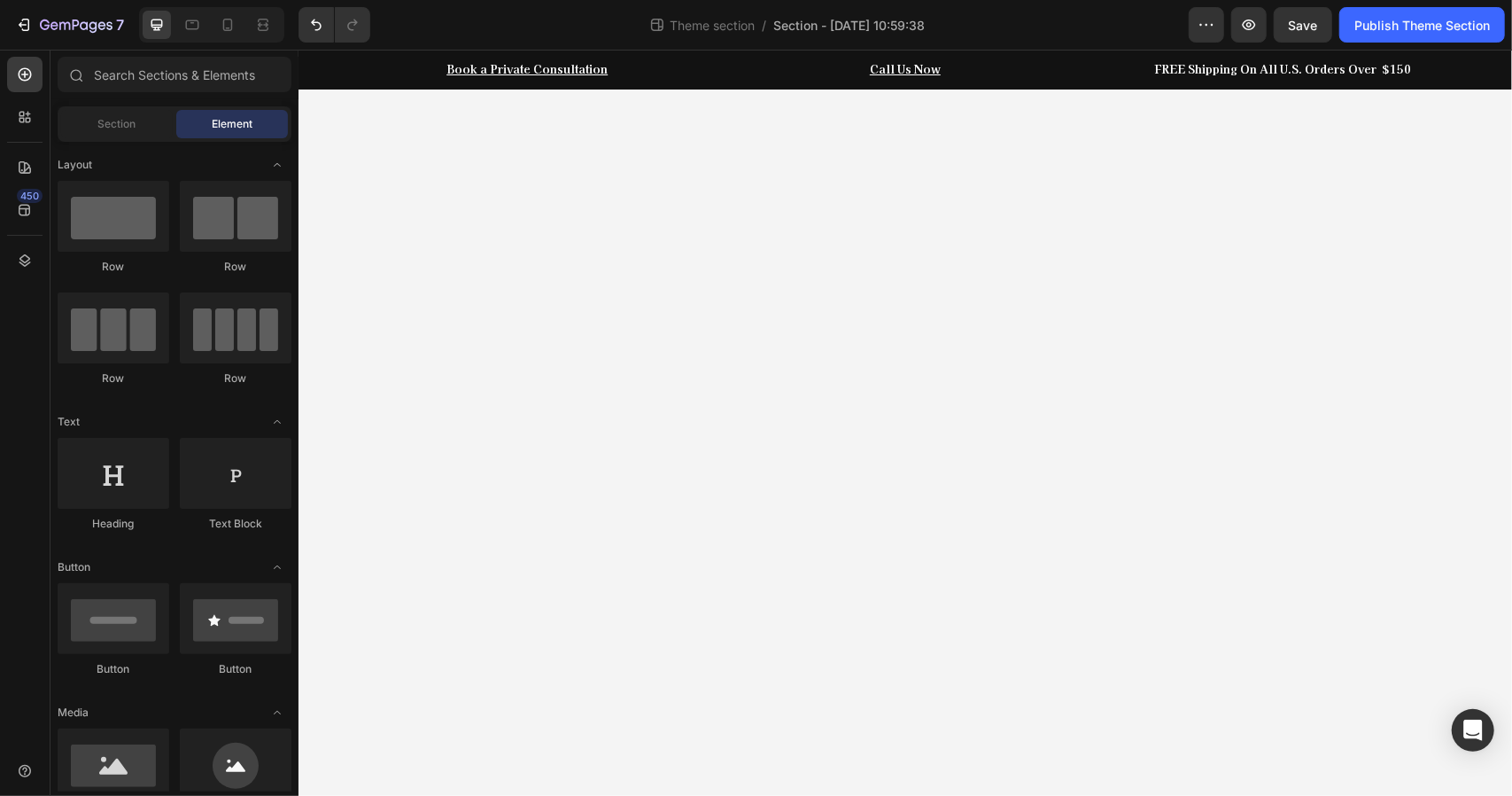
click at [530, 280] on body "⁠⁠⁠⁠⁠⁠⁠ Book a Private Consultation Heading Row ⁠⁠⁠⁠⁠⁠⁠ Call Us Now Heading Row…" at bounding box center [904, 422] width 1214 height 746
click at [20, 219] on div "450" at bounding box center [25, 210] width 36 height 36
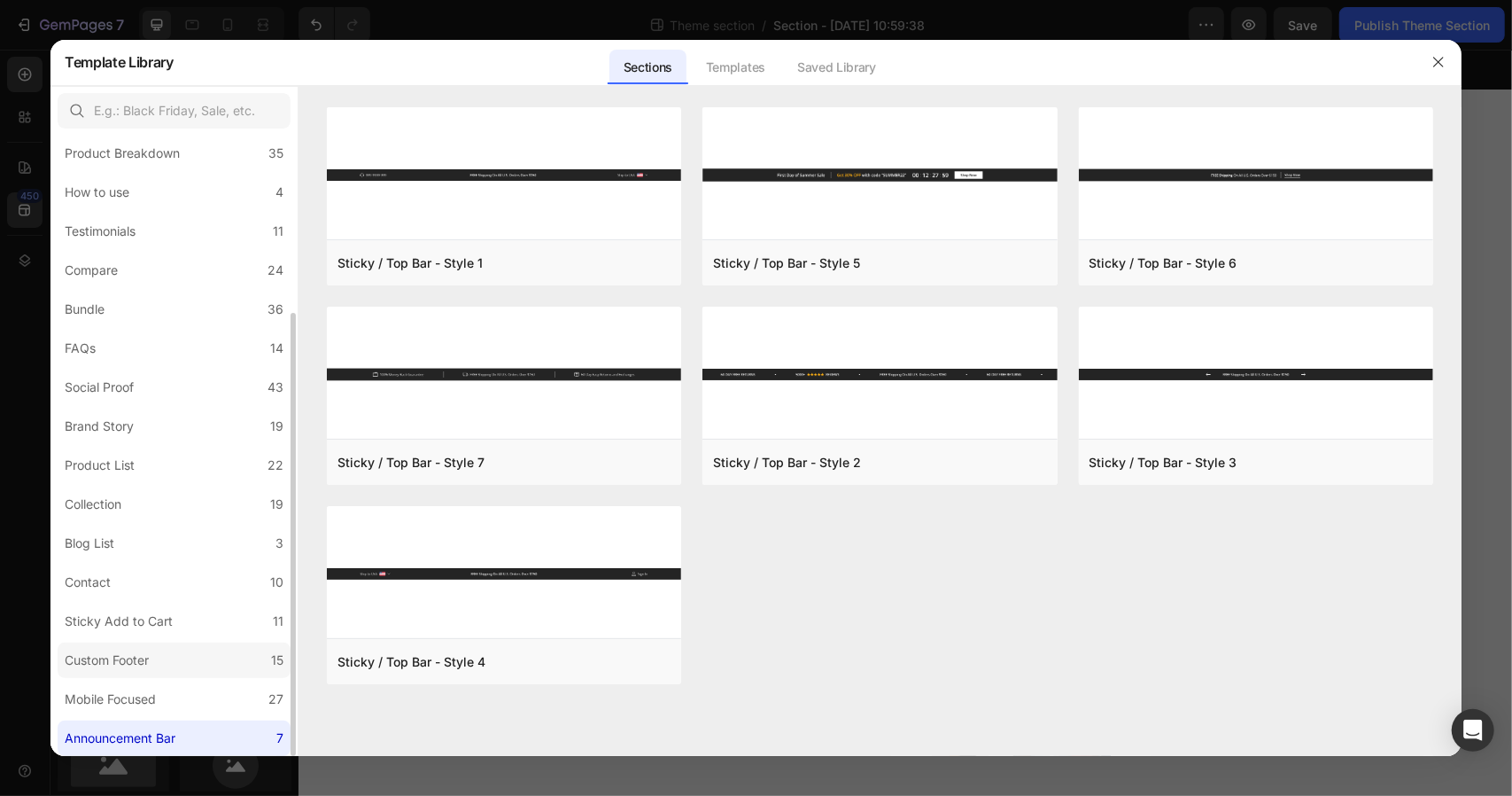
scroll to position [0, 0]
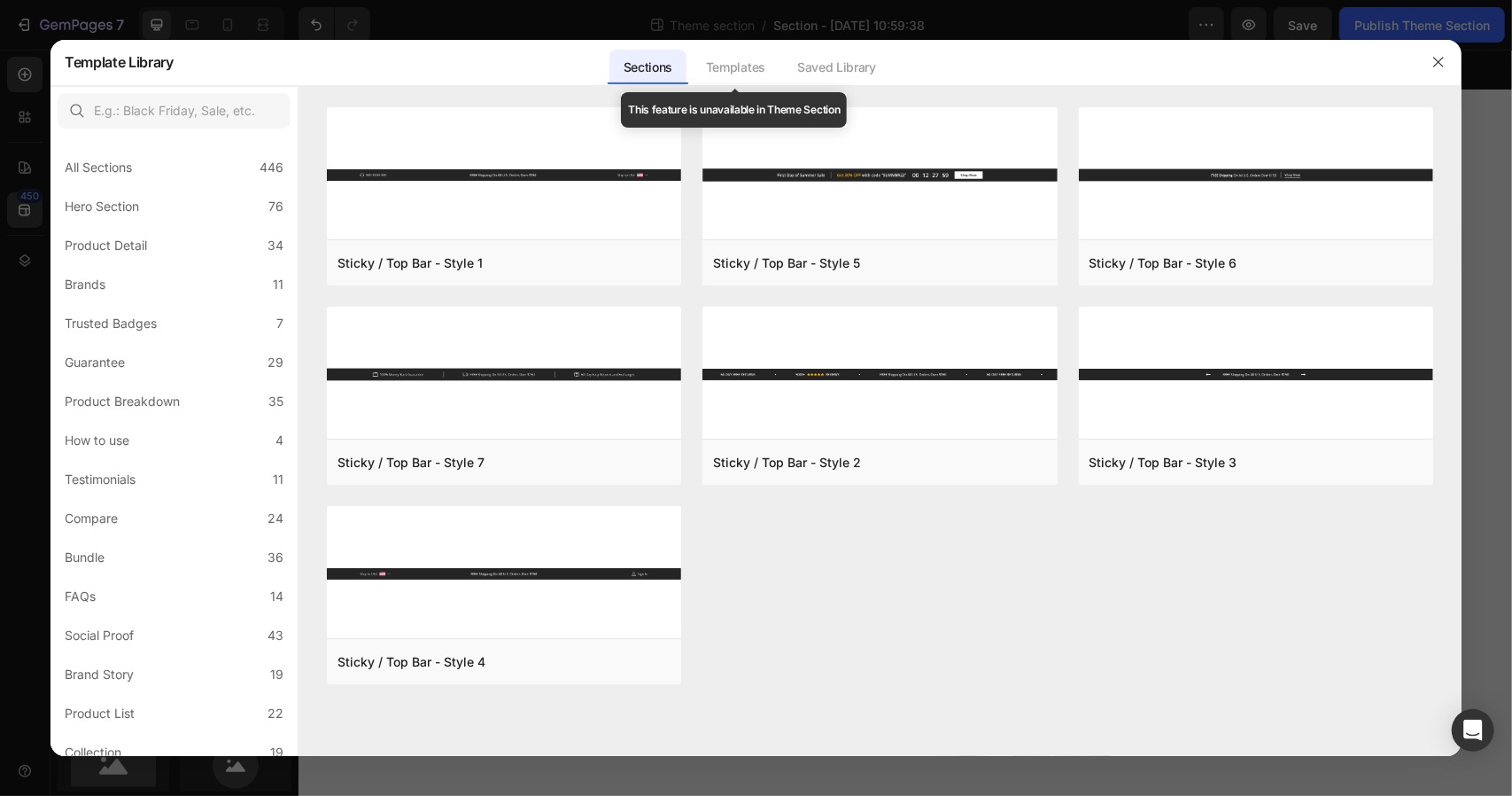
click at [734, 69] on div "Templates" at bounding box center [736, 68] width 87 height 36
click at [1441, 64] on icon "button" at bounding box center [1438, 62] width 10 height 10
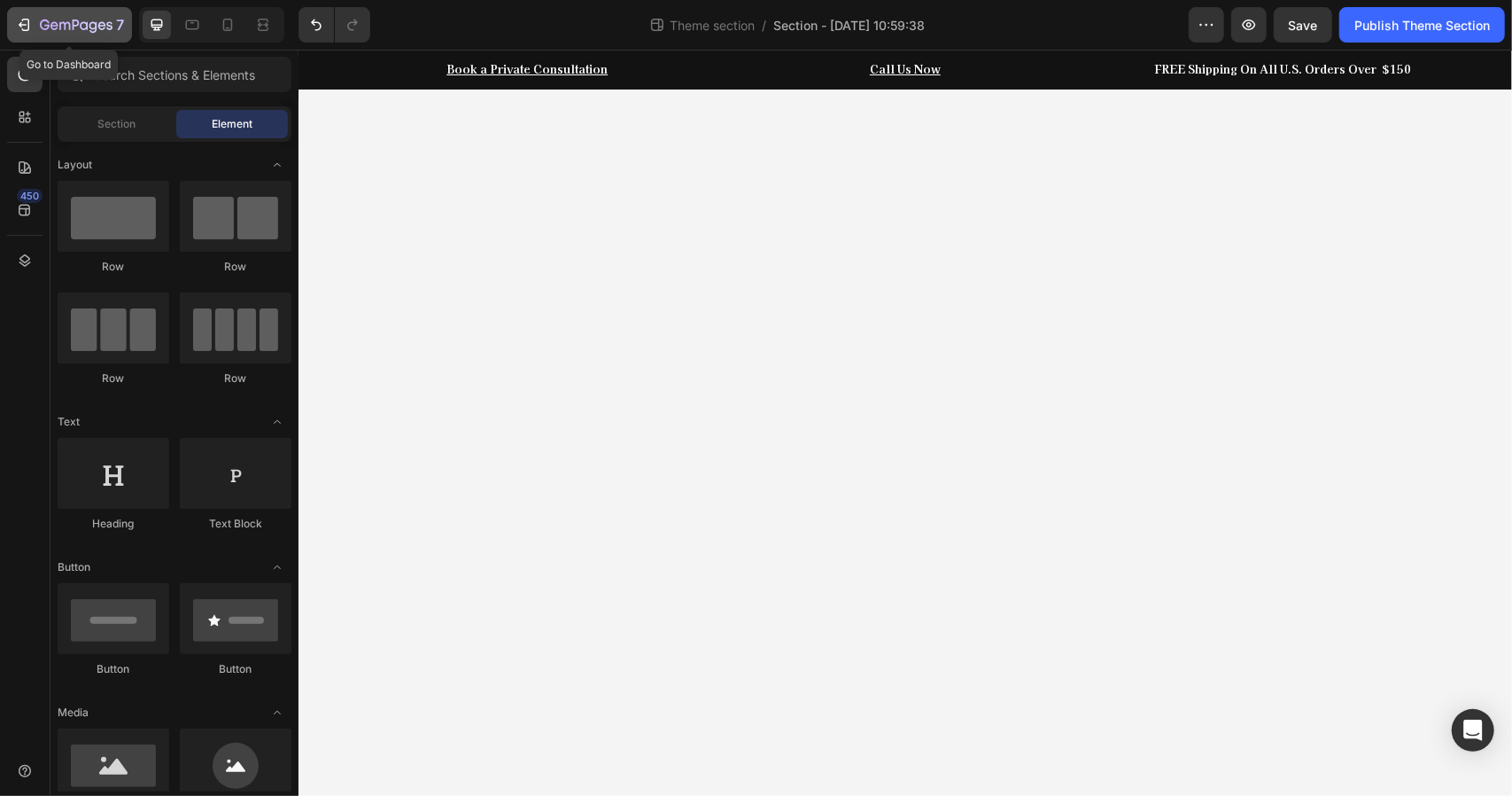
click at [59, 23] on icon "button" at bounding box center [77, 26] width 73 height 15
